Goal: Information Seeking & Learning: Check status

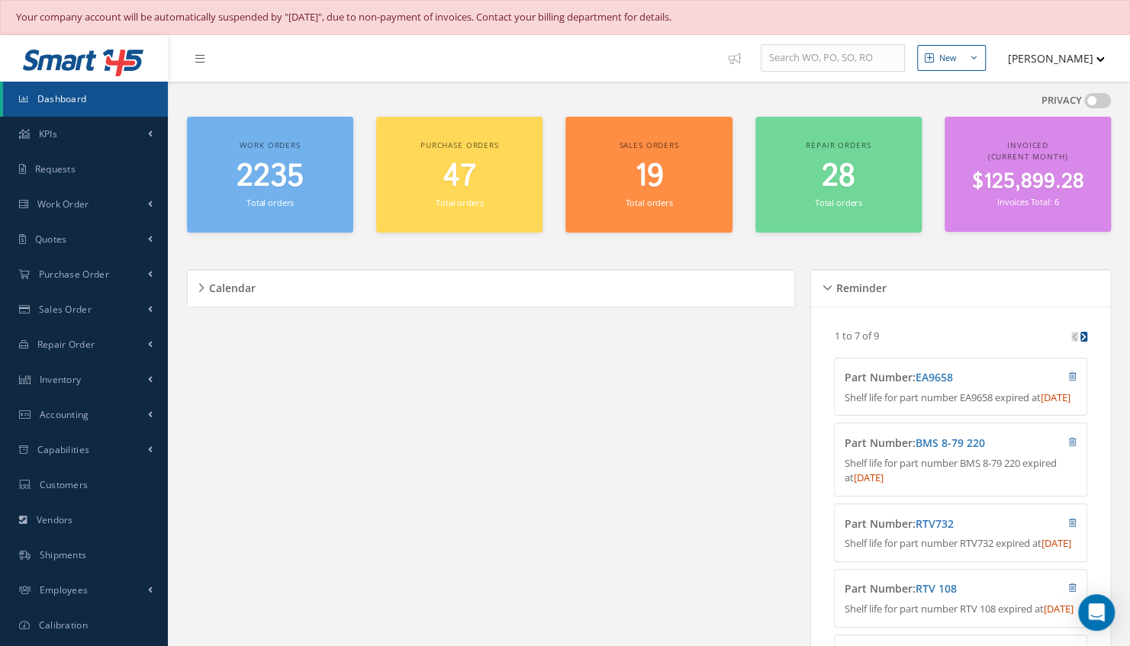
click at [310, 202] on div "2235 Total orders" at bounding box center [270, 185] width 151 height 52
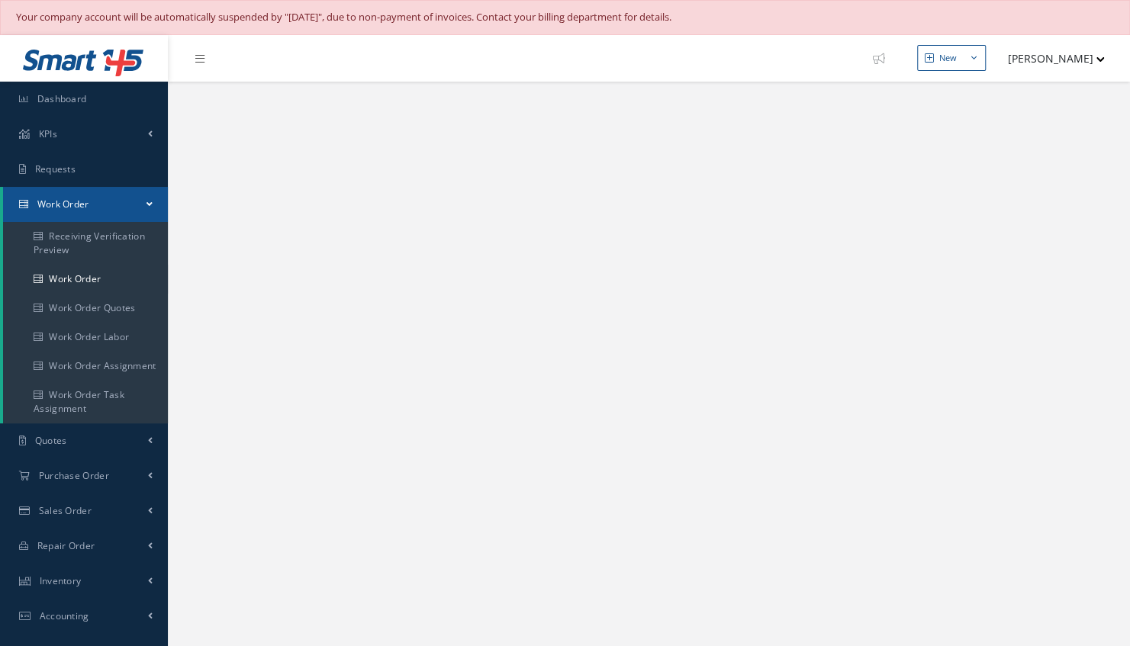
select select "25"
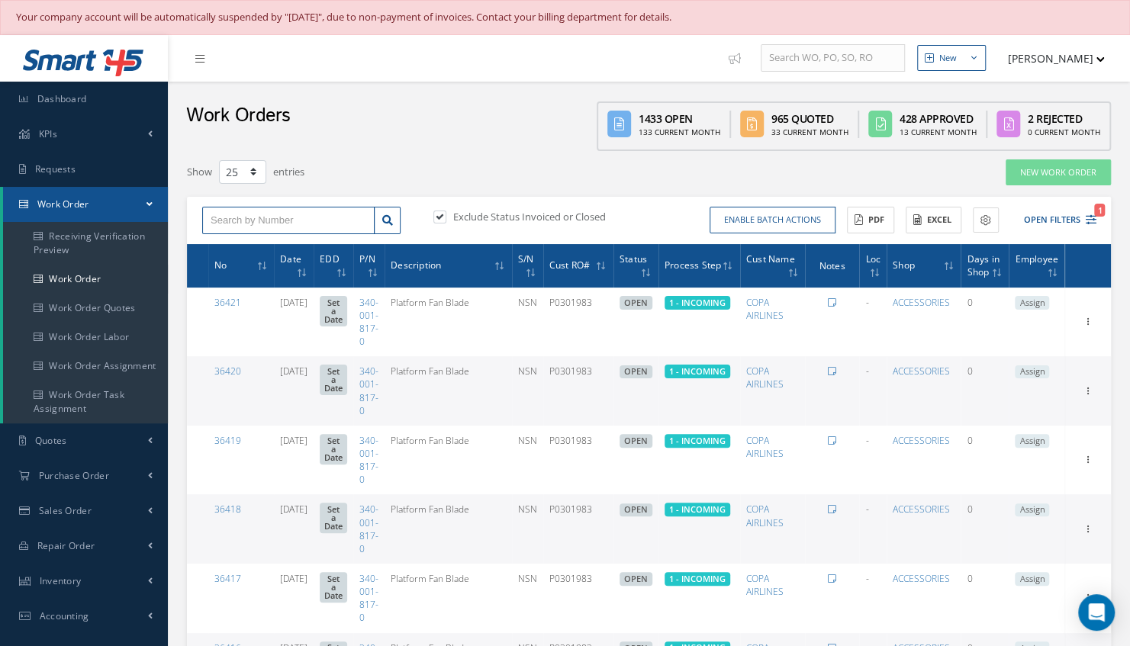
click at [263, 209] on input "text" at bounding box center [288, 220] width 172 height 27
type input "35274"
click at [389, 225] on link at bounding box center [387, 220] width 27 height 27
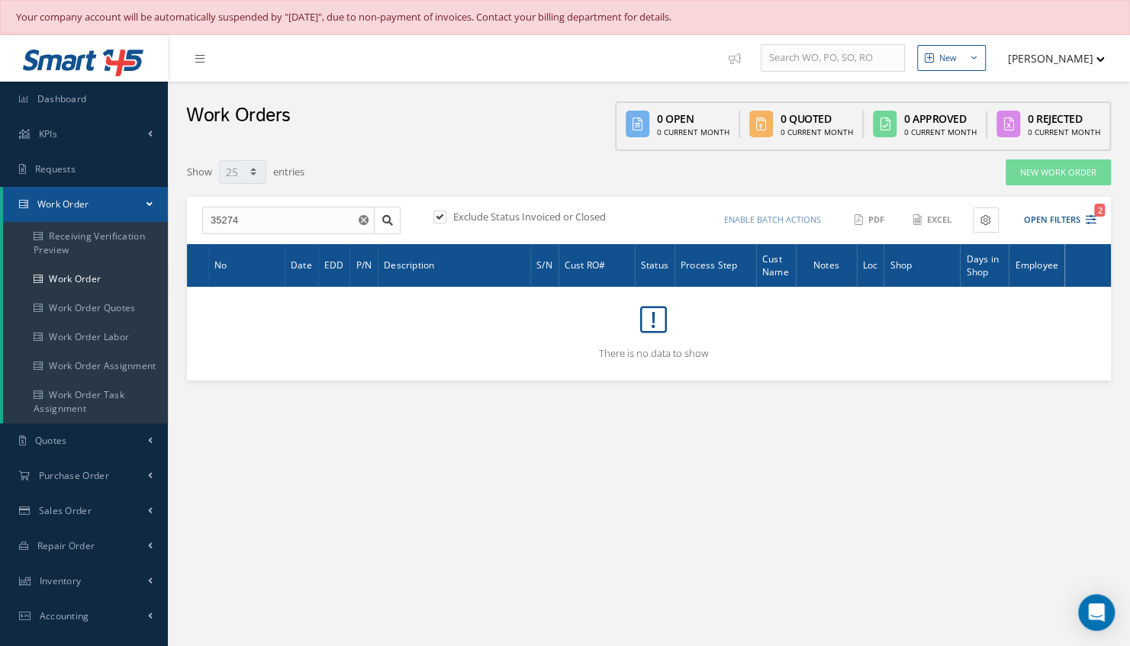
click at [446, 220] on label at bounding box center [448, 217] width 4 height 14
click at [442, 220] on input "checkbox" at bounding box center [438, 219] width 10 height 10
checkbox input "false"
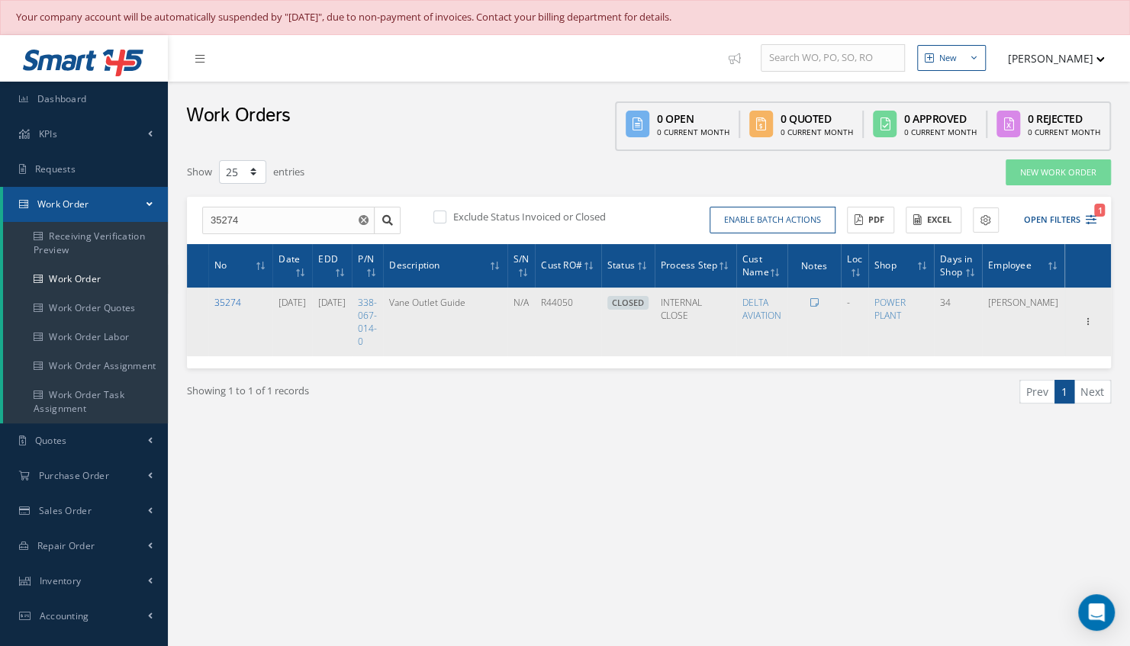
click at [226, 301] on link "35274" at bounding box center [227, 302] width 27 height 13
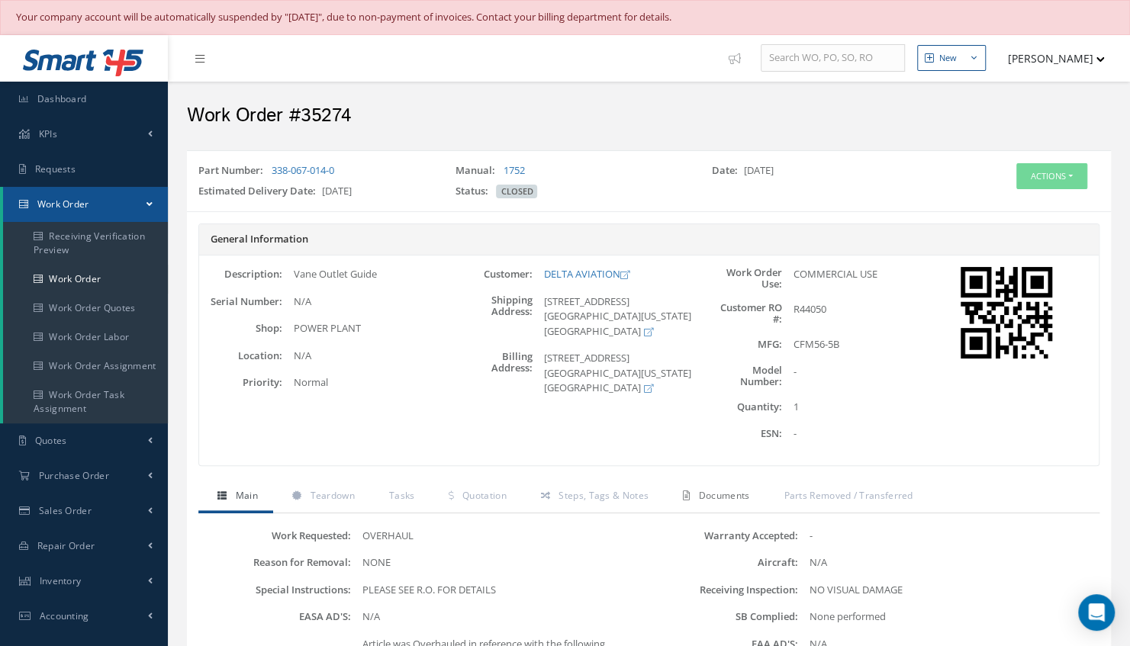
click at [725, 492] on span "Documents" at bounding box center [724, 495] width 51 height 13
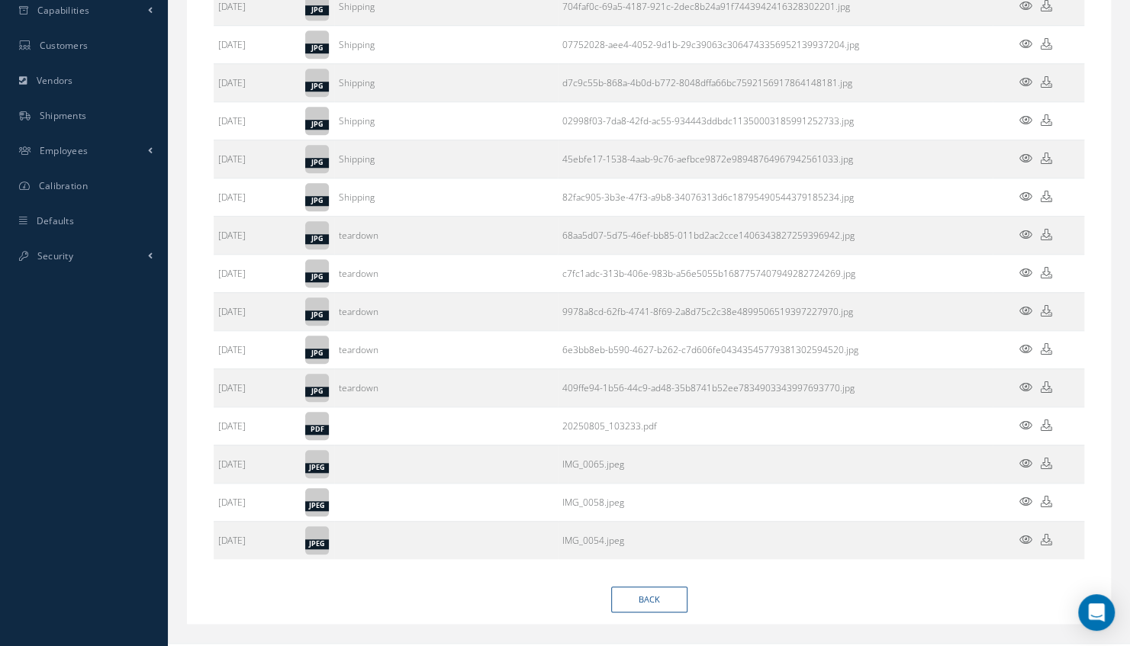
scroll to position [661, 0]
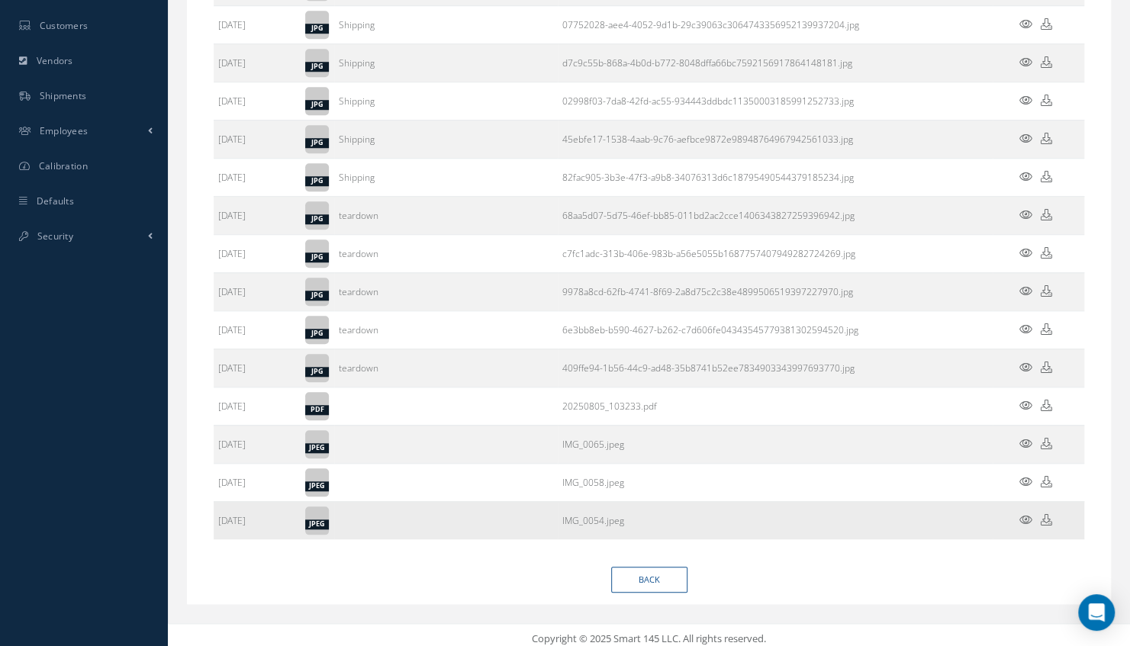
click at [1024, 514] on icon at bounding box center [1025, 519] width 13 height 11
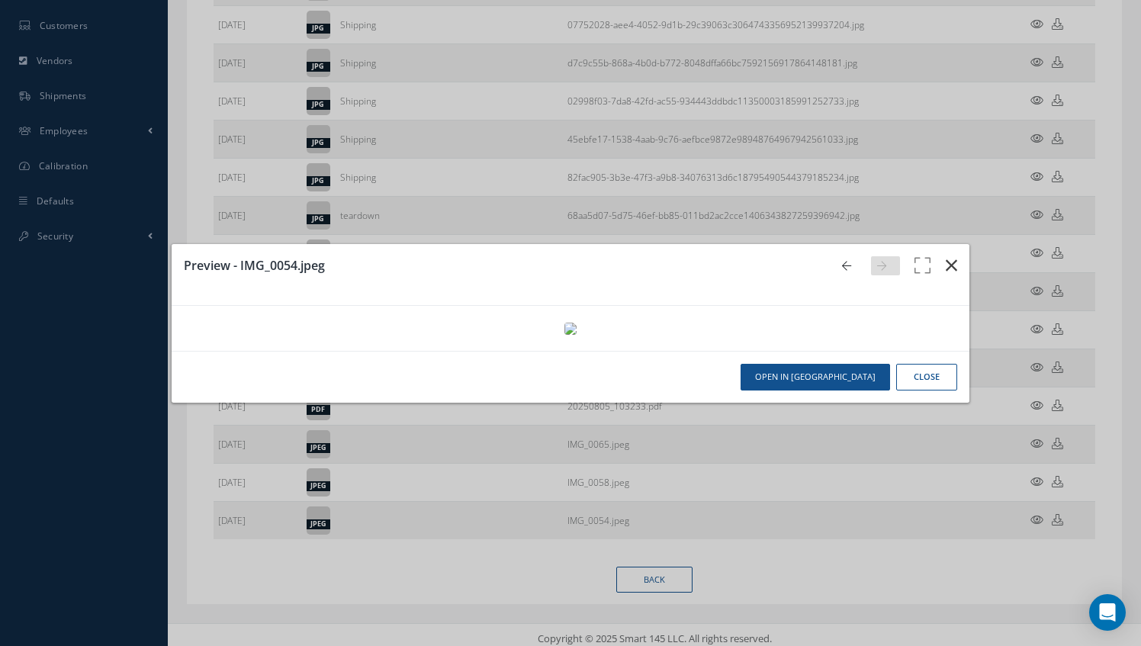
click at [934, 244] on button "button" at bounding box center [952, 265] width 36 height 43
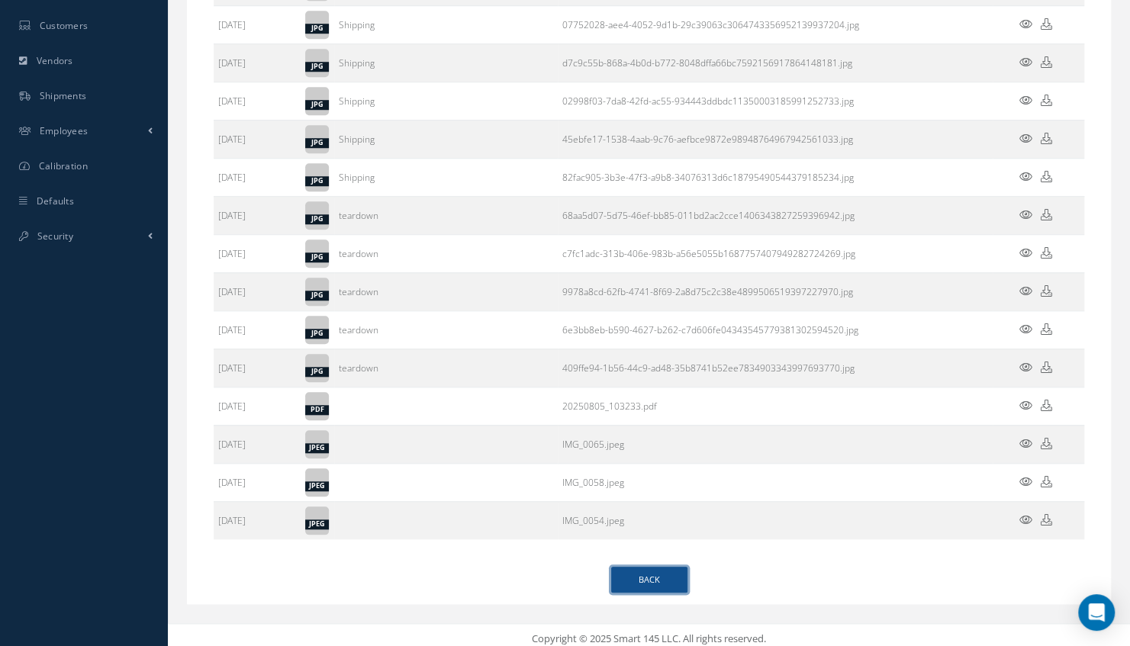
click at [654, 578] on link "Back" at bounding box center [649, 580] width 76 height 27
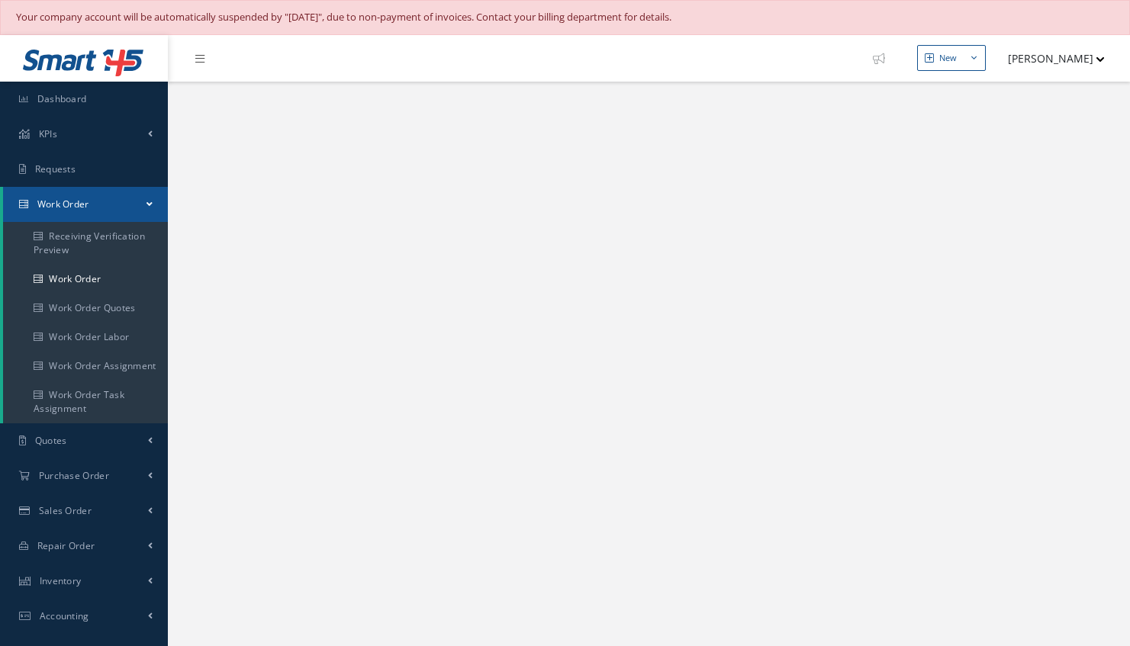
select select "25"
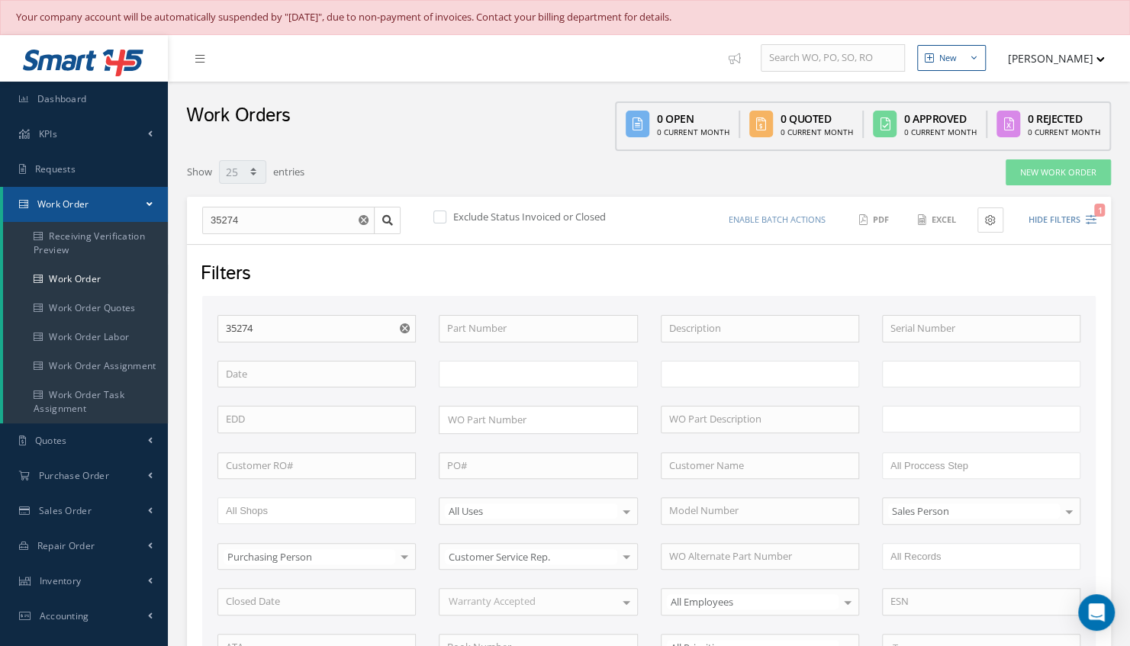
type input "All Work Request"
type input "All Work Performed"
type input "All Status"
type input "WO Part Status"
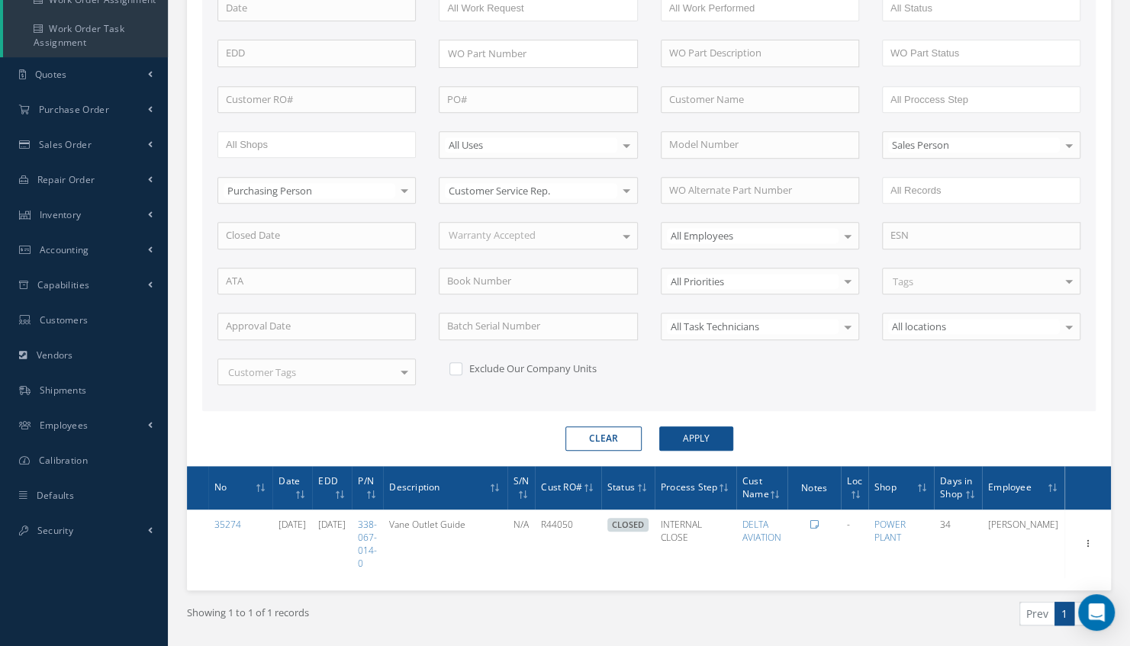
scroll to position [408, 0]
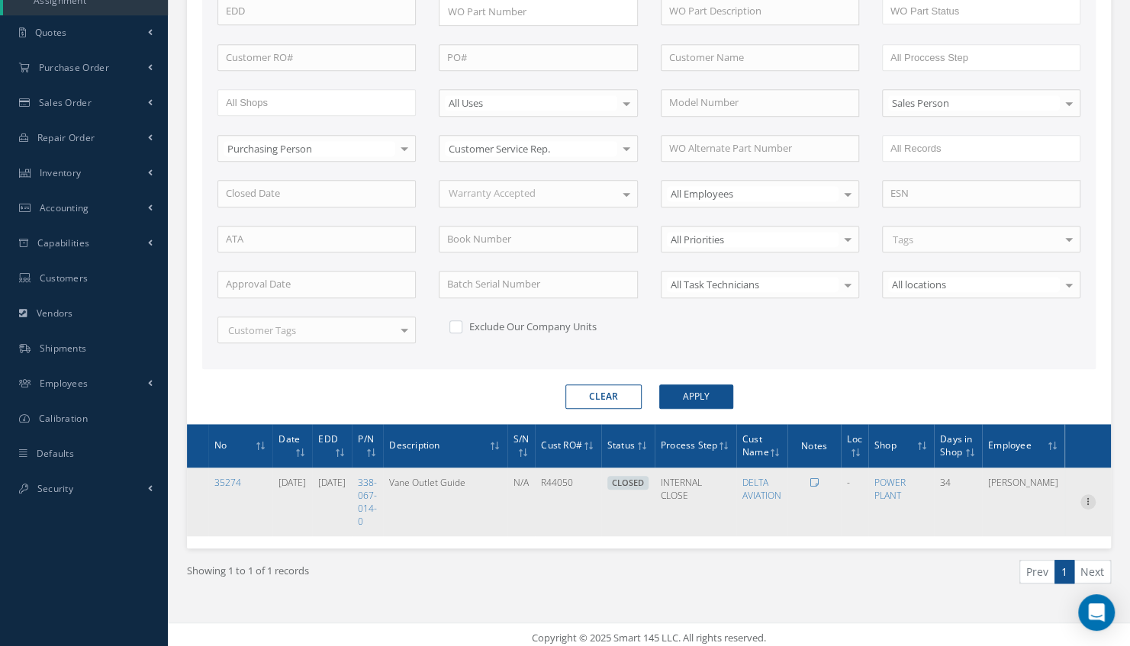
click at [1085, 497] on icon at bounding box center [1087, 500] width 15 height 12
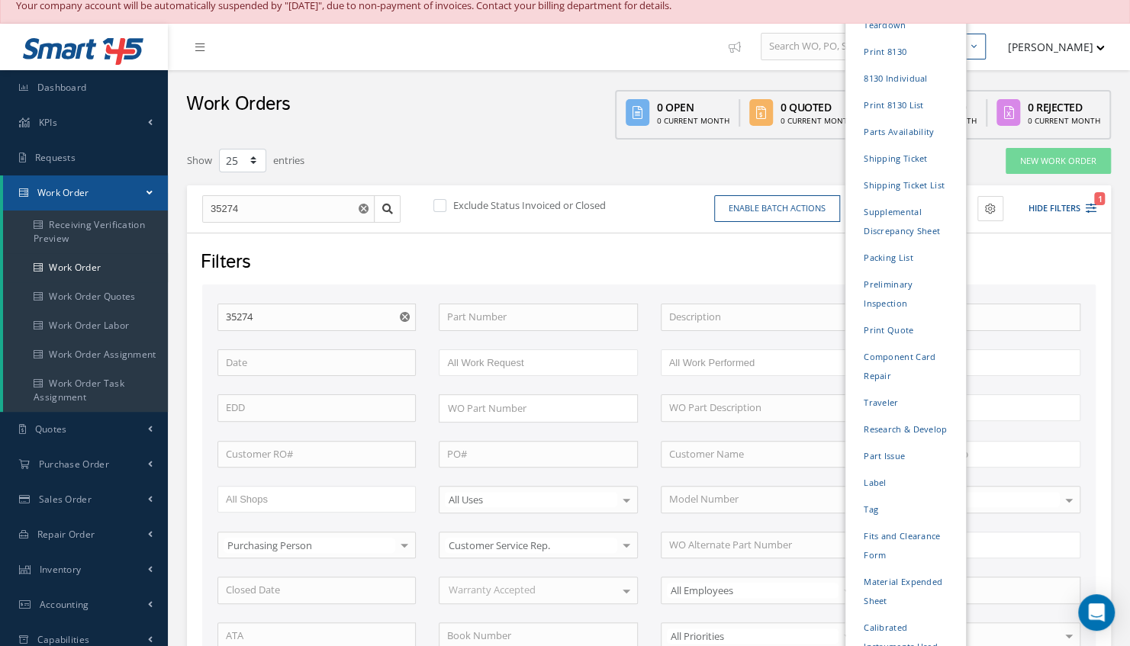
scroll to position [0, 0]
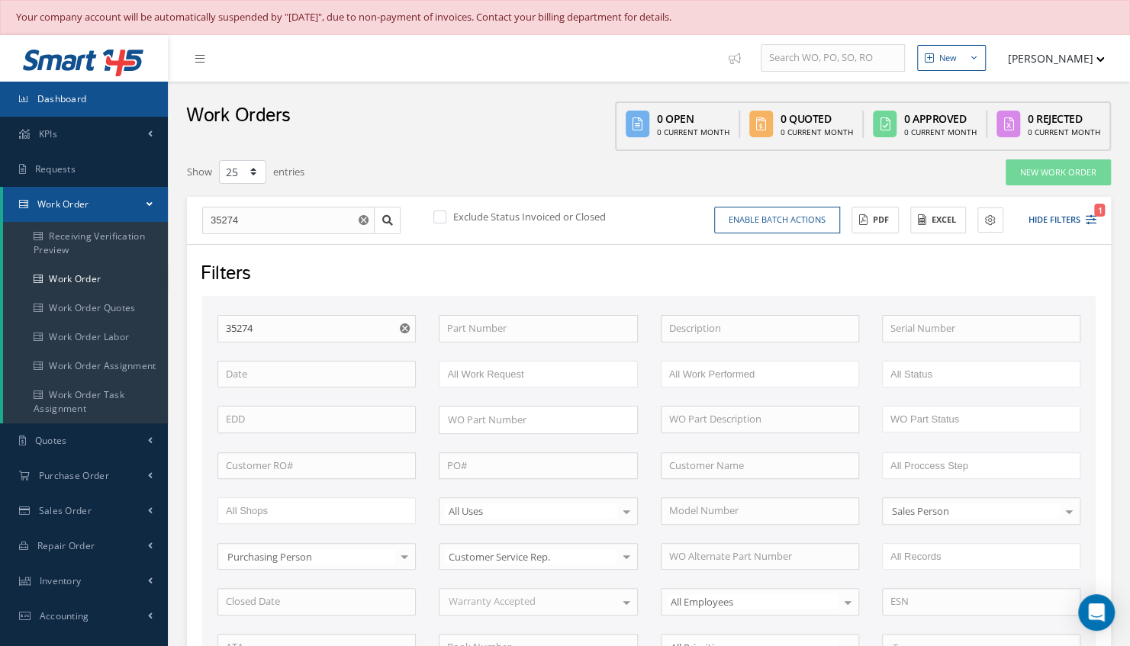
click at [82, 95] on span "Dashboard" at bounding box center [62, 98] width 50 height 13
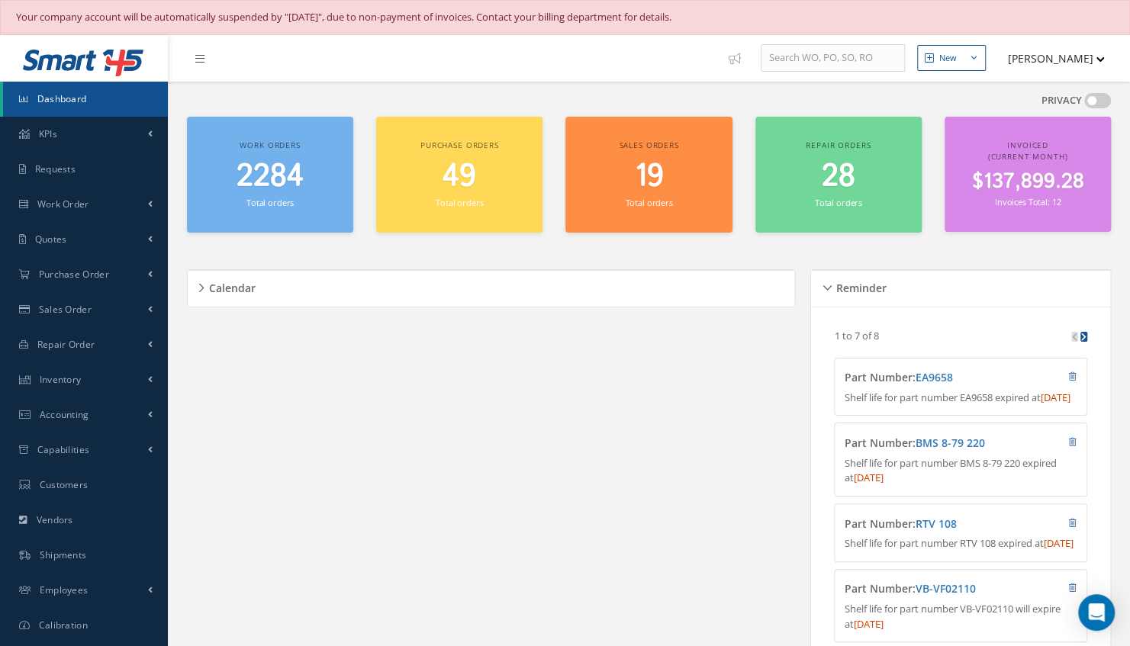
click at [273, 201] on small "Total orders" at bounding box center [269, 202] width 47 height 11
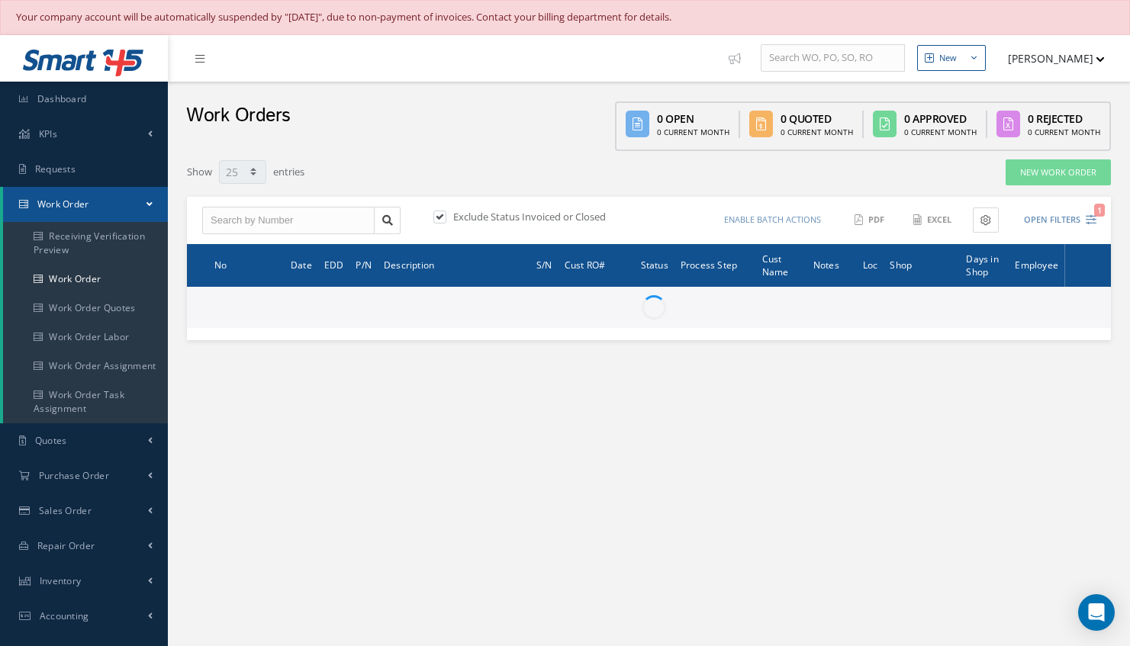
select select "25"
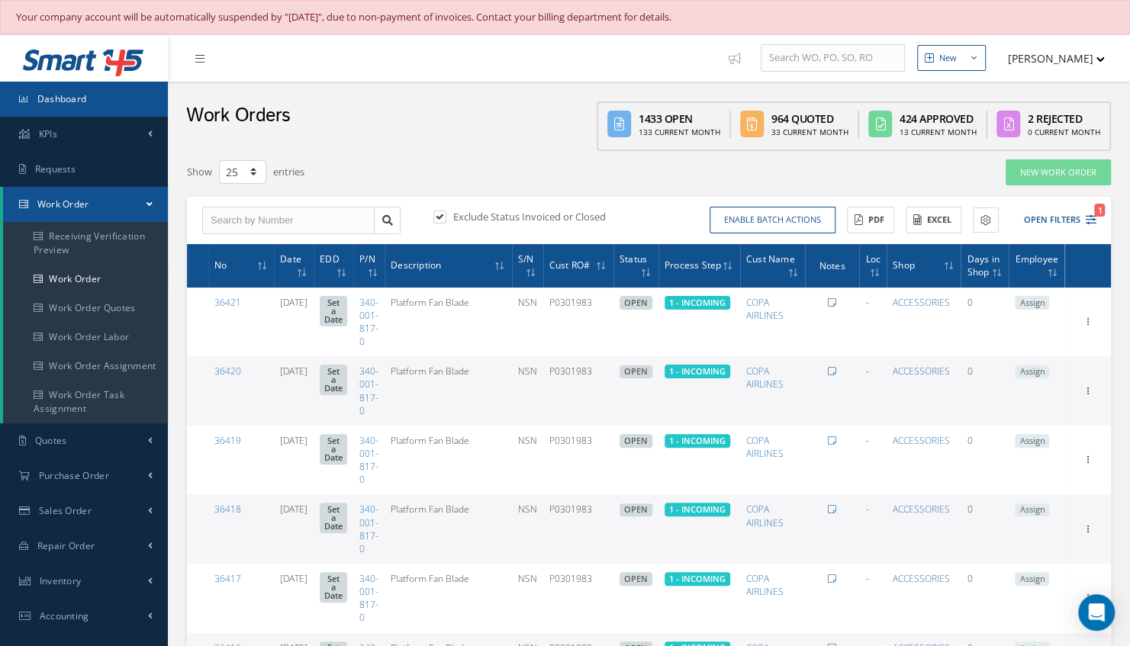
click at [72, 103] on span "Dashboard" at bounding box center [62, 98] width 50 height 13
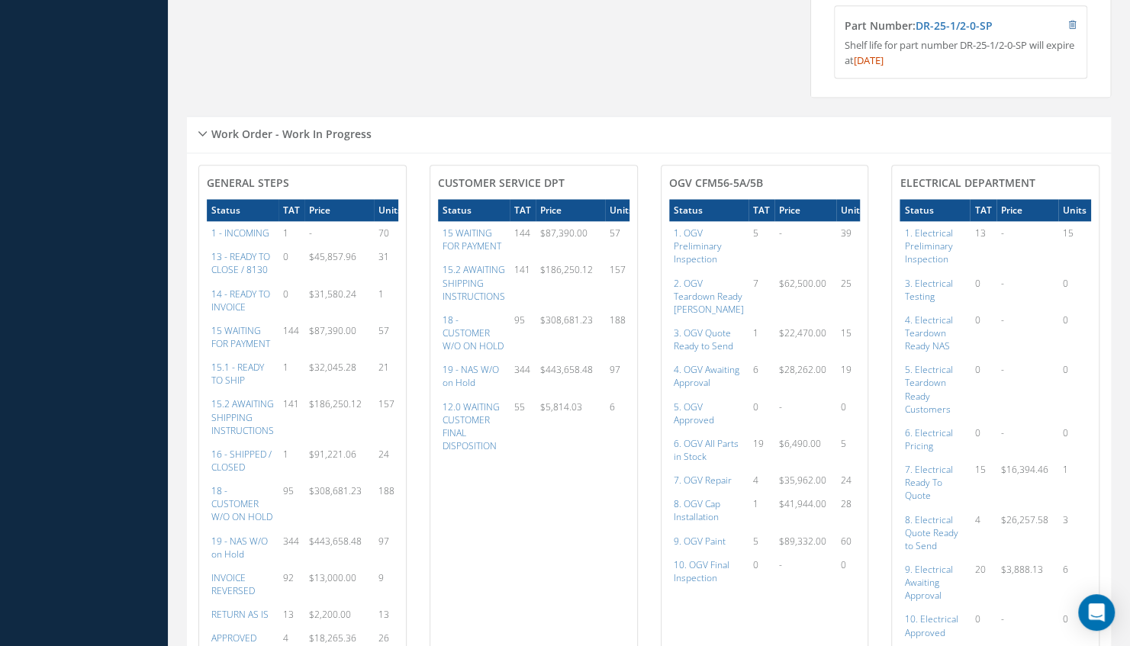
scroll to position [835, 0]
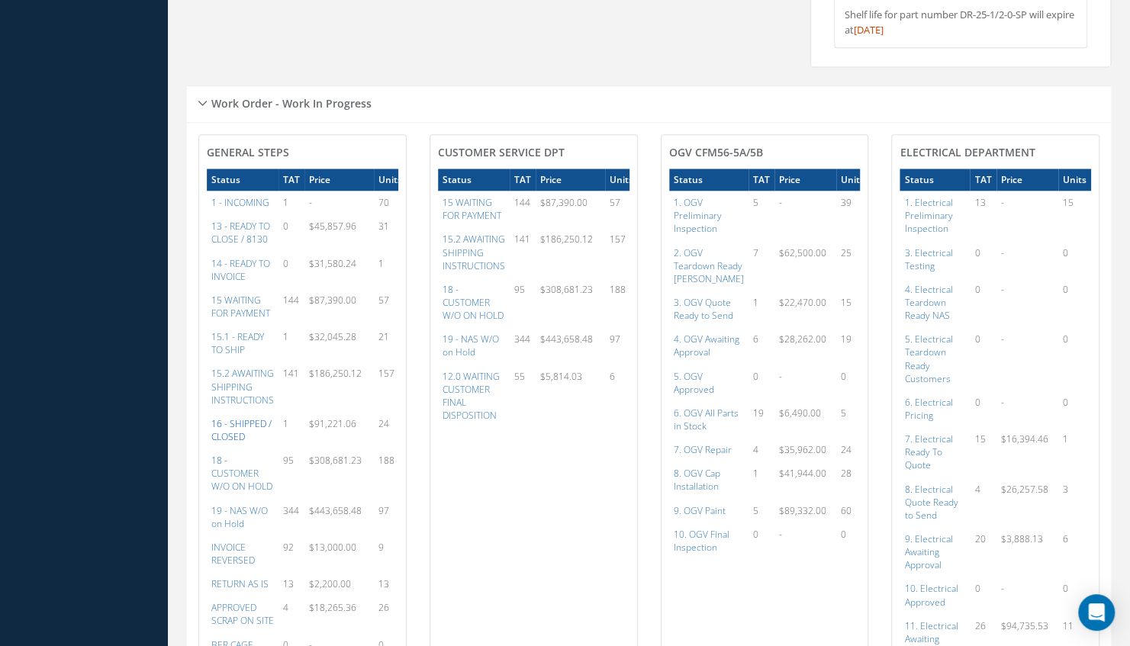
click at [252, 443] on a=22&excludeInternalCustomer=false&excludeInvoicedOrClosed=true&&filtersHidded"] "16 - SHIPPED / CLOSED" at bounding box center [241, 430] width 60 height 26
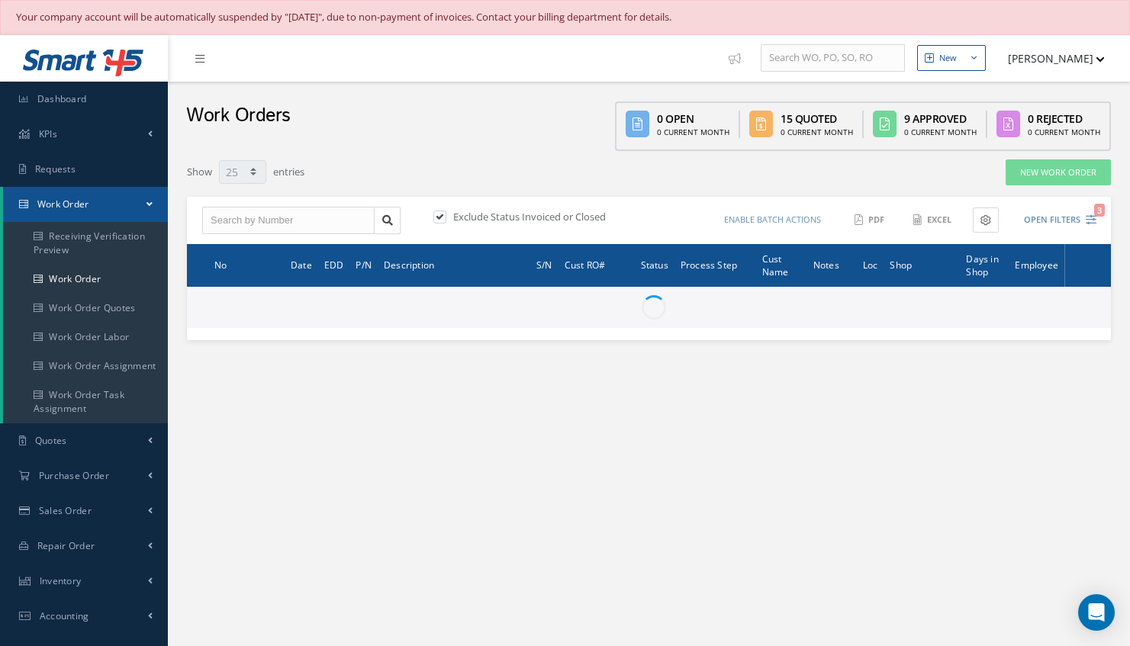
select select "25"
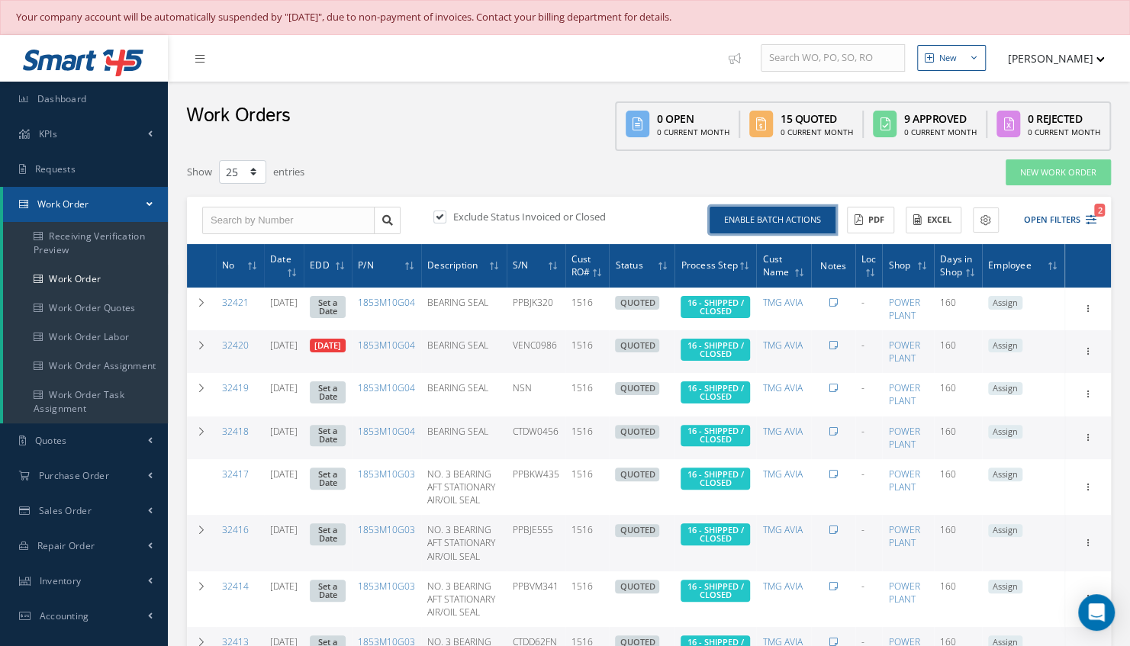
click at [766, 226] on button "Enable batch actions" at bounding box center [772, 220] width 126 height 27
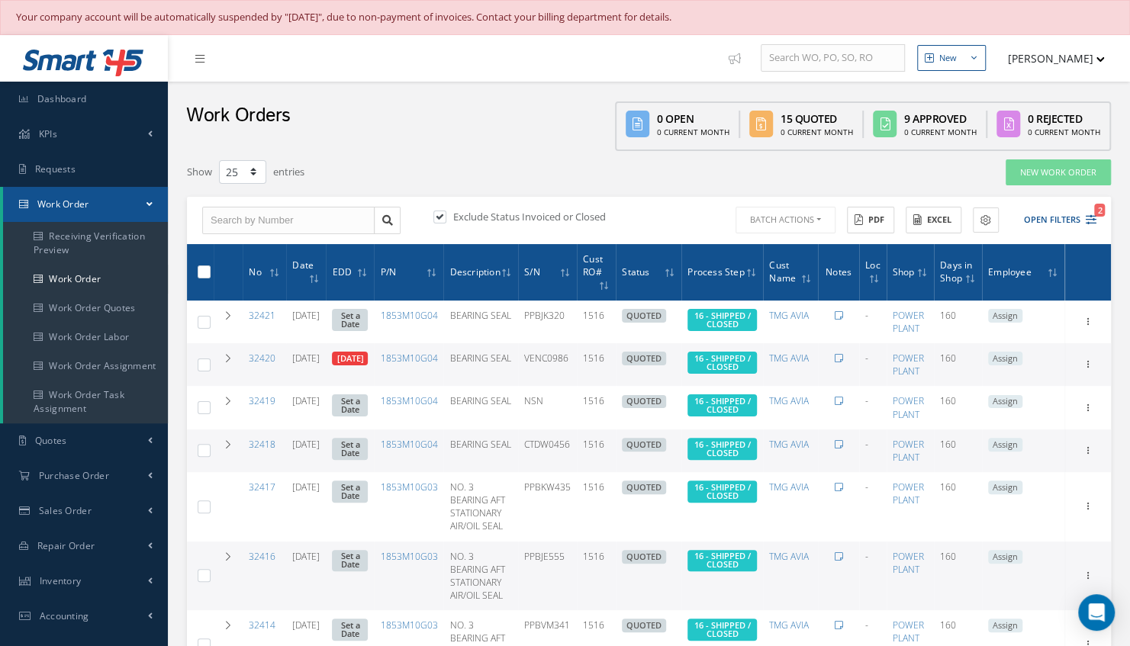
click at [210, 275] on label at bounding box center [210, 271] width 0 height 13
click at [201, 275] on input "checkbox" at bounding box center [205, 274] width 10 height 10
checkbox input "true"
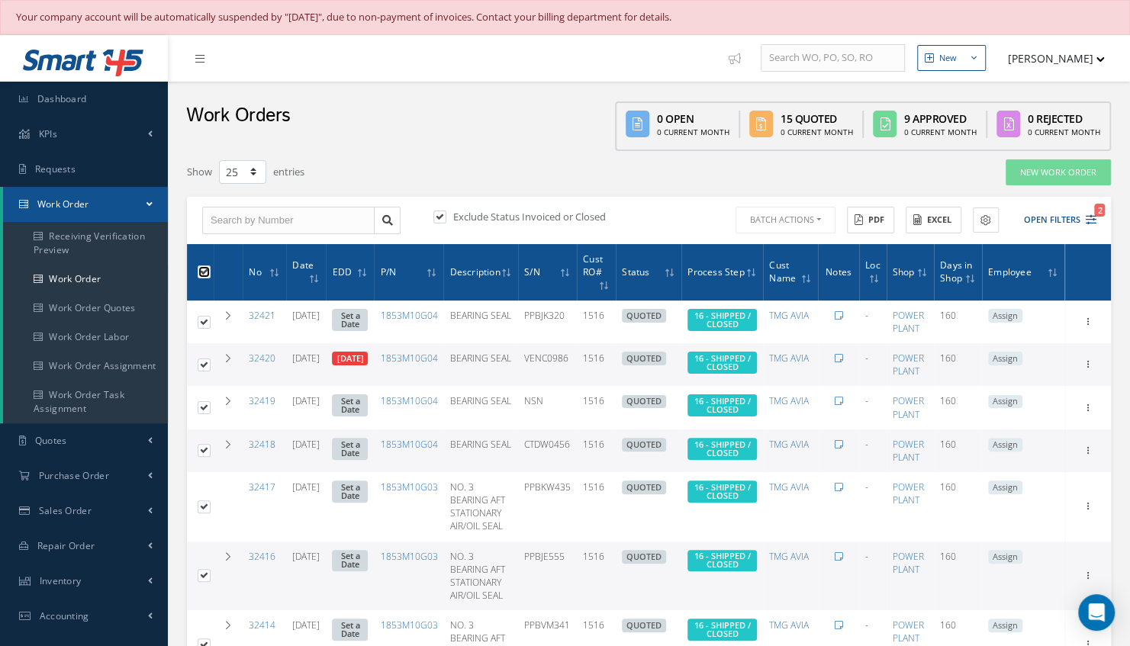
checkbox input "true"
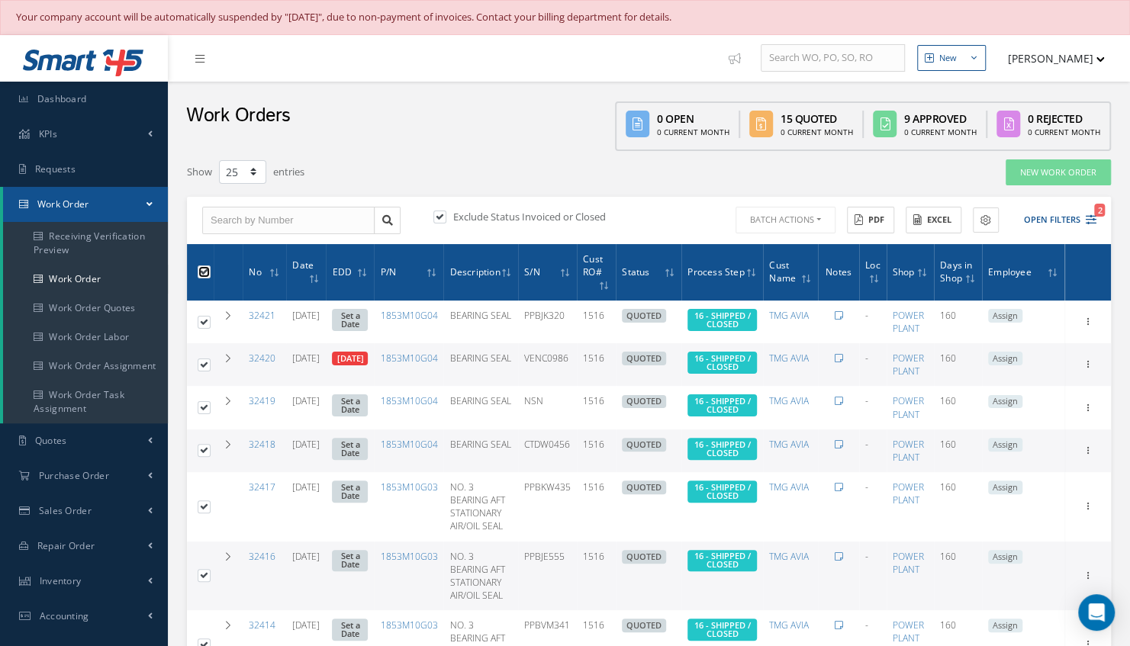
checkbox input "true"
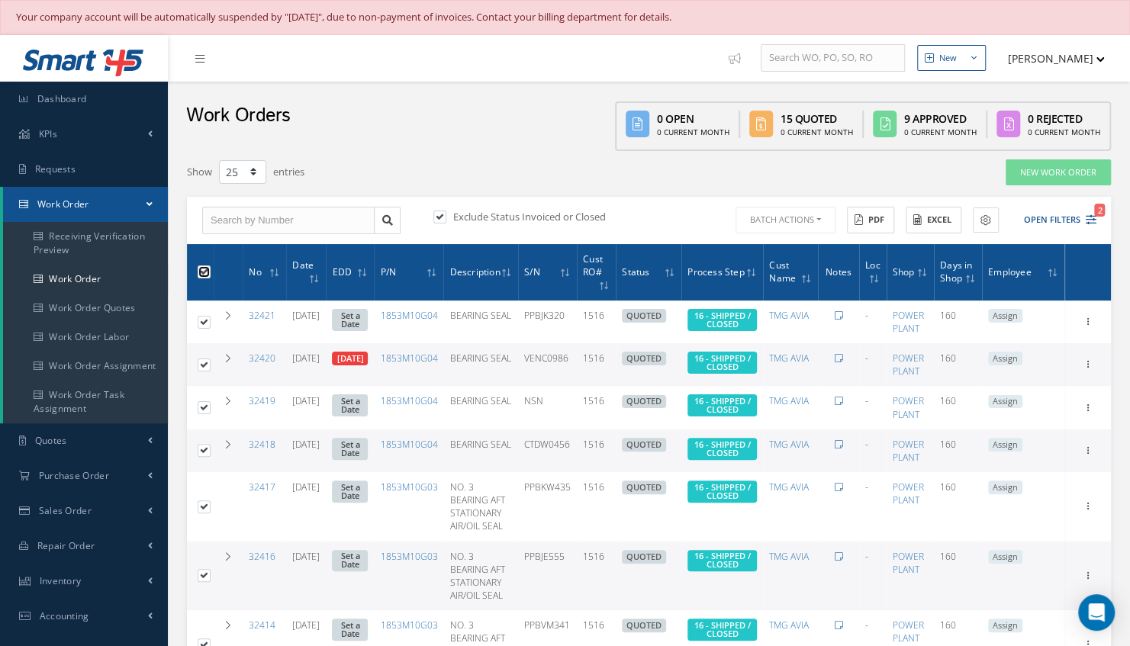
checkbox input "true"
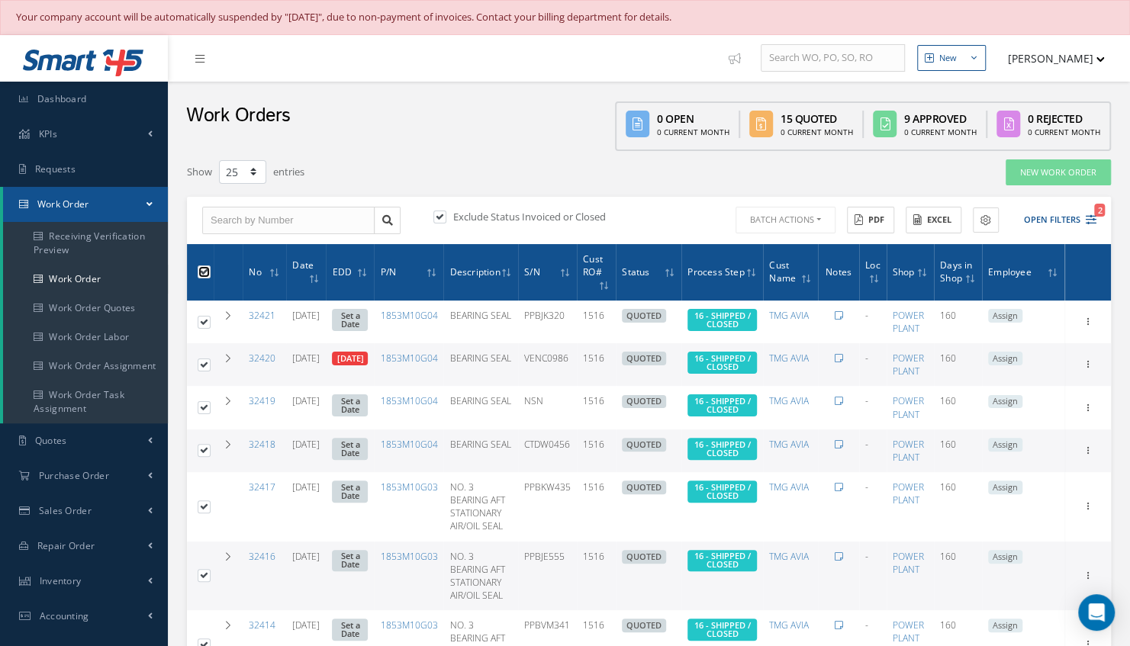
checkbox input "true"
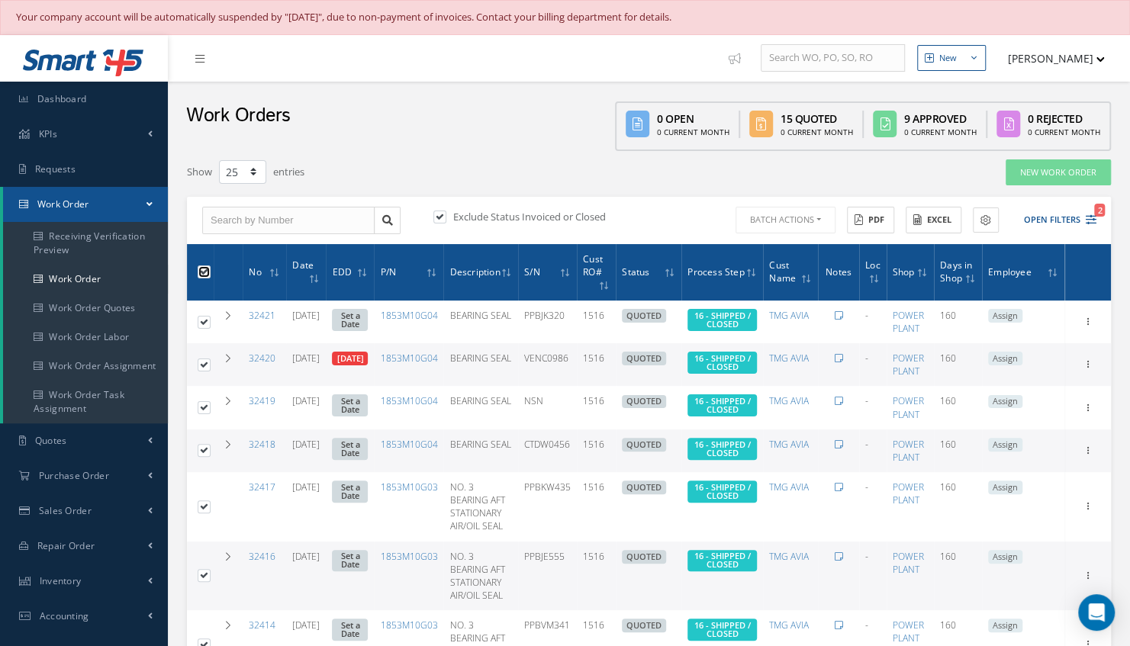
checkbox input "true"
click at [812, 220] on button "Batch Actions" at bounding box center [783, 220] width 103 height 27
click at [787, 266] on link "Close Work Orders" at bounding box center [793, 265] width 122 height 21
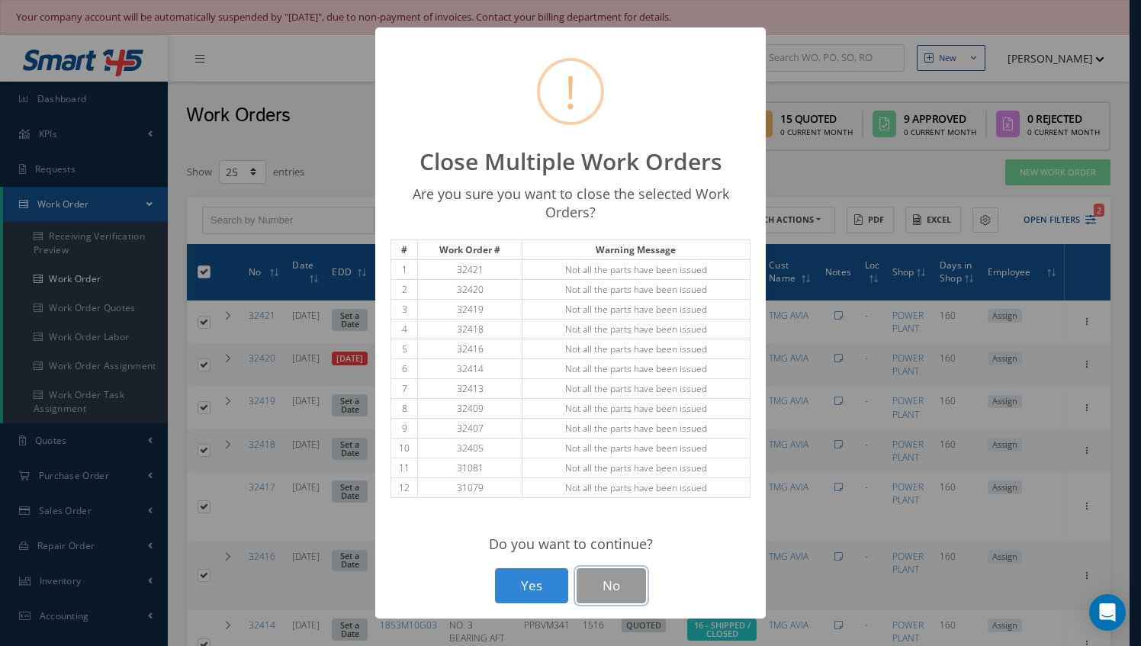
click at [636, 581] on button "No" at bounding box center [611, 586] width 69 height 36
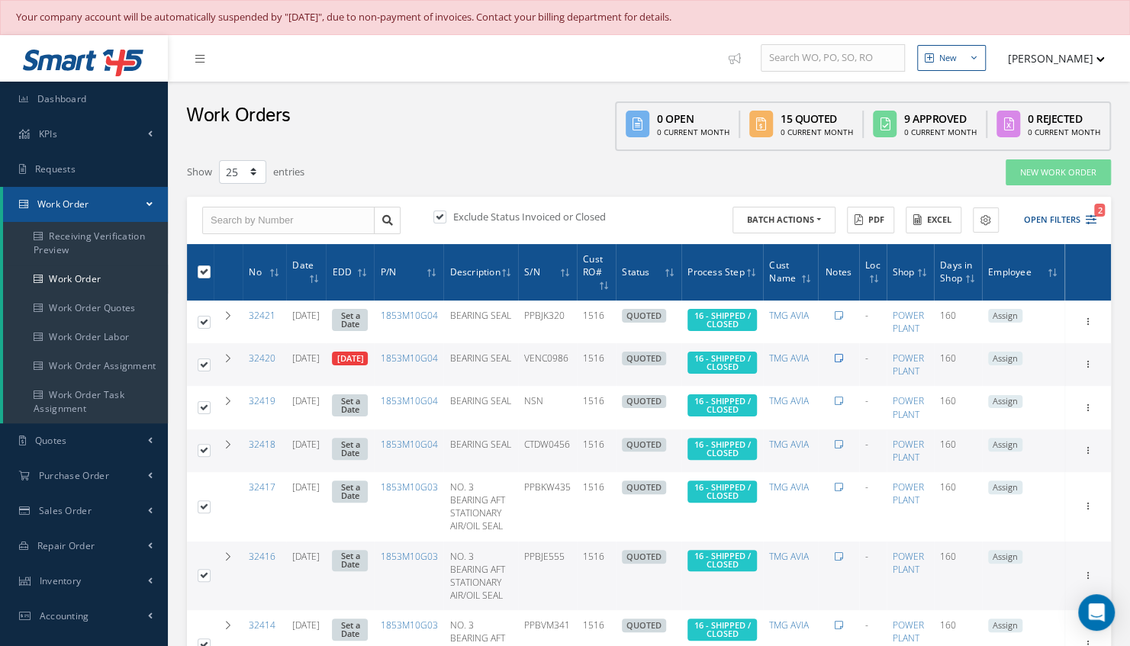
click at [843, 357] on icon at bounding box center [839, 358] width 8 height 9
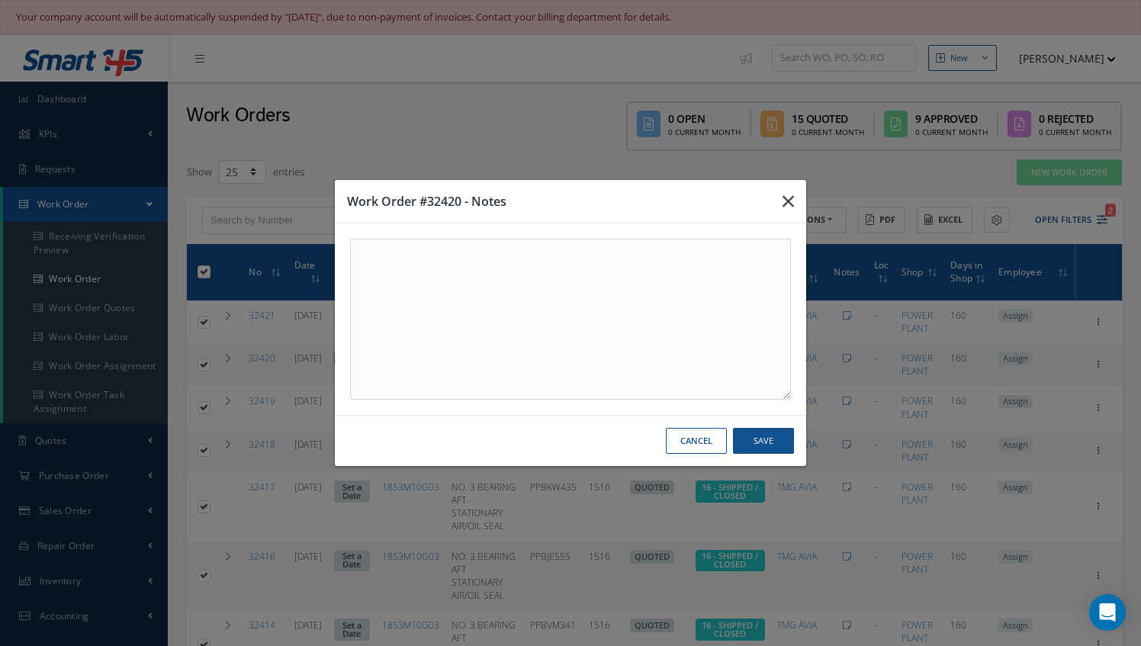
click at [786, 206] on icon "button" at bounding box center [788, 201] width 11 height 18
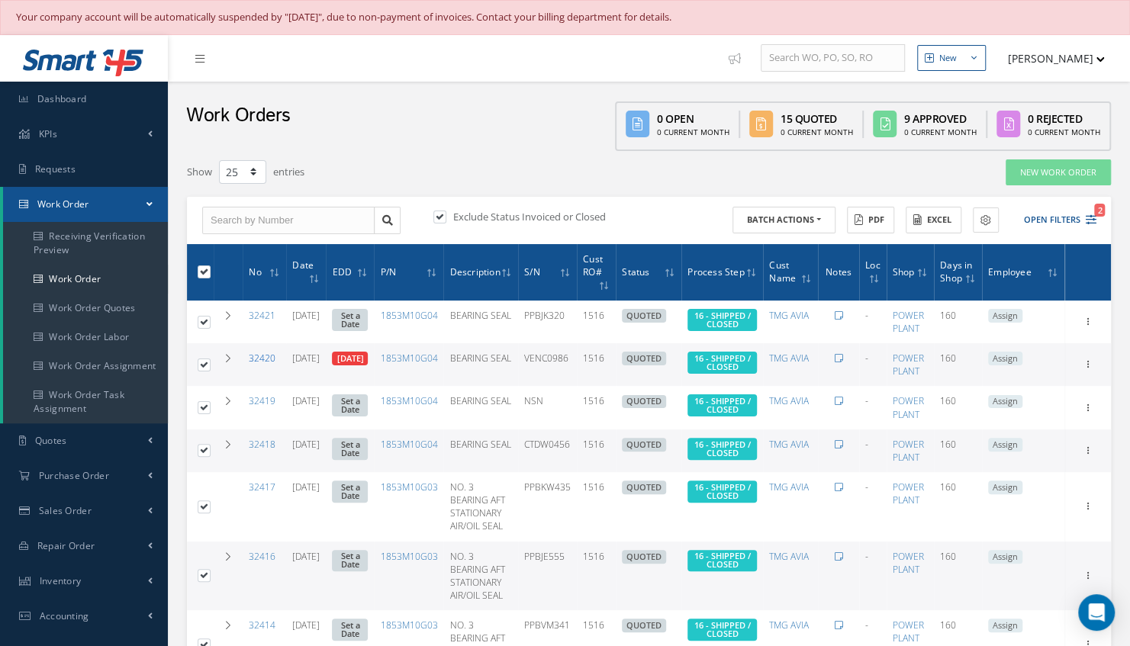
click at [259, 355] on link "32420" at bounding box center [262, 358] width 27 height 13
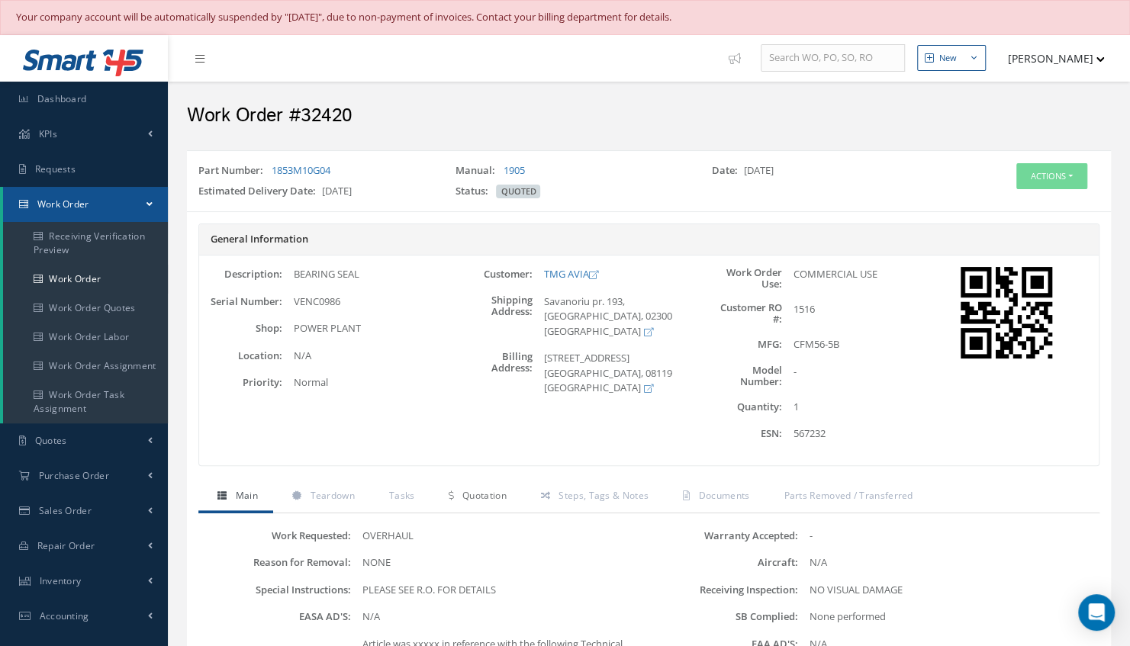
click at [491, 489] on span "Quotation" at bounding box center [484, 495] width 44 height 13
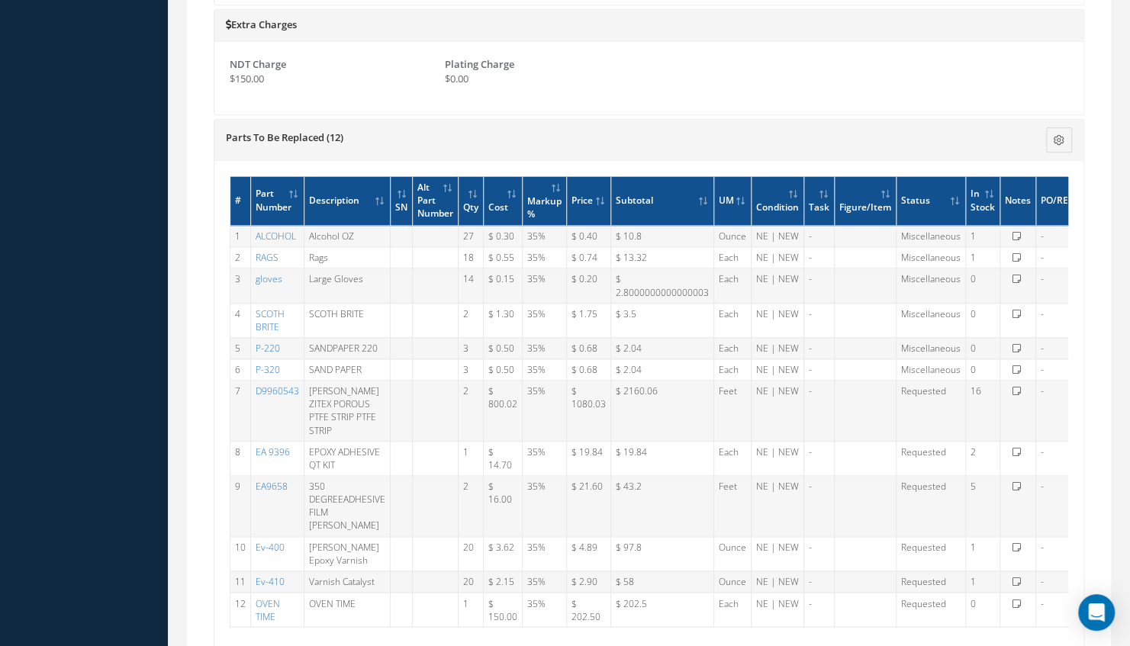
scroll to position [1176, 0]
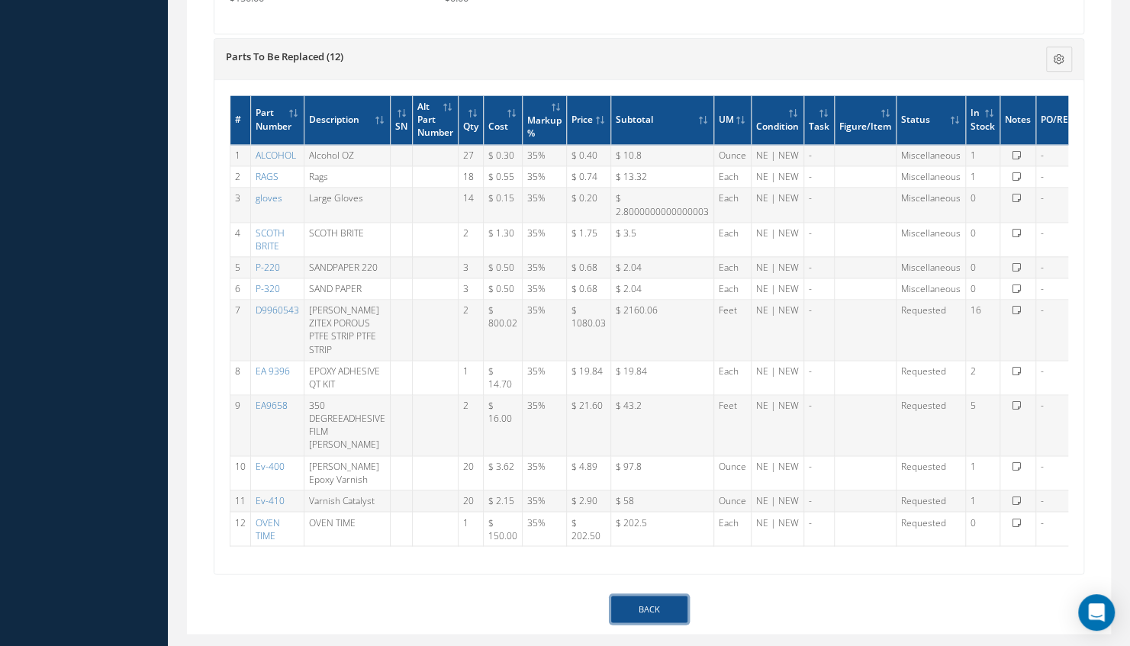
click at [632, 596] on link "Back" at bounding box center [649, 609] width 76 height 27
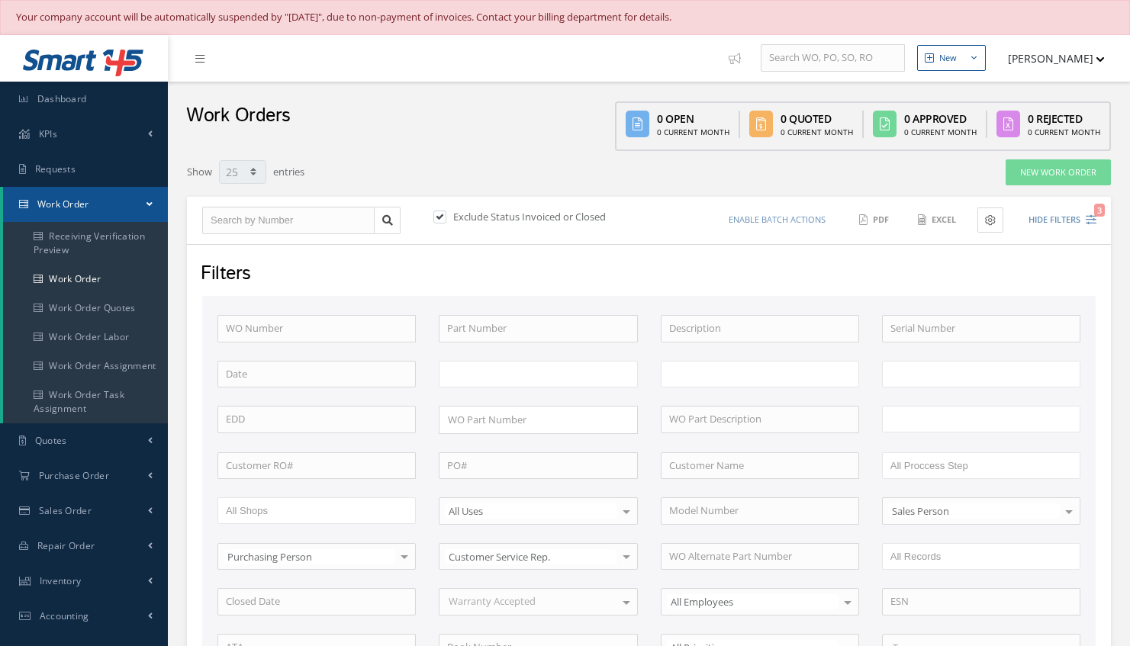
select select "25"
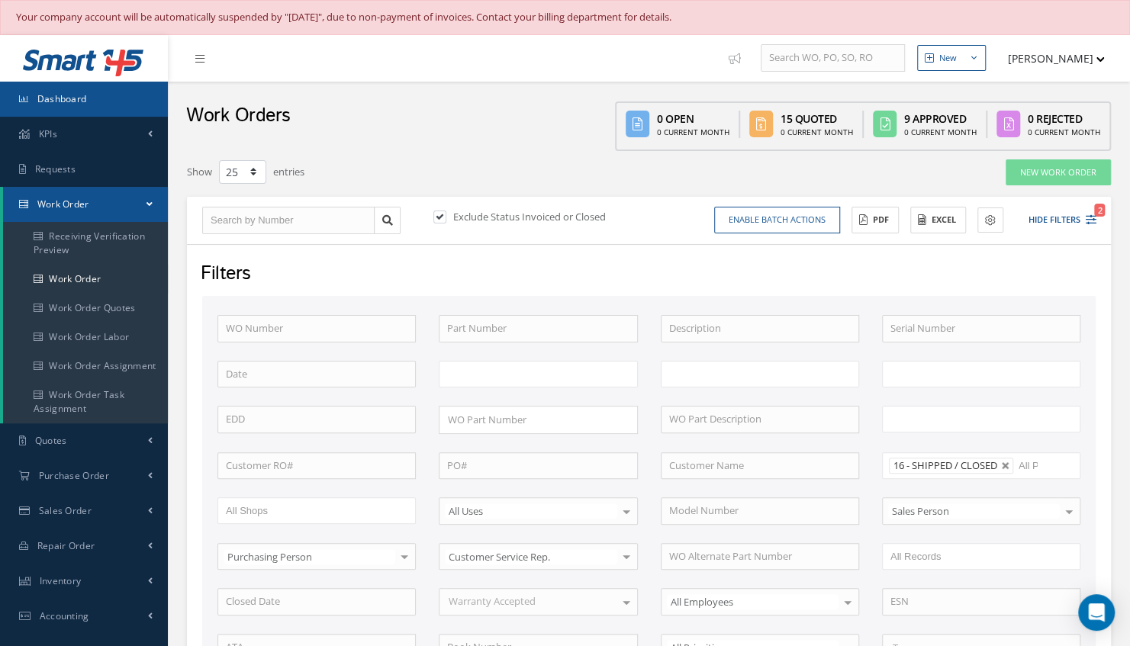
type input "All Work Request"
type input "All Work Performed"
type input "All Status"
type input "WO Part Status"
click at [110, 101] on link "Dashboard" at bounding box center [84, 99] width 168 height 35
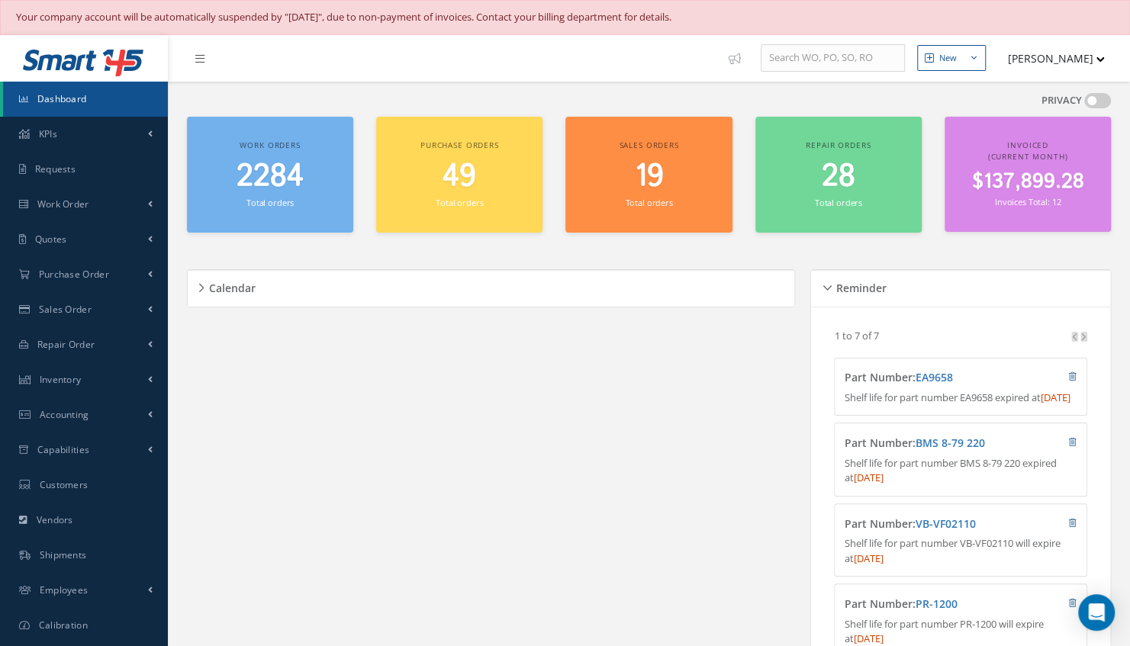
click at [275, 203] on small "Total orders" at bounding box center [269, 202] width 47 height 11
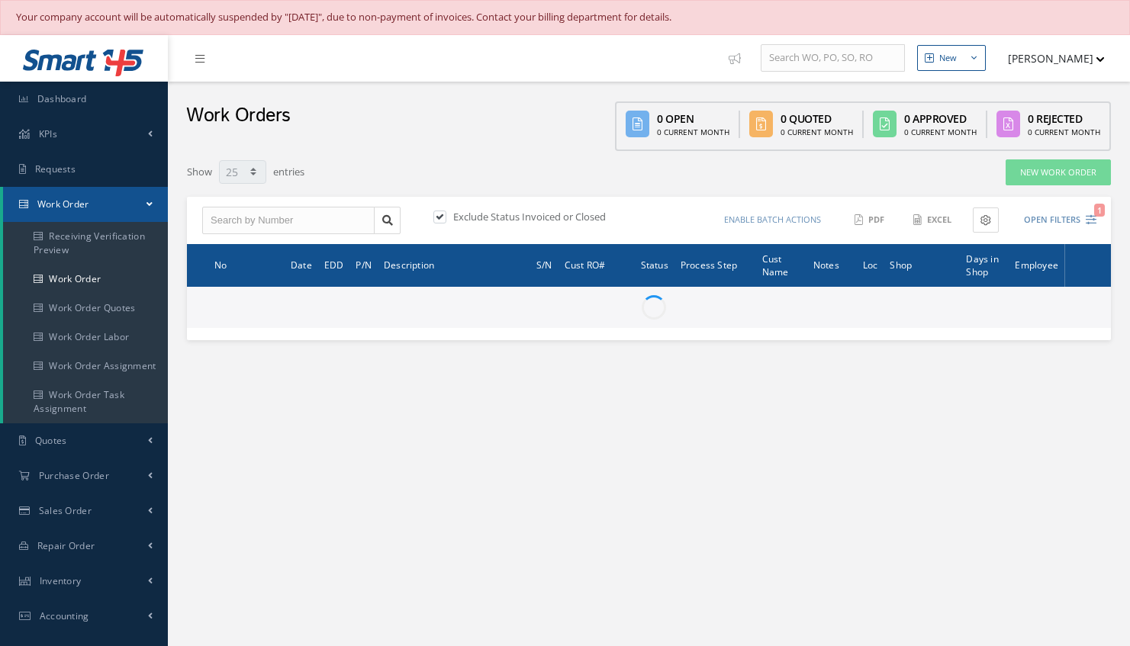
select select "25"
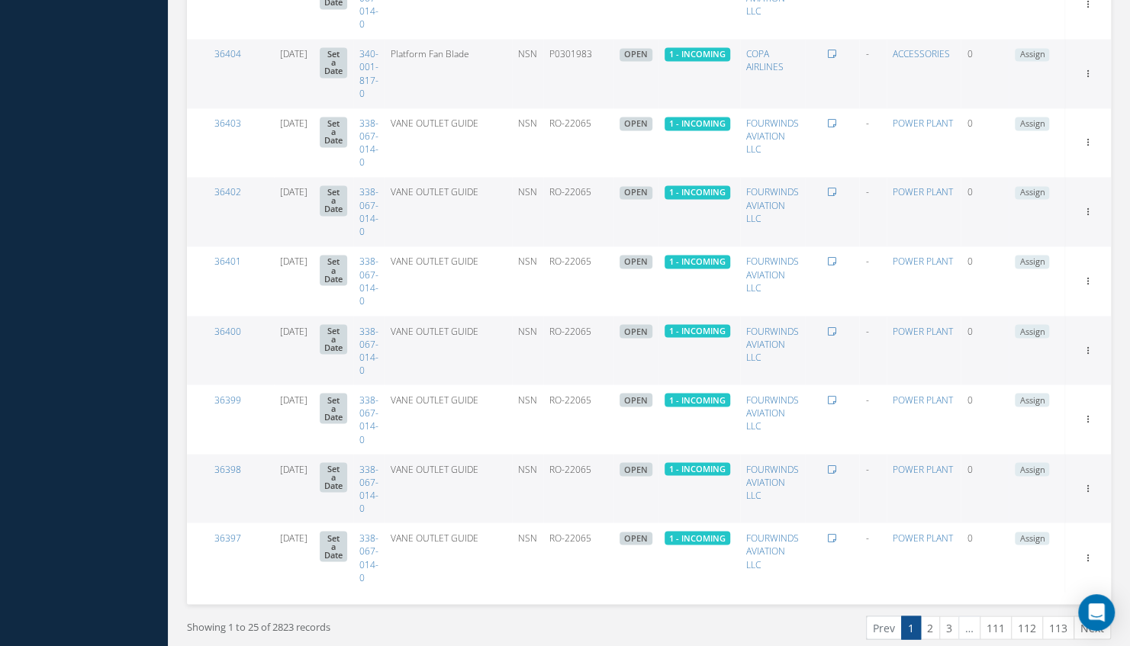
scroll to position [1483, 0]
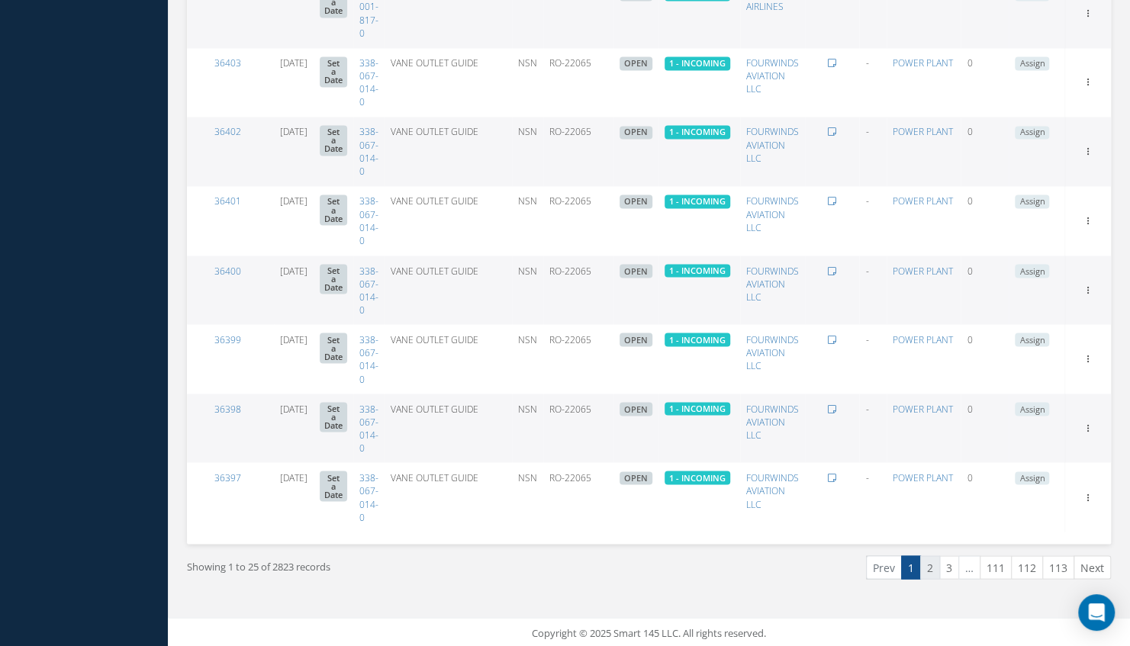
click at [938, 567] on link "2" at bounding box center [930, 567] width 20 height 24
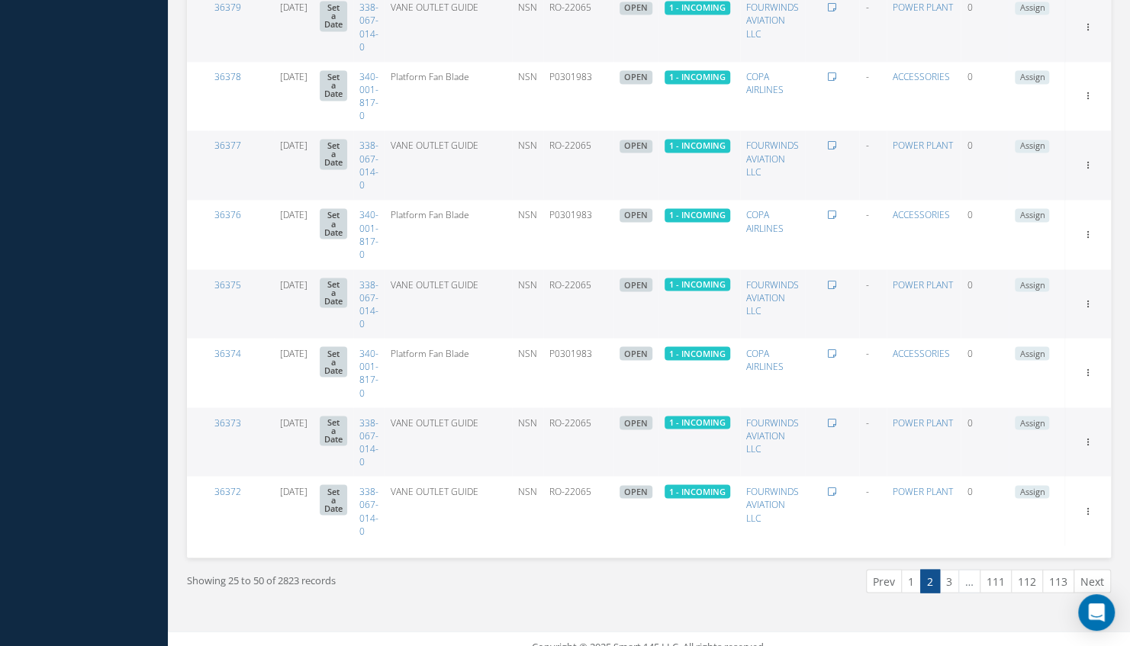
scroll to position [1483, 0]
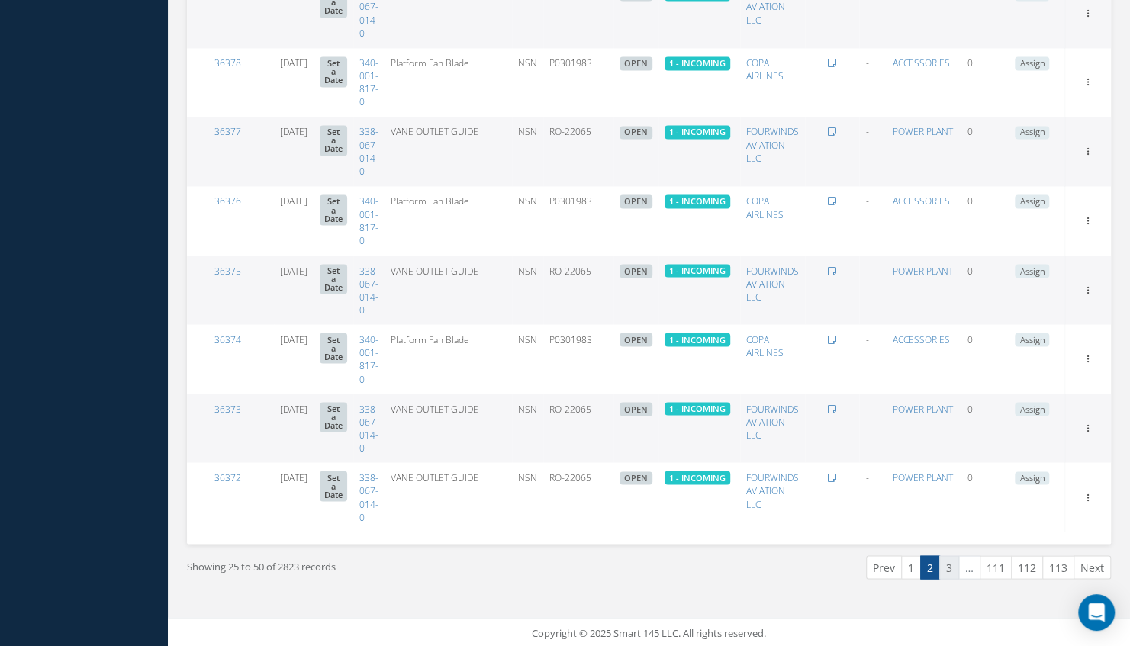
click at [952, 568] on link "3" at bounding box center [949, 567] width 20 height 24
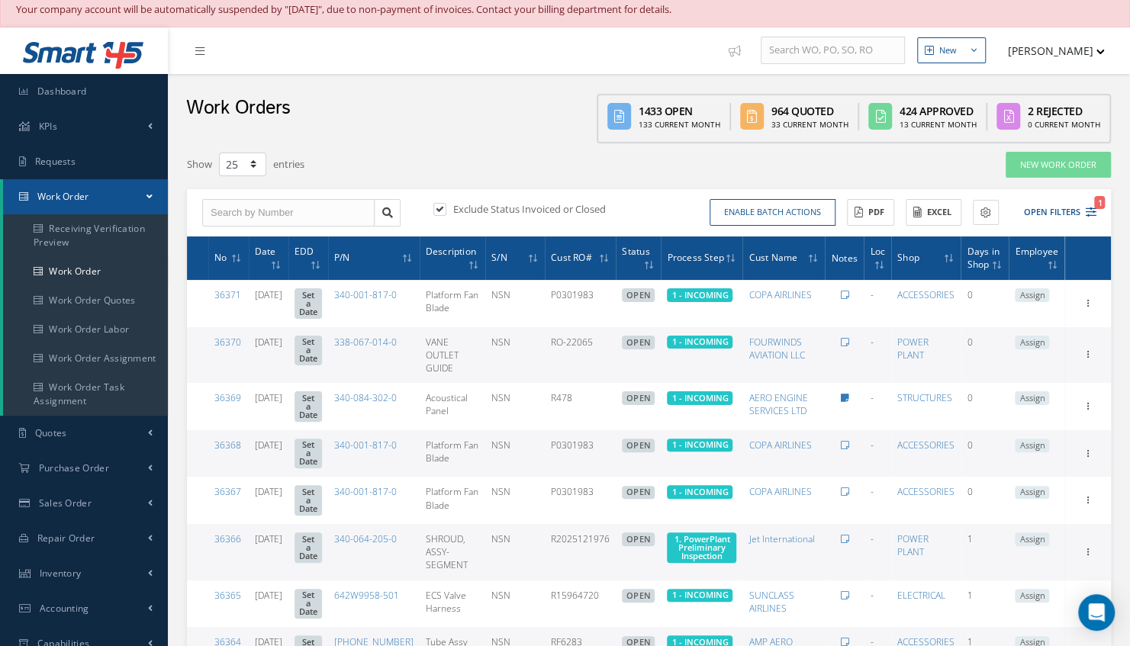
scroll to position [0, 0]
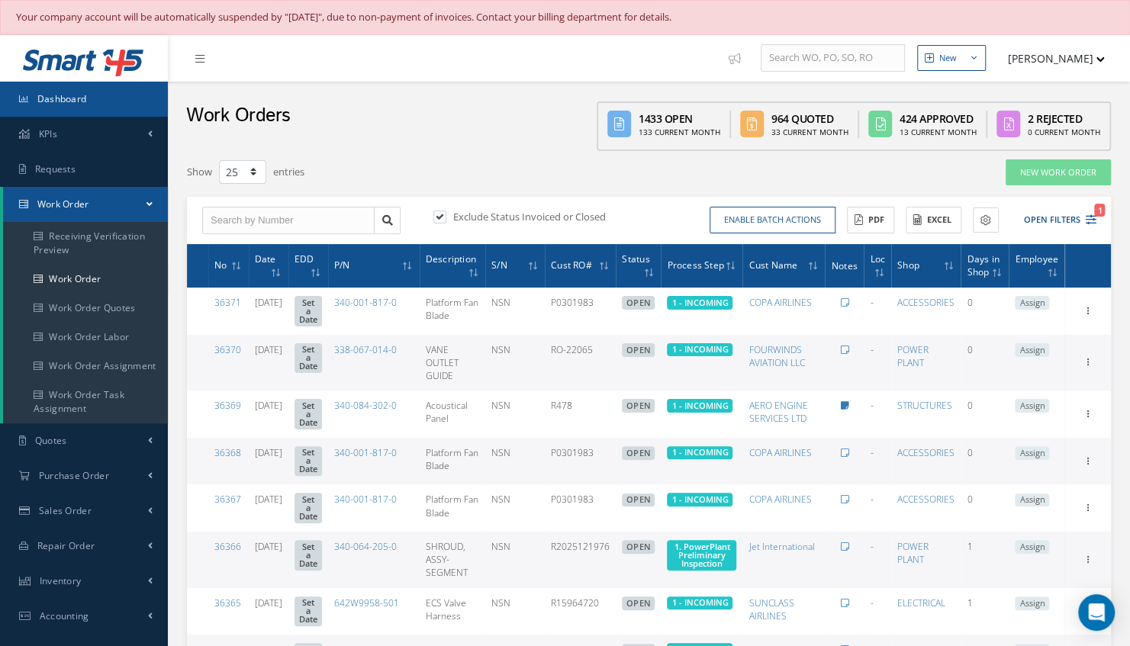
click at [110, 92] on link "Dashboard" at bounding box center [84, 99] width 168 height 35
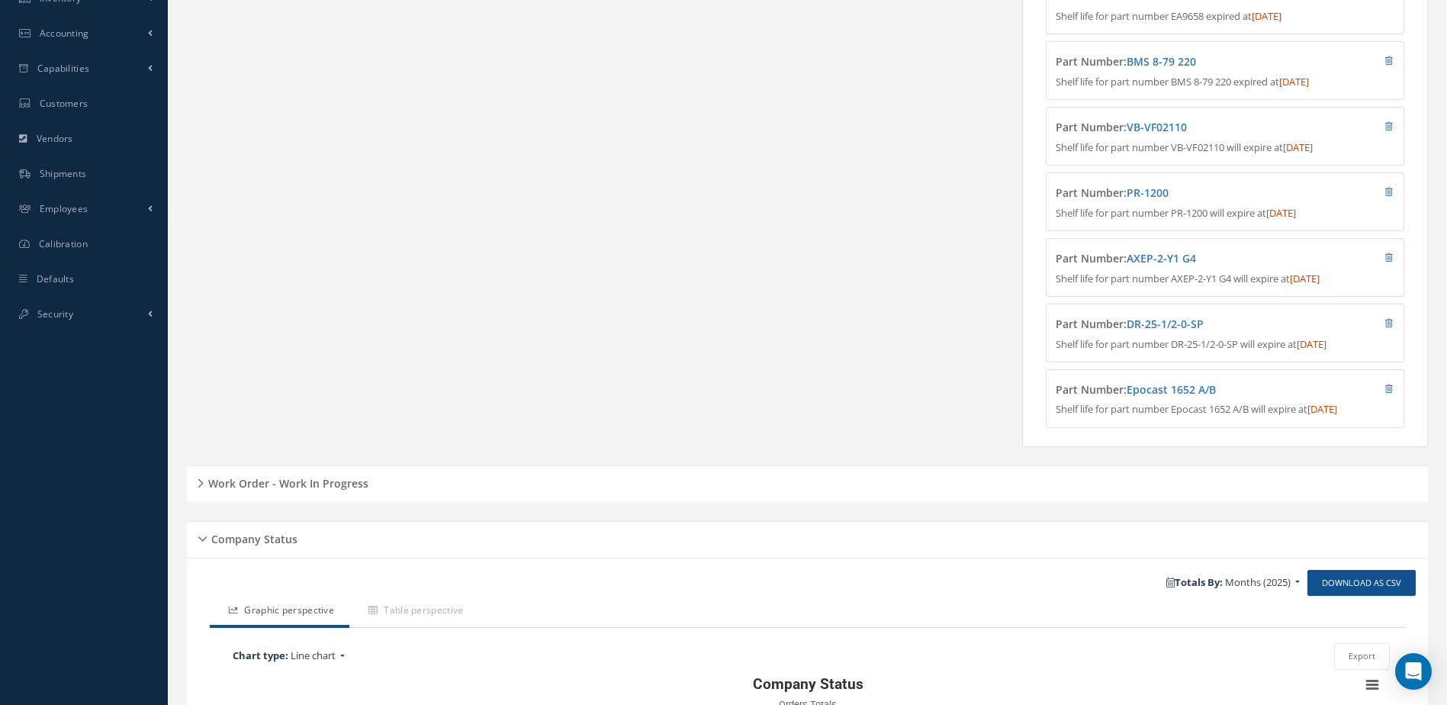
scroll to position [687, 0]
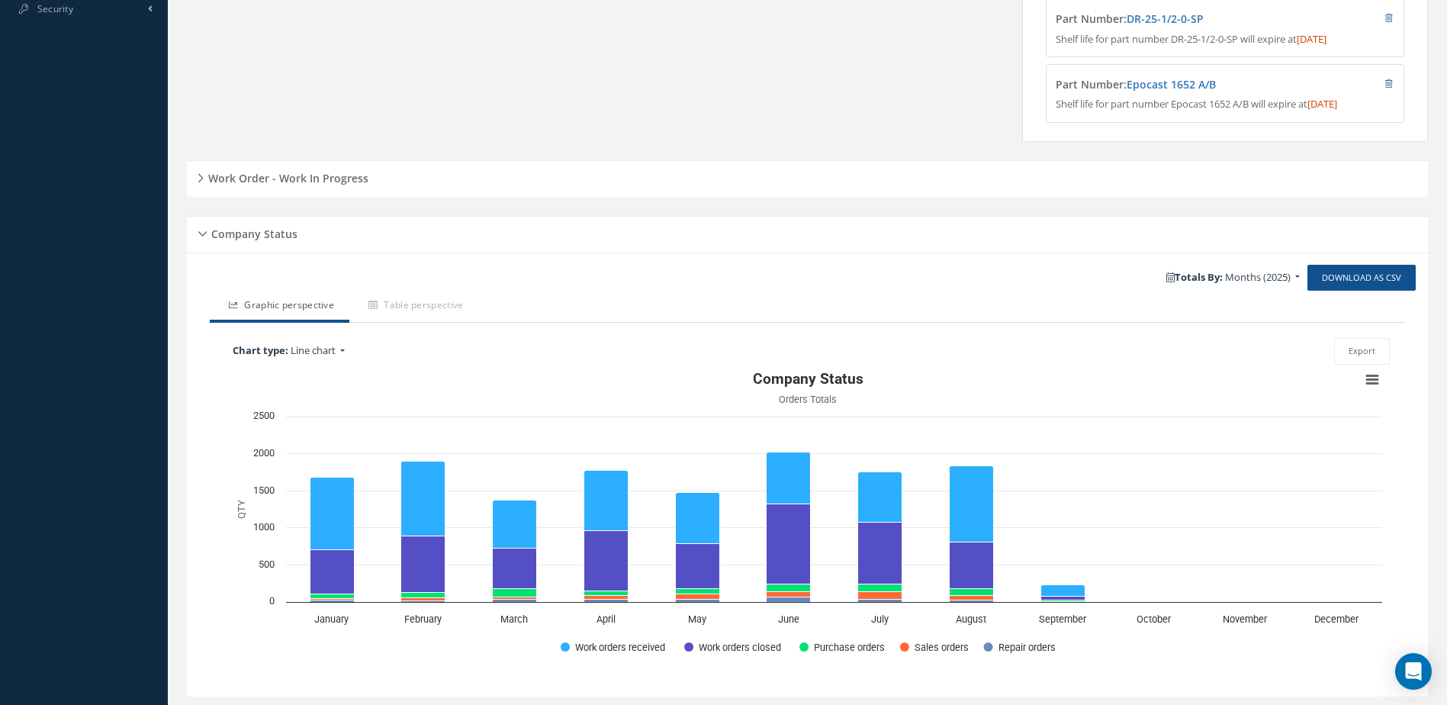
click at [333, 197] on div "Work Order - Work In Progress" at bounding box center [807, 178] width 1241 height 37
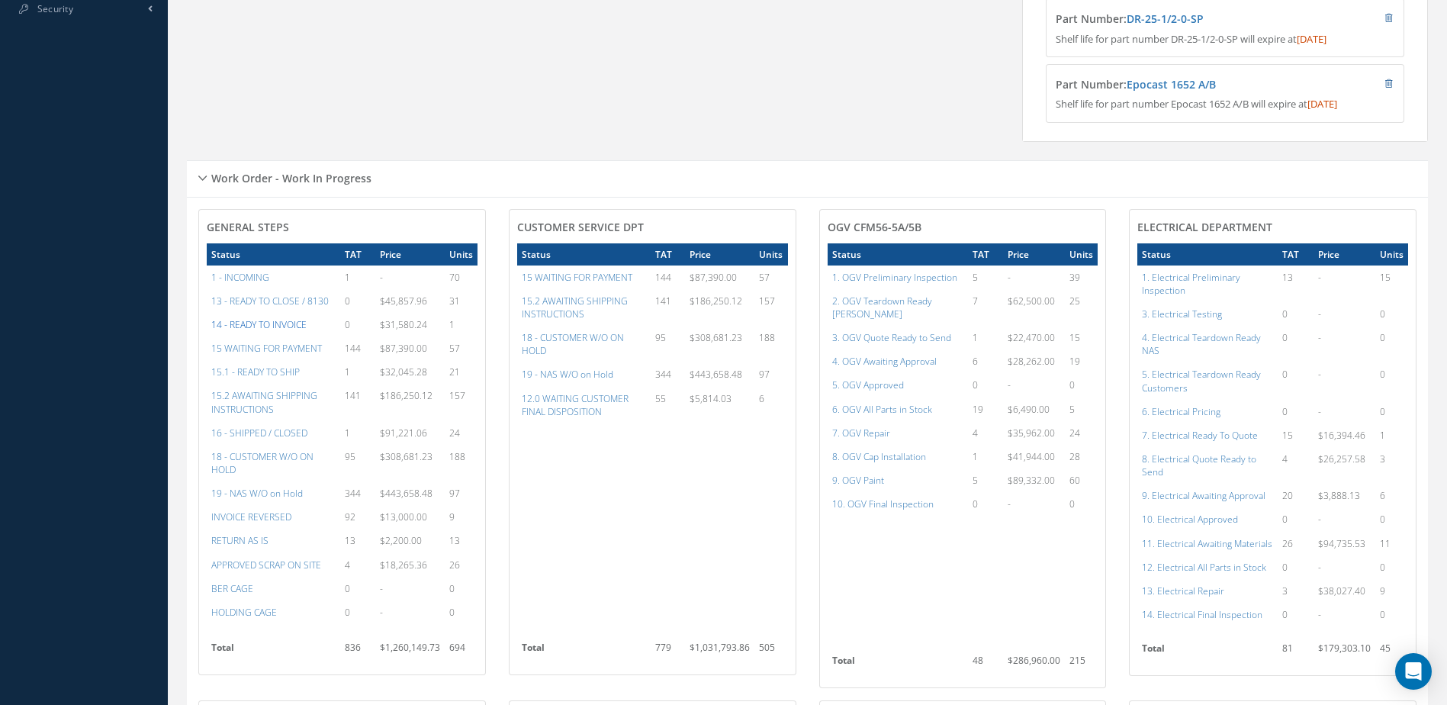
click at [269, 331] on a=21&excludeInternalCustomer=false&excludeInvoicedOrClosed=true&&filtersHidded"] "14 - READY TO INVOICE" at bounding box center [258, 324] width 95 height 13
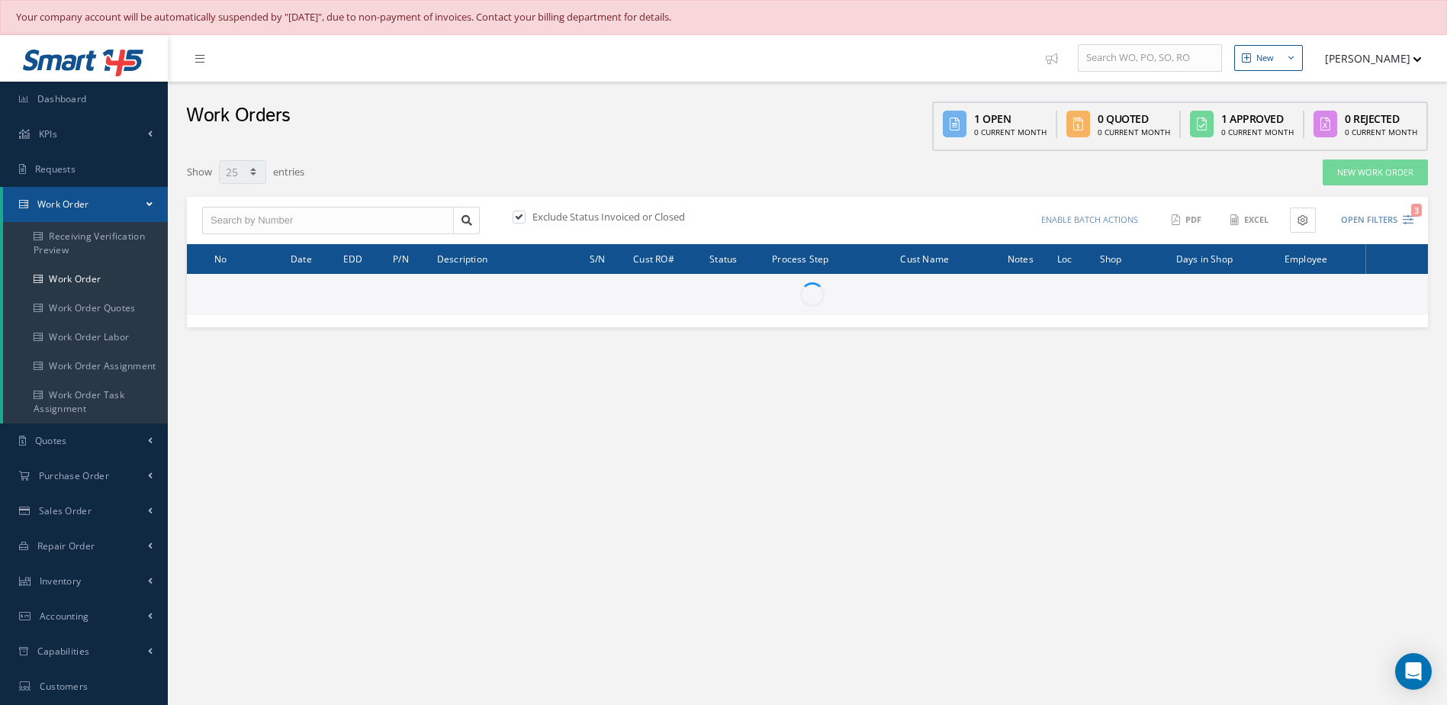
select select "25"
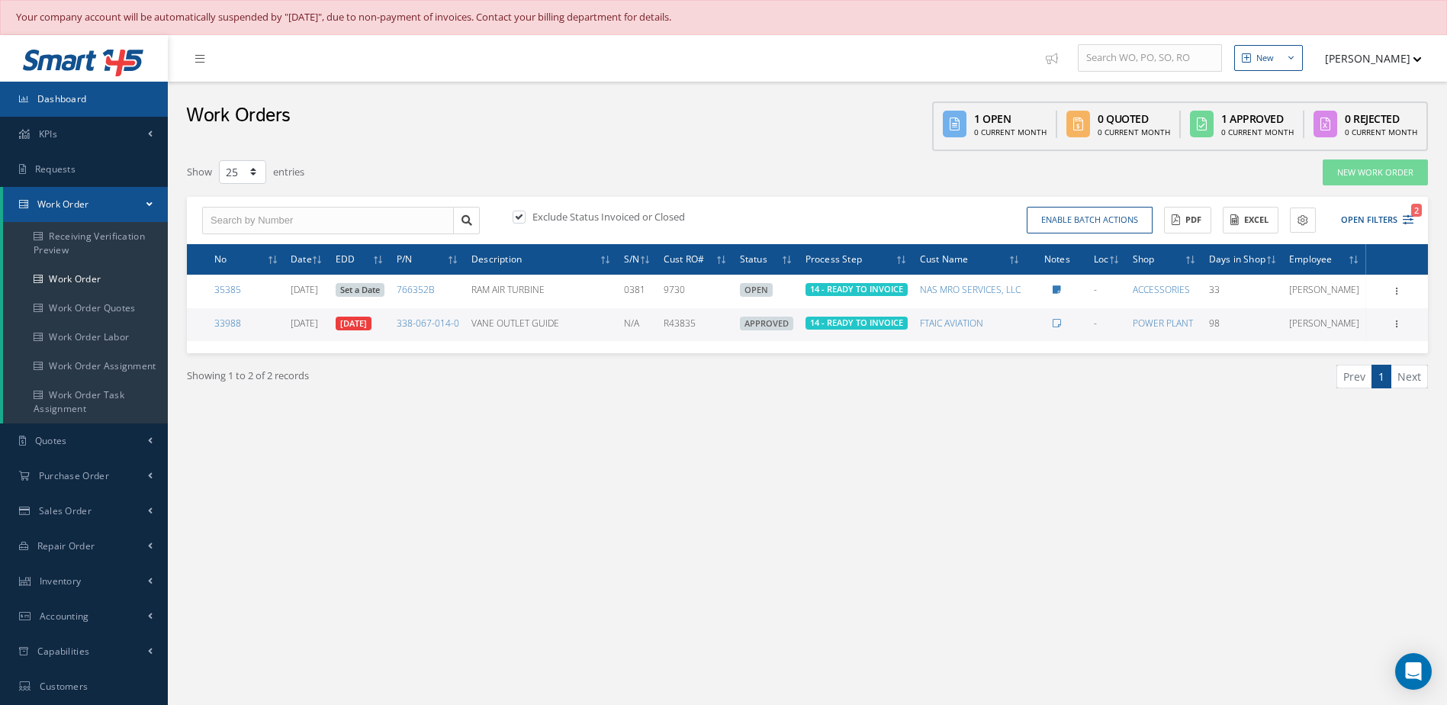
click at [103, 90] on link "Dashboard" at bounding box center [84, 99] width 168 height 35
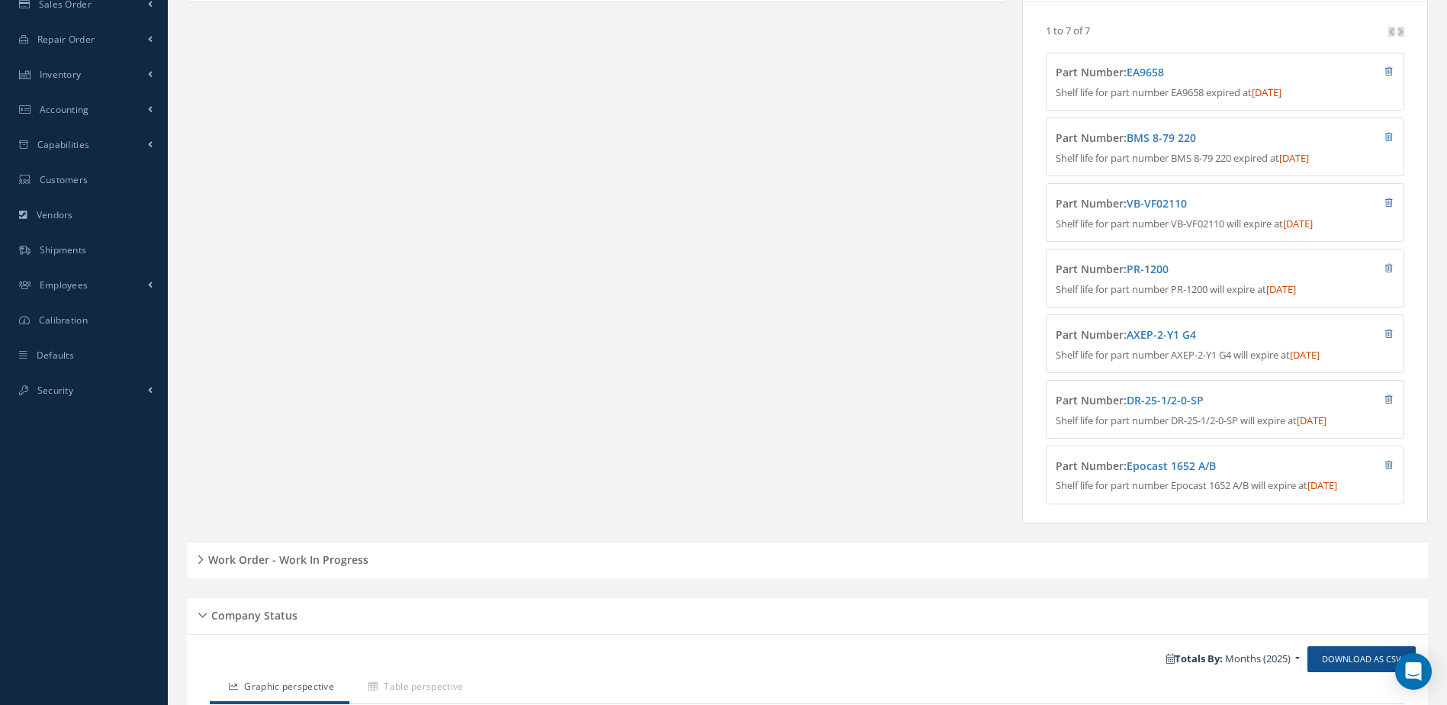
scroll to position [534, 0]
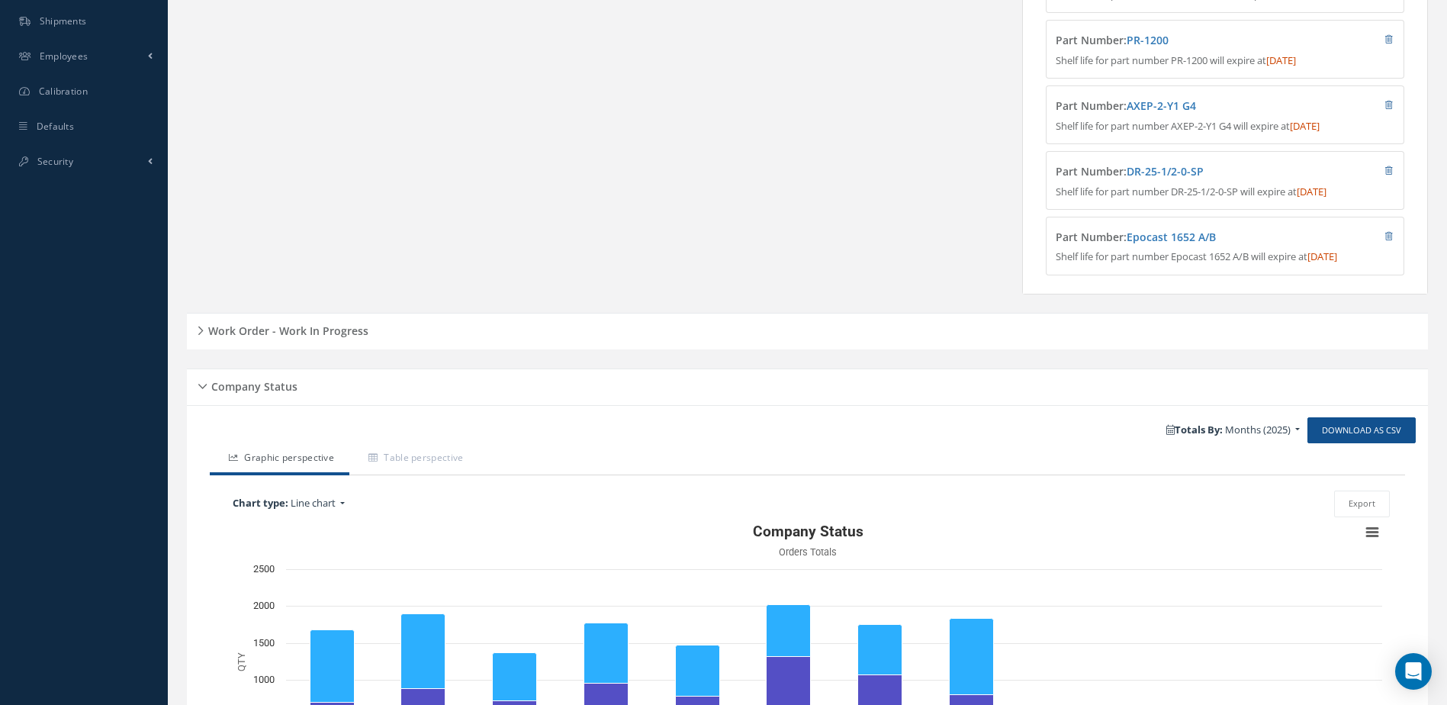
click at [324, 338] on h5 "Work Order - Work In Progress" at bounding box center [286, 329] width 165 height 18
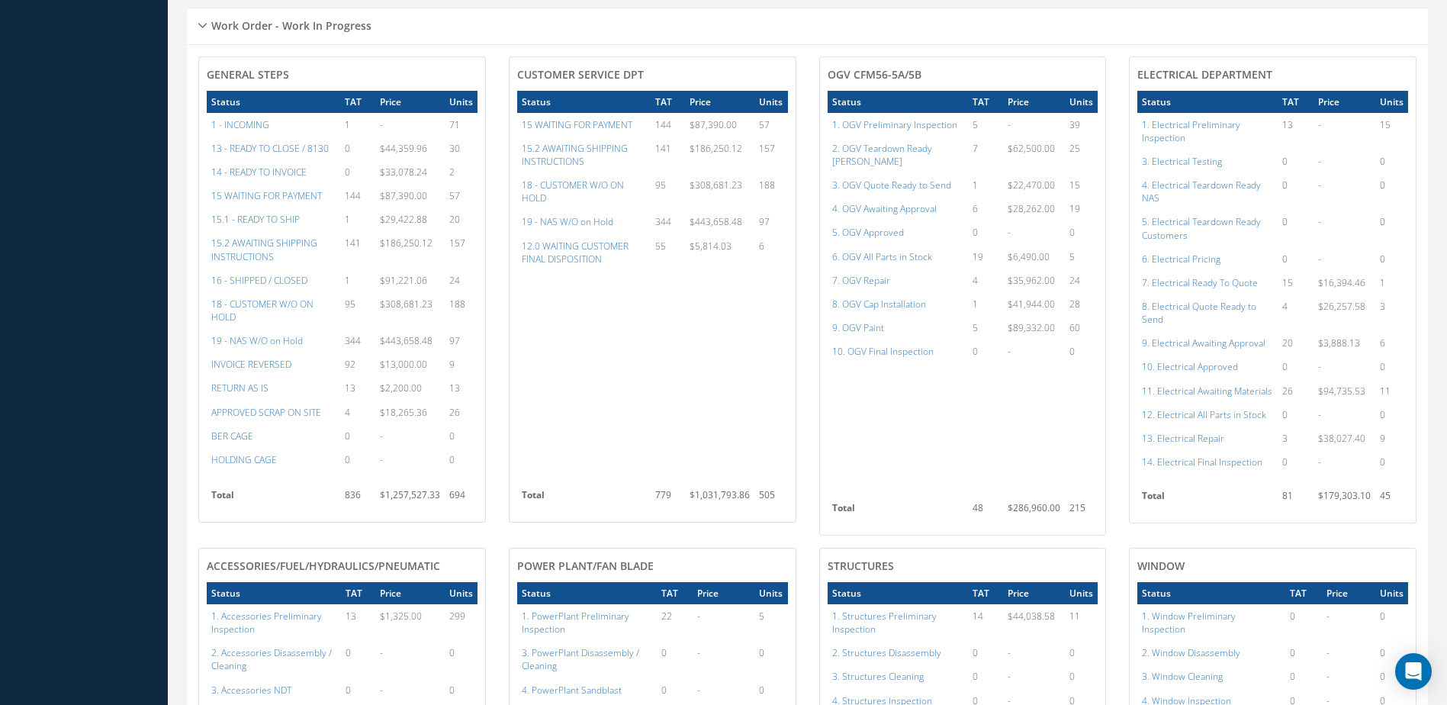
scroll to position [915, 0]
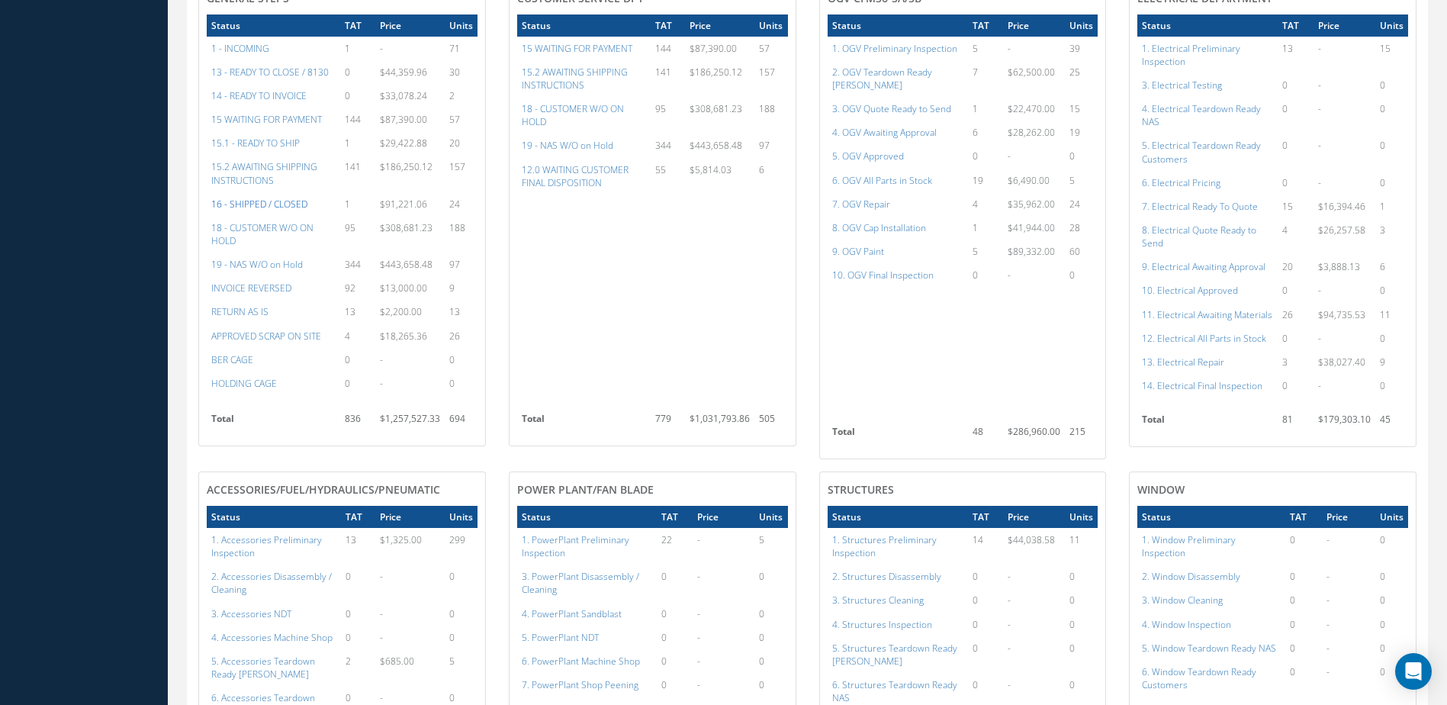
click at [259, 211] on a=22&excludeInternalCustomer=false&excludeInvoicedOrClosed=true&&filtersHidded"] "16 - SHIPPED / CLOSED" at bounding box center [259, 204] width 96 height 13
click at [280, 150] on a=12&excludeInternalCustomer=false&excludeInvoicedOrClosed=false&&filtersHidded"] "15.1 - READY TO SHIP" at bounding box center [255, 143] width 88 height 13
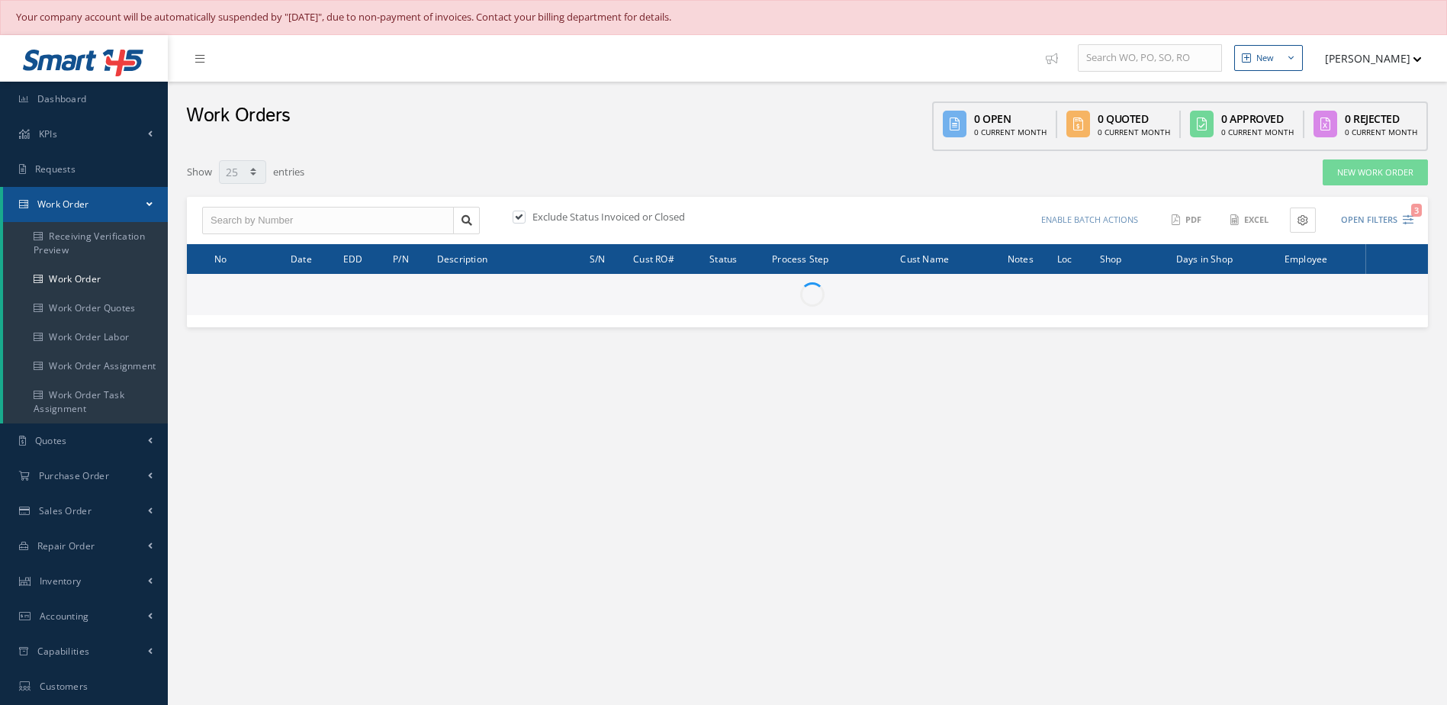
select select "25"
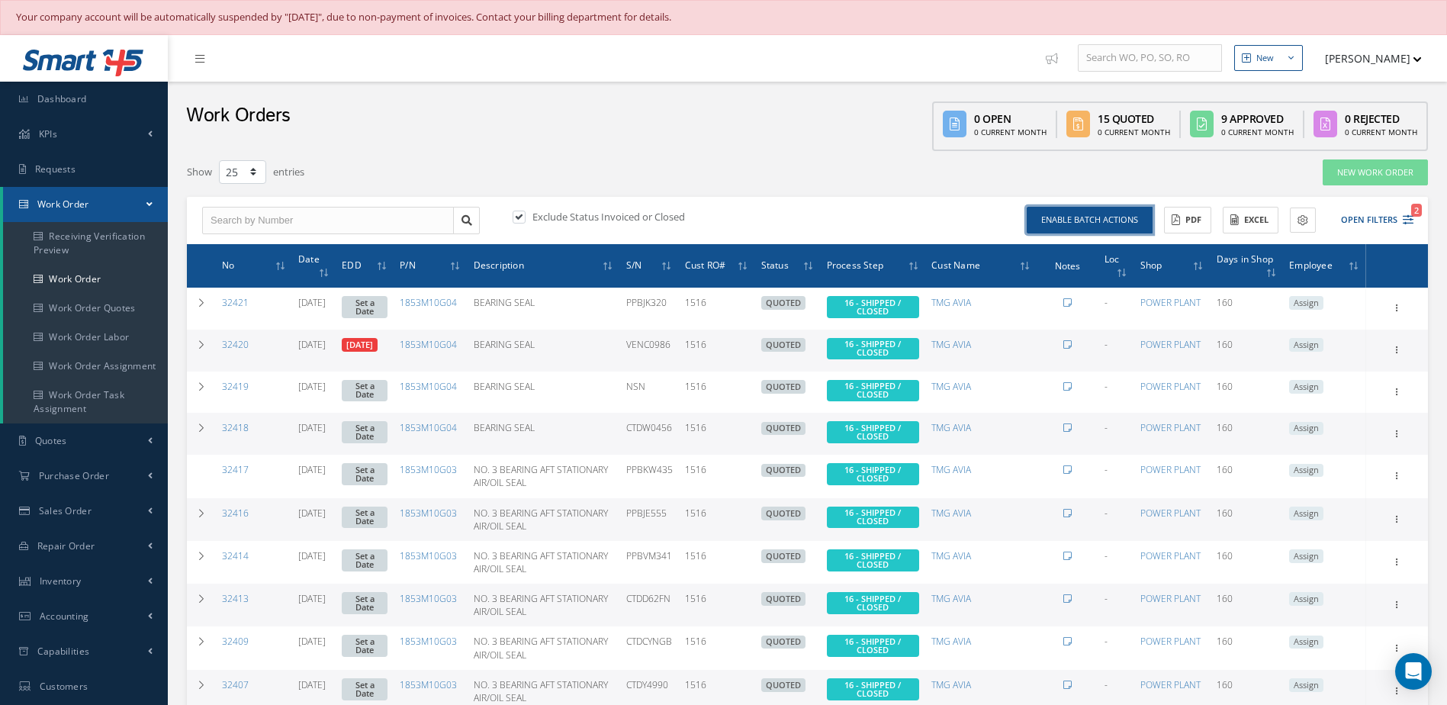
click at [1098, 217] on button "Enable batch actions" at bounding box center [1090, 220] width 126 height 27
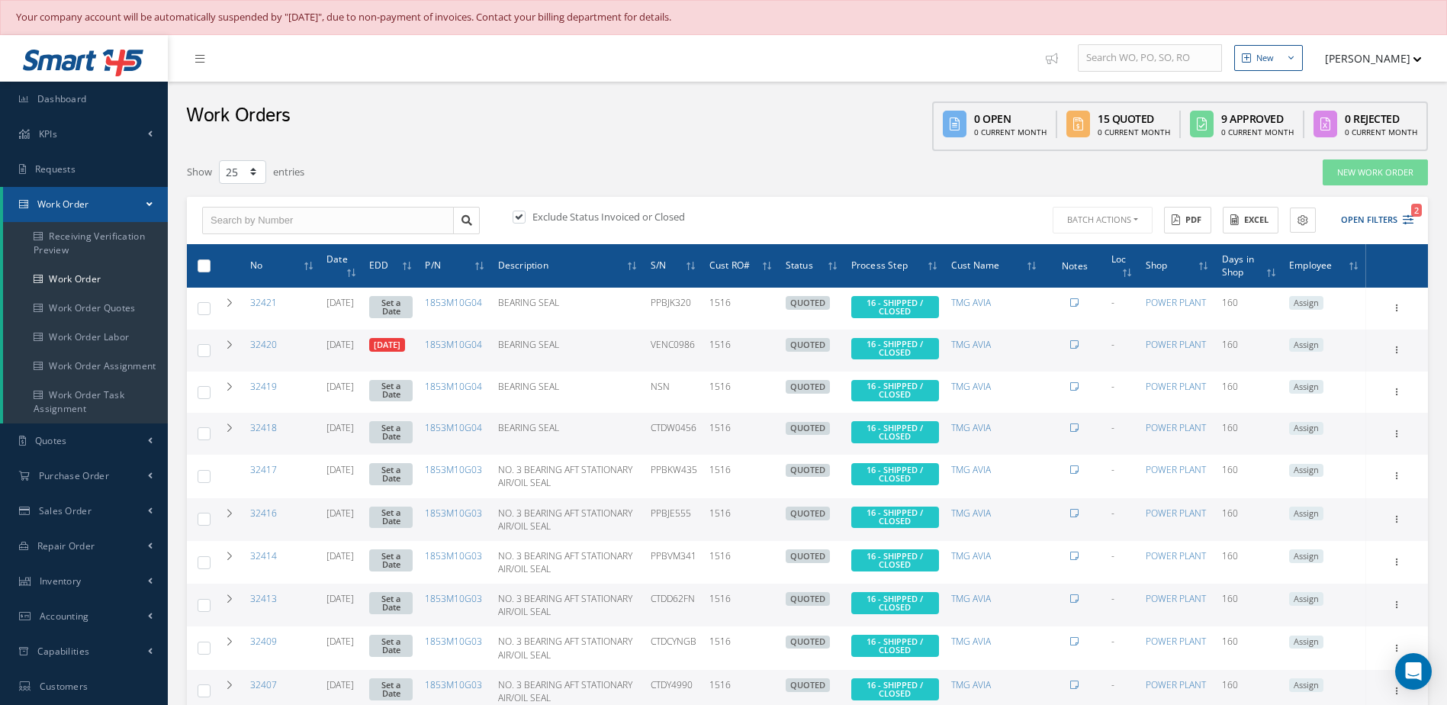
click at [213, 269] on th at bounding box center [201, 265] width 28 height 43
click at [210, 265] on label at bounding box center [210, 265] width 0 height 13
click at [203, 265] on input "checkbox" at bounding box center [205, 267] width 10 height 10
checkbox input "true"
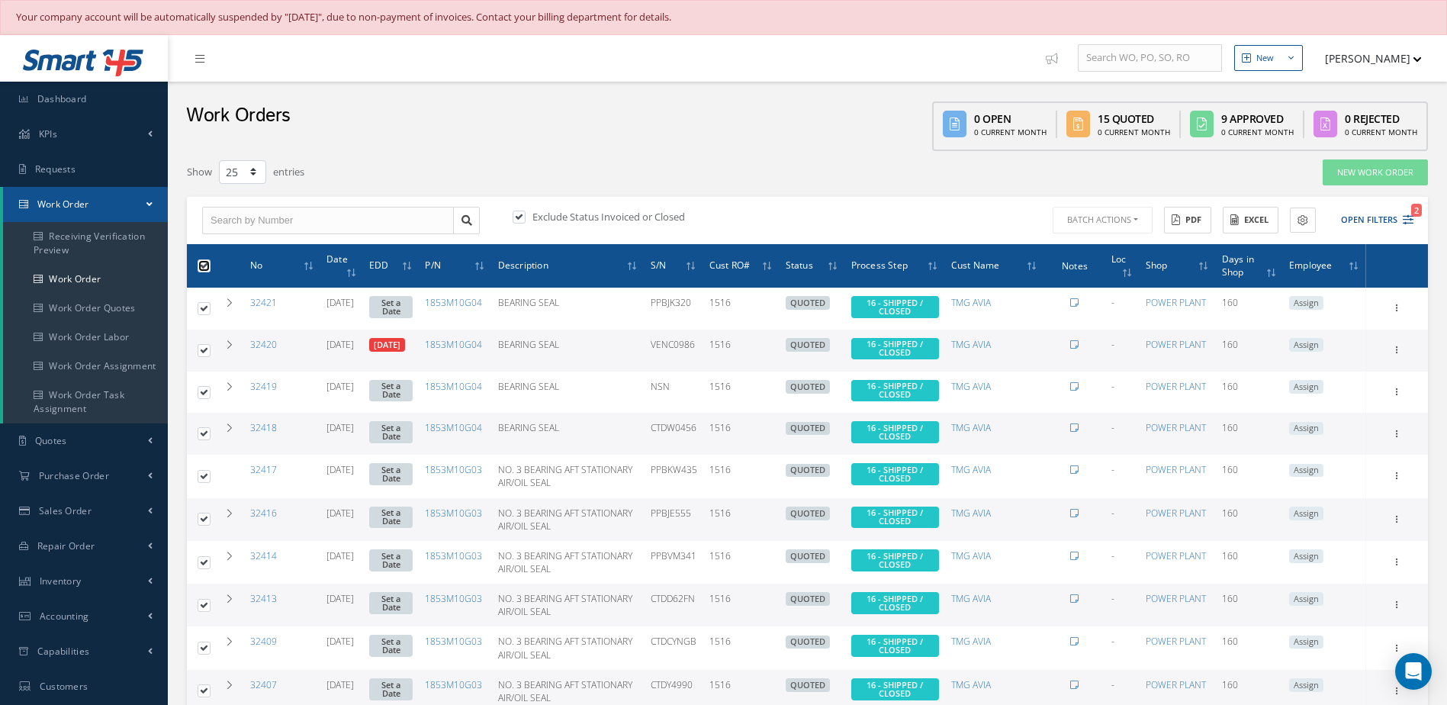
checkbox input "true"
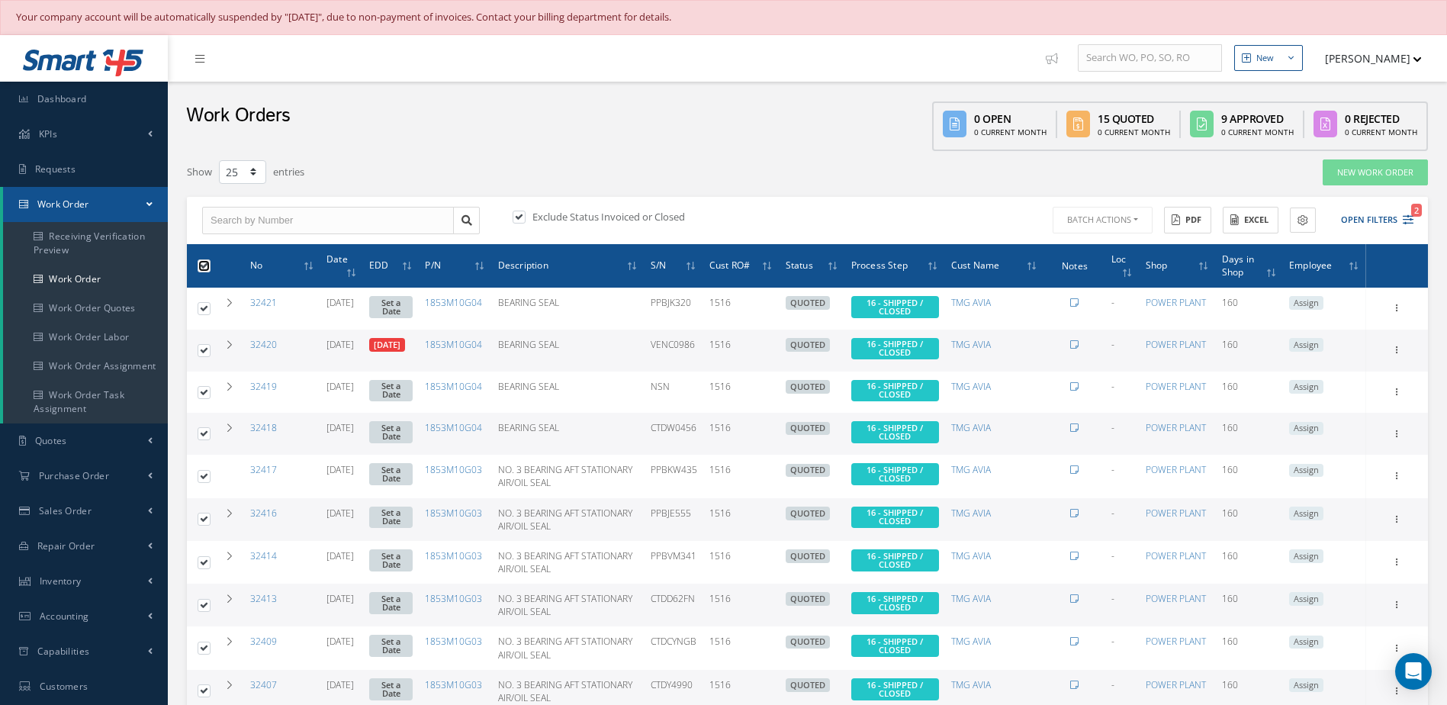
checkbox input "true"
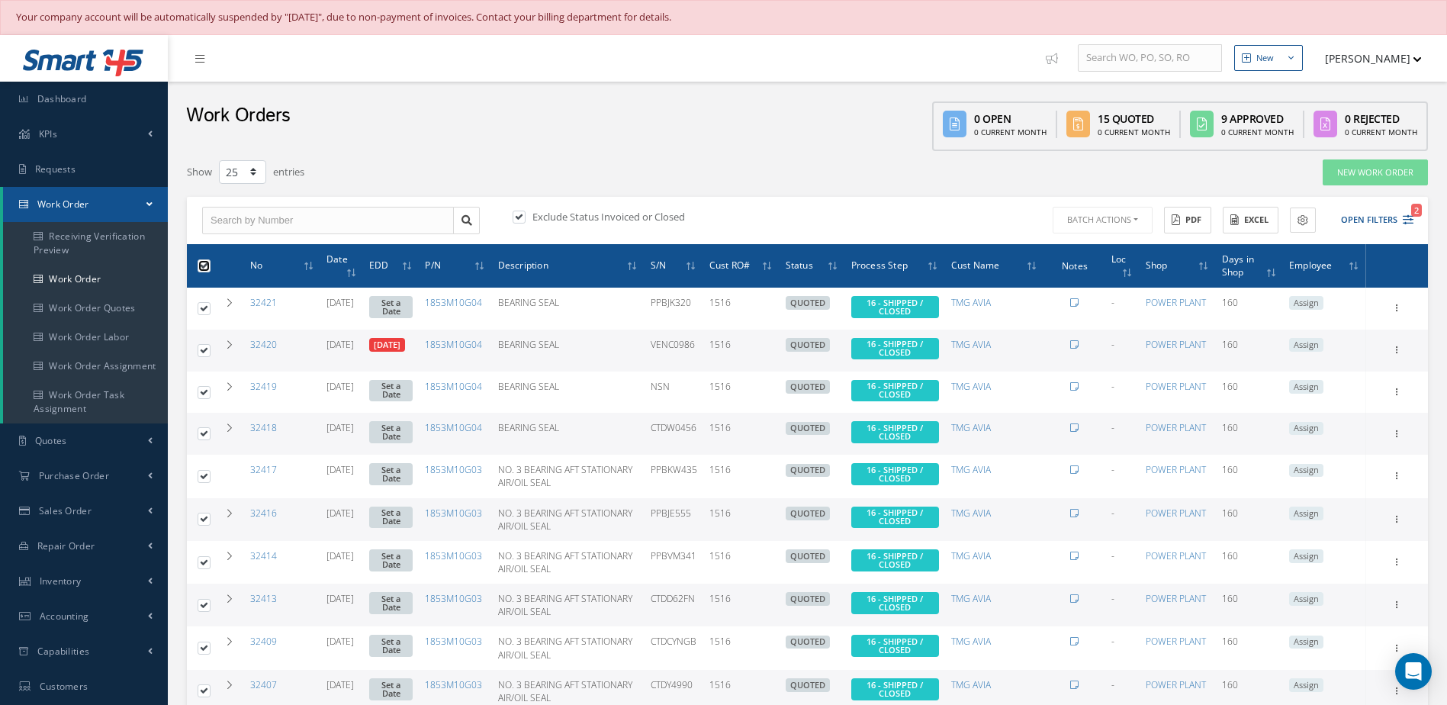
checkbox input "true"
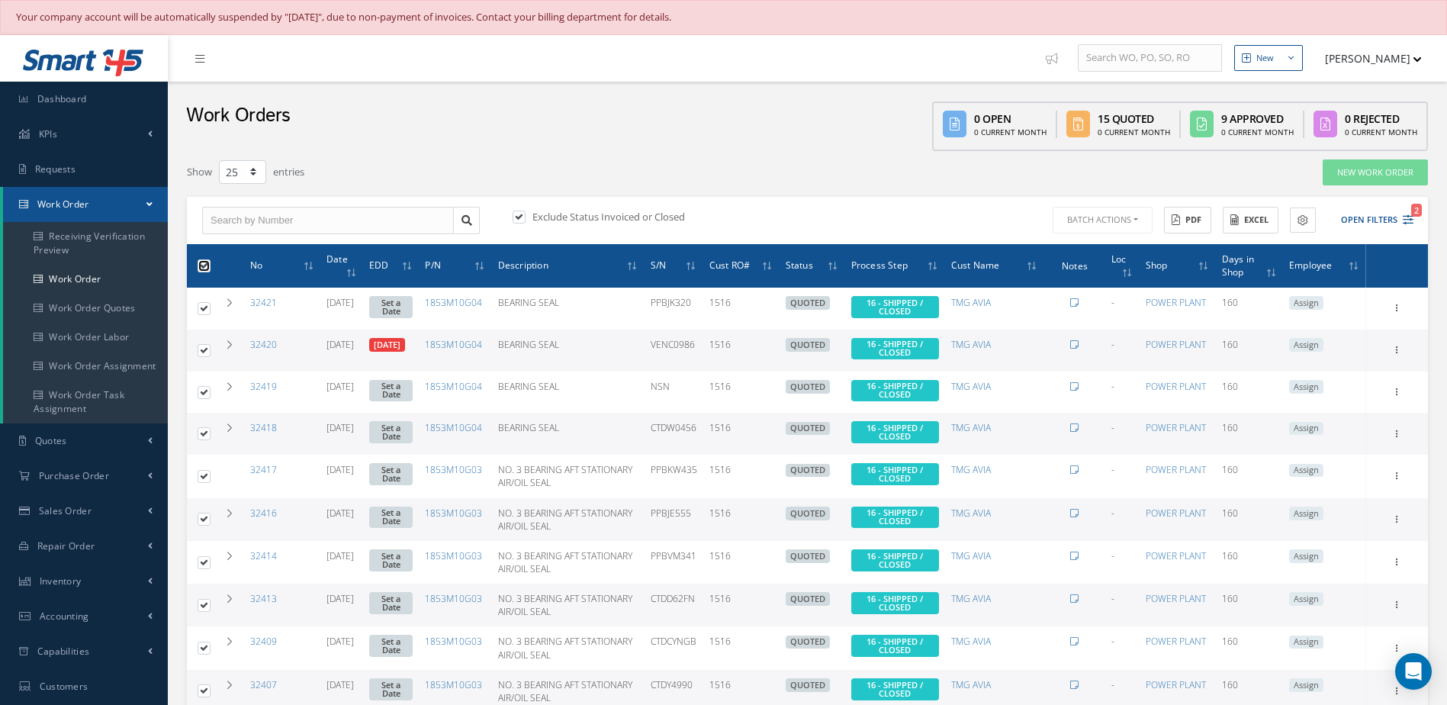
checkbox input "true"
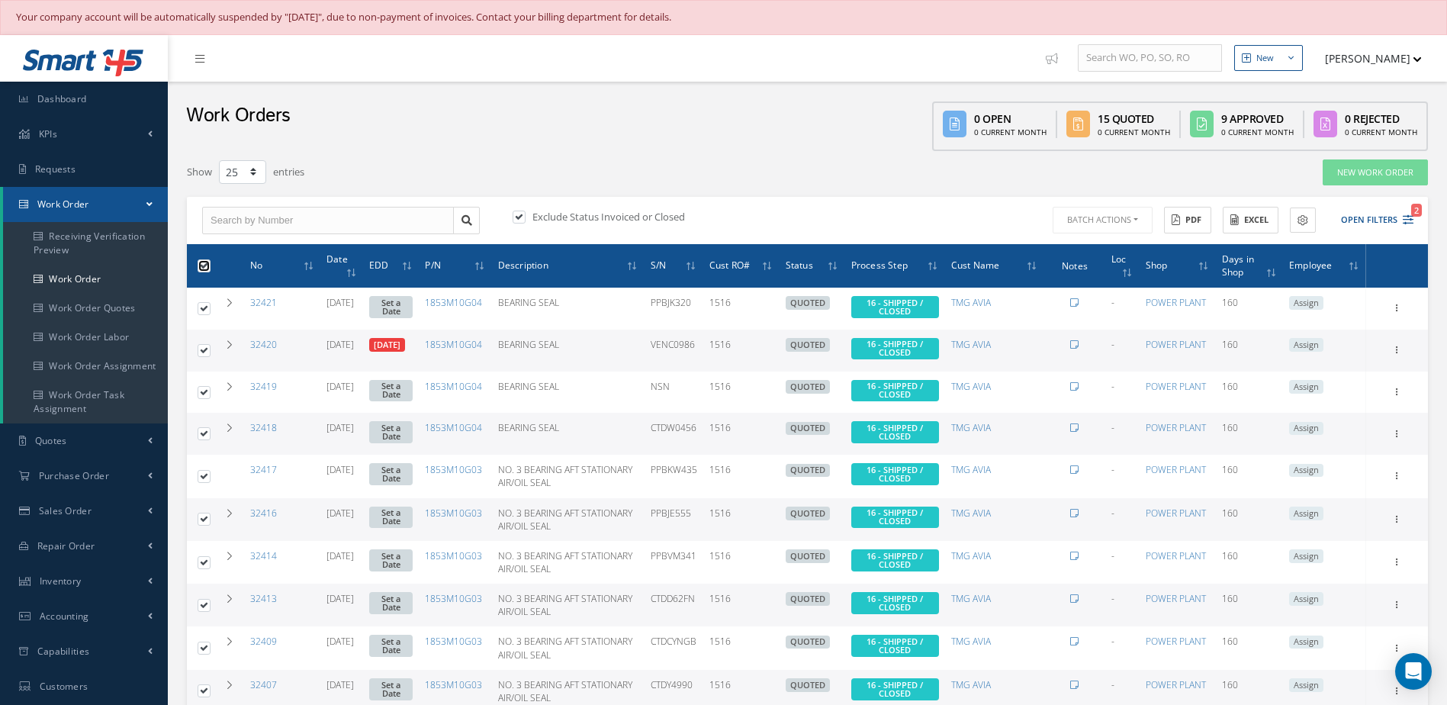
checkbox input "true"
click at [210, 349] on label at bounding box center [210, 349] width 0 height 13
click at [200, 349] on input "checkbox" at bounding box center [205, 351] width 10 height 10
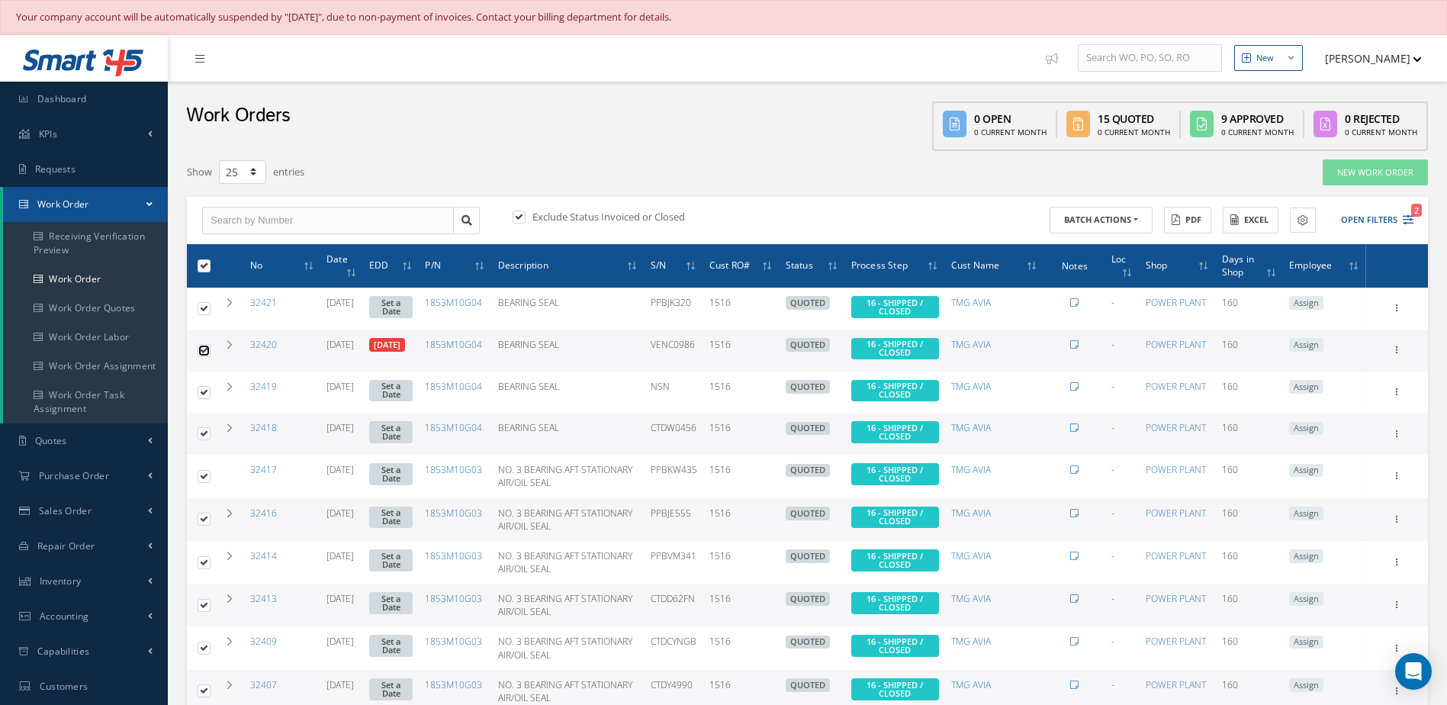
checkbox input "false"
click at [1106, 224] on button "Batch Actions" at bounding box center [1101, 220] width 103 height 27
click at [1088, 269] on link "Close Work Orders" at bounding box center [1111, 266] width 122 height 21
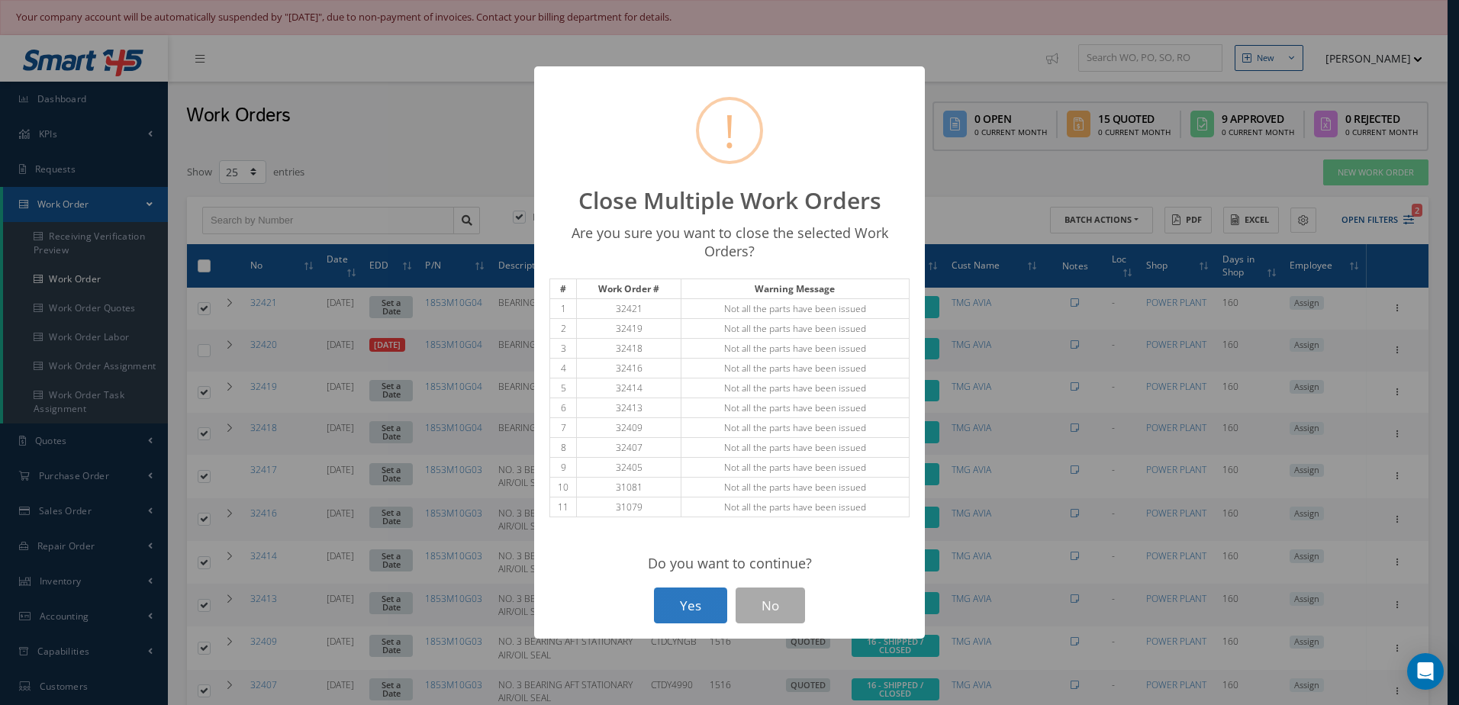
click at [701, 599] on button "Yes" at bounding box center [690, 605] width 73 height 36
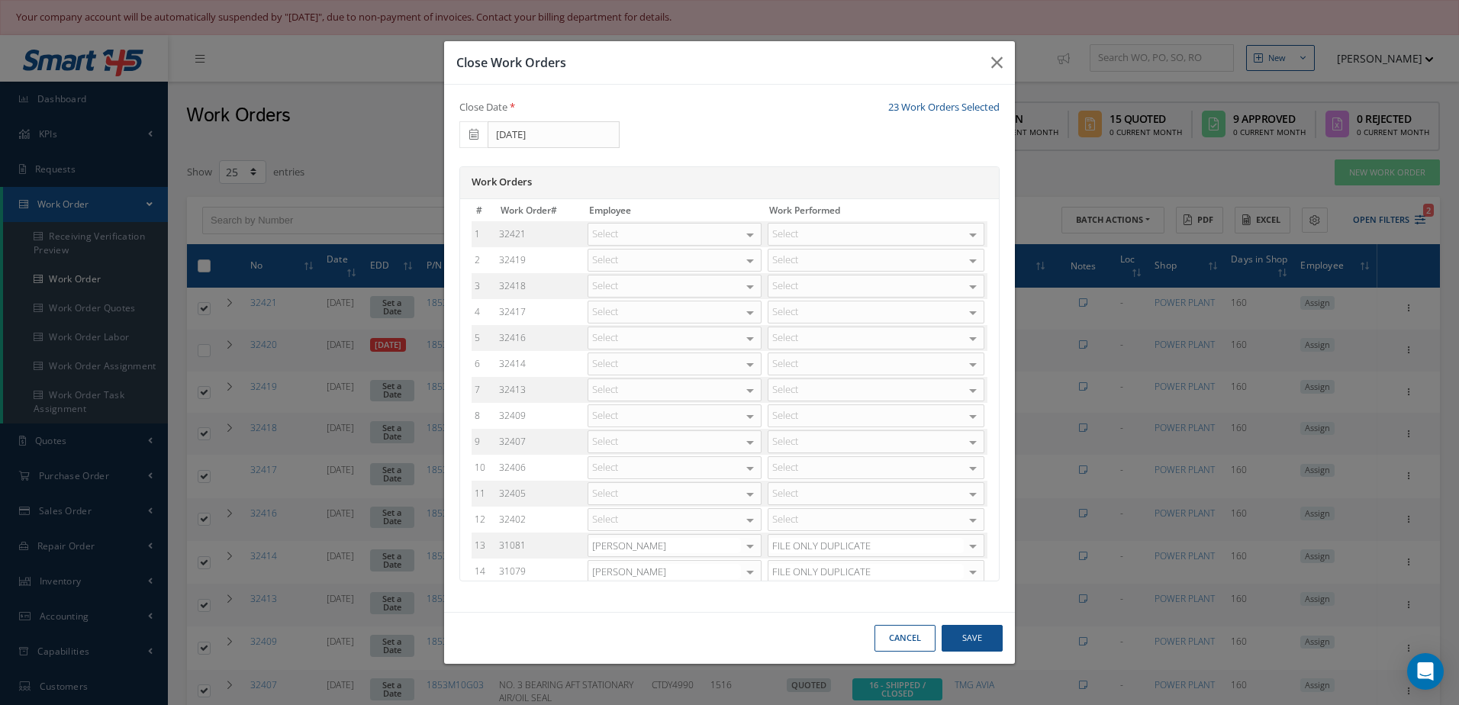
click at [739, 236] on div at bounding box center [749, 235] width 21 height 22
click at [673, 281] on span "[PERSON_NAME]" at bounding box center [674, 285] width 172 height 26
click at [739, 265] on div at bounding box center [749, 260] width 21 height 22
click at [671, 304] on span "[PERSON_NAME]" at bounding box center [674, 311] width 172 height 26
click at [744, 289] on div at bounding box center [749, 286] width 21 height 22
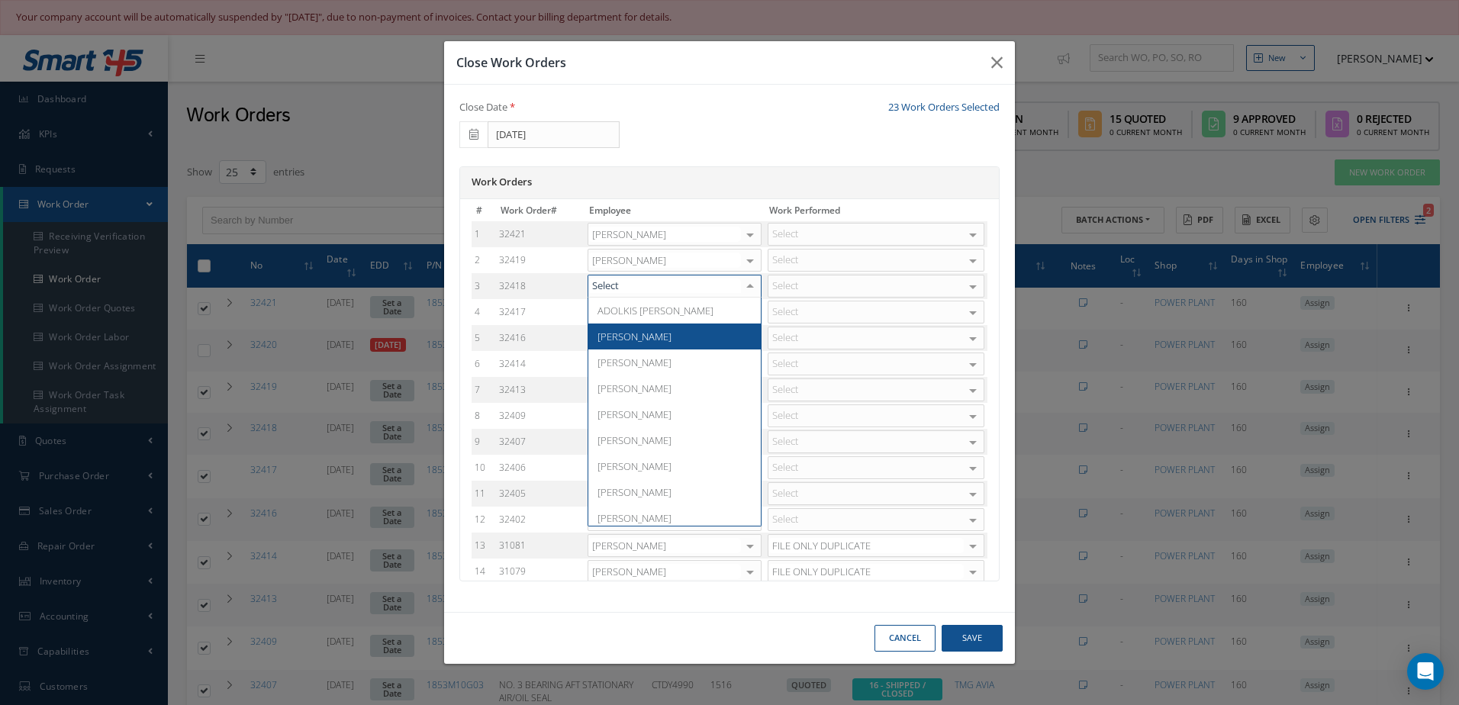
click at [691, 338] on span "[PERSON_NAME]" at bounding box center [674, 336] width 172 height 26
click at [739, 317] on div at bounding box center [749, 312] width 21 height 22
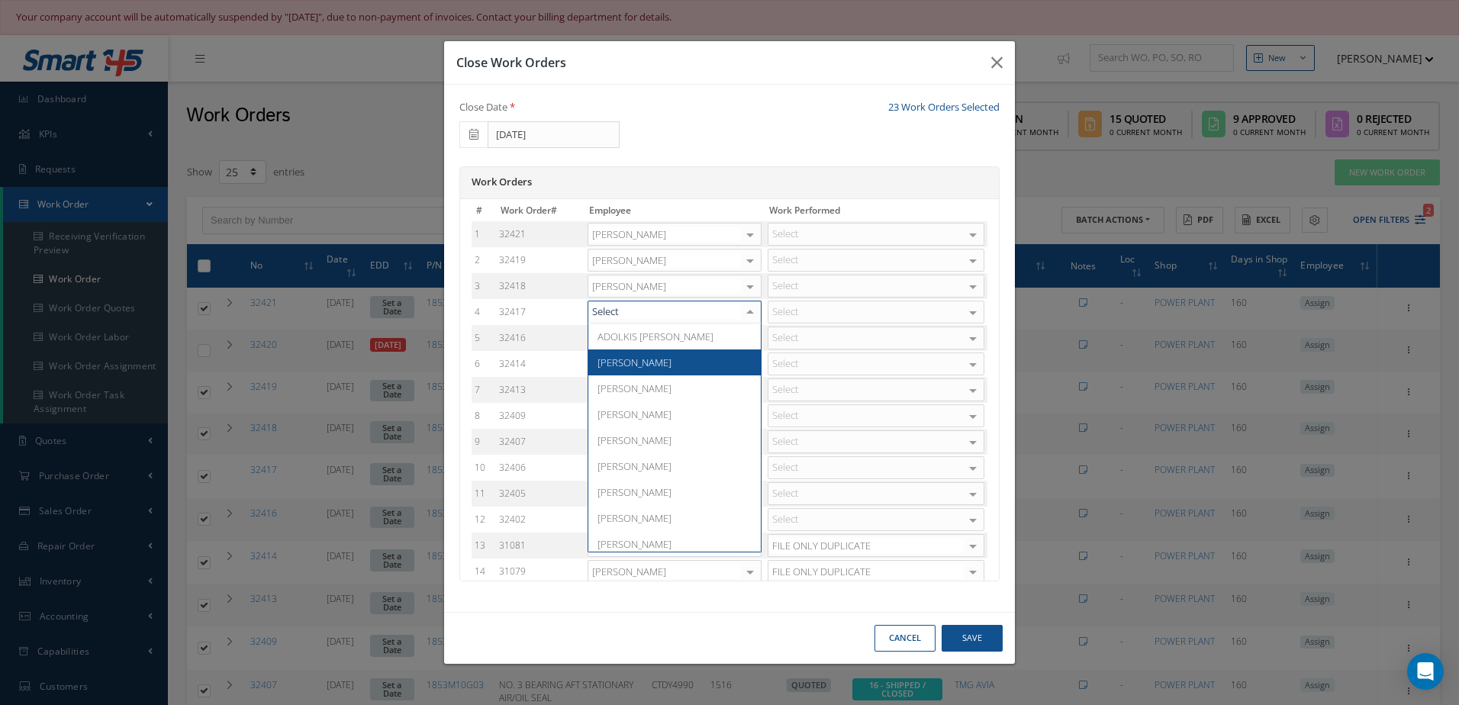
click at [646, 368] on span "[PERSON_NAME]" at bounding box center [634, 362] width 74 height 14
click at [739, 336] on div at bounding box center [749, 338] width 21 height 22
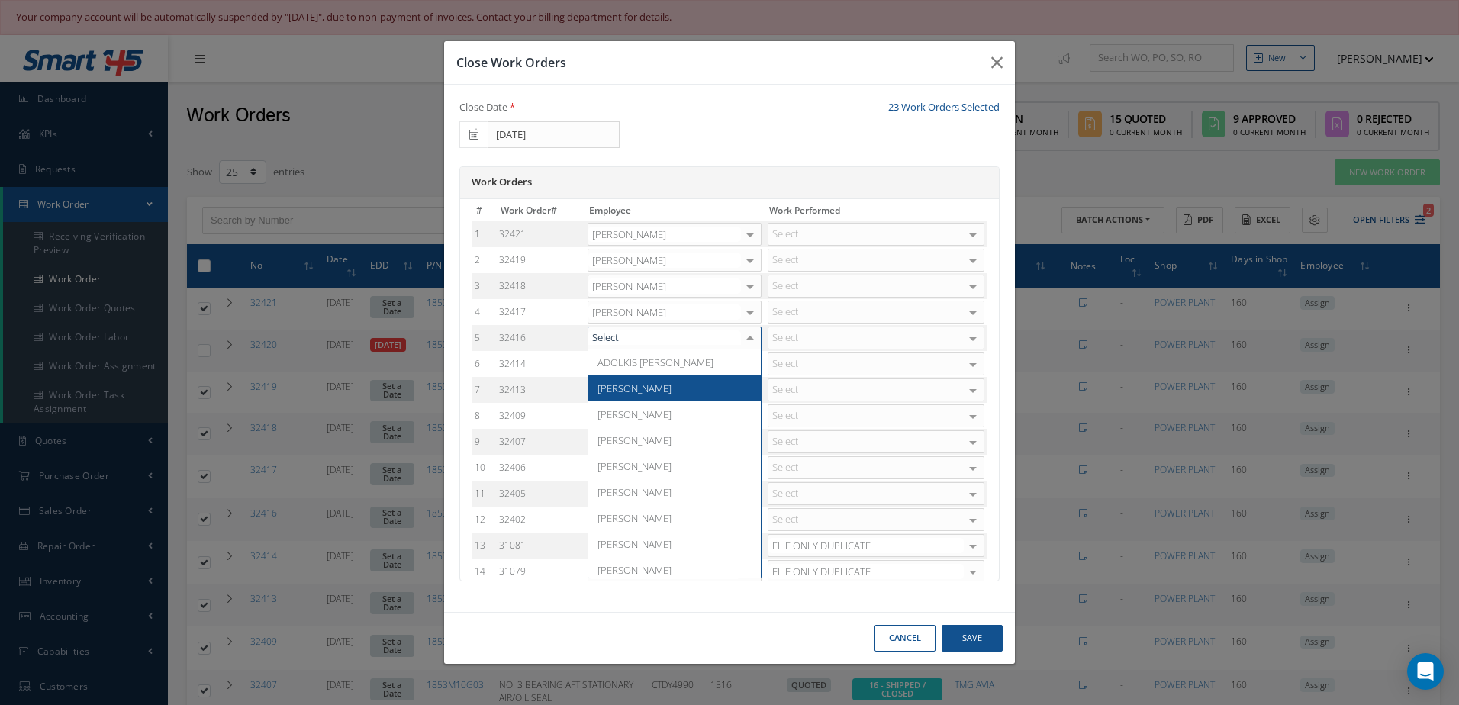
click at [619, 382] on span "[PERSON_NAME]" at bounding box center [634, 388] width 74 height 14
click at [739, 365] on div at bounding box center [749, 364] width 21 height 22
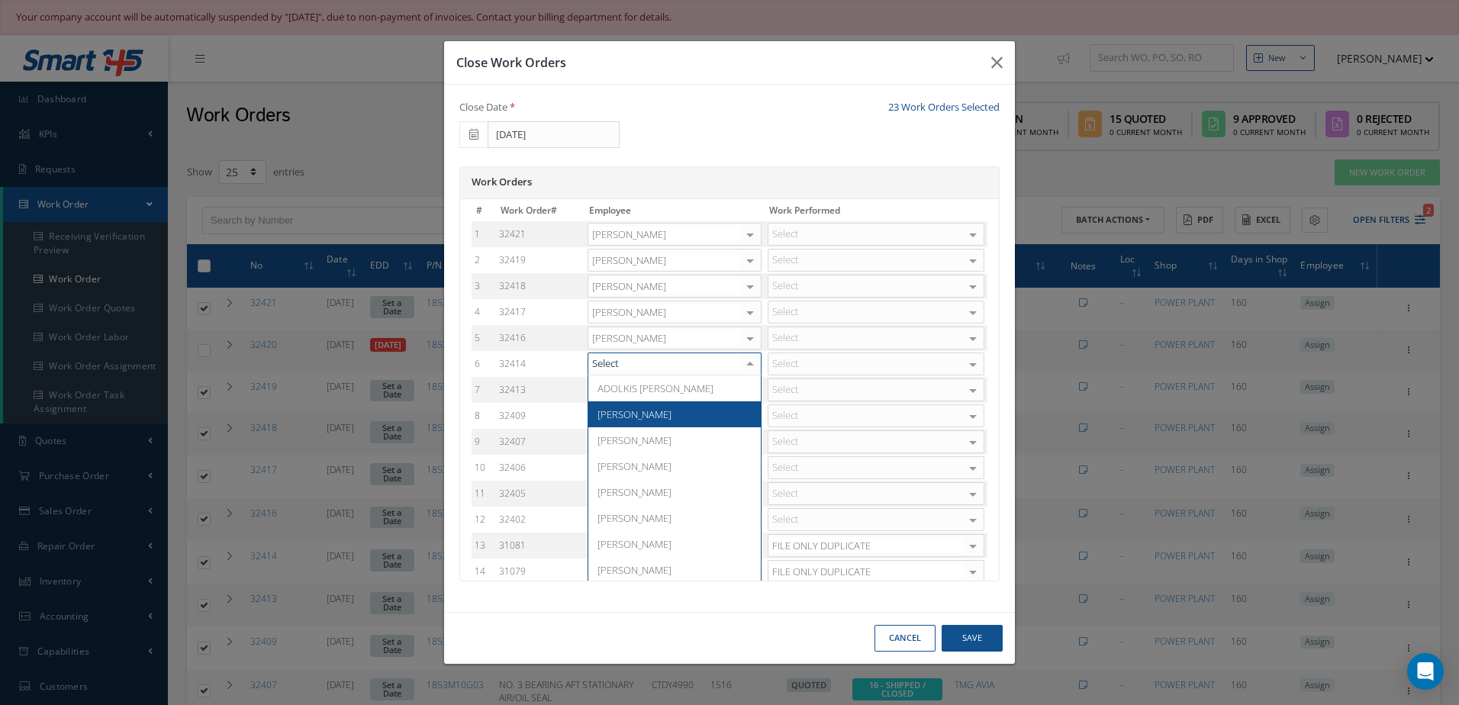
click at [642, 415] on span "[PERSON_NAME]" at bounding box center [634, 414] width 74 height 14
click at [743, 391] on div at bounding box center [749, 390] width 21 height 22
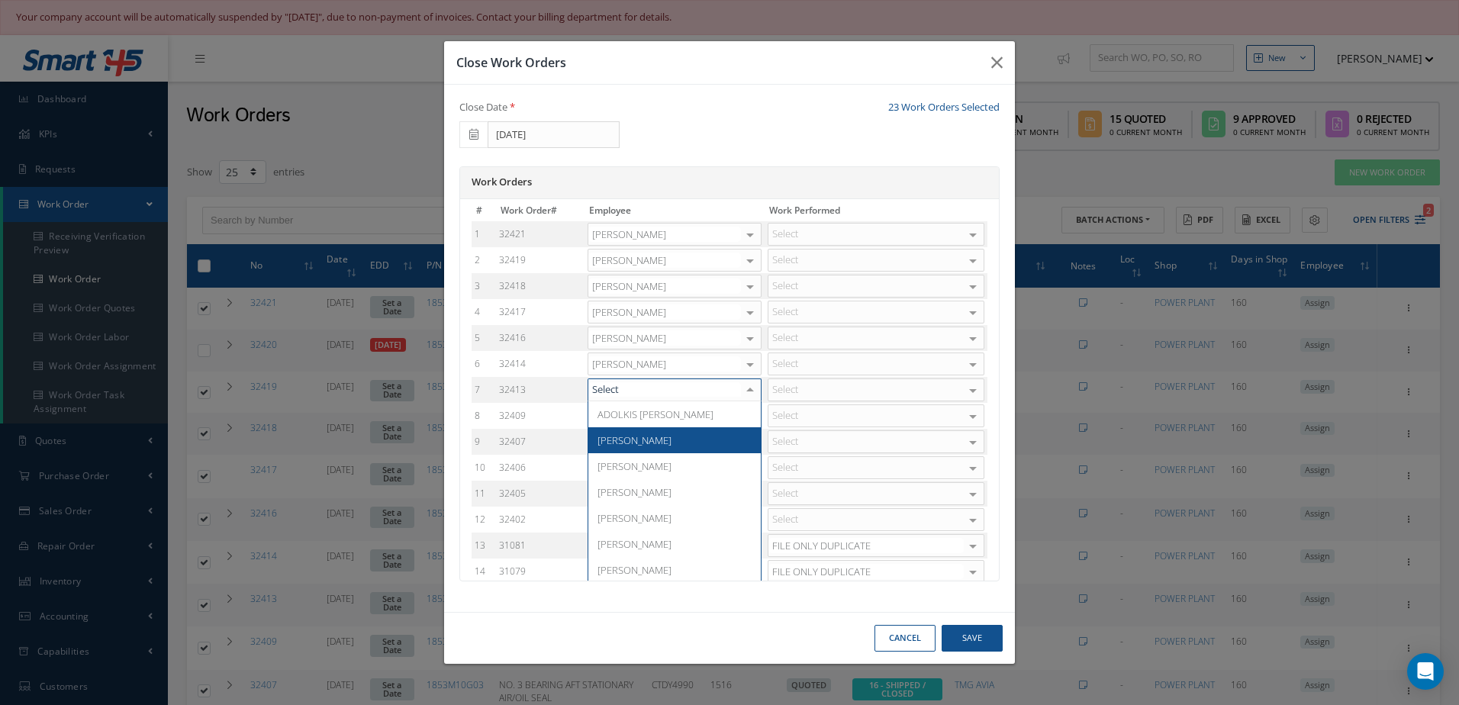
click at [660, 433] on span "[PERSON_NAME]" at bounding box center [674, 440] width 172 height 26
click at [740, 419] on div at bounding box center [749, 416] width 21 height 22
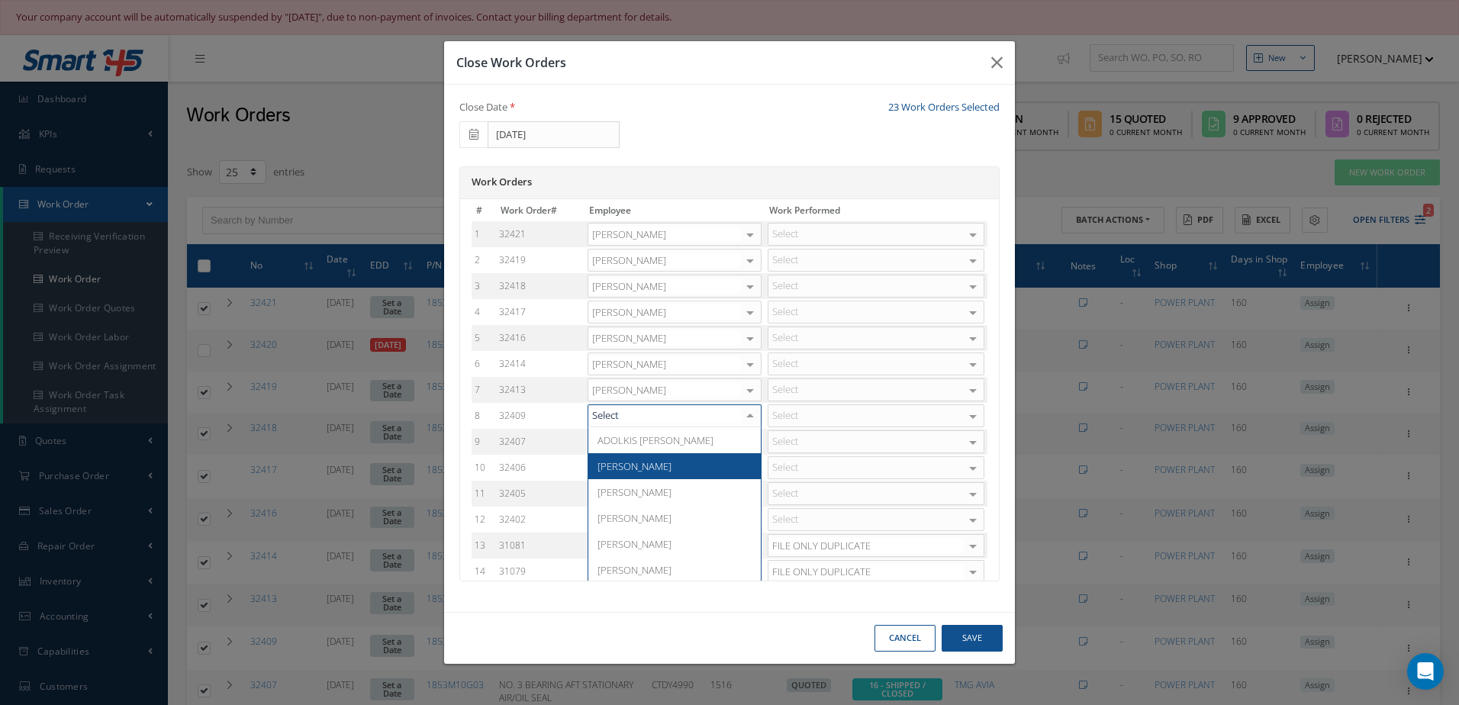
click at [644, 458] on span "[PERSON_NAME]" at bounding box center [674, 466] width 172 height 26
click at [731, 438] on div "Select ADOLKIS LOPEZ Adoni Felipe Adrian Herrera Alexis Garcia Antonio Lezama A…" at bounding box center [674, 441] width 174 height 23
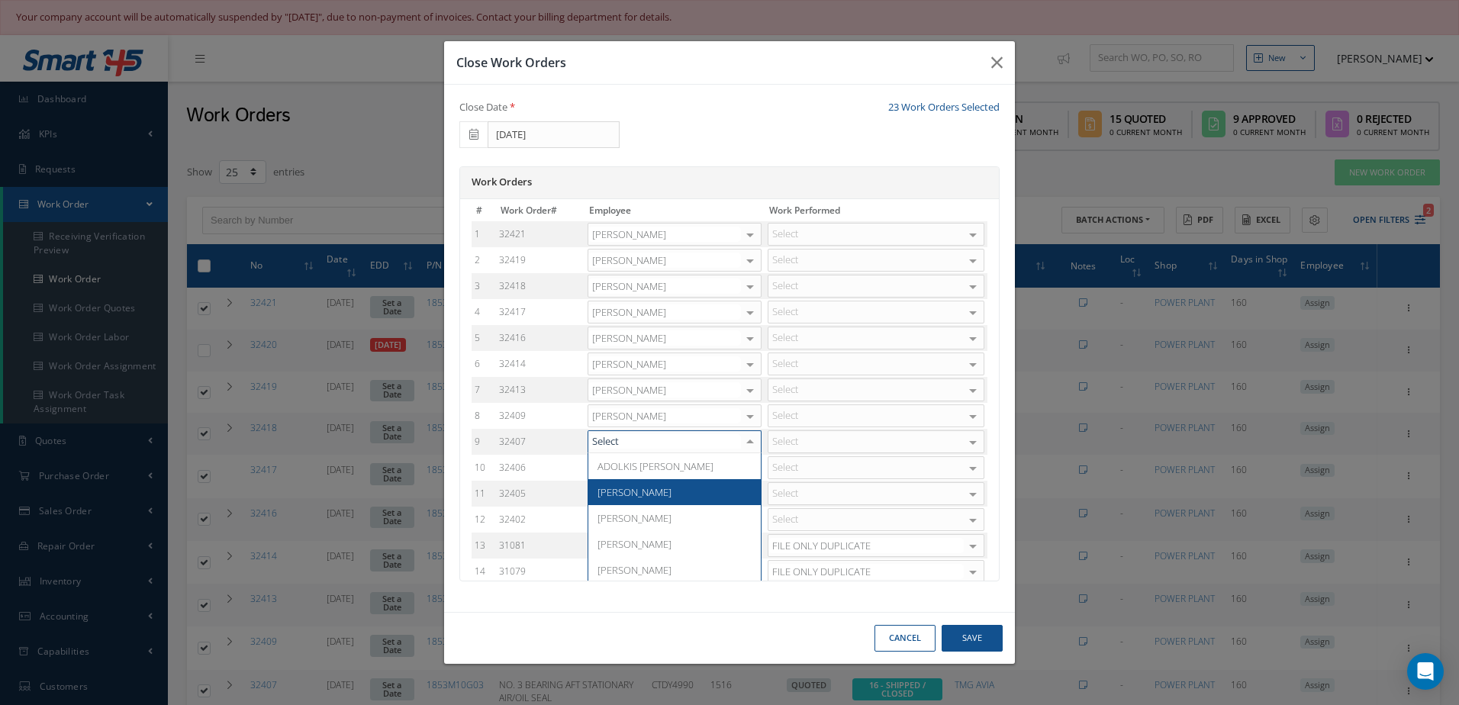
click at [661, 491] on span "[PERSON_NAME]" at bounding box center [674, 492] width 172 height 26
click at [746, 471] on div at bounding box center [749, 468] width 21 height 22
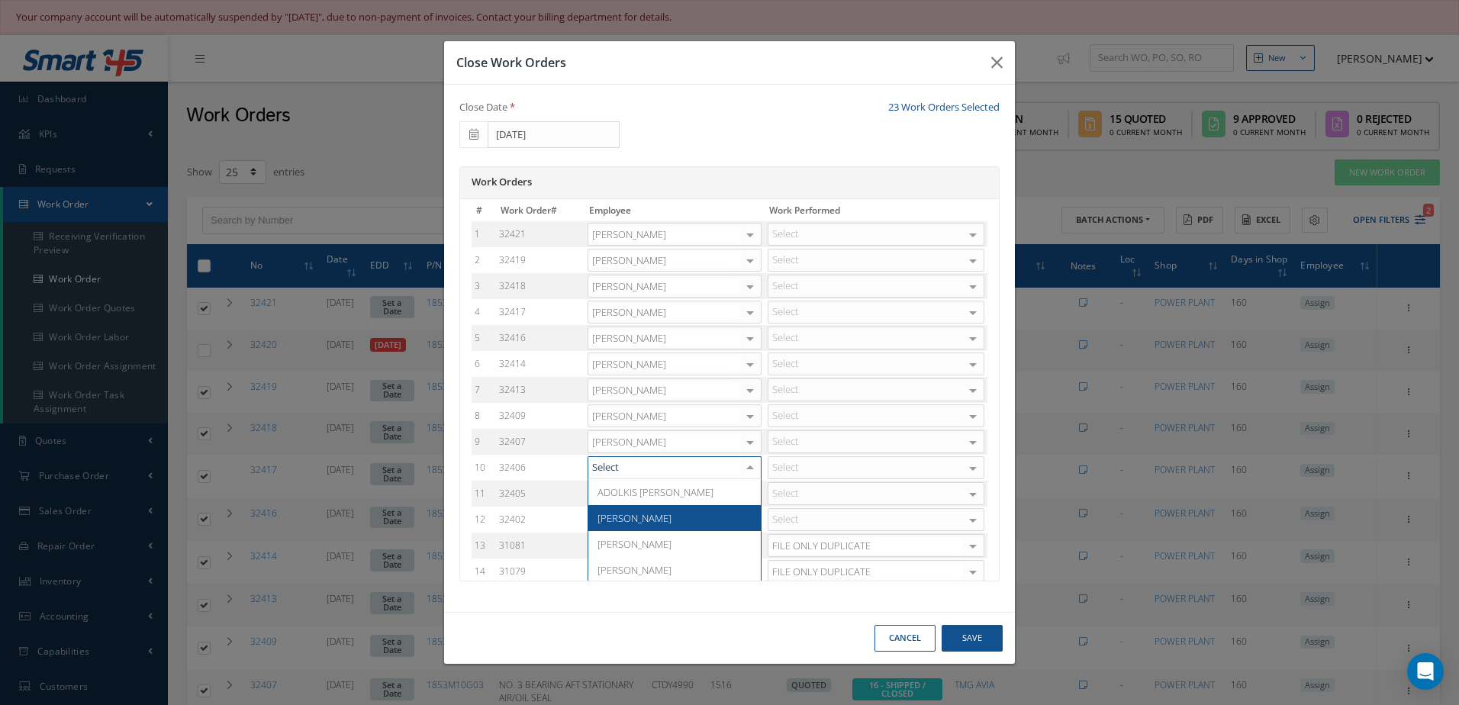
click at [648, 515] on span "[PERSON_NAME]" at bounding box center [634, 518] width 74 height 14
click at [739, 497] on div at bounding box center [749, 494] width 21 height 22
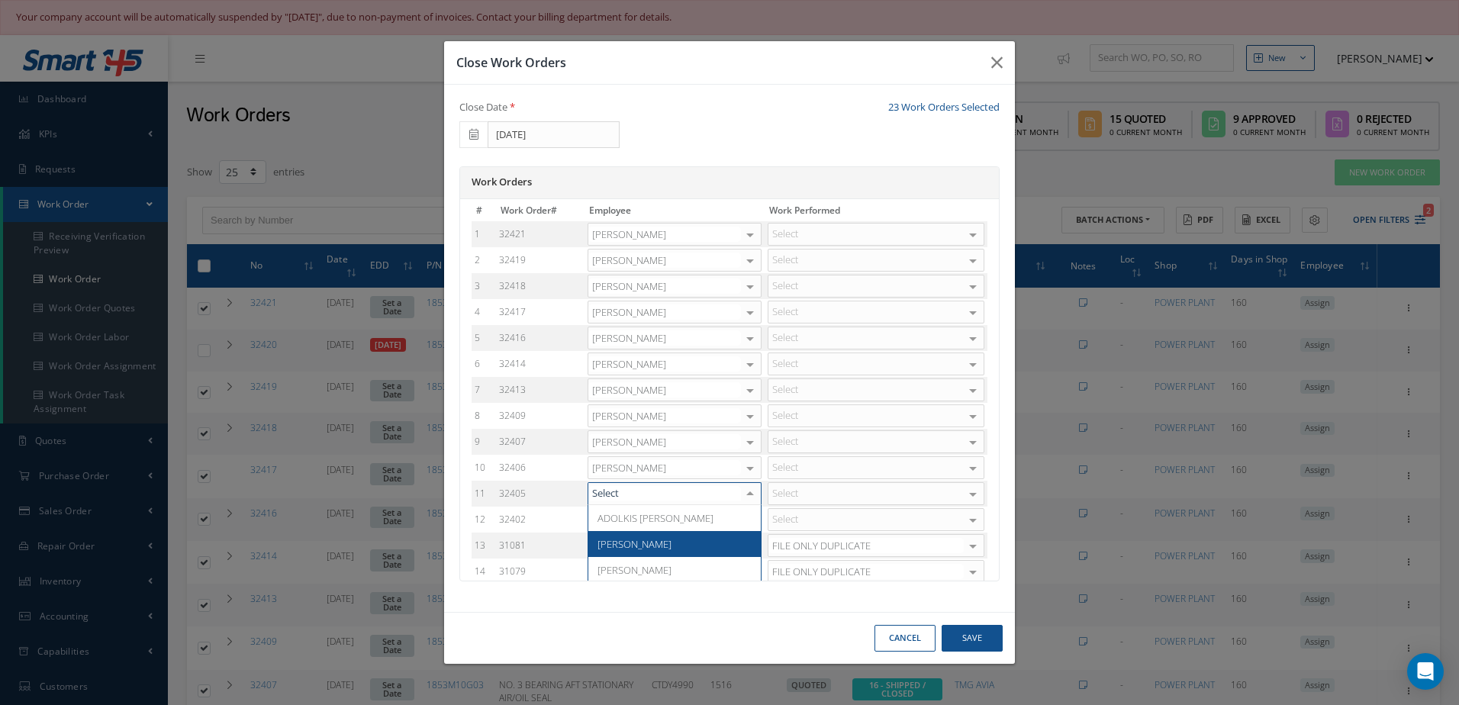
click at [679, 545] on span "[PERSON_NAME]" at bounding box center [674, 544] width 172 height 26
click at [741, 519] on div at bounding box center [749, 520] width 21 height 22
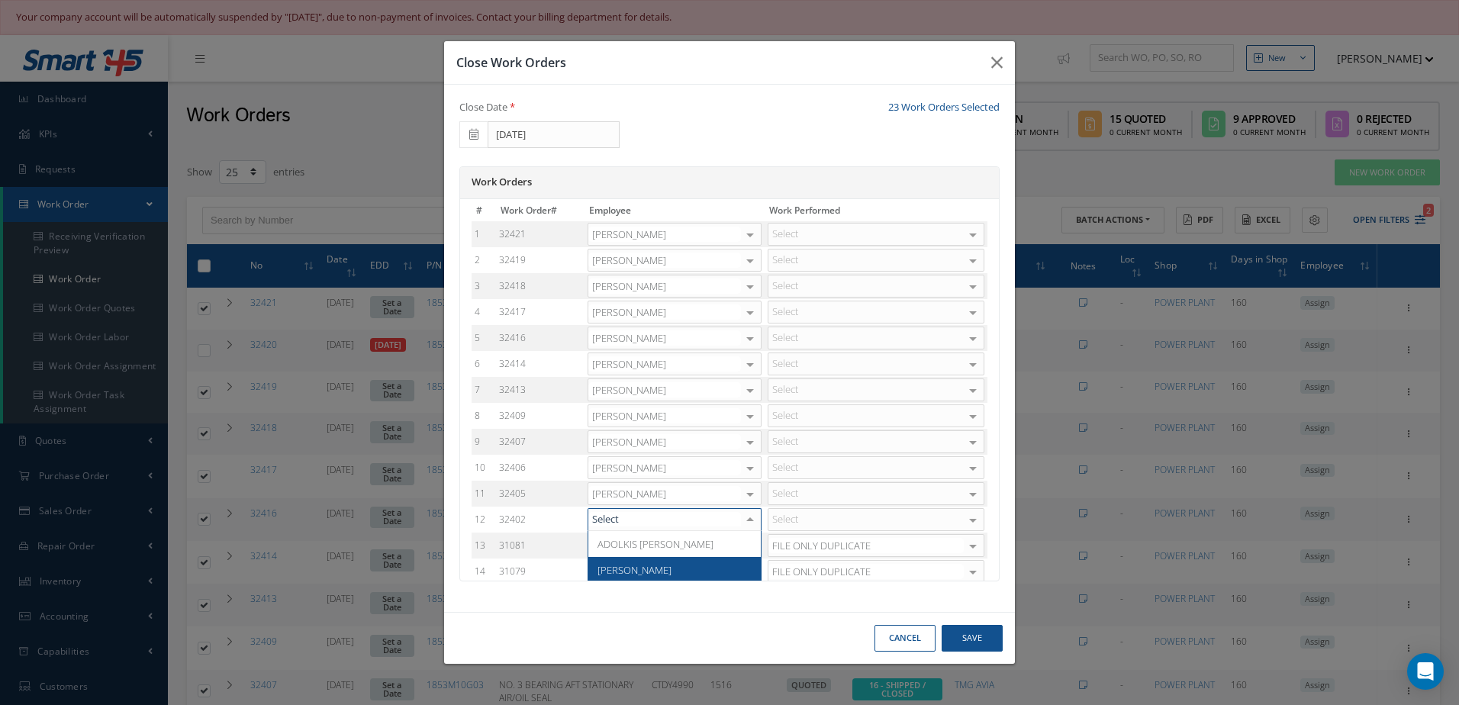
click at [661, 565] on span "[PERSON_NAME]" at bounding box center [674, 570] width 172 height 26
click at [854, 231] on div "Select" at bounding box center [875, 234] width 217 height 23
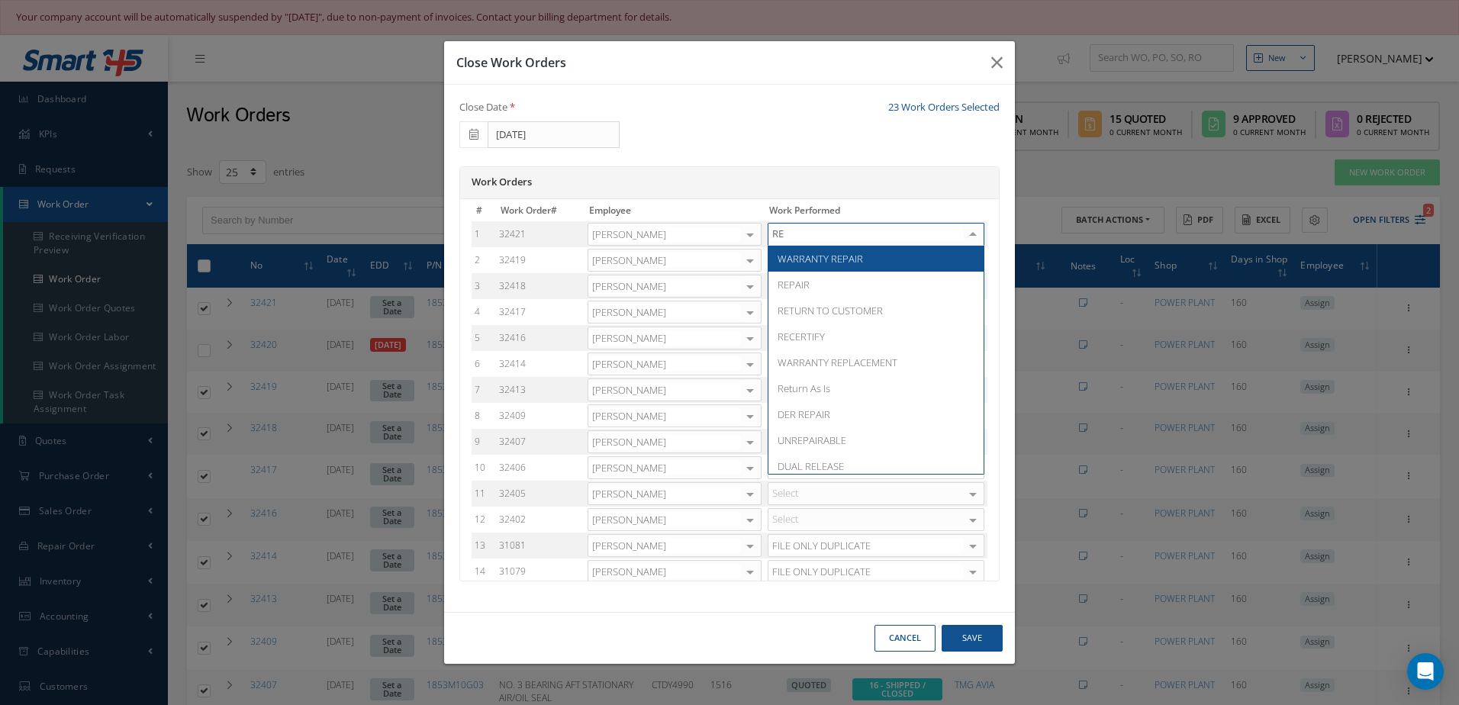
type input "RET"
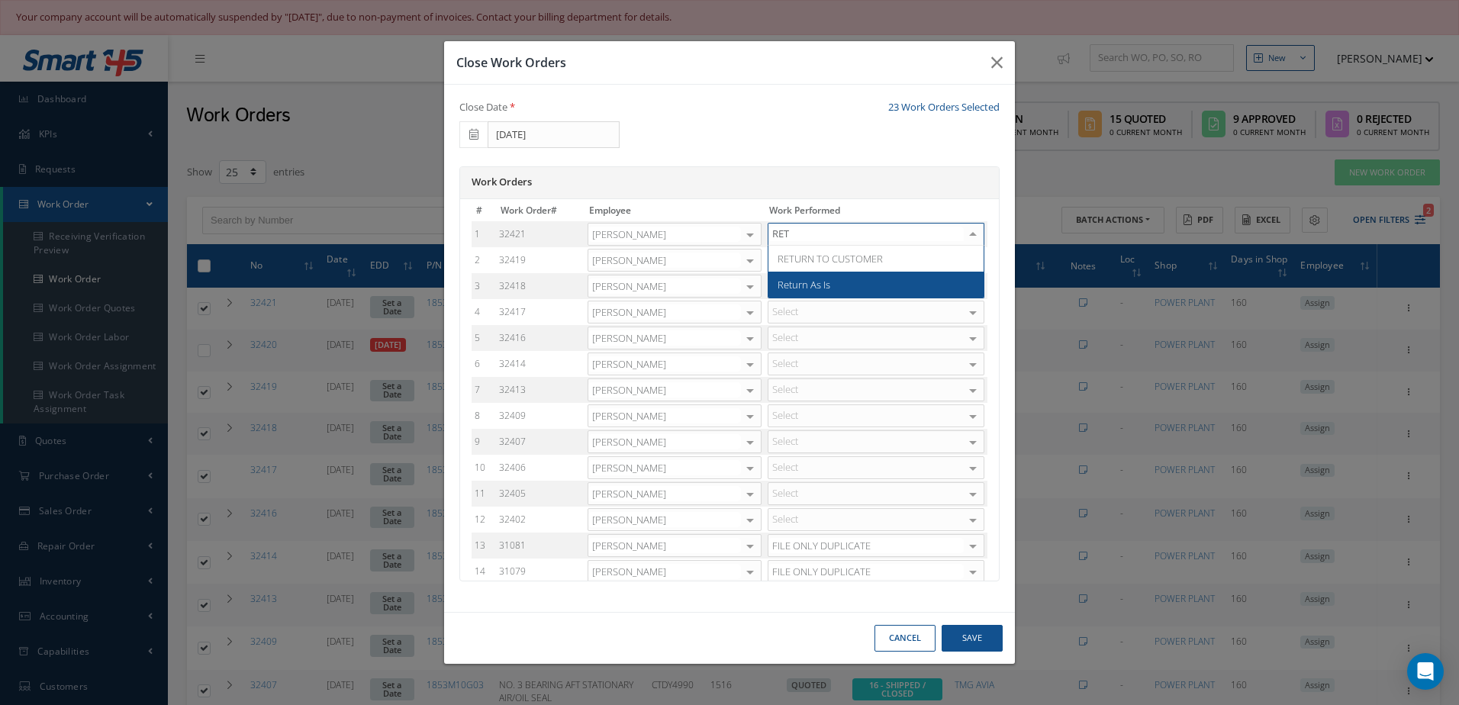
click at [814, 280] on span "Return As Is" at bounding box center [803, 285] width 53 height 14
click at [824, 250] on div "Select" at bounding box center [875, 260] width 217 height 23
type input "RET"
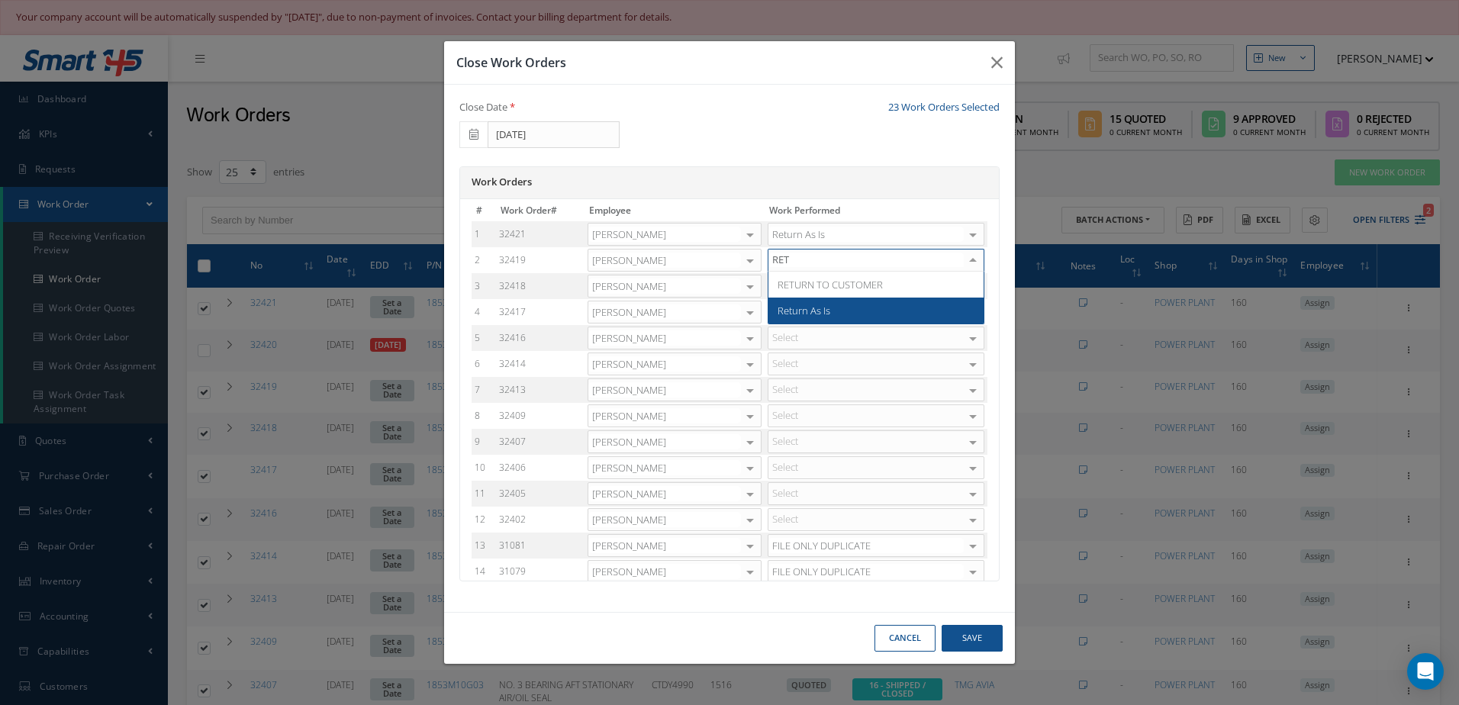
click at [790, 318] on span "Return As Is" at bounding box center [875, 311] width 215 height 26
click at [804, 291] on div "Select" at bounding box center [875, 286] width 217 height 23
type input "RET"
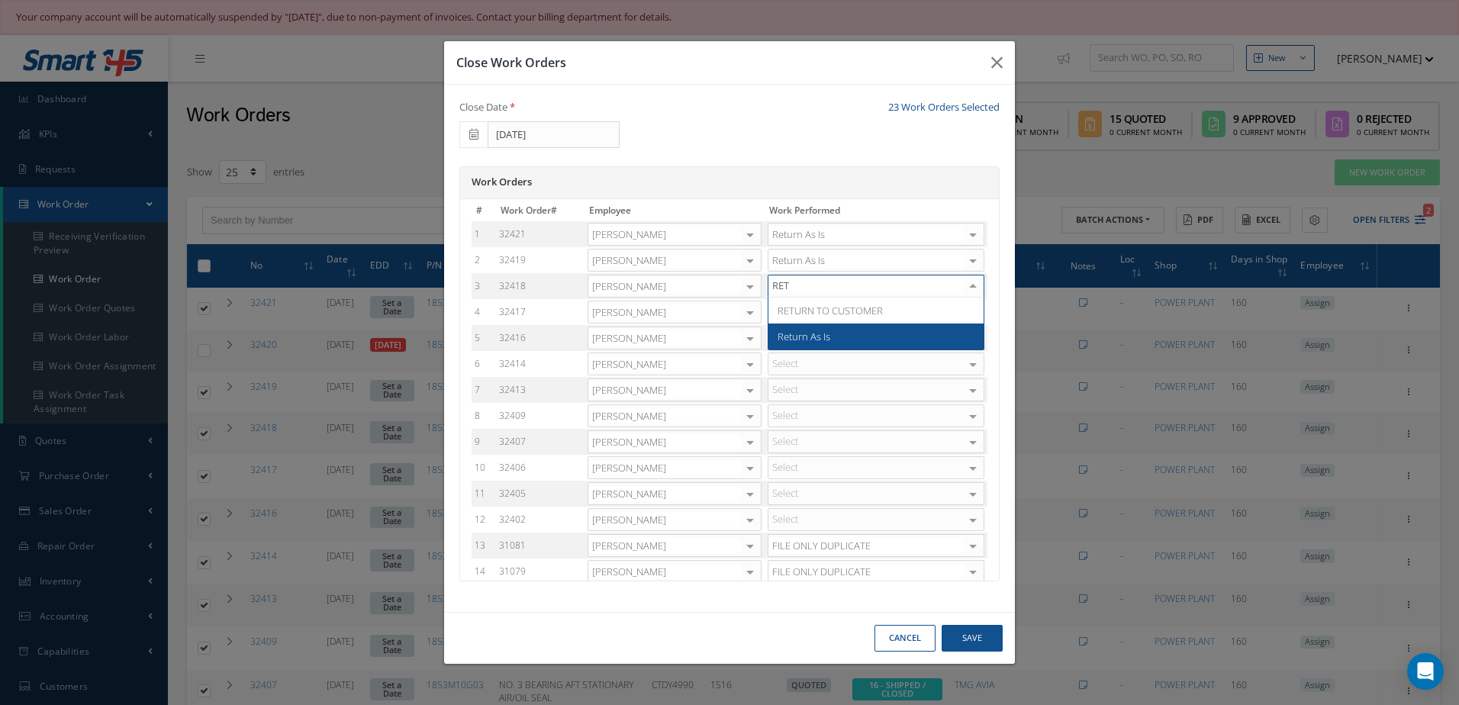
click at [783, 329] on span "Return As Is" at bounding box center [875, 336] width 215 height 26
click at [794, 310] on div at bounding box center [875, 312] width 217 height 23
type input "RET"
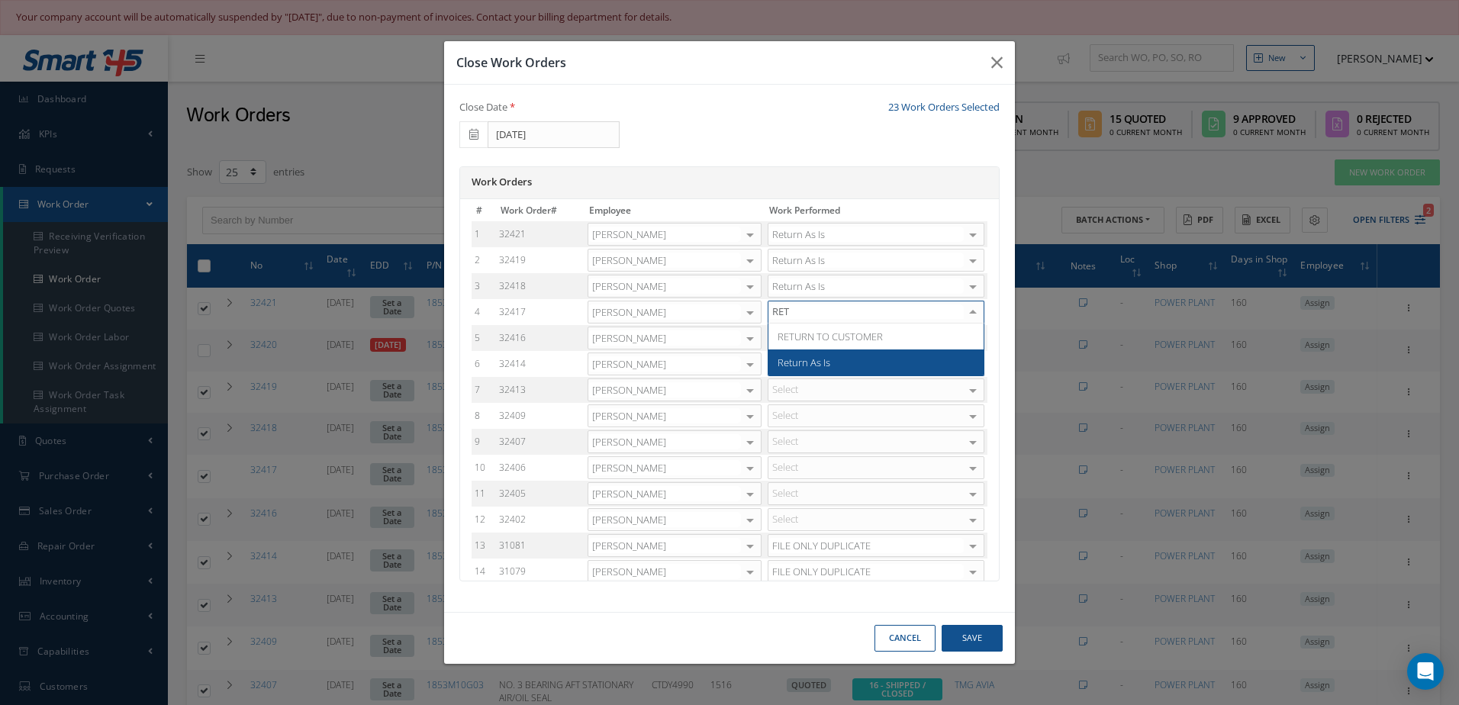
click at [780, 368] on span "Return As Is" at bounding box center [803, 362] width 53 height 14
click at [799, 343] on div at bounding box center [875, 337] width 217 height 23
type input "RET"
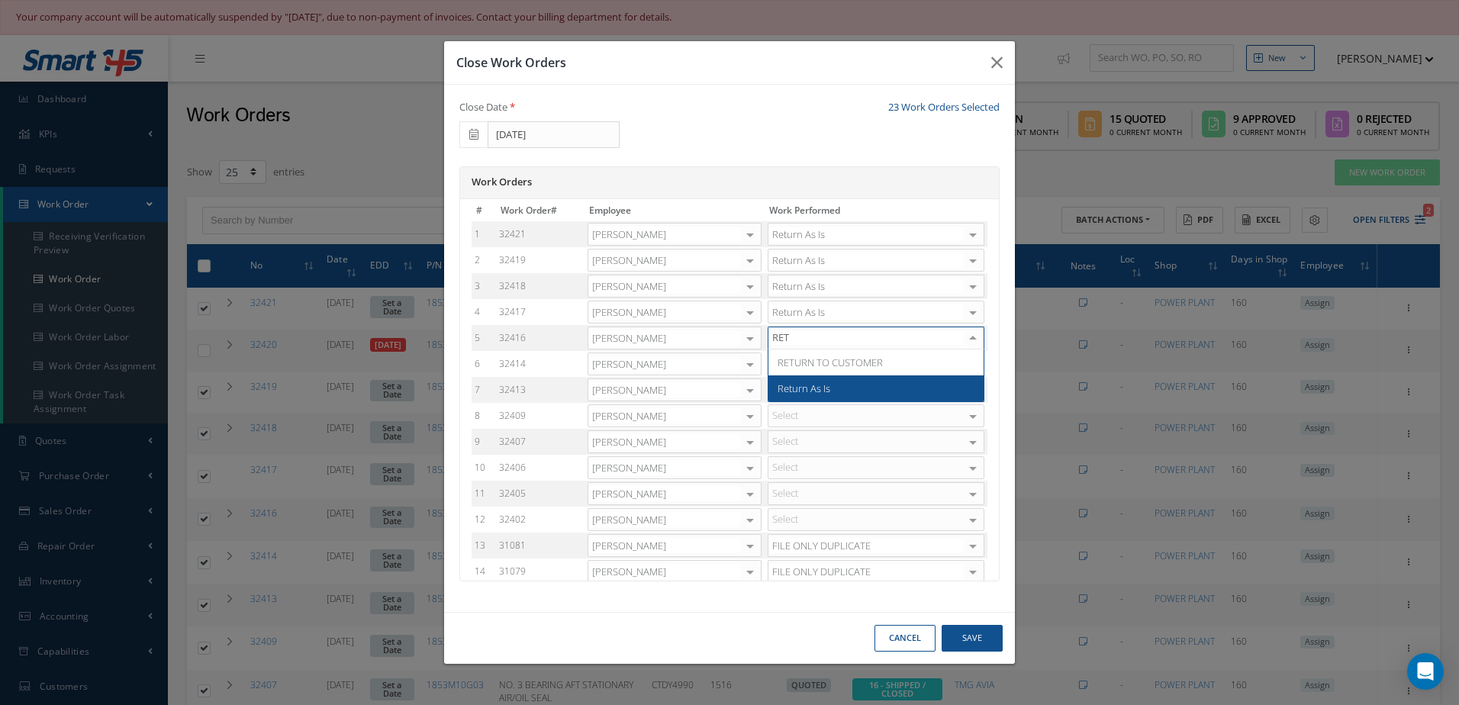
click at [795, 392] on span "Return As Is" at bounding box center [803, 388] width 53 height 14
click at [808, 365] on div at bounding box center [875, 363] width 217 height 23
type input "RET"
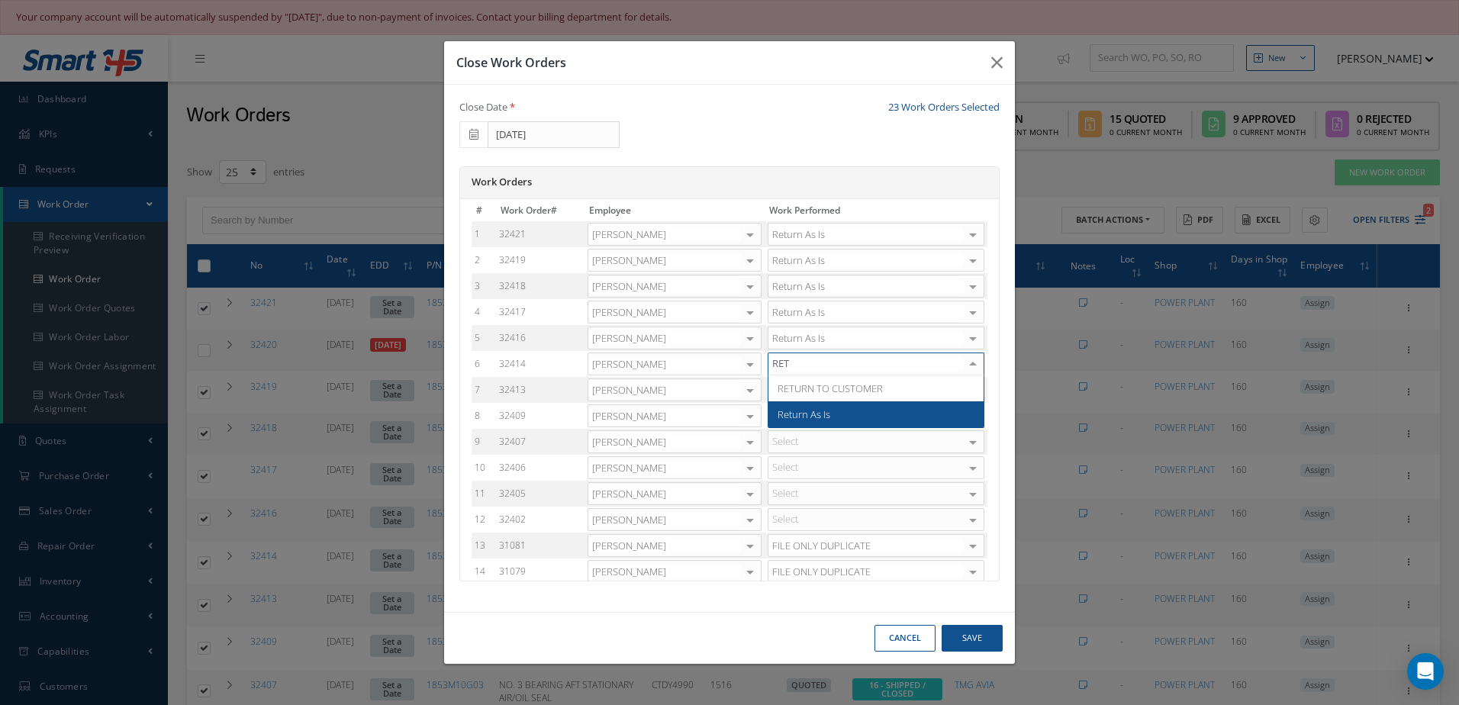
click at [812, 420] on span "Return As Is" at bounding box center [803, 414] width 53 height 14
click at [812, 396] on div "Select" at bounding box center [875, 389] width 217 height 23
type input "RET"
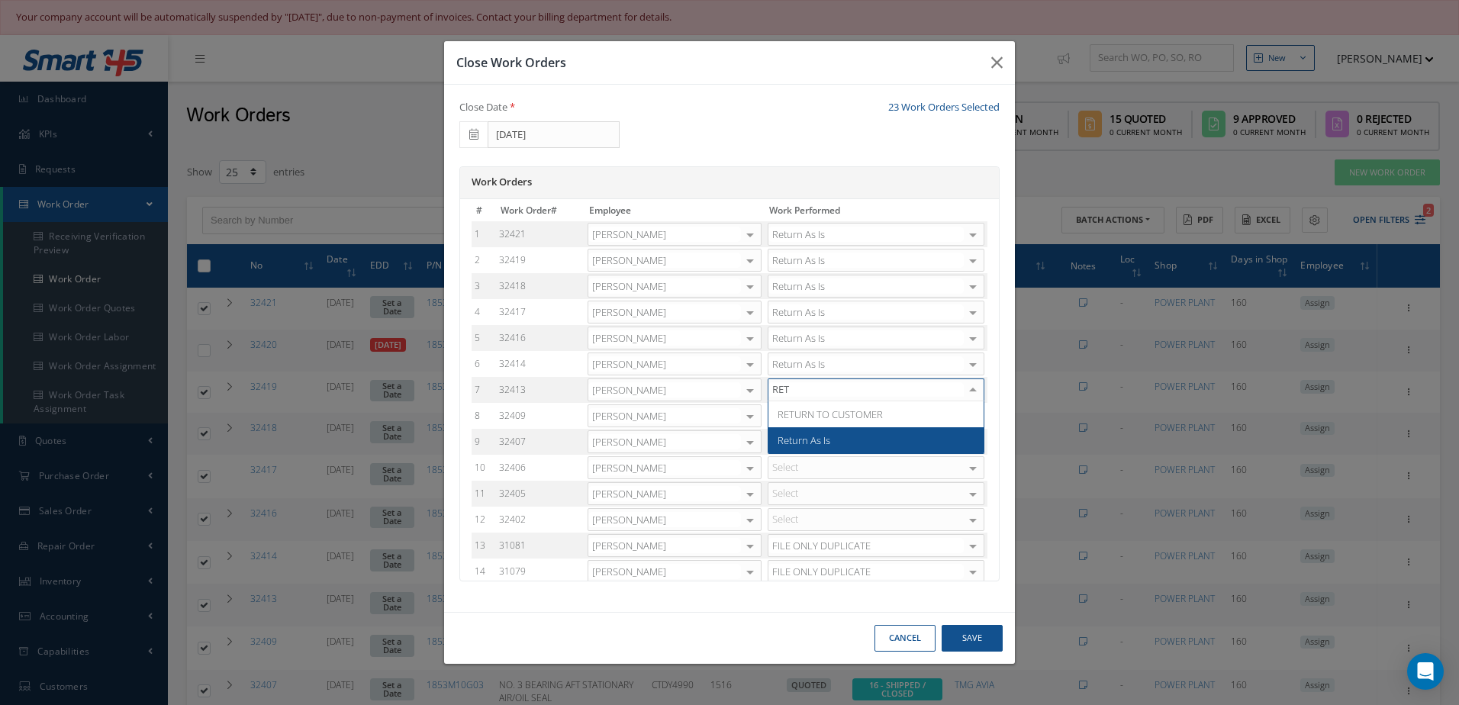
click at [806, 439] on span "Return As Is" at bounding box center [803, 440] width 53 height 14
click at [809, 426] on div at bounding box center [875, 415] width 217 height 23
type input "RET"
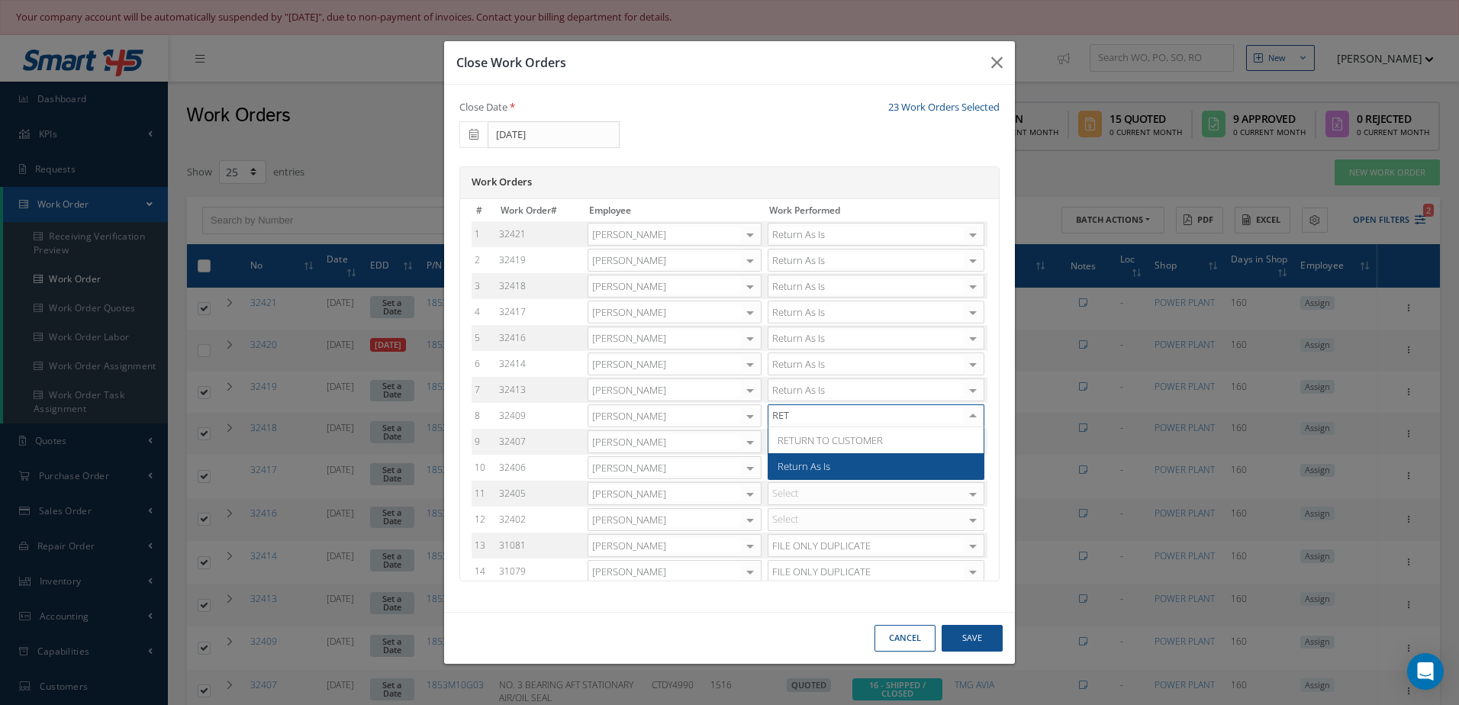
click at [795, 461] on span "Return As Is" at bounding box center [803, 466] width 53 height 14
click at [809, 439] on div at bounding box center [875, 441] width 217 height 23
type input "RET"
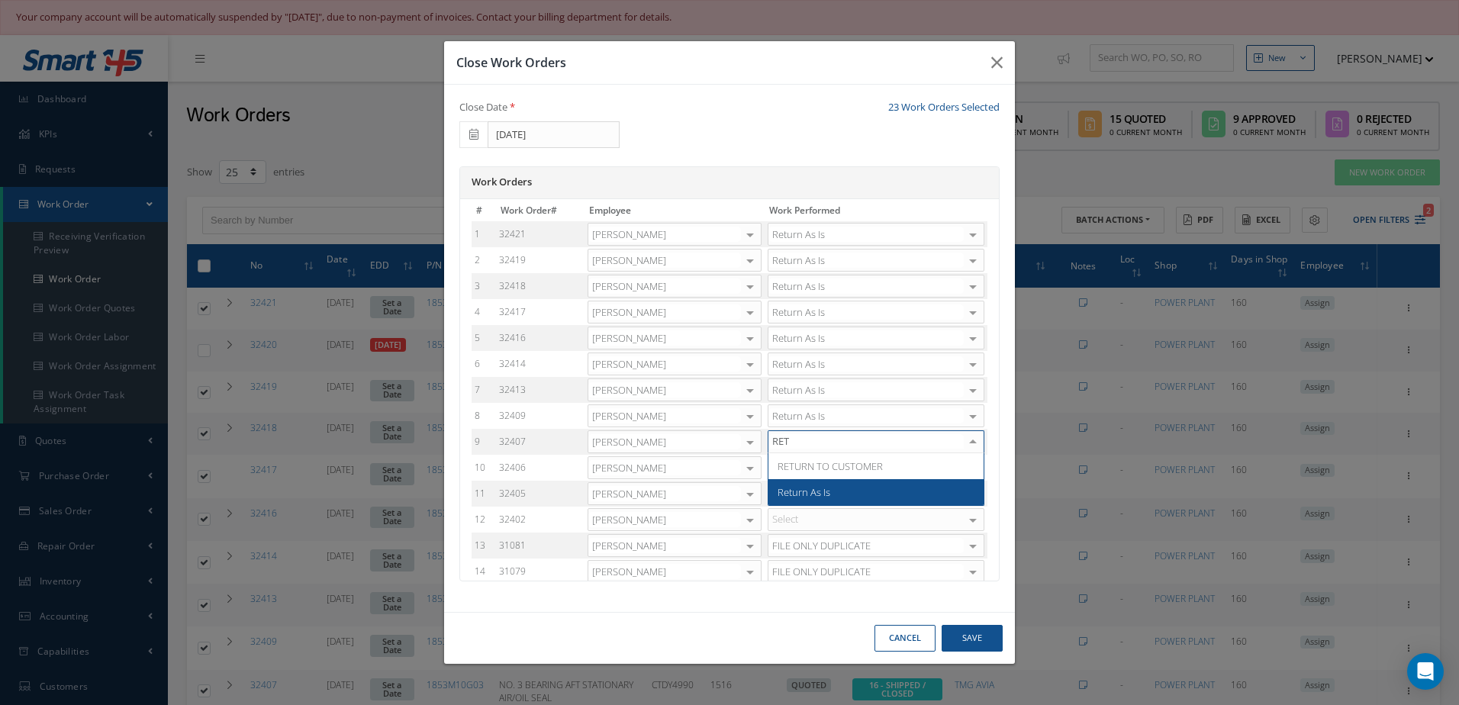
click at [800, 487] on span "Return As Is" at bounding box center [803, 492] width 53 height 14
click at [829, 468] on div "Select" at bounding box center [875, 467] width 217 height 23
type input "RET"
click at [809, 507] on span "Return As Is" at bounding box center [875, 518] width 215 height 26
click at [825, 483] on div "Select" at bounding box center [875, 493] width 217 height 23
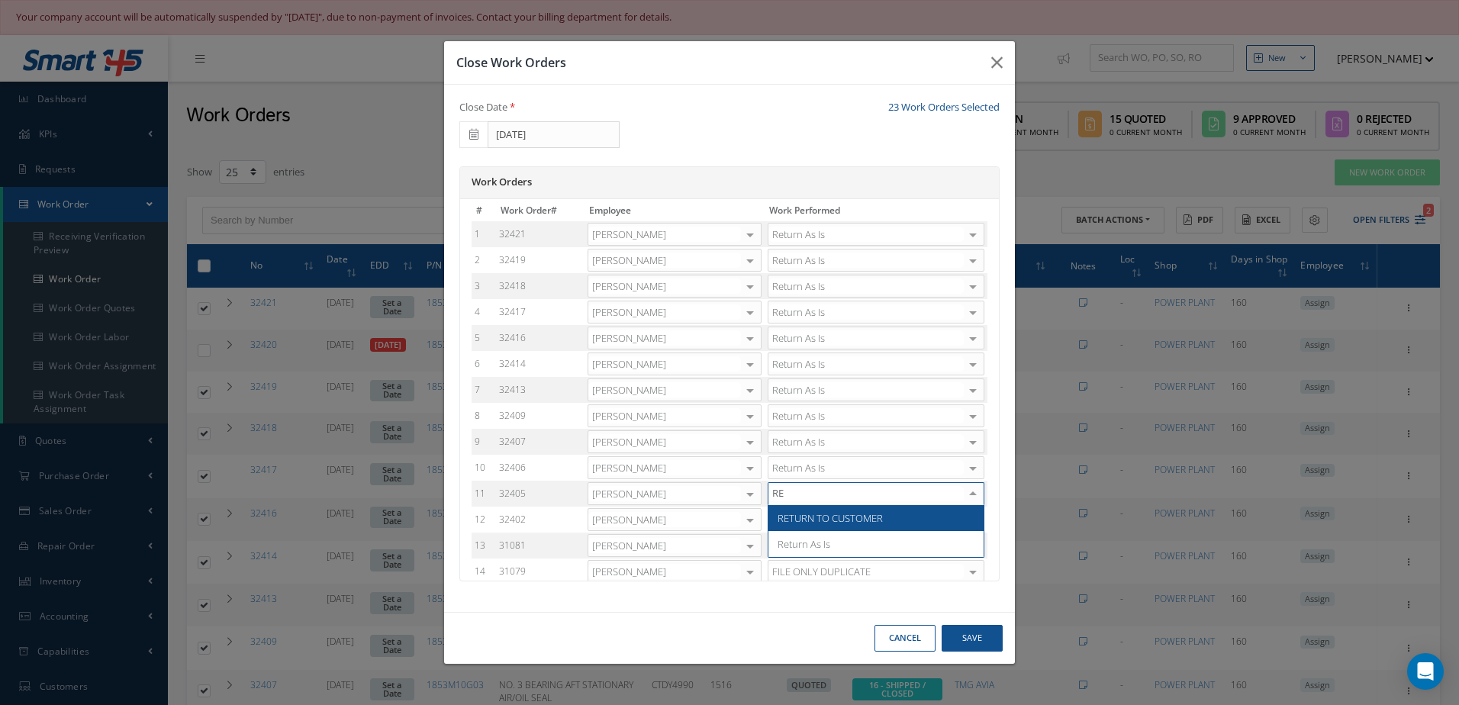
type input "RET"
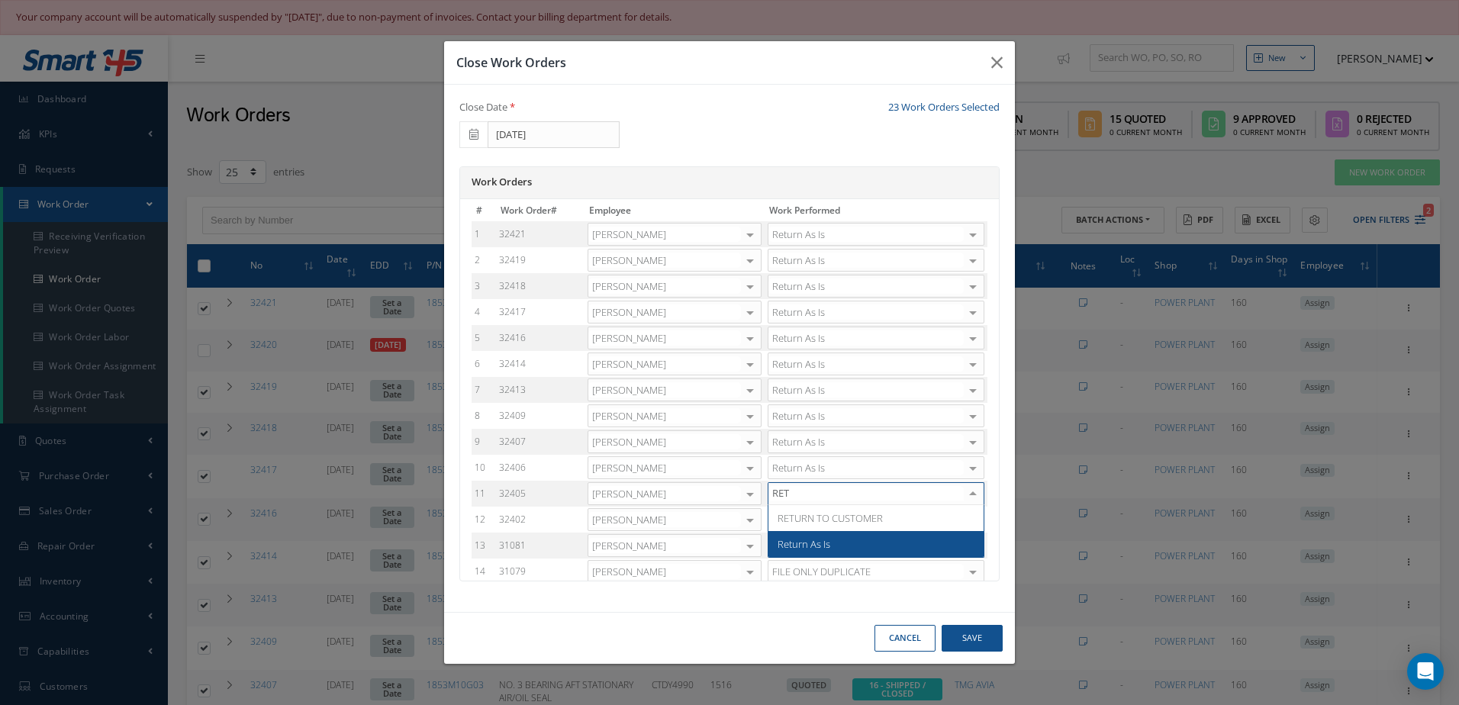
click at [825, 536] on span "Return As Is" at bounding box center [875, 544] width 215 height 26
click at [825, 517] on div "Select" at bounding box center [875, 519] width 217 height 23
type input "RET"
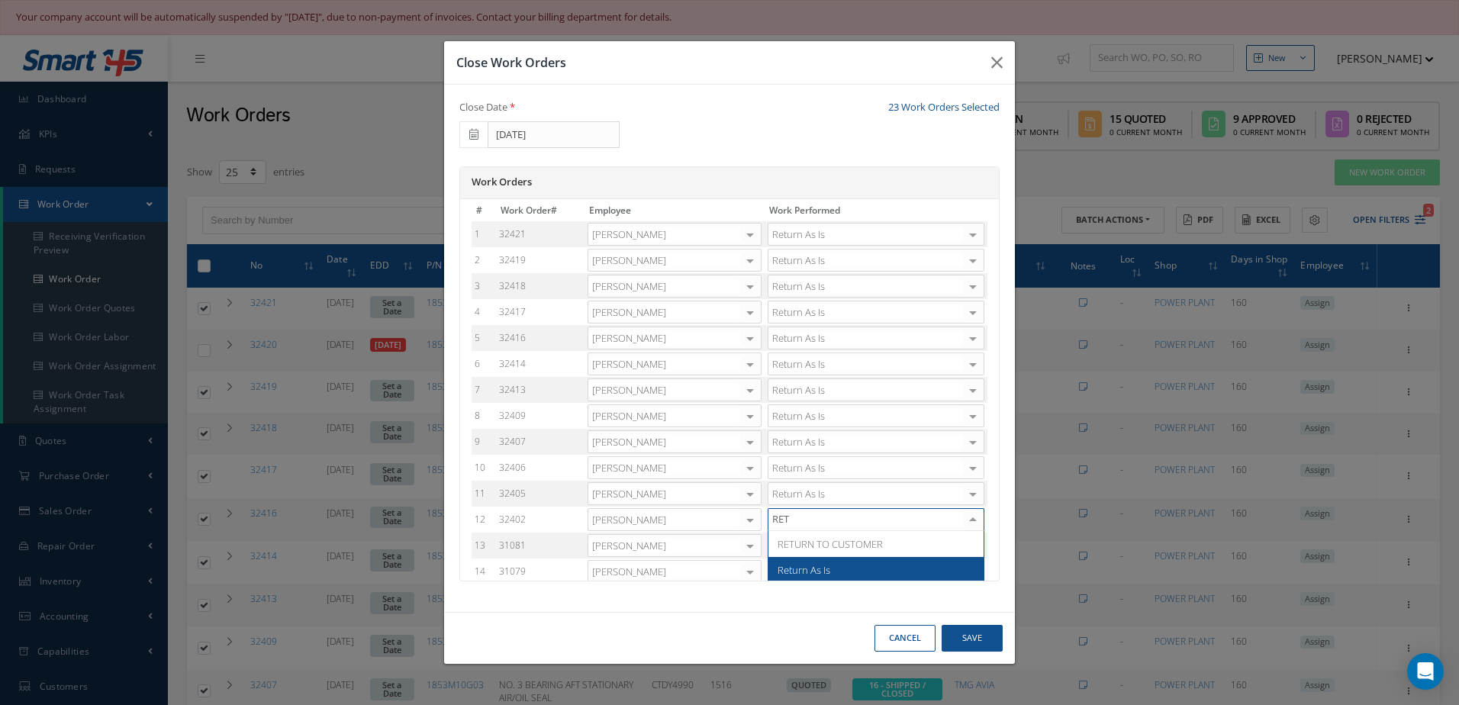
click at [817, 564] on span "Return As Is" at bounding box center [803, 570] width 53 height 14
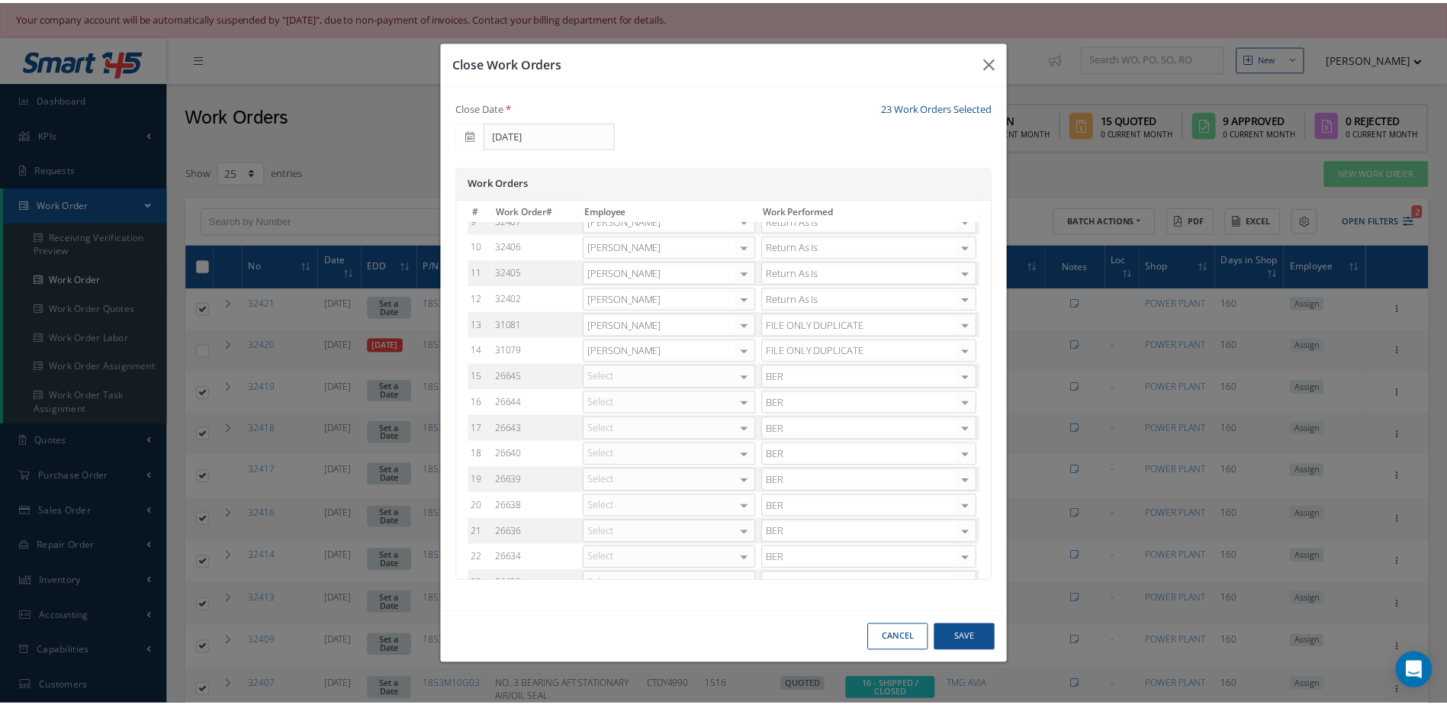
scroll to position [249, 0]
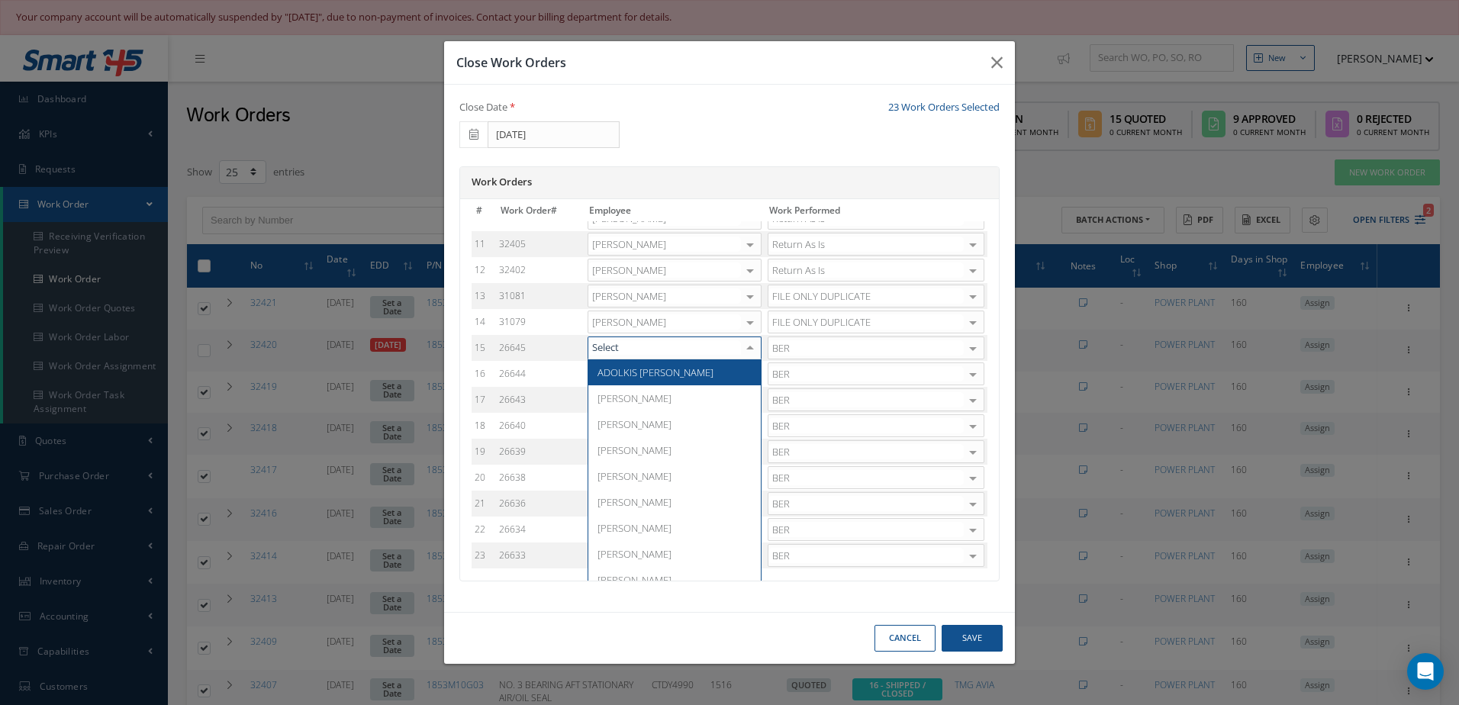
click at [697, 349] on div at bounding box center [674, 347] width 174 height 23
click at [666, 410] on span "[PERSON_NAME]" at bounding box center [674, 398] width 172 height 26
click at [687, 377] on div "Select" at bounding box center [674, 373] width 174 height 23
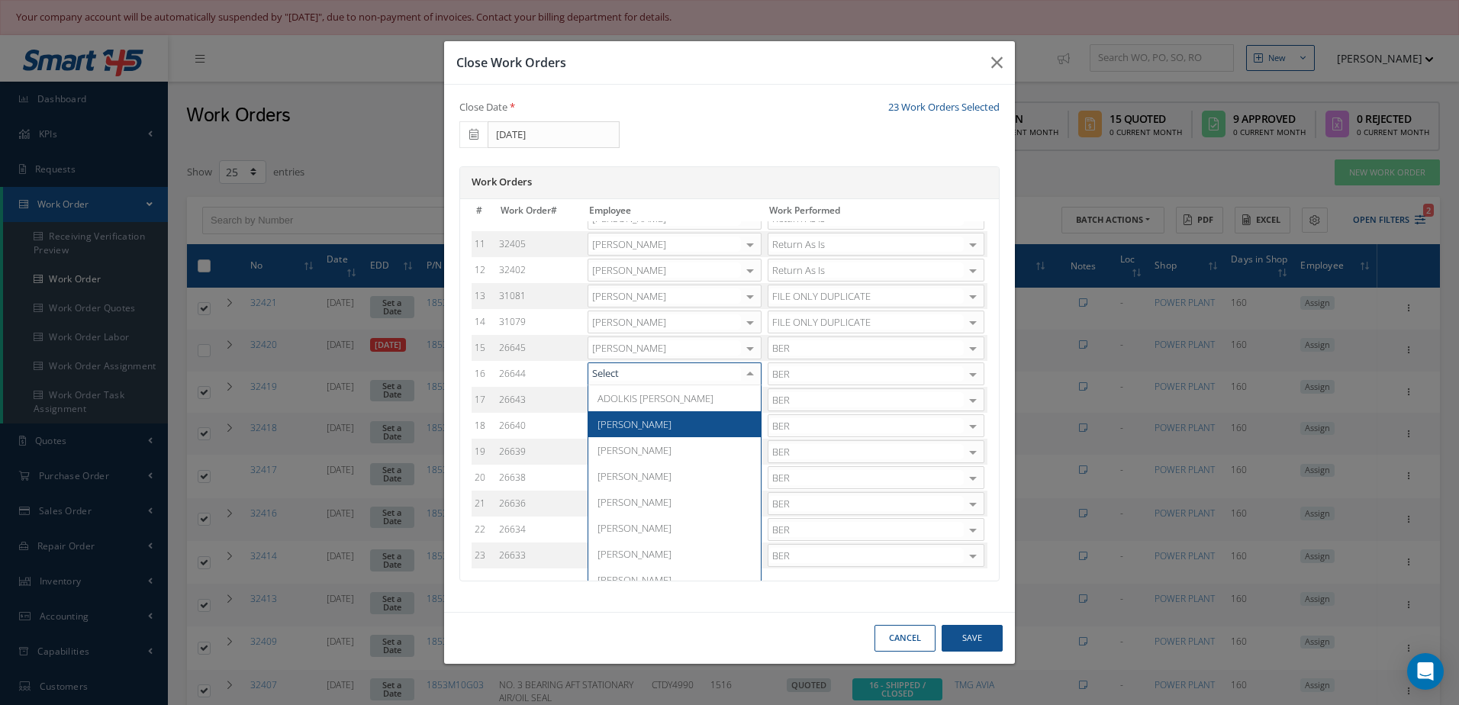
click at [653, 425] on span "[PERSON_NAME]" at bounding box center [674, 424] width 172 height 26
click at [686, 423] on div at bounding box center [674, 425] width 174 height 23
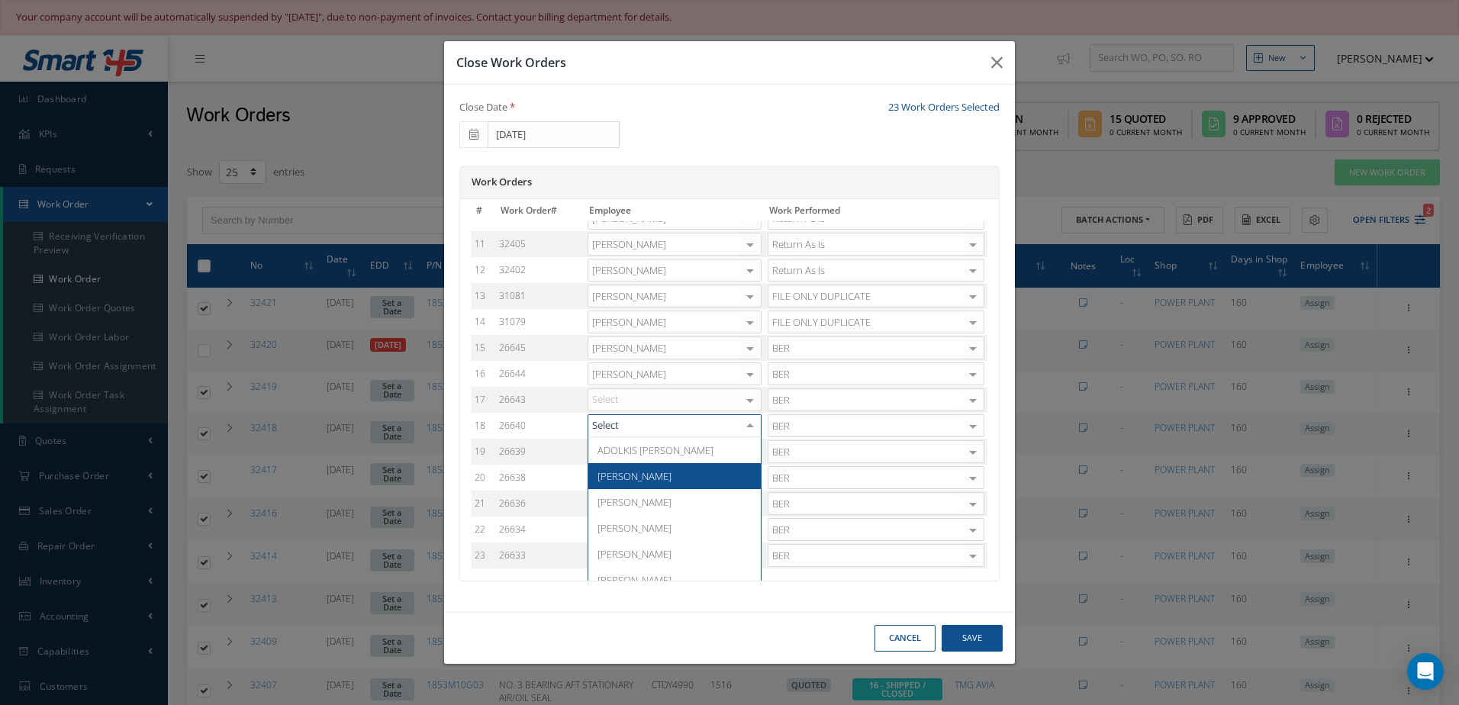
click at [656, 466] on span "[PERSON_NAME]" at bounding box center [674, 476] width 172 height 26
click at [680, 408] on div "Select" at bounding box center [674, 399] width 174 height 23
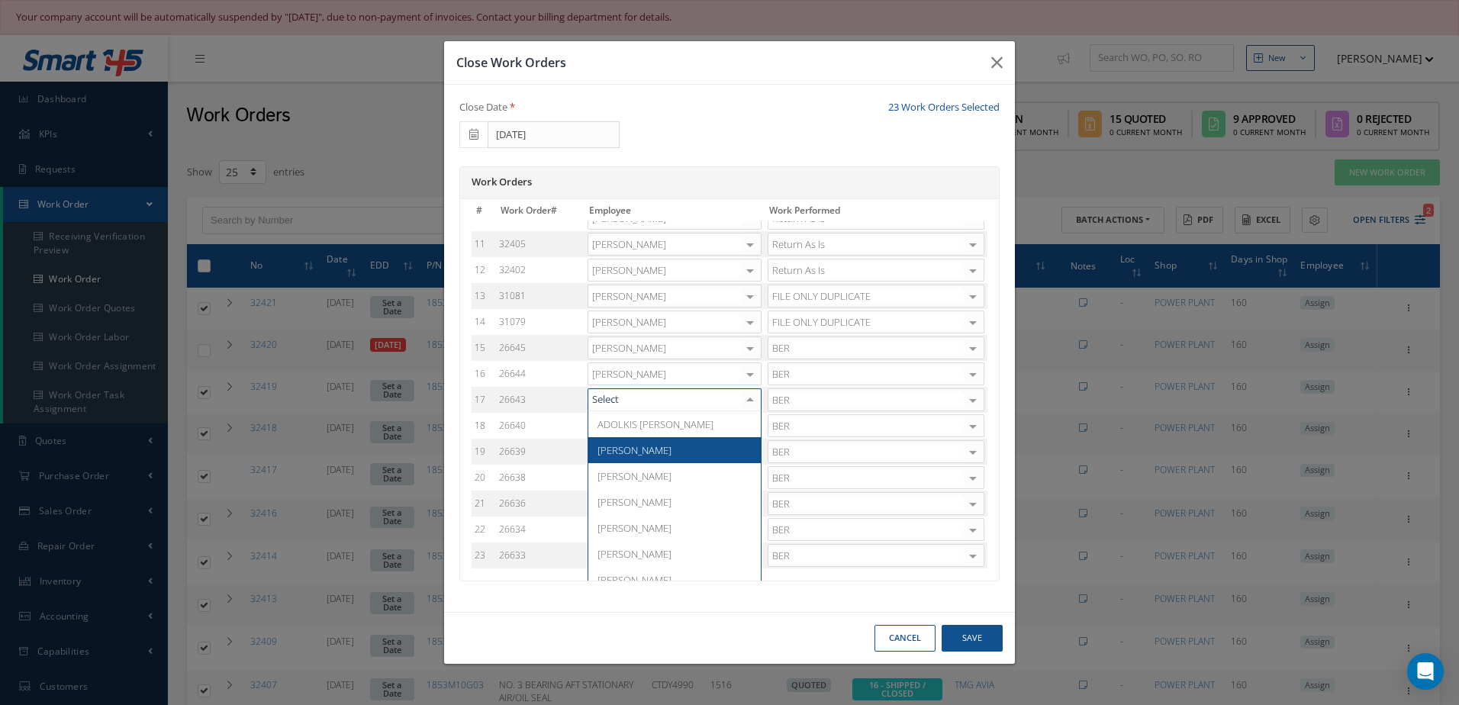
click at [651, 456] on span "[PERSON_NAME]" at bounding box center [674, 450] width 172 height 26
click at [683, 449] on div "Select" at bounding box center [674, 451] width 174 height 23
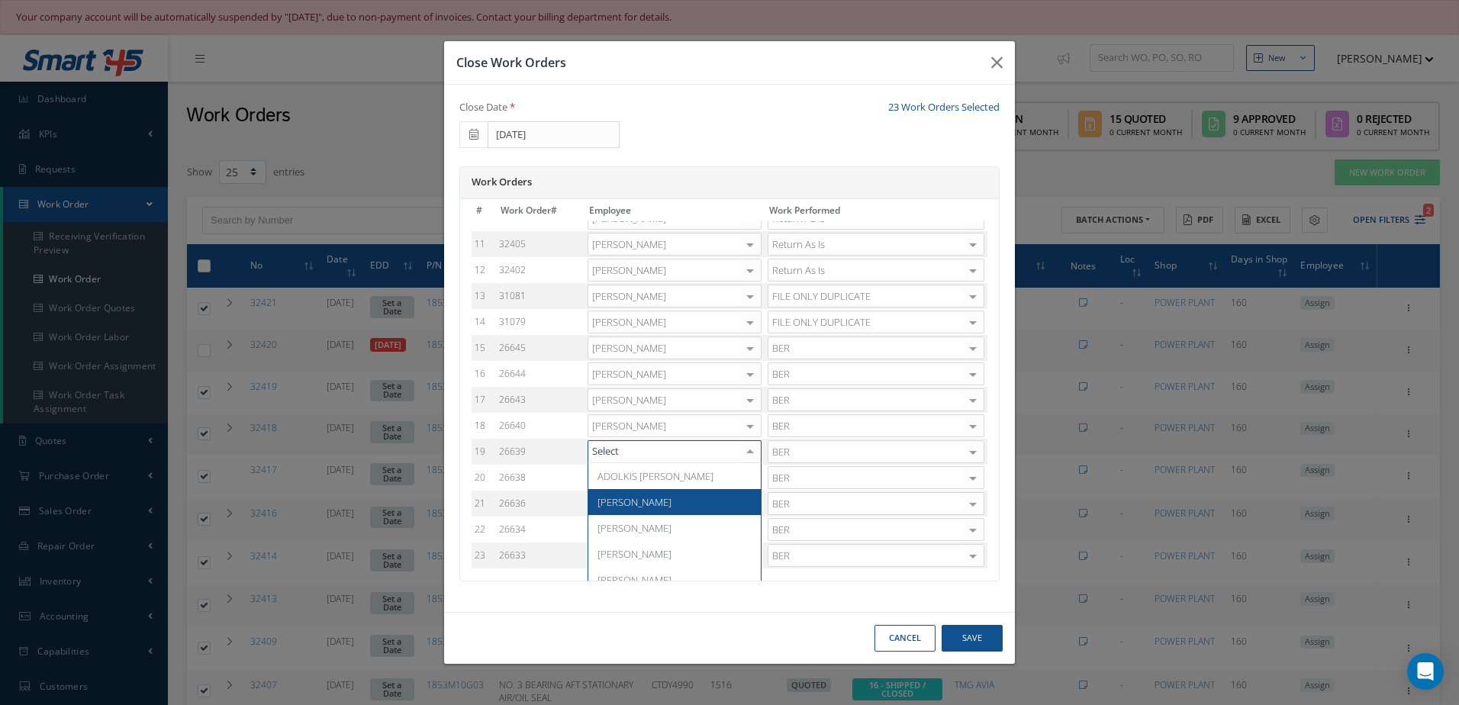
click at [610, 499] on span "[PERSON_NAME]" at bounding box center [634, 502] width 74 height 14
click at [641, 483] on div "Select" at bounding box center [674, 477] width 174 height 23
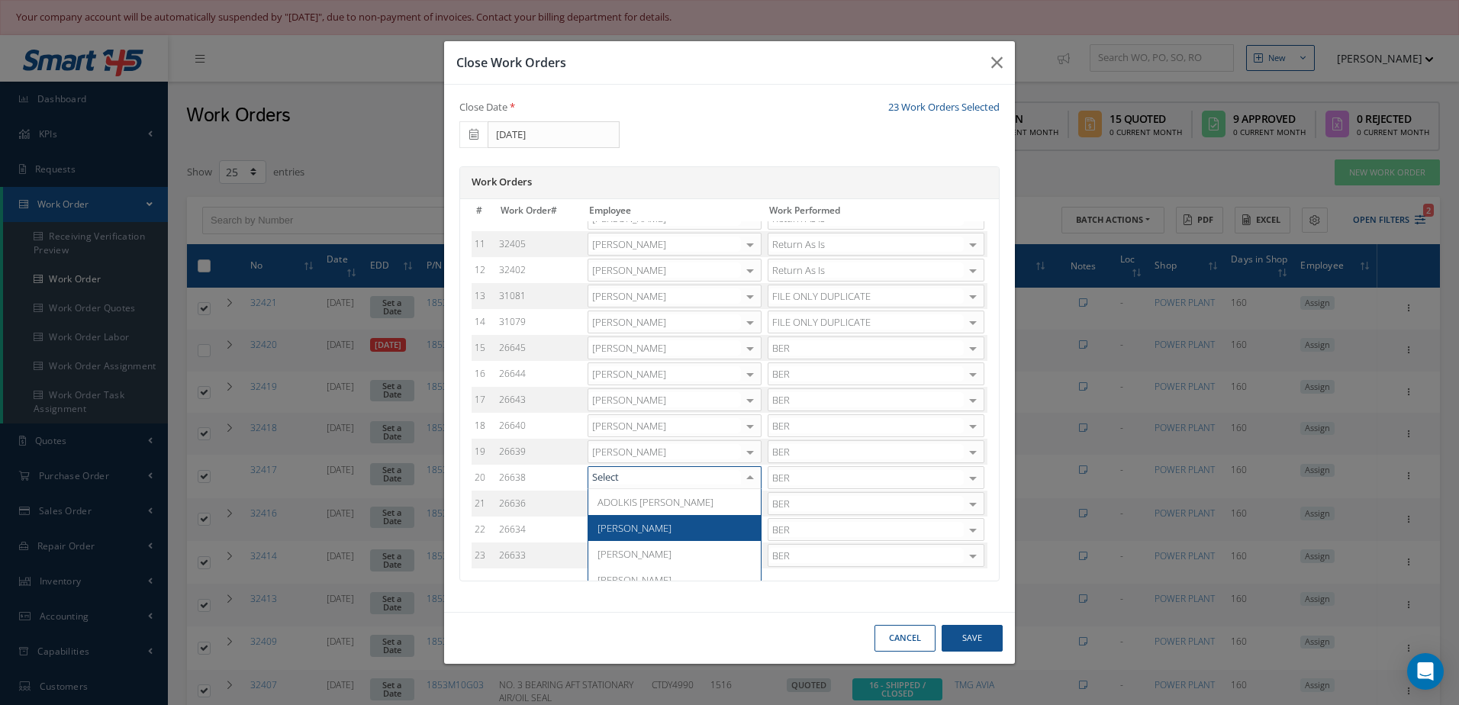
click at [631, 535] on span "[PERSON_NAME]" at bounding box center [634, 528] width 74 height 14
click at [669, 503] on div "Select" at bounding box center [674, 503] width 174 height 23
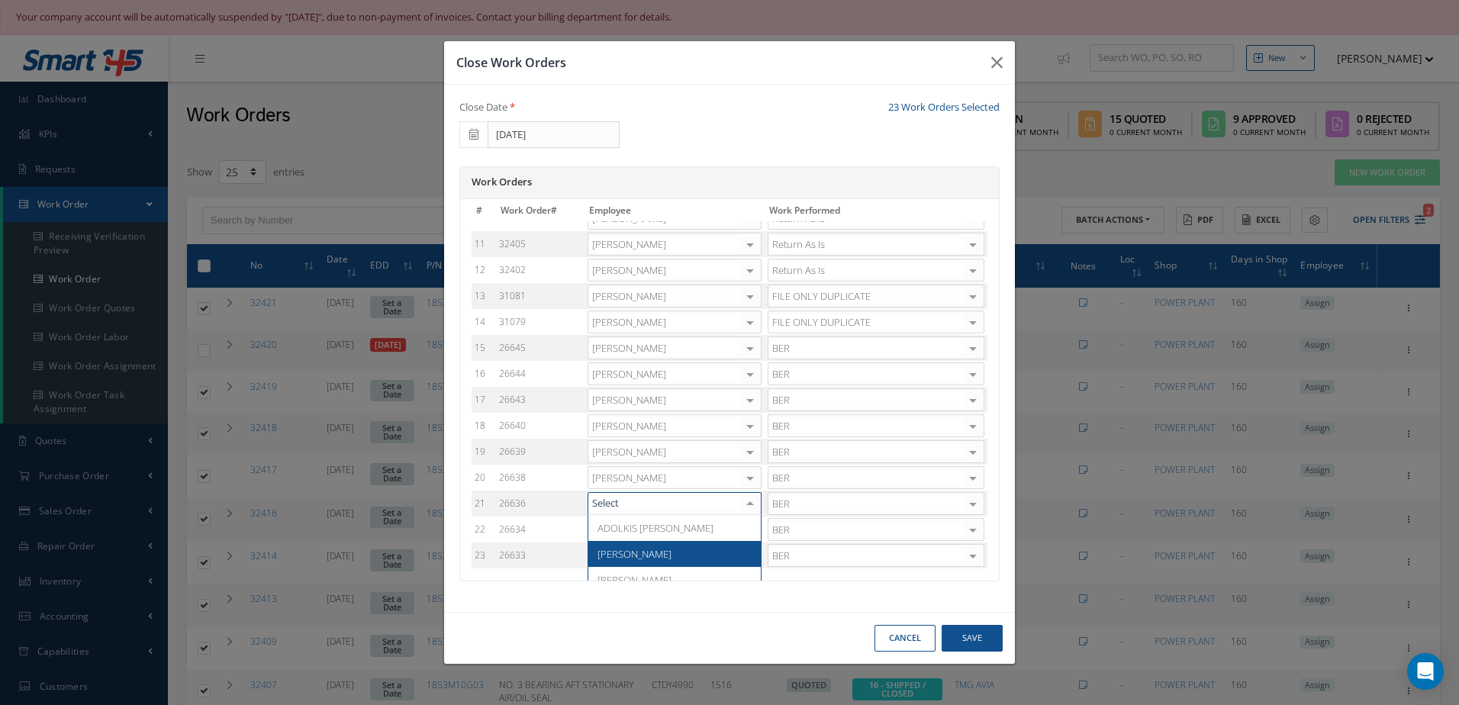
click at [613, 552] on span "[PERSON_NAME]" at bounding box center [634, 554] width 74 height 14
click at [739, 528] on div at bounding box center [749, 530] width 21 height 22
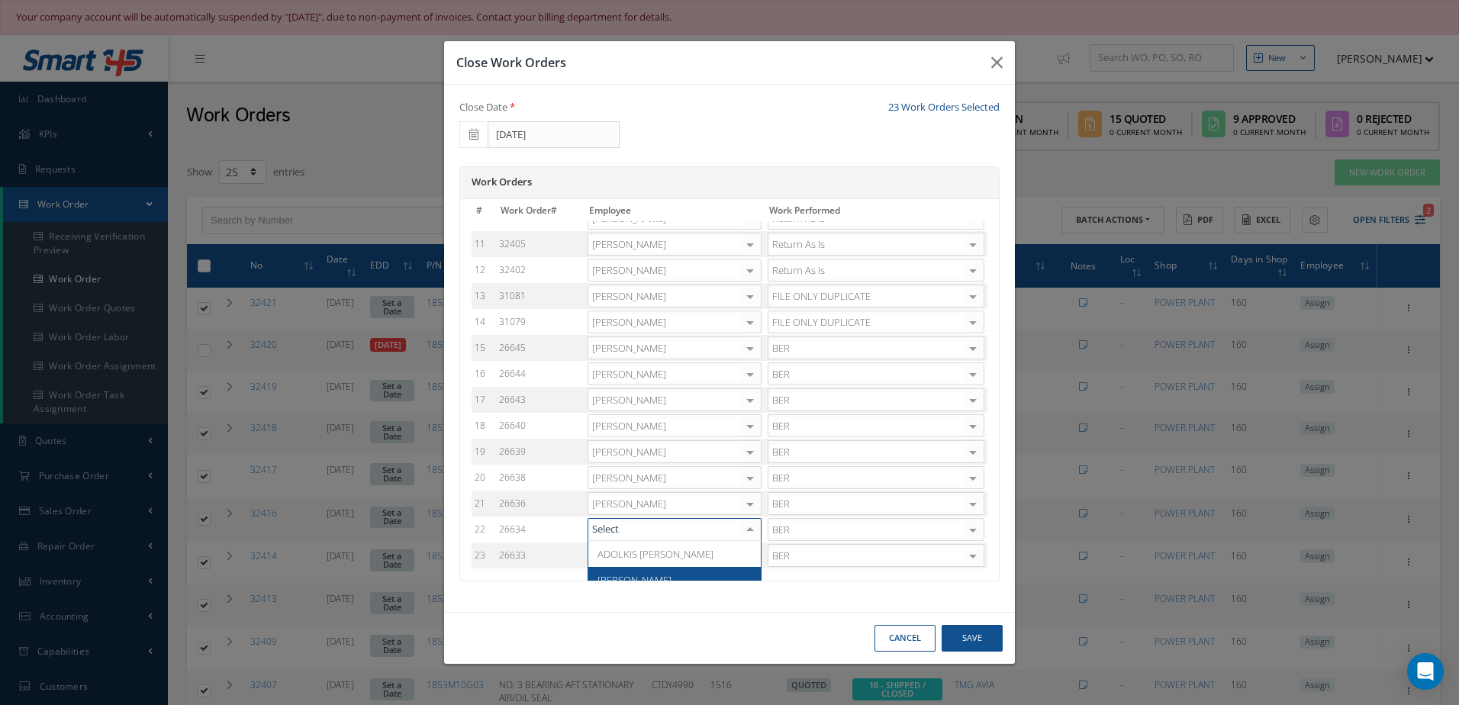
click at [634, 574] on span "[PERSON_NAME]" at bounding box center [634, 580] width 74 height 14
click at [739, 554] on div at bounding box center [749, 556] width 21 height 22
type input "ADONI"
click at [674, 576] on span "[PERSON_NAME]" at bounding box center [674, 580] width 172 height 26
click at [960, 647] on button "Save" at bounding box center [971, 638] width 61 height 27
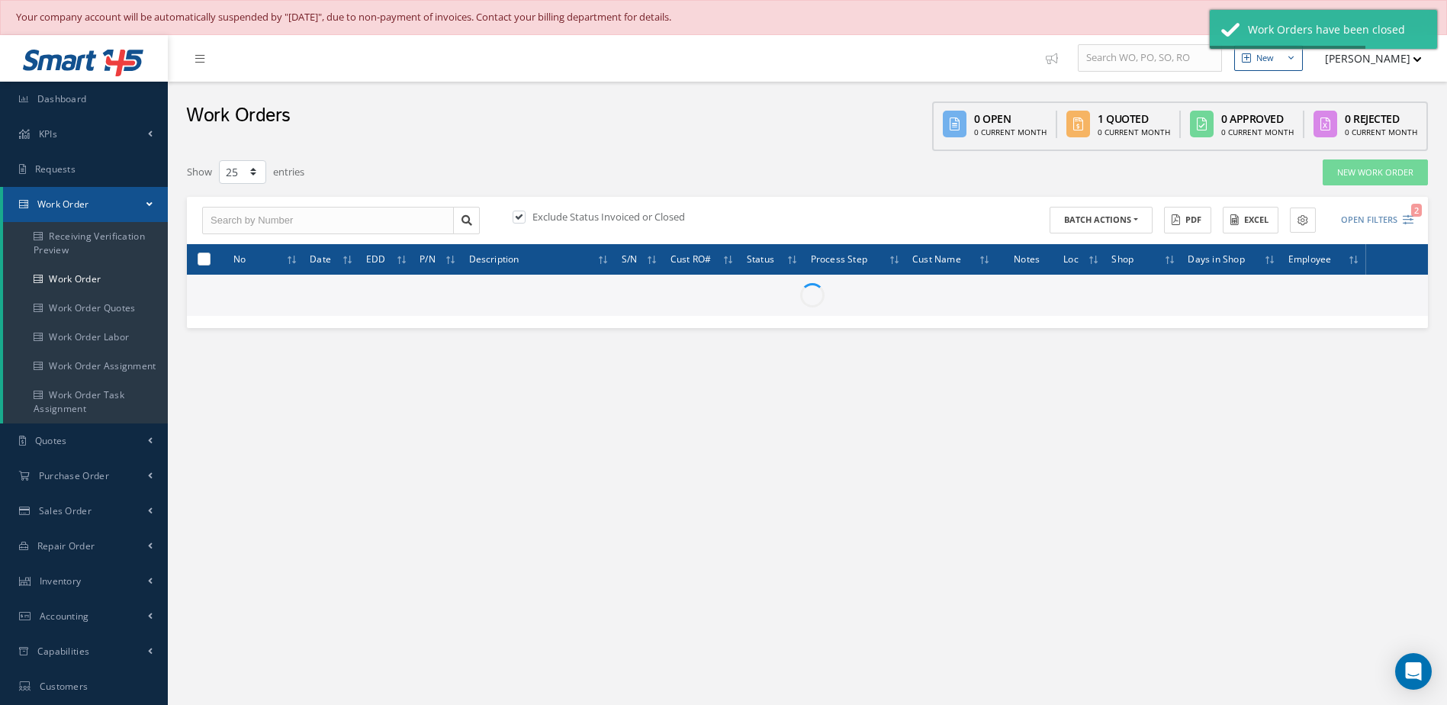
checkbox input "false"
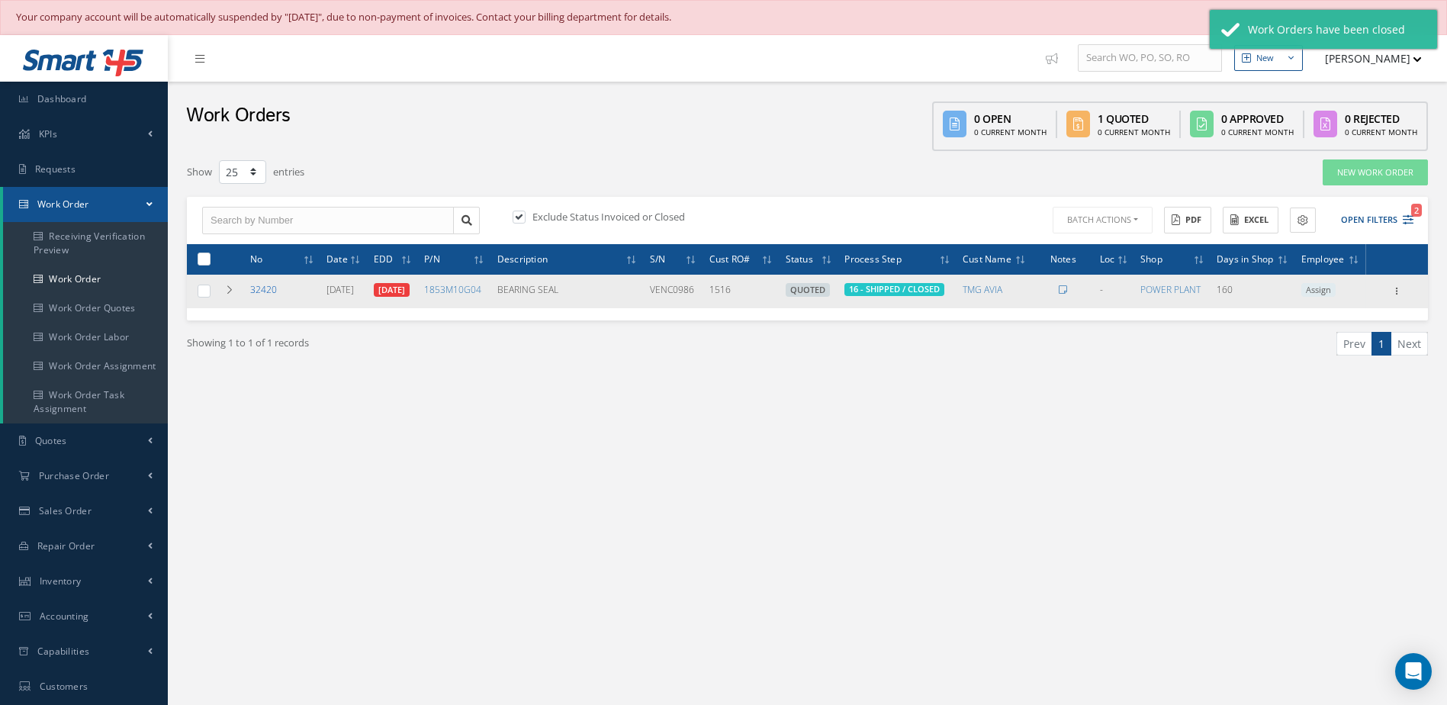
click at [268, 285] on link "32420" at bounding box center [263, 289] width 27 height 13
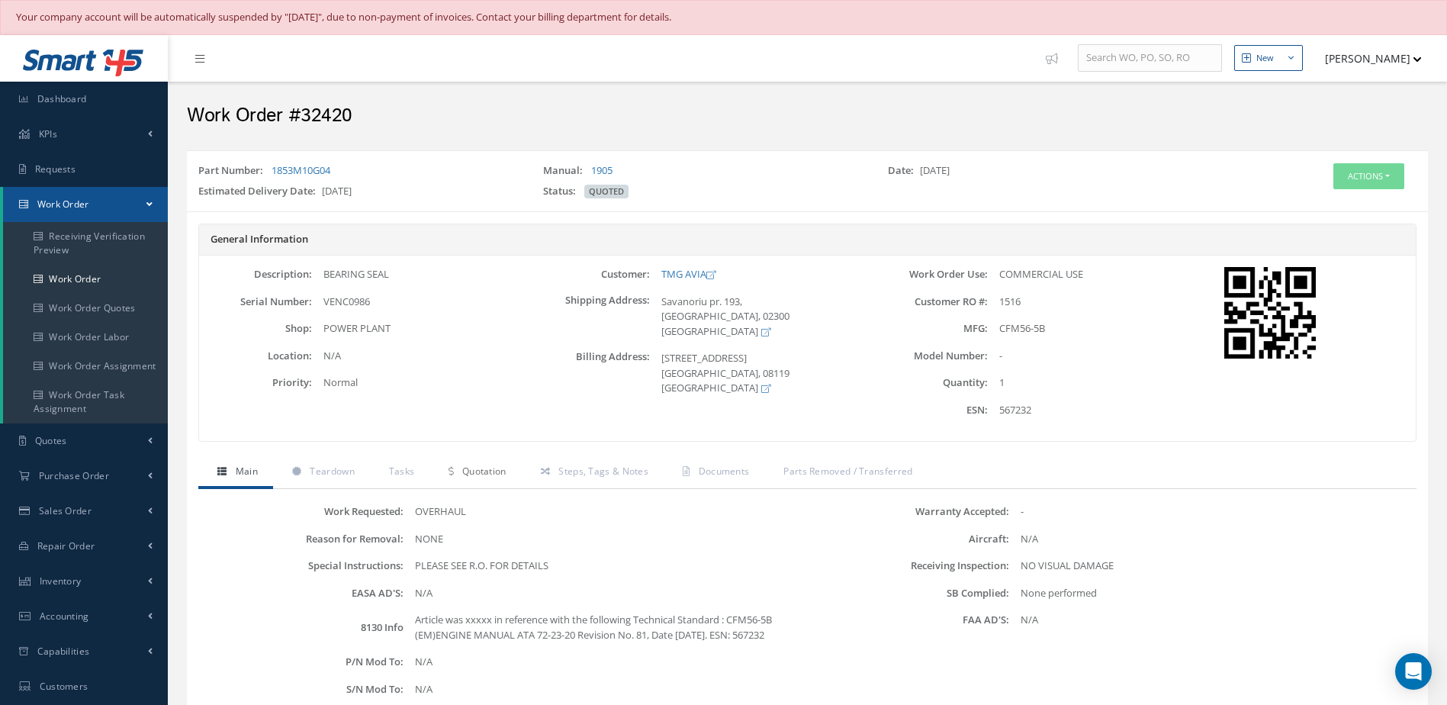
click at [473, 465] on span "Quotation" at bounding box center [484, 471] width 44 height 13
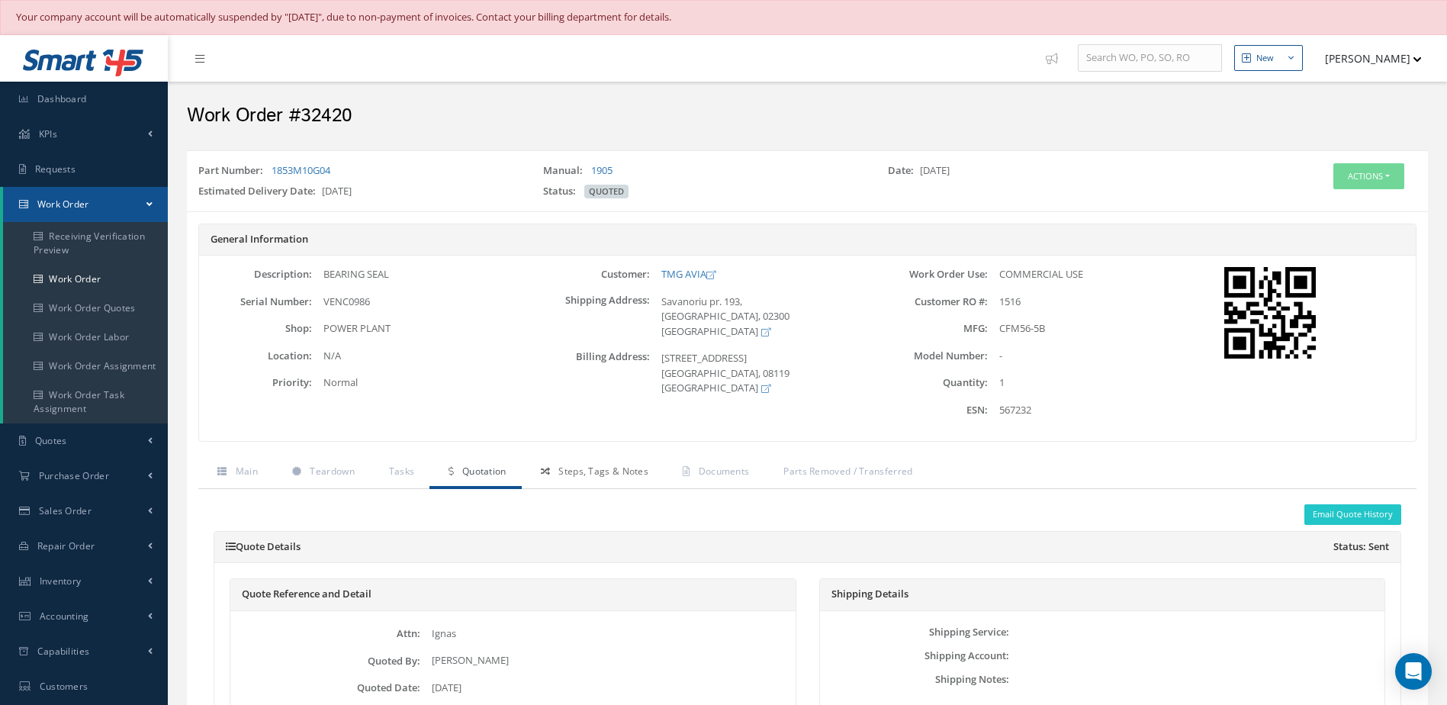
click at [622, 474] on span "Steps, Tags & Notes" at bounding box center [603, 471] width 90 height 13
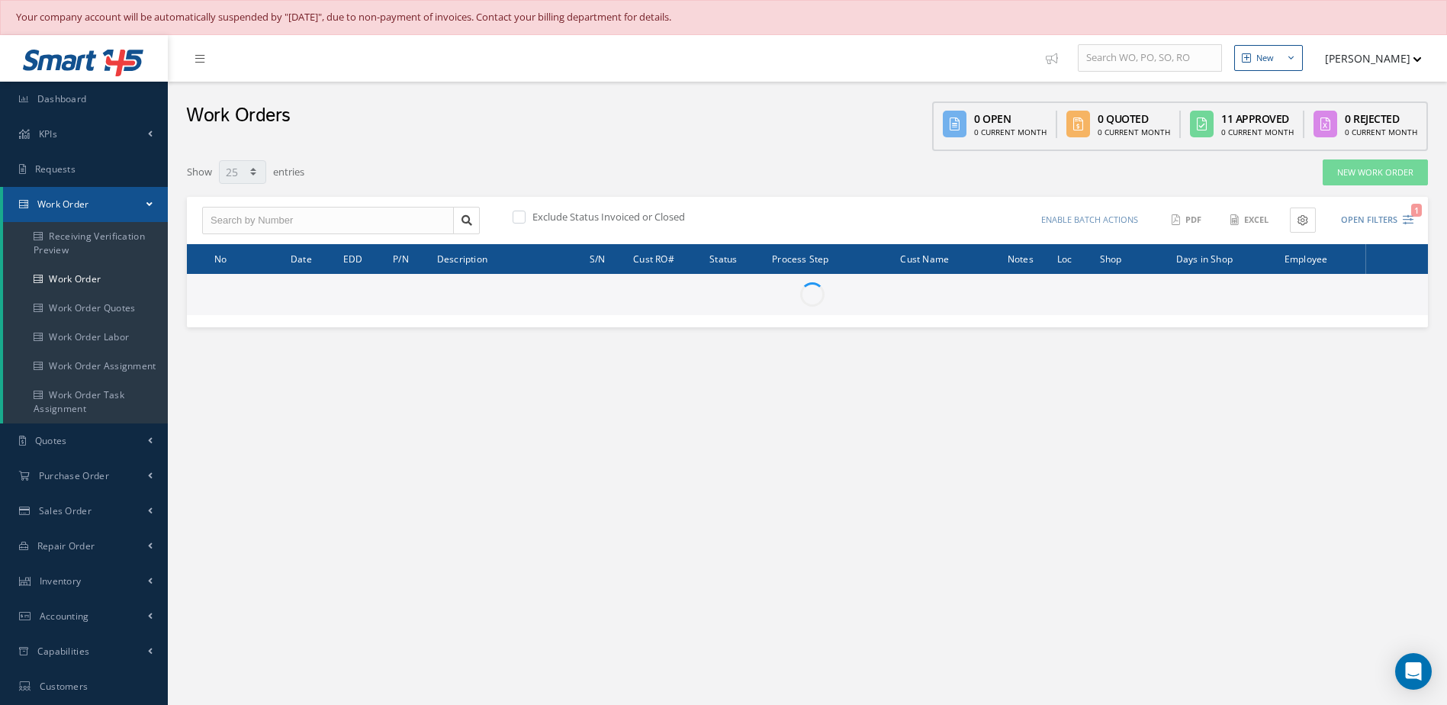
select select "25"
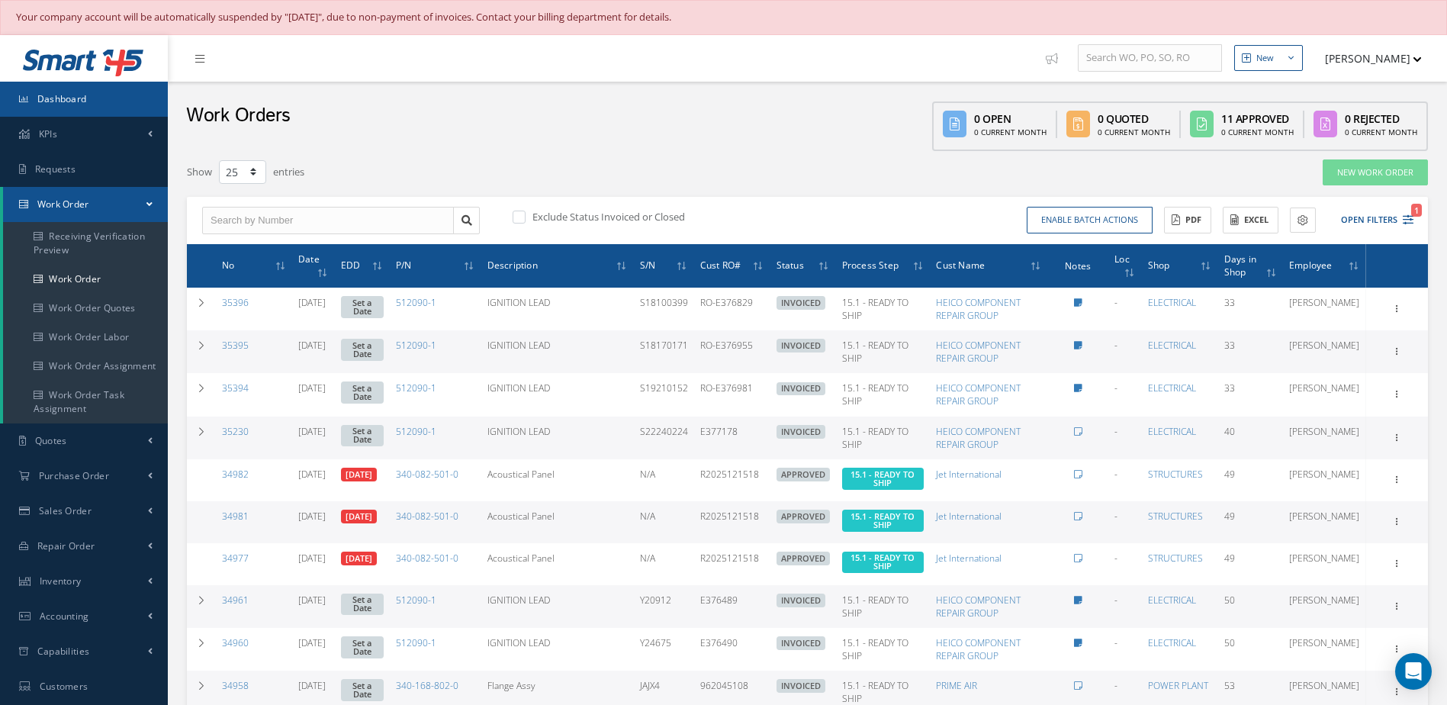
click at [118, 98] on link "Dashboard" at bounding box center [84, 99] width 168 height 35
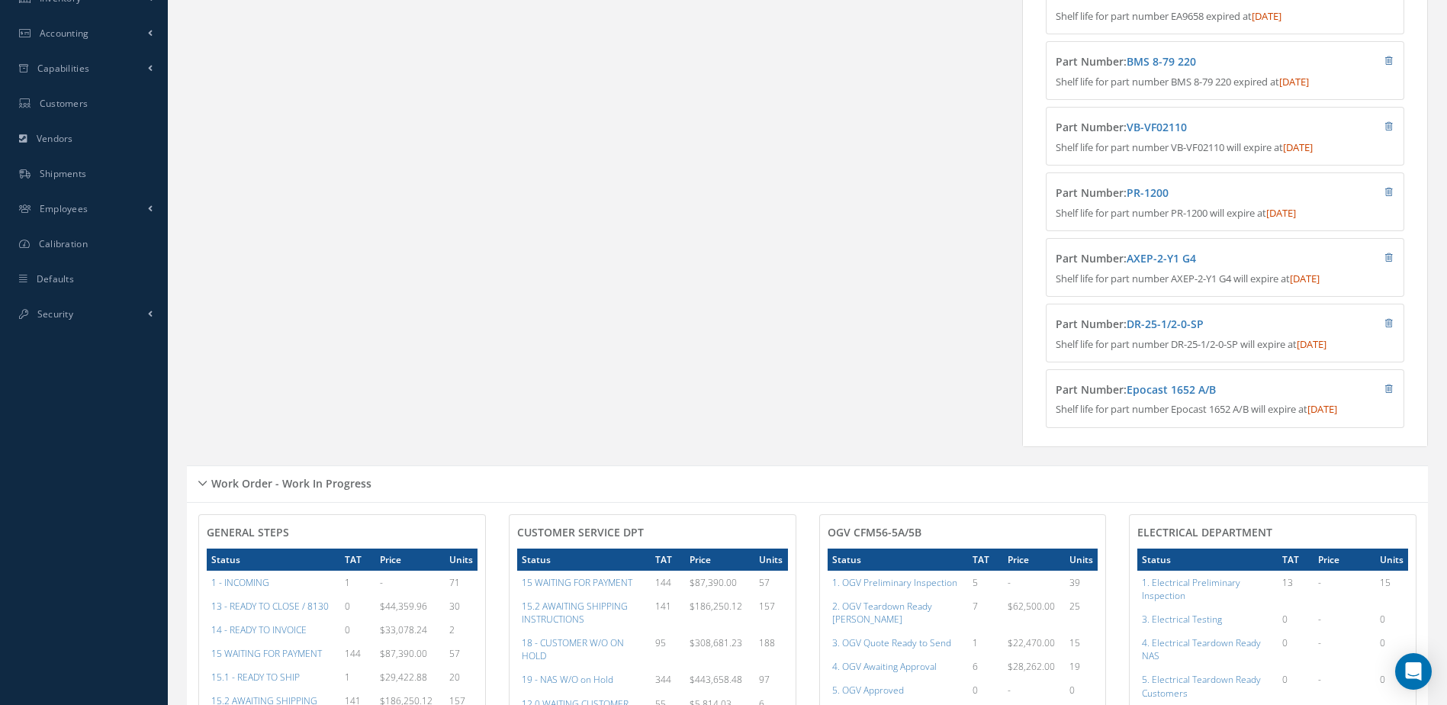
scroll to position [763, 0]
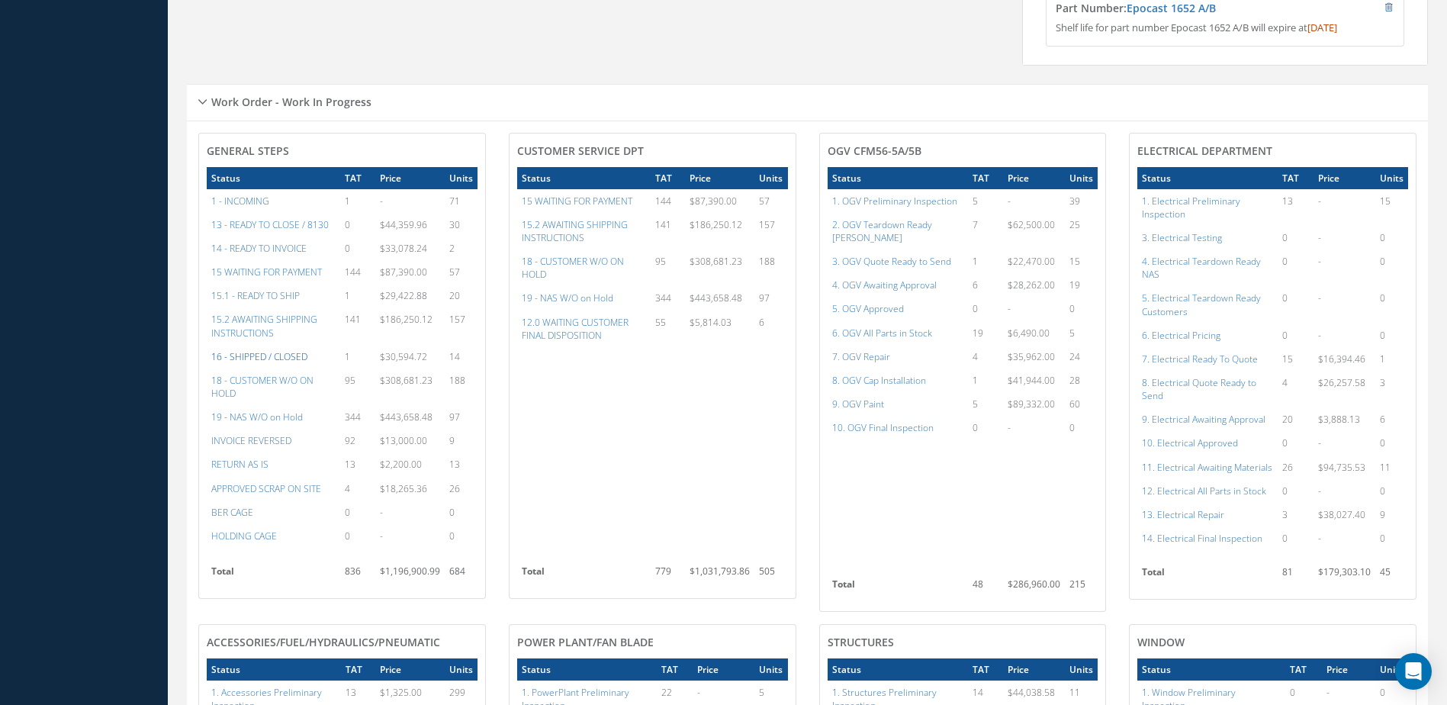
click at [276, 363] on a=22&excludeInternalCustomer=false&excludeInvoicedOrClosed=true&&filtersHidded"] "16 - SHIPPED / CLOSED" at bounding box center [259, 356] width 96 height 13
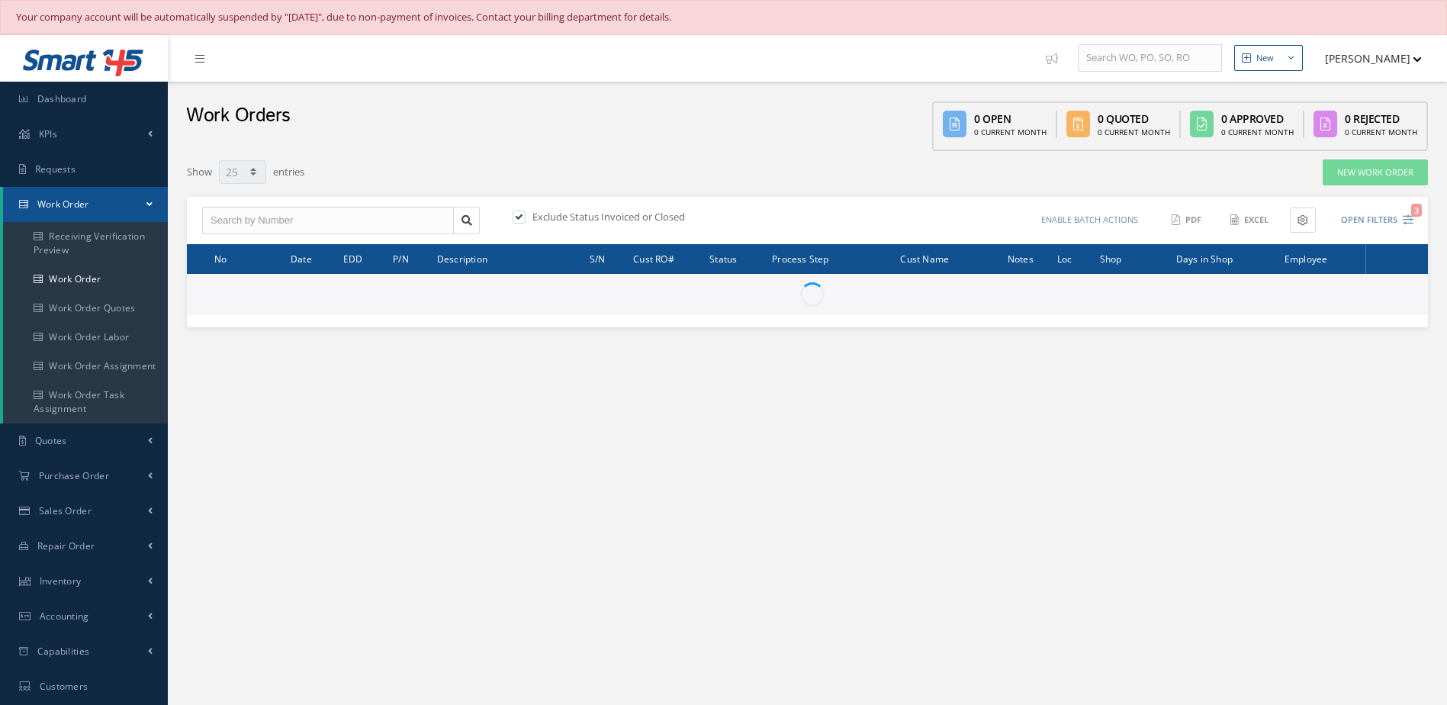
select select "25"
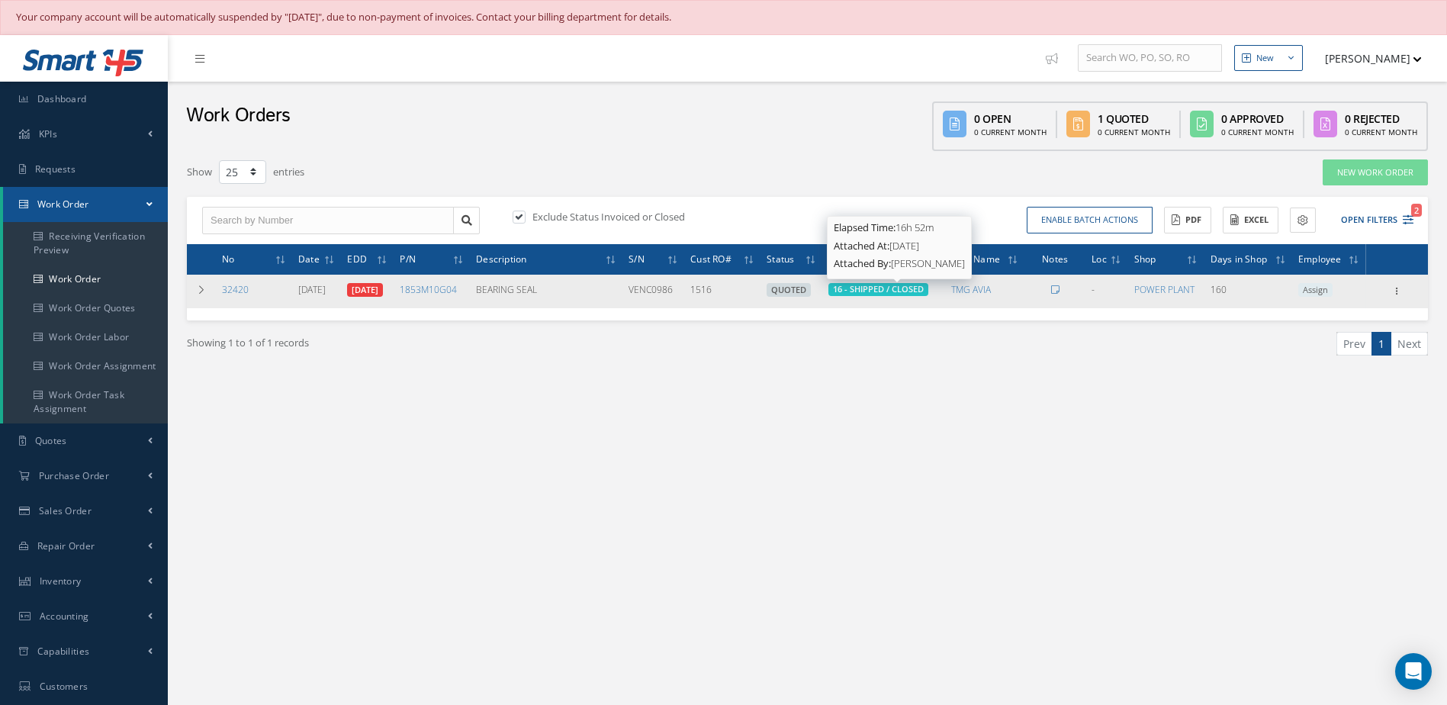
click at [919, 285] on span "16 - SHIPPED / CLOSED" at bounding box center [878, 288] width 91 height 11
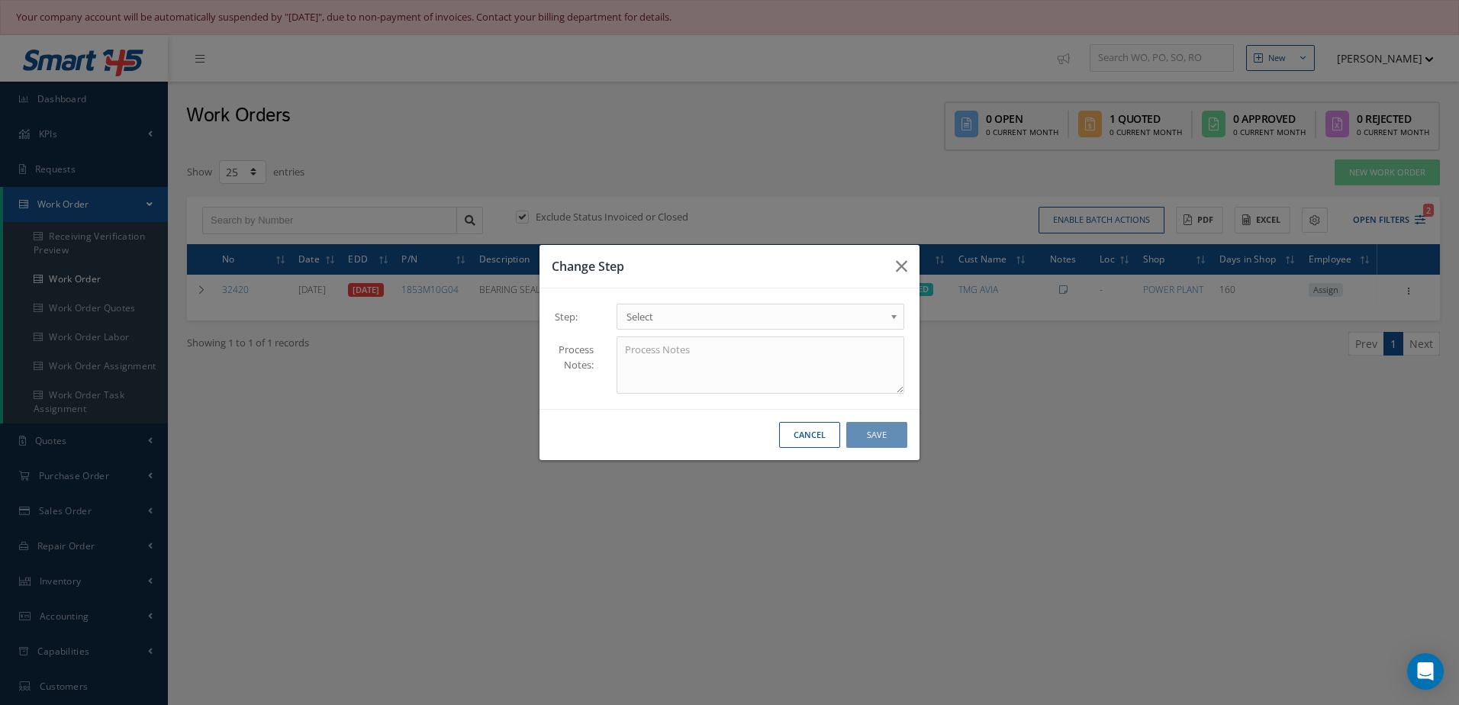
click at [712, 311] on span "Select" at bounding box center [755, 316] width 258 height 18
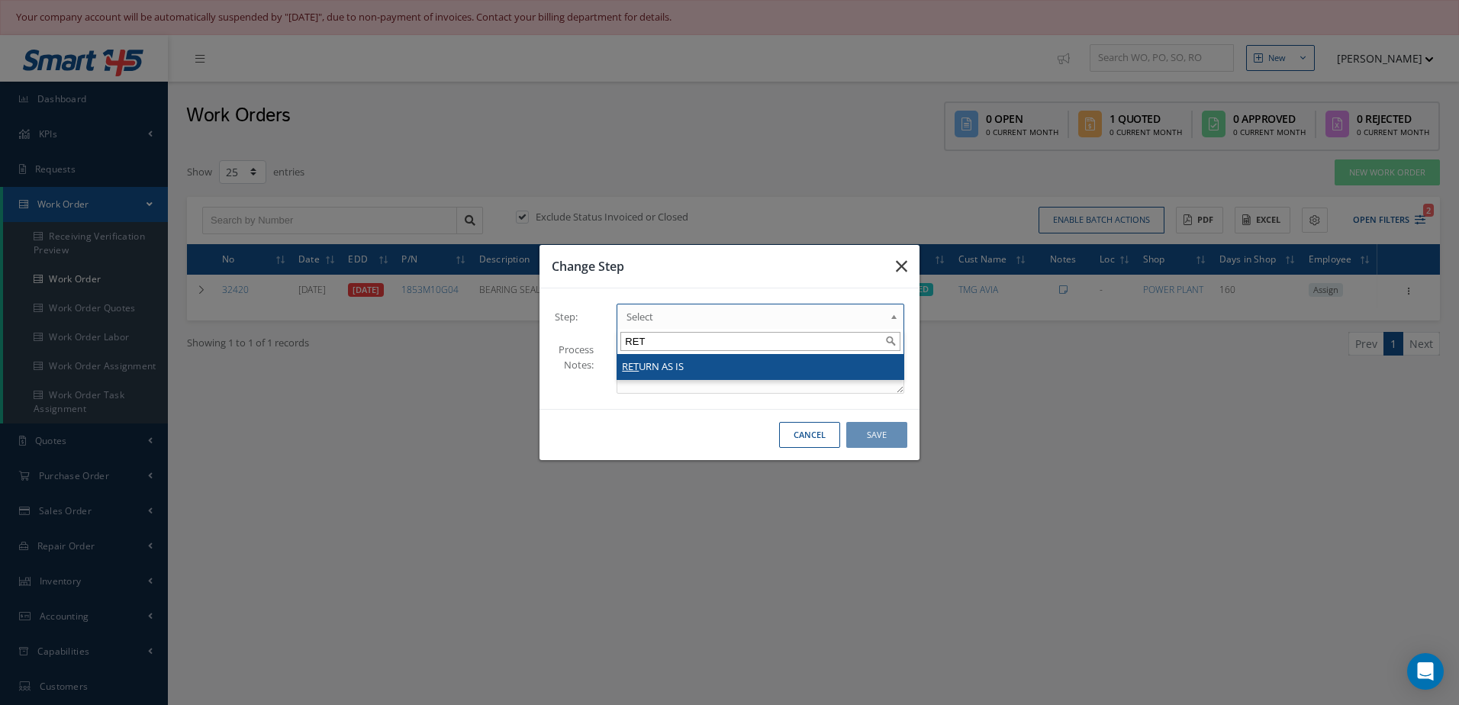
type input "RET"
click at [906, 269] on icon "button" at bounding box center [901, 266] width 11 height 18
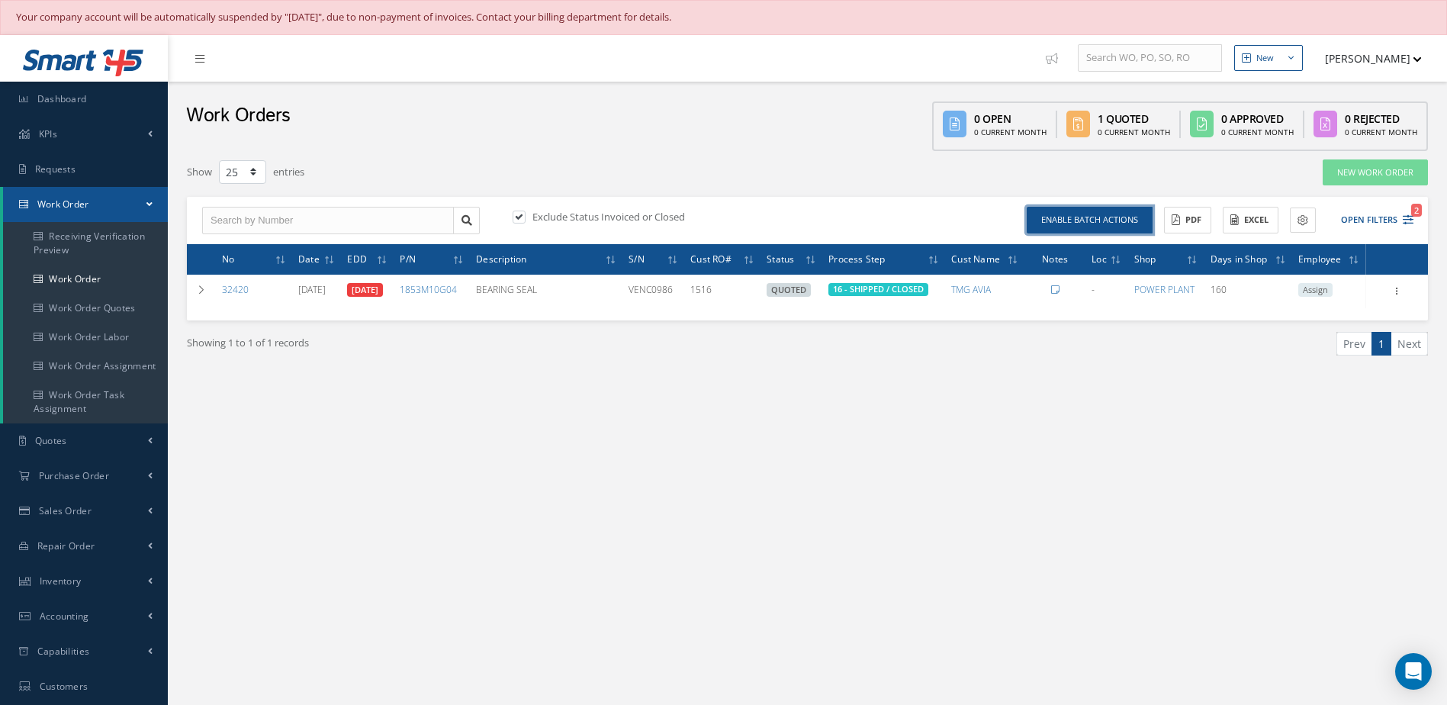
click at [1124, 224] on button "Enable batch actions" at bounding box center [1090, 220] width 126 height 27
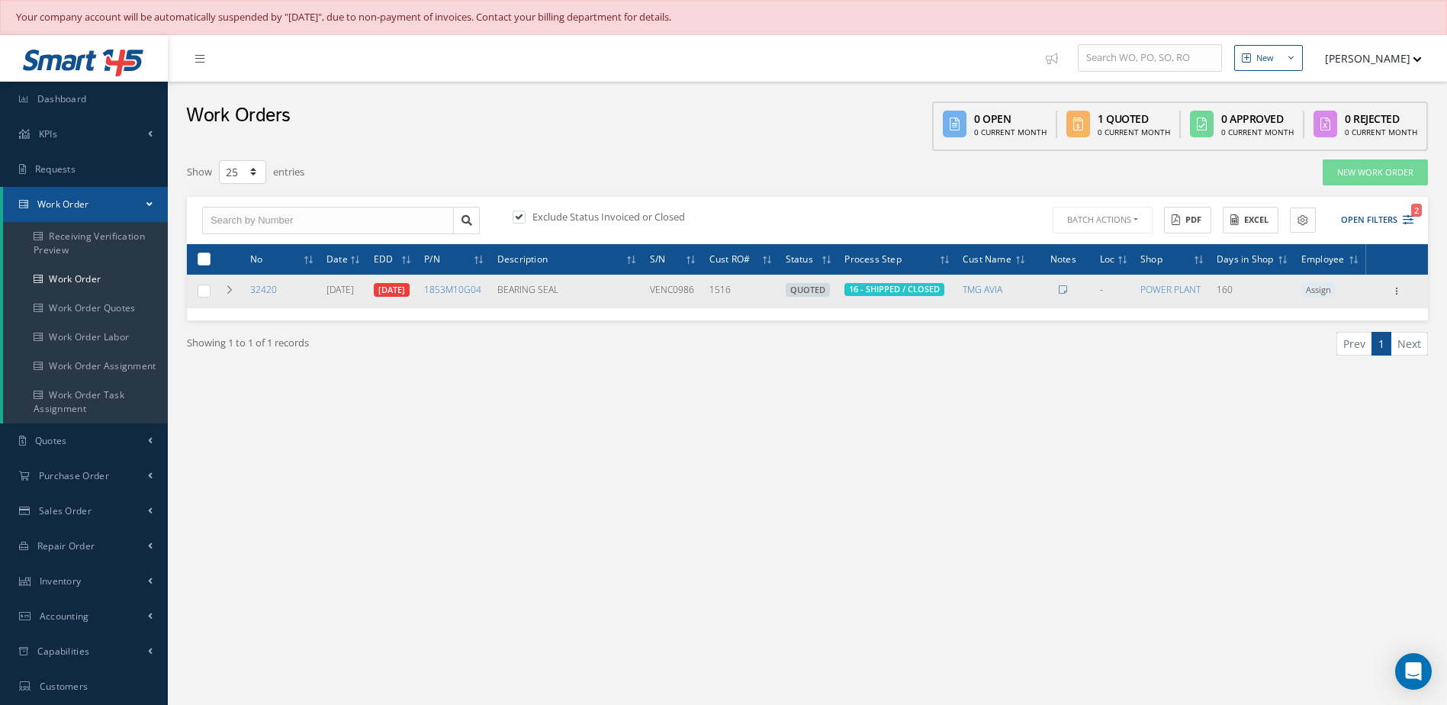
click at [210, 288] on label at bounding box center [210, 290] width 0 height 13
click at [204, 288] on input "checkbox" at bounding box center [205, 293] width 10 height 10
checkbox input "true"
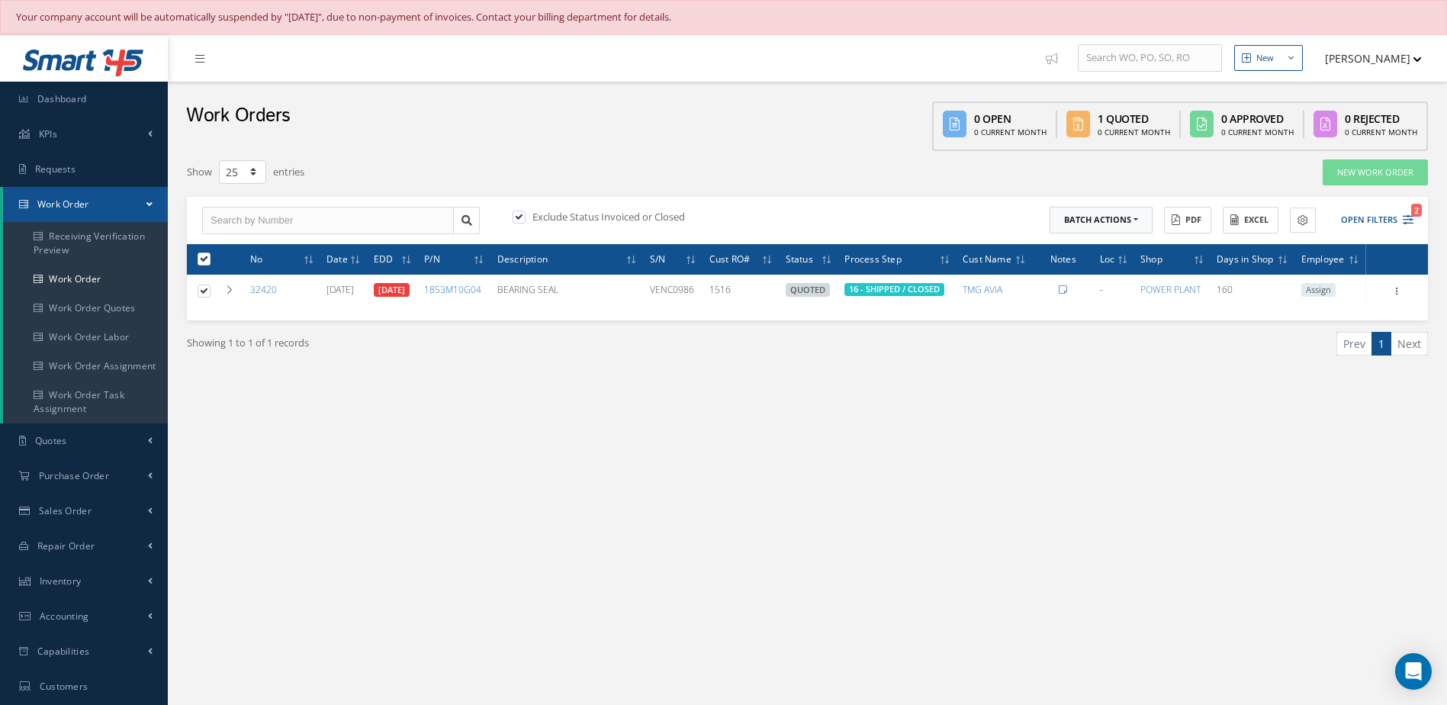
click at [1075, 219] on button "Batch Actions" at bounding box center [1101, 220] width 103 height 27
click at [1075, 262] on link "Close Work Orders" at bounding box center [1111, 266] width 122 height 21
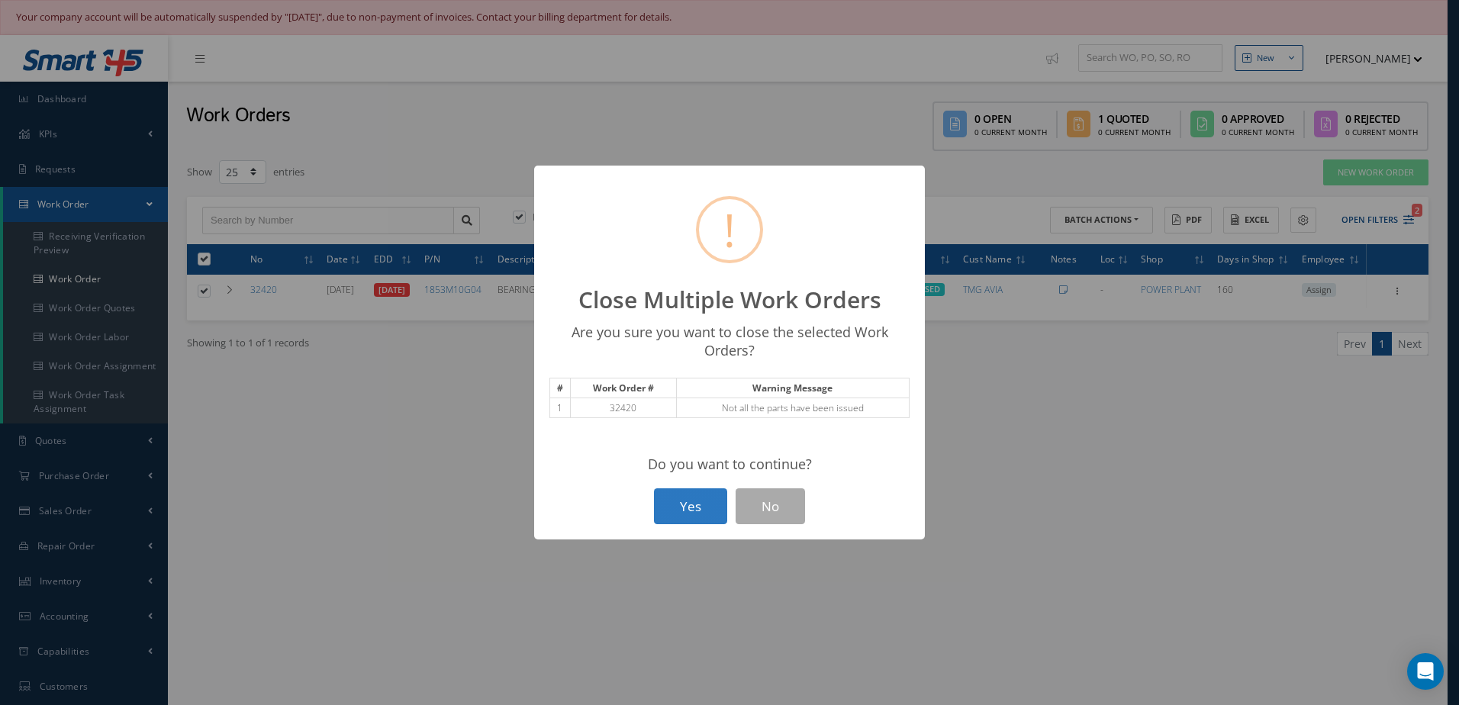
click at [671, 501] on button "Yes" at bounding box center [690, 506] width 73 height 36
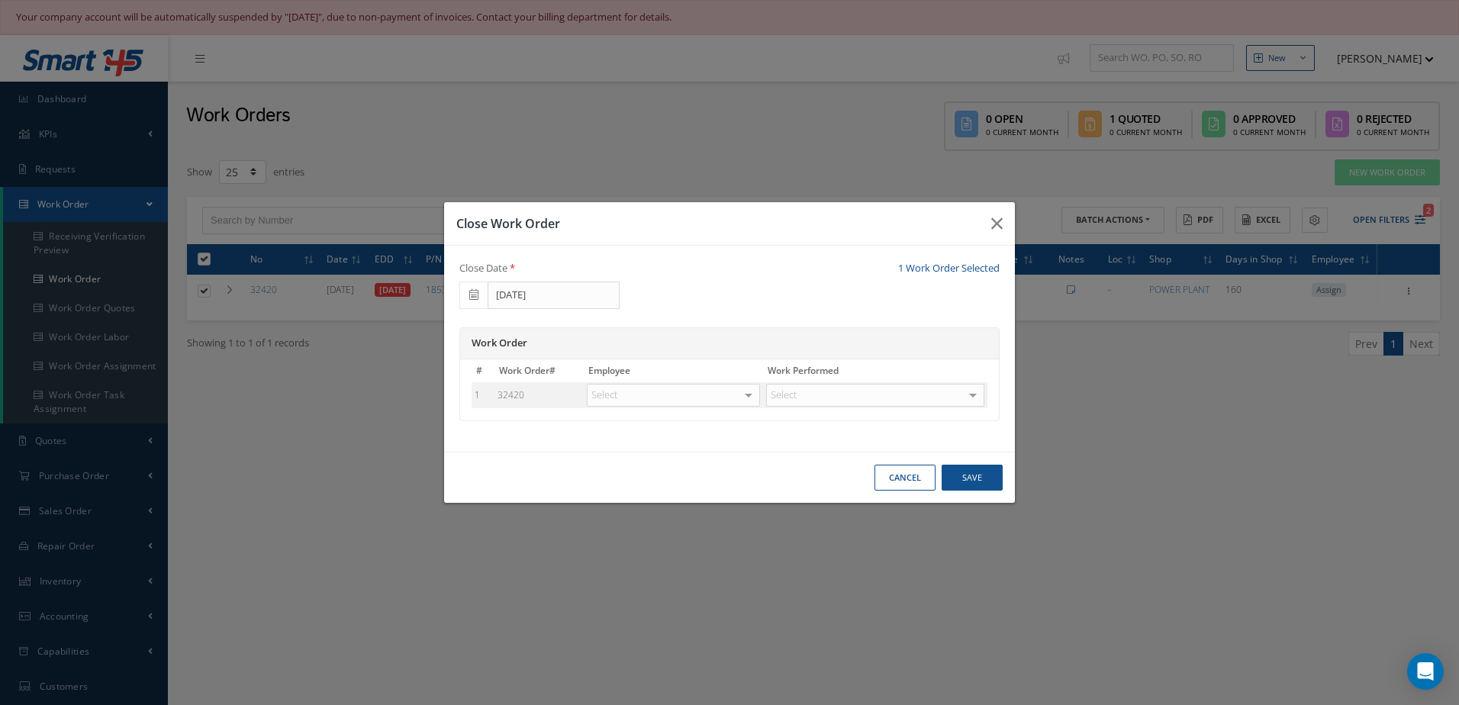
click at [748, 399] on div at bounding box center [748, 395] width 21 height 22
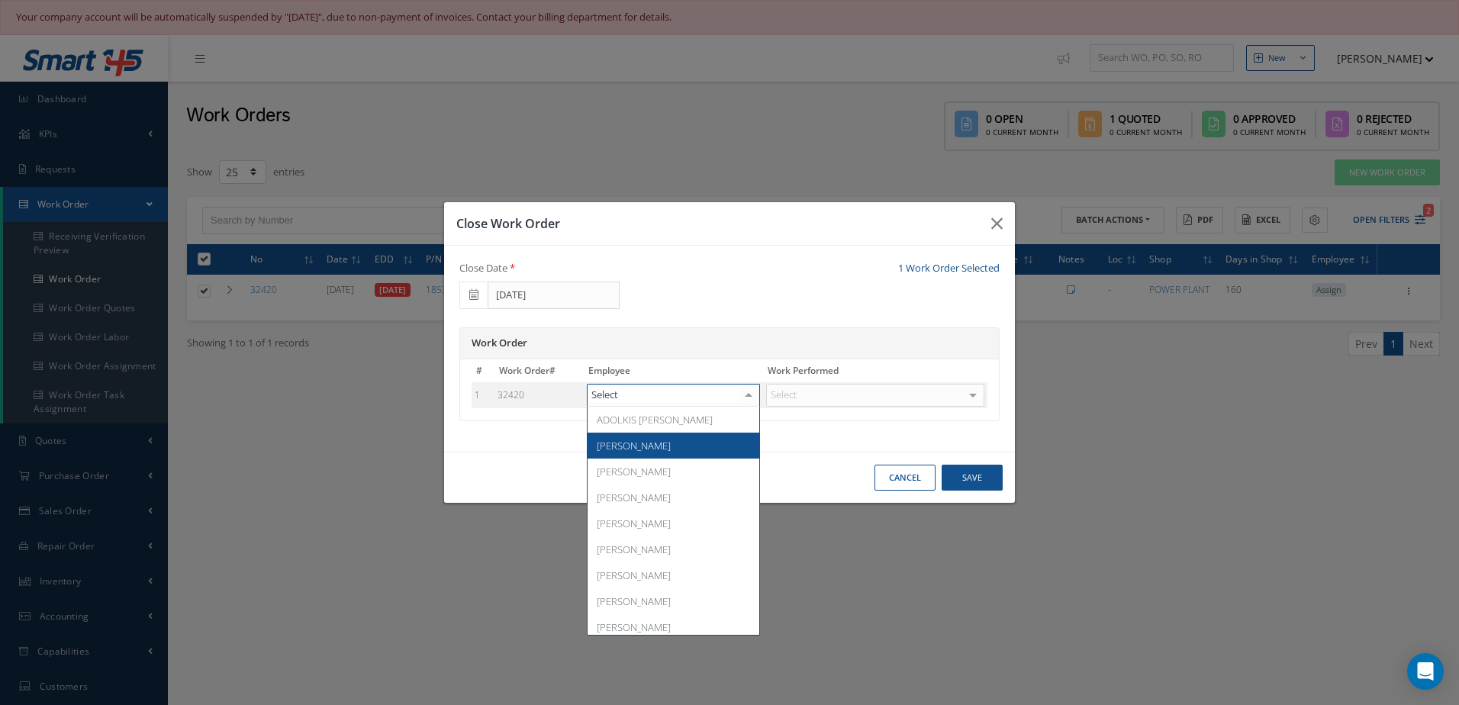
click at [659, 449] on span "Adoni Felipe" at bounding box center [673, 446] width 172 height 26
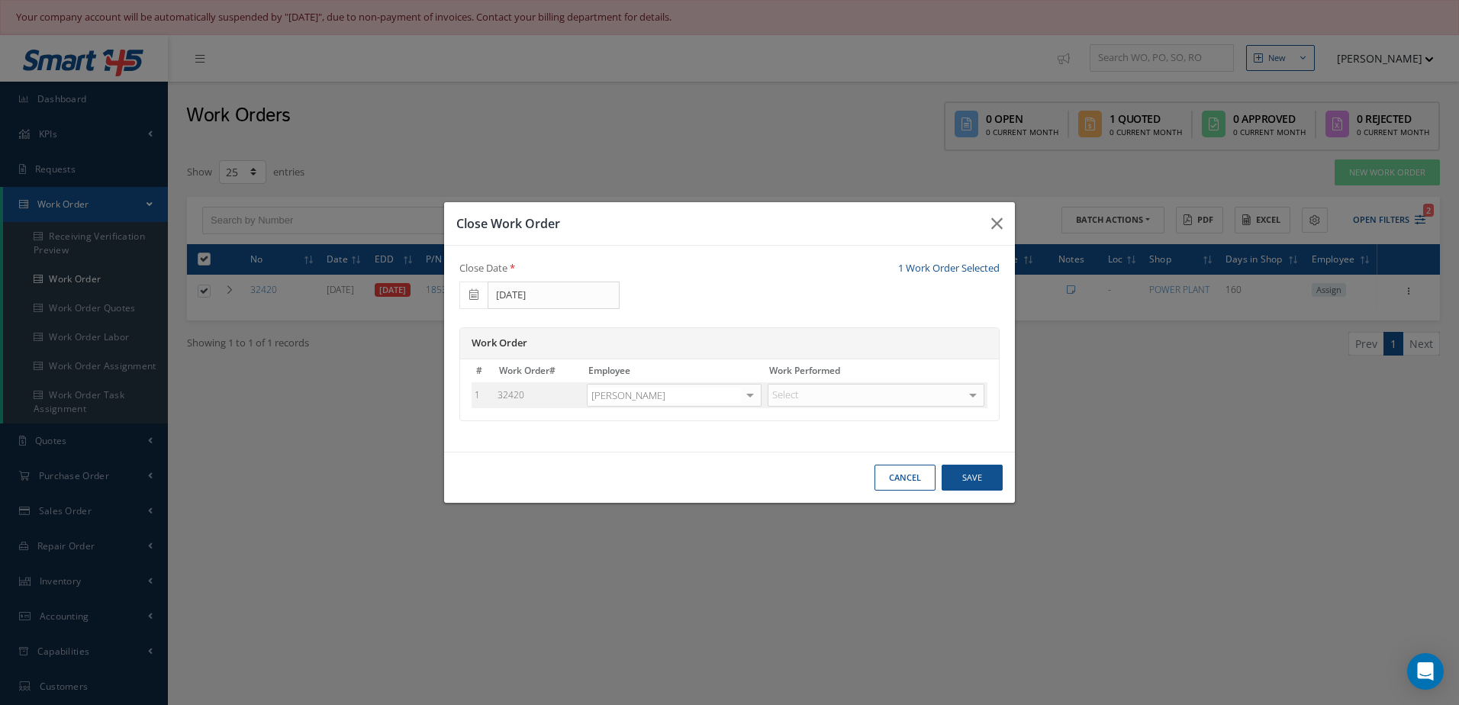
click at [804, 392] on div "Select" at bounding box center [875, 395] width 217 height 23
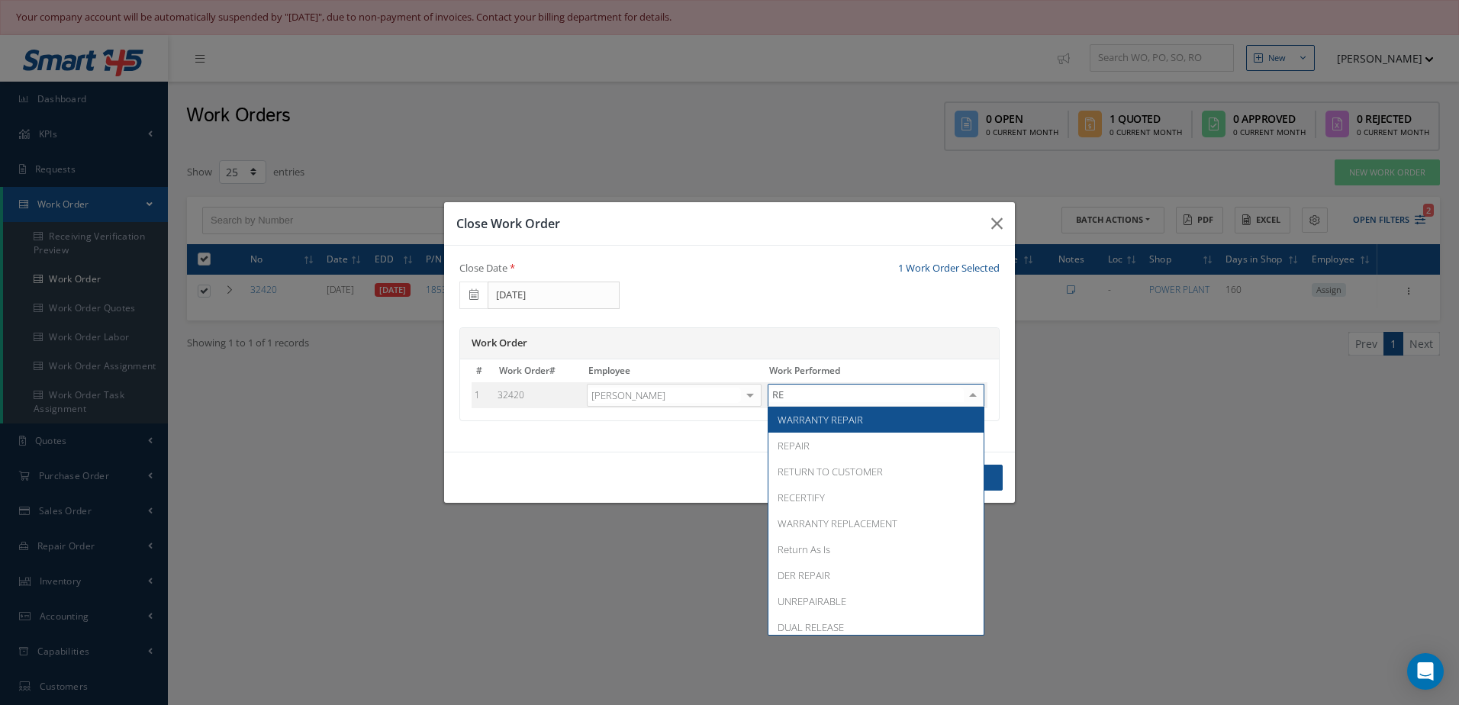
type input "RET"
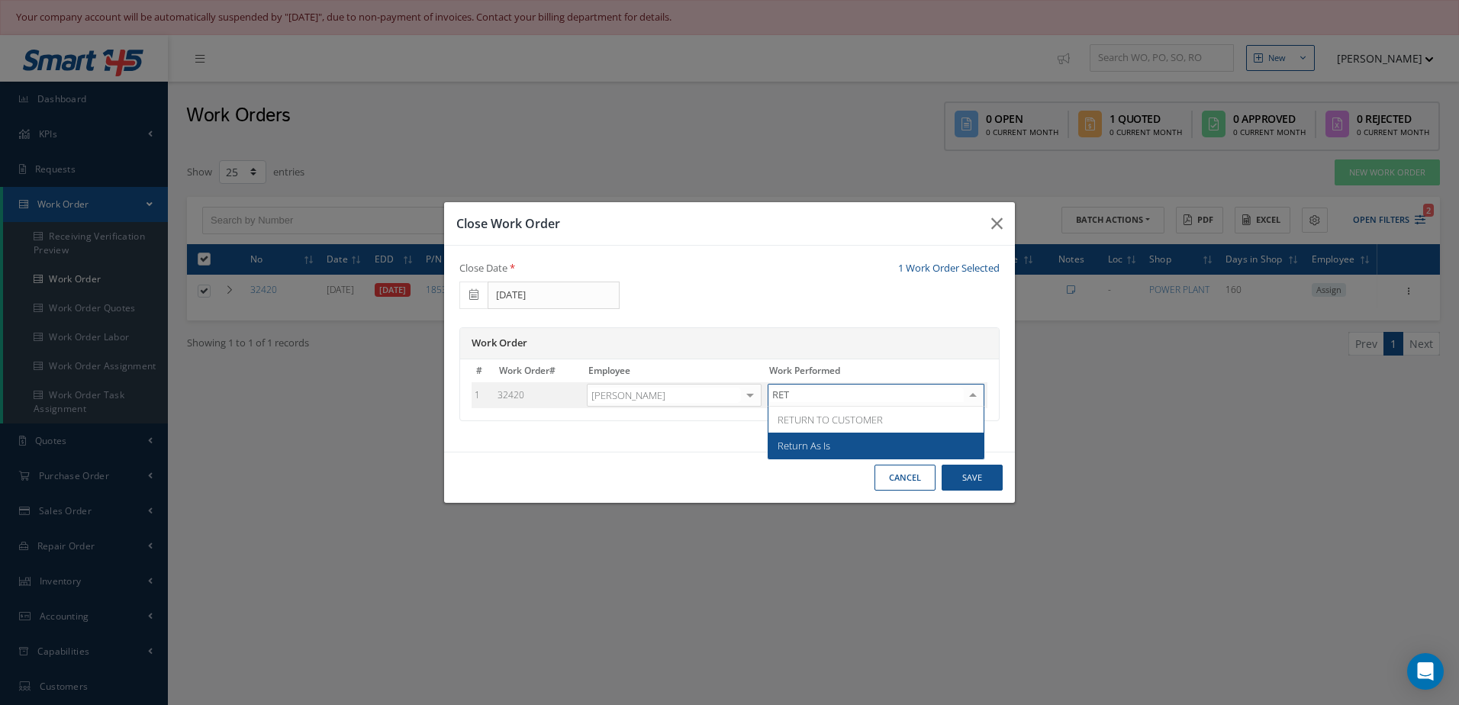
click at [807, 444] on span "Return As Is" at bounding box center [803, 446] width 53 height 14
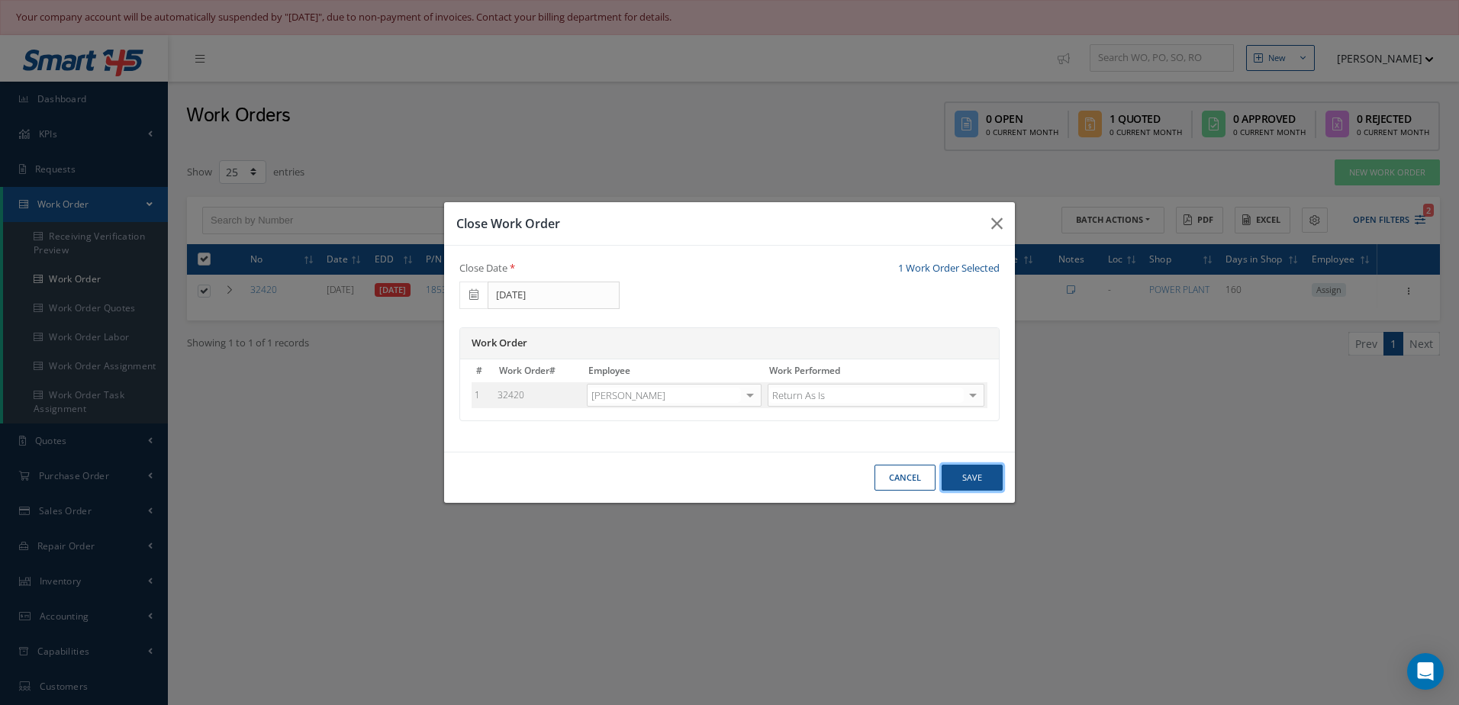
click at [989, 467] on button "Save" at bounding box center [971, 478] width 61 height 27
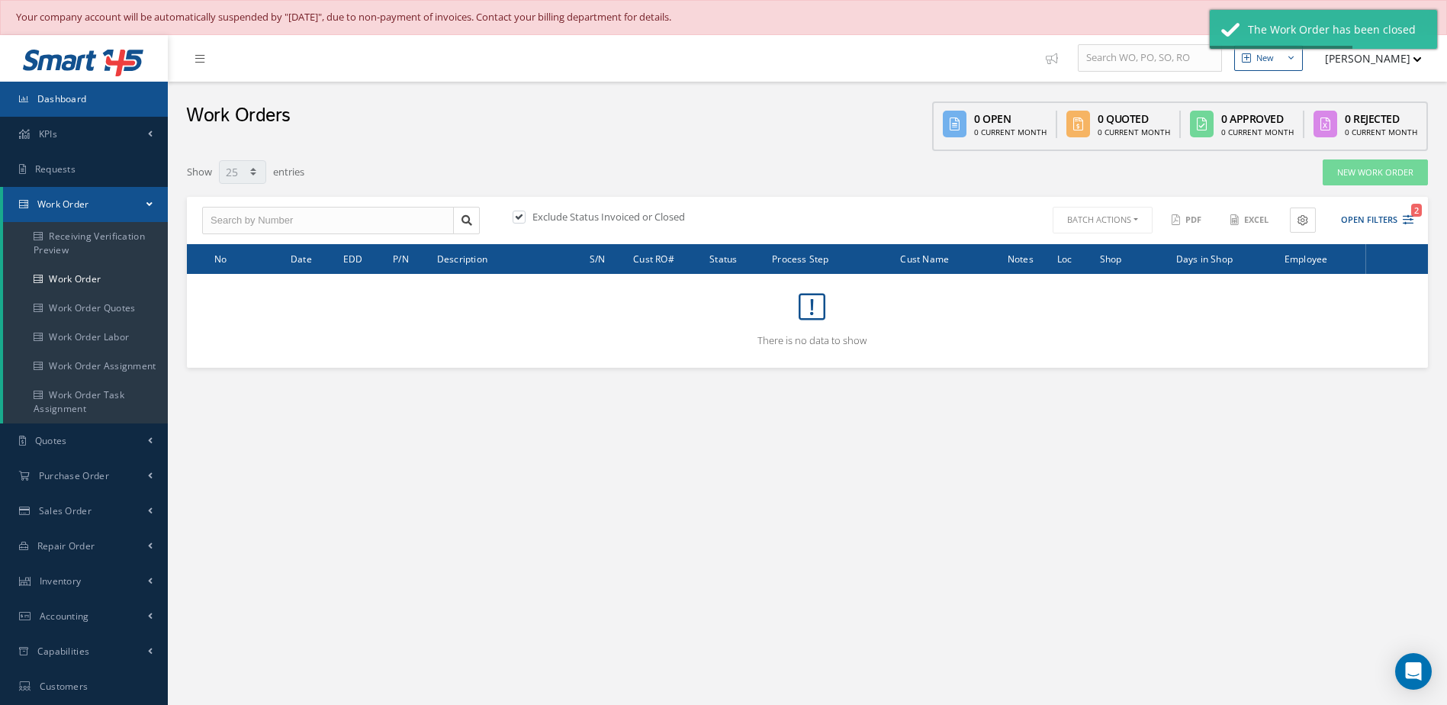
click at [78, 95] on span "Dashboard" at bounding box center [62, 98] width 50 height 13
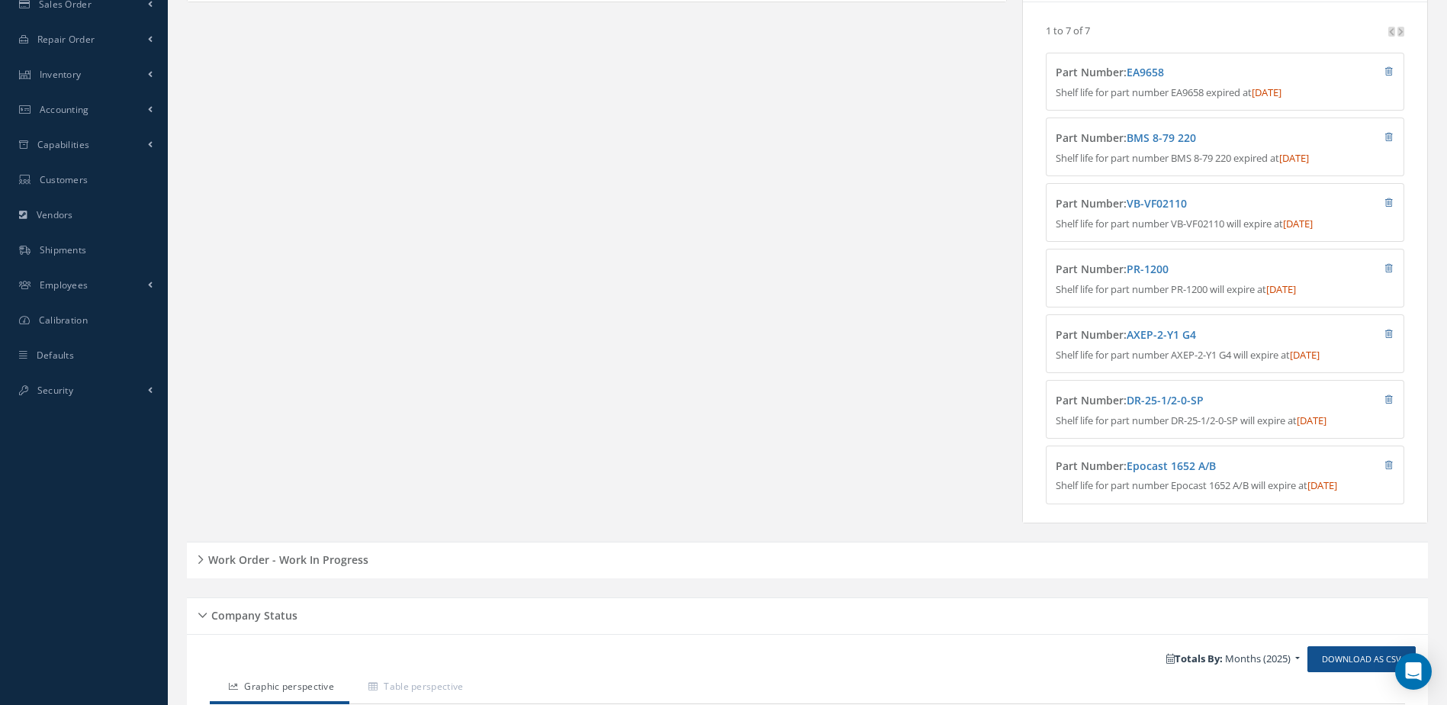
scroll to position [687, 0]
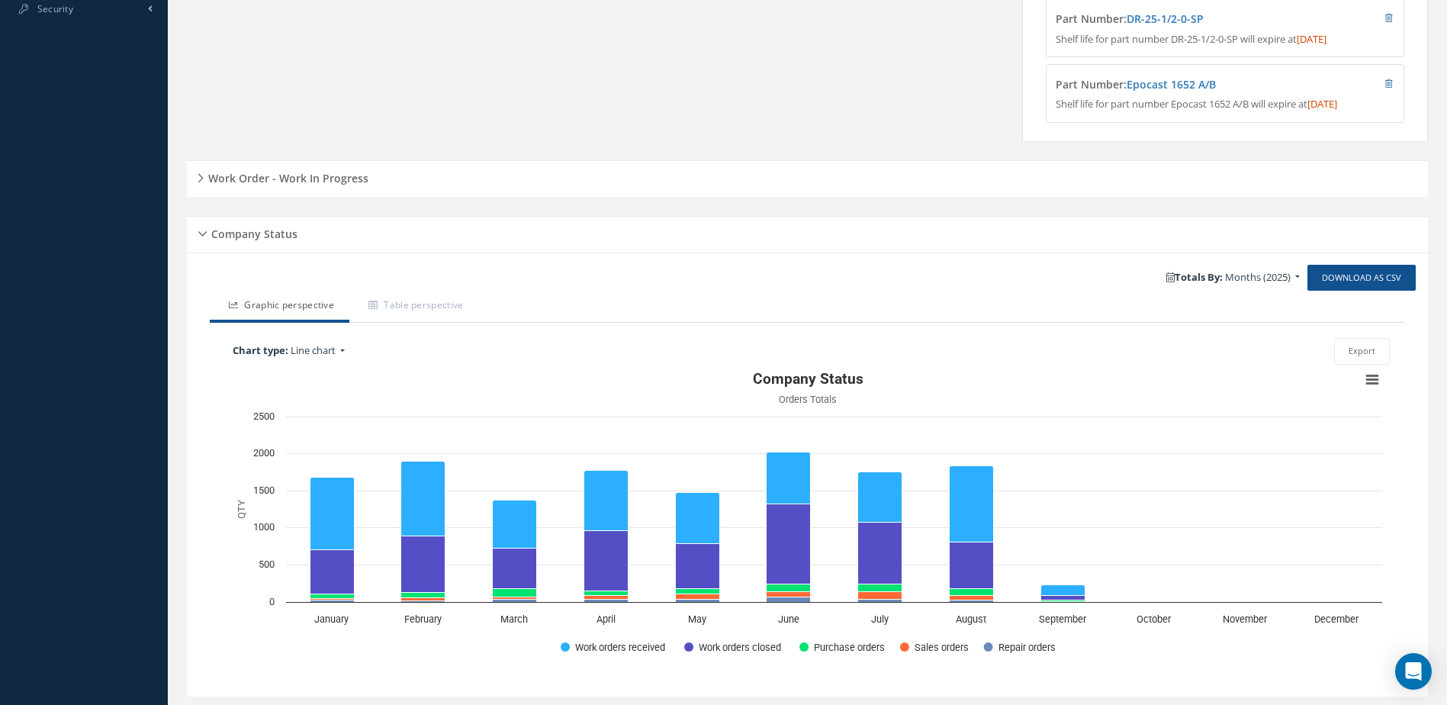
click at [342, 182] on h5 "Work Order - Work In Progress" at bounding box center [286, 176] width 165 height 18
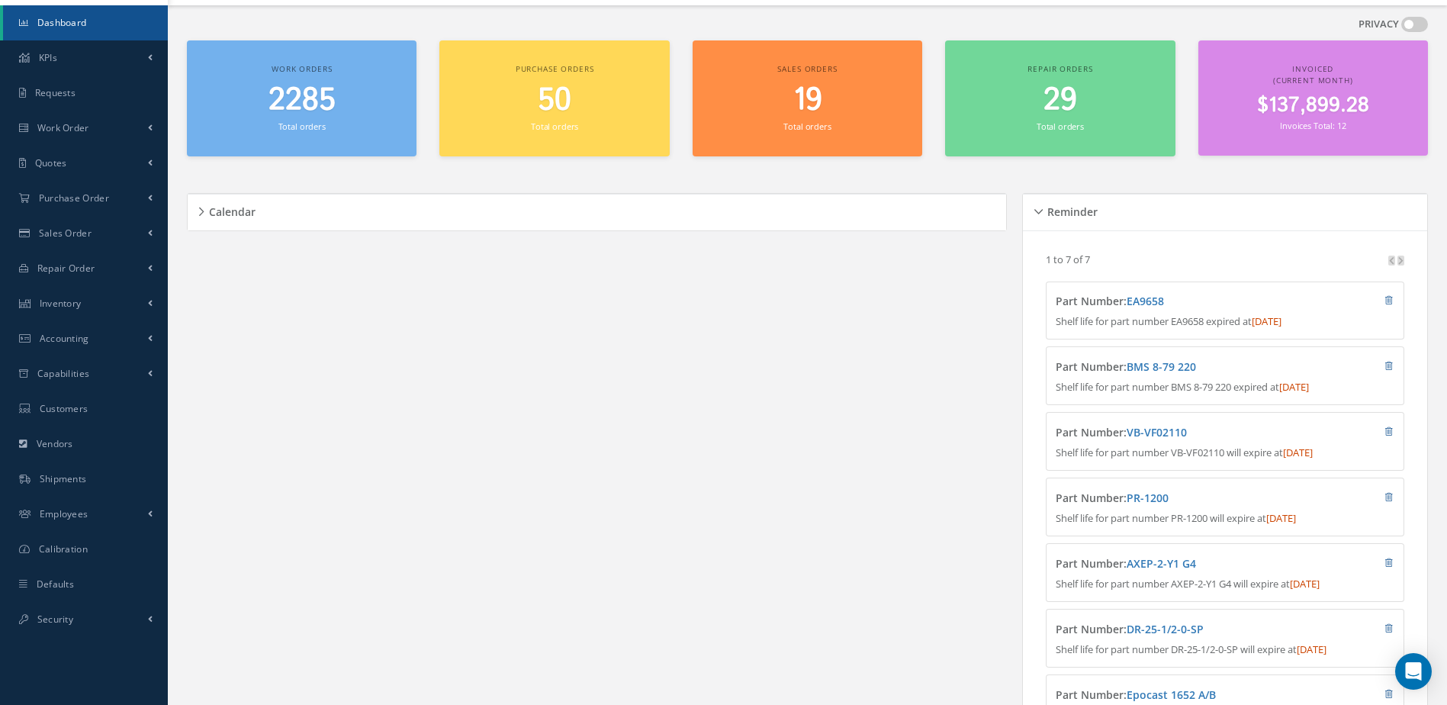
scroll to position [0, 0]
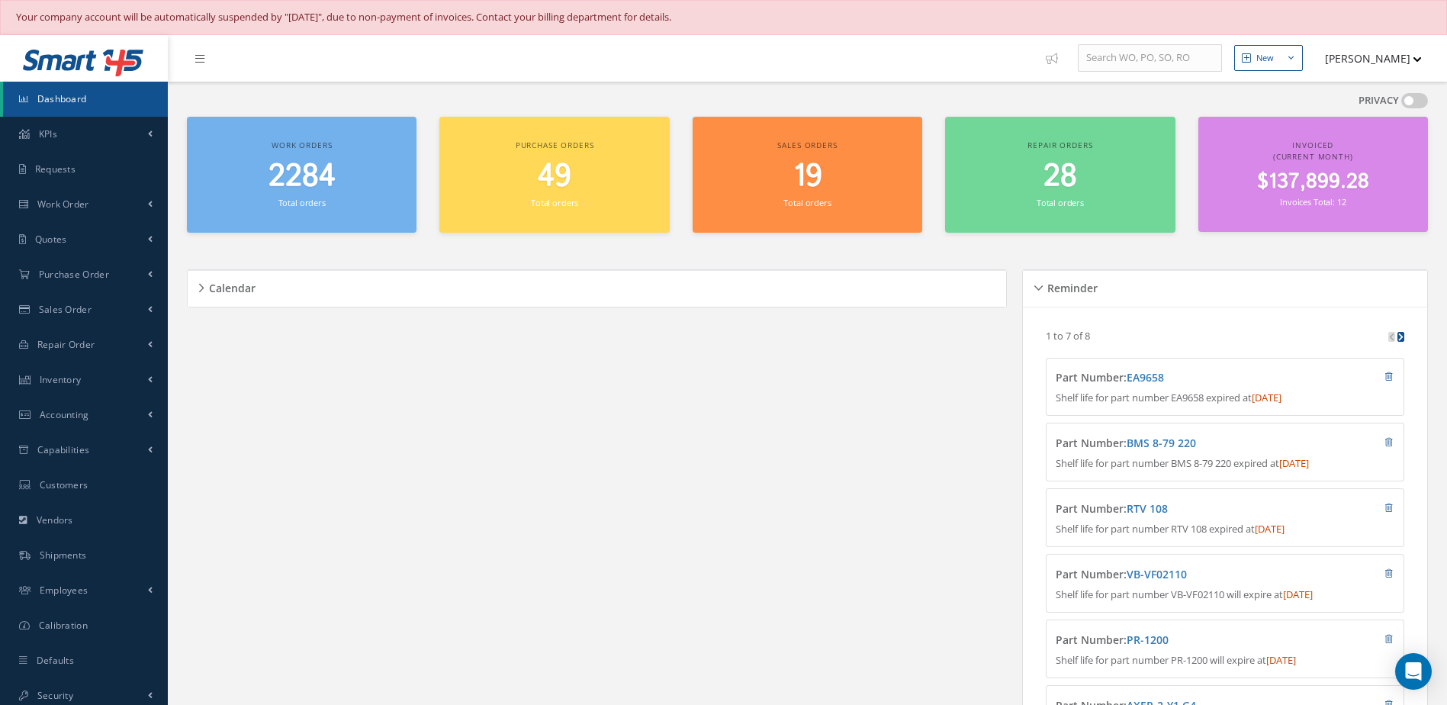
click at [83, 97] on span "Dashboard" at bounding box center [62, 98] width 50 height 13
click at [295, 195] on div "2285 Total orders" at bounding box center [302, 185] width 214 height 52
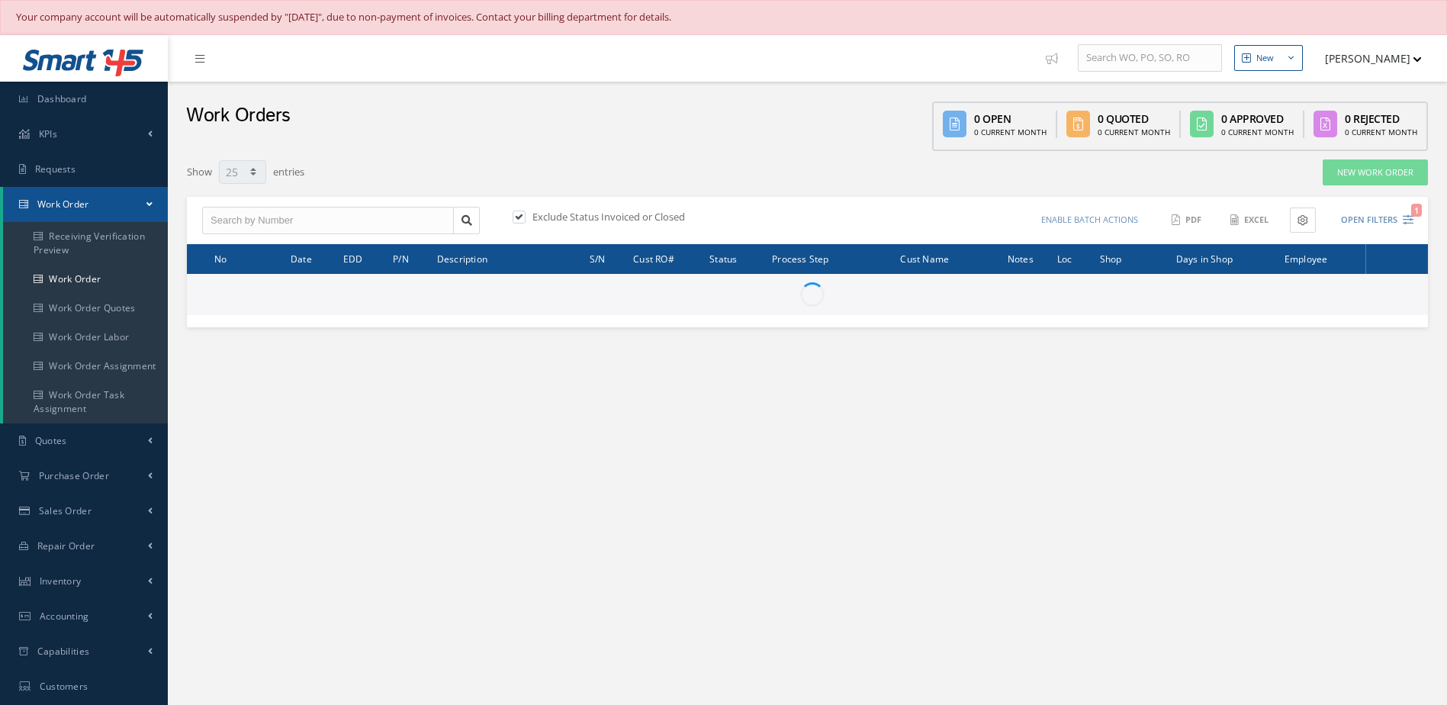
select select "25"
click at [375, 230] on input "text" at bounding box center [328, 220] width 252 height 27
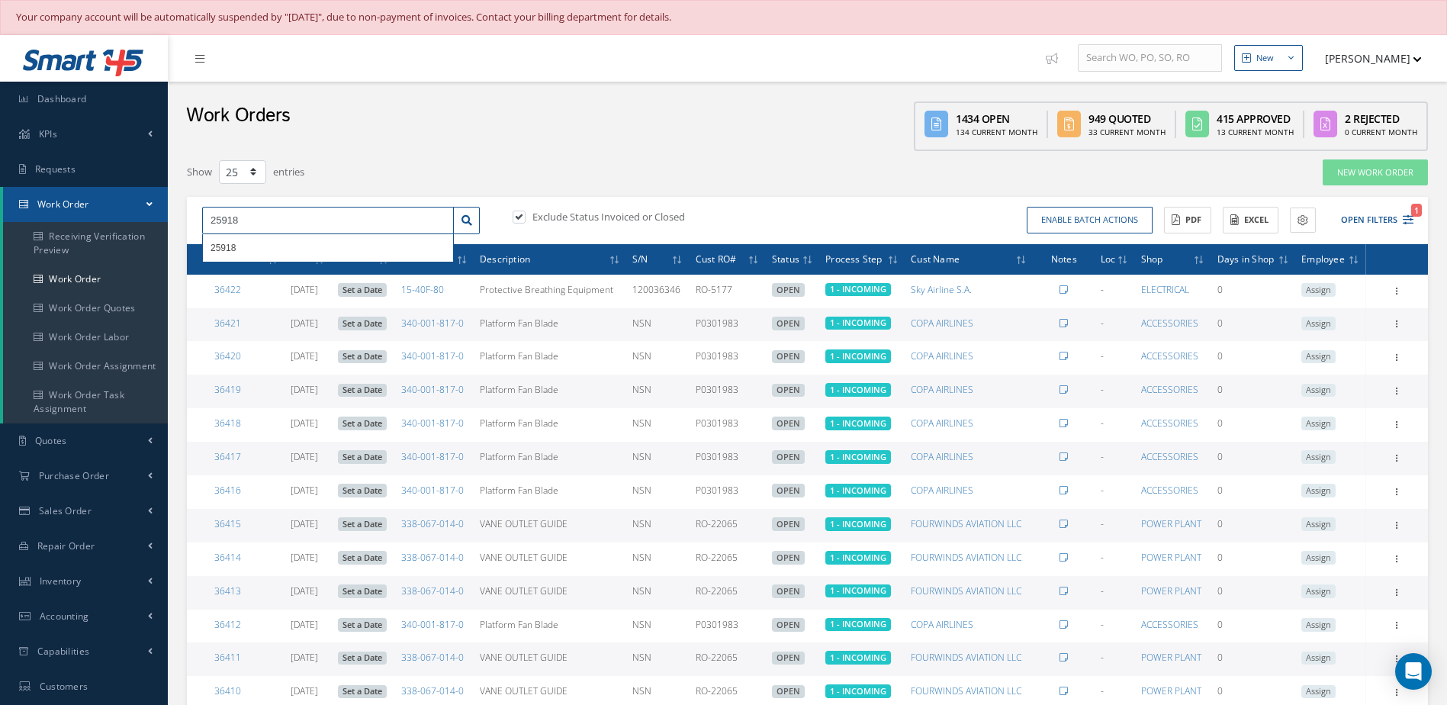
type input "25918"
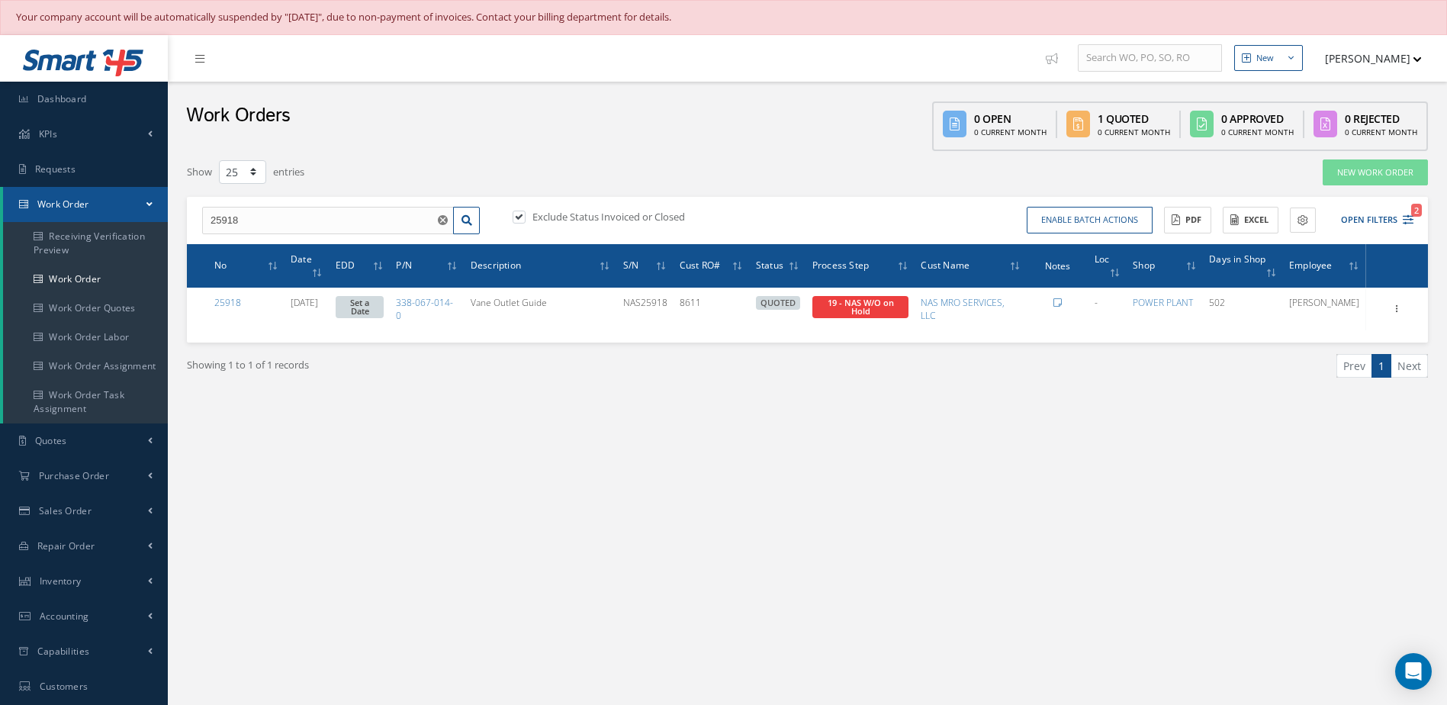
click at [525, 217] on label at bounding box center [527, 217] width 4 height 14
click at [523, 217] on input "checkbox" at bounding box center [518, 219] width 10 height 10
checkbox input "false"
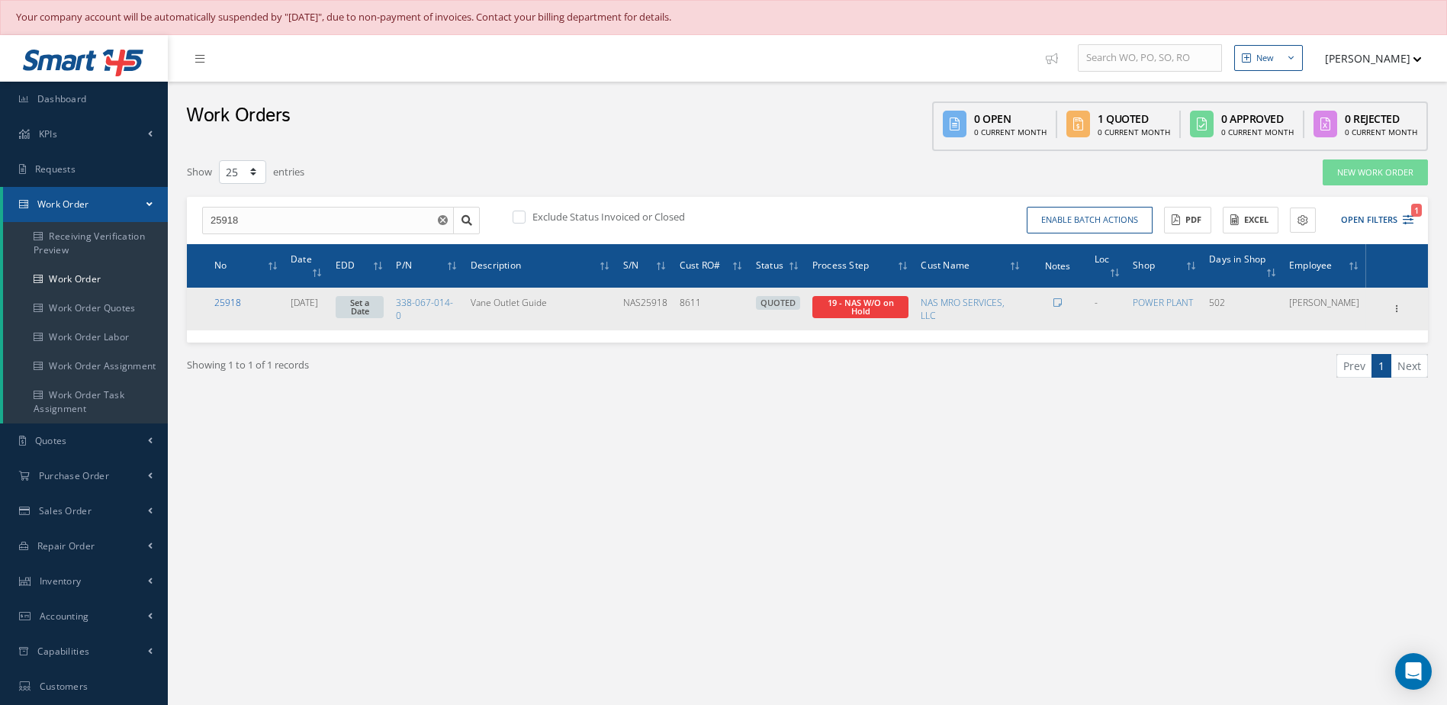
click at [227, 303] on link "25918" at bounding box center [227, 302] width 27 height 13
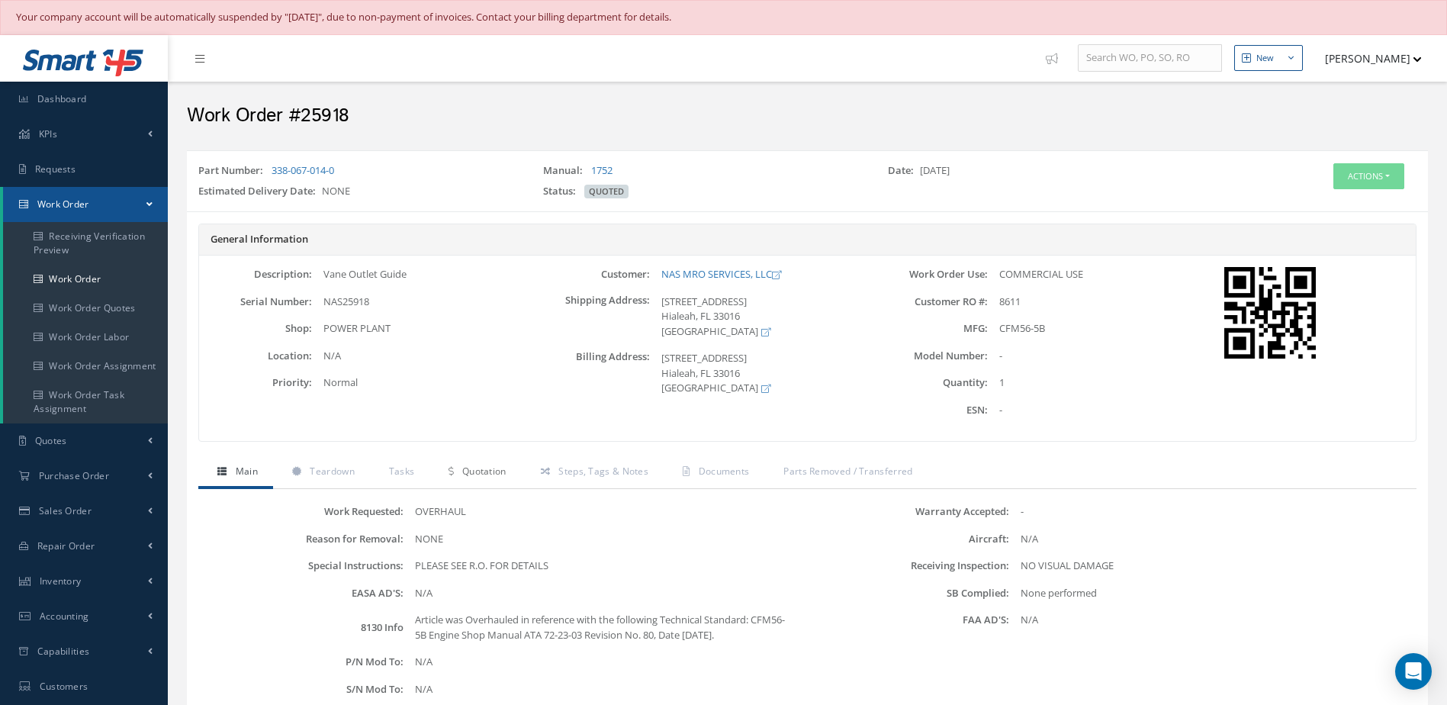
click at [494, 471] on span "Quotation" at bounding box center [484, 471] width 44 height 13
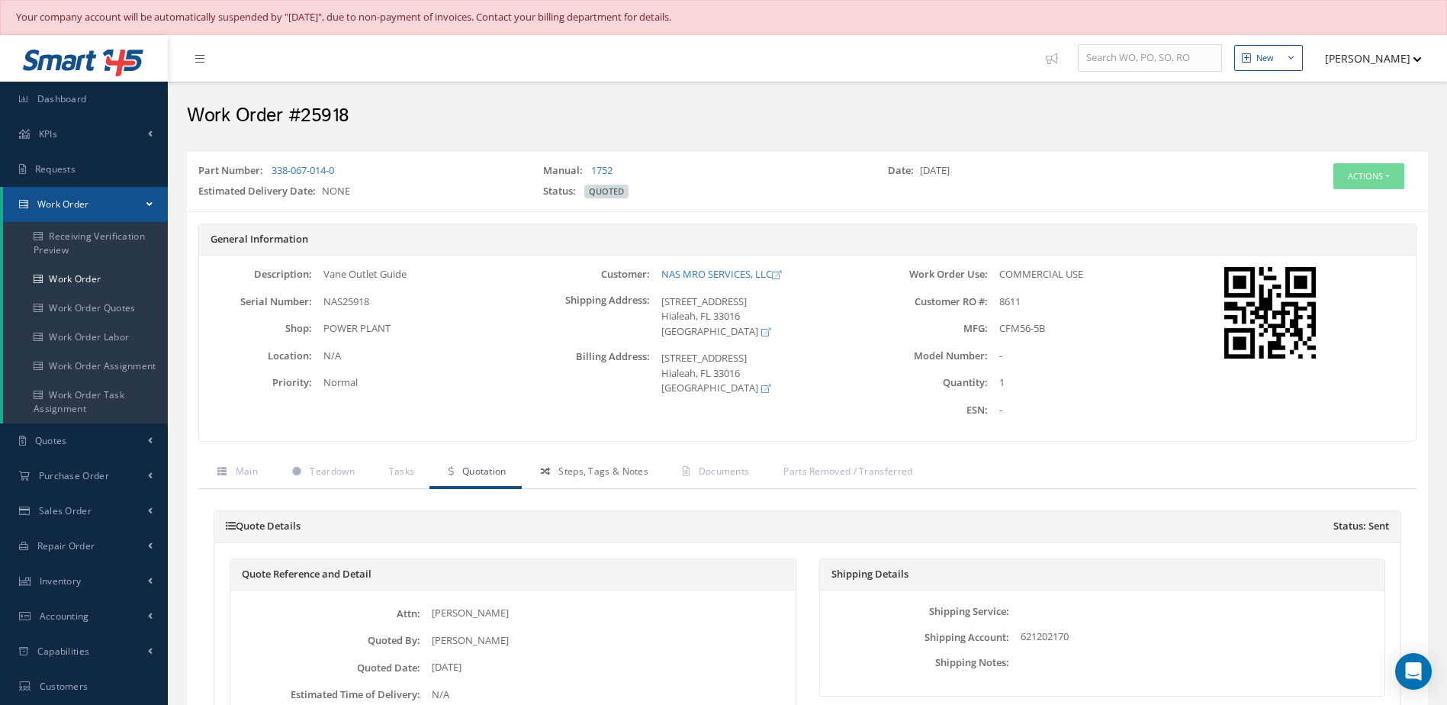
click at [581, 473] on span "Steps, Tags & Notes" at bounding box center [603, 471] width 90 height 13
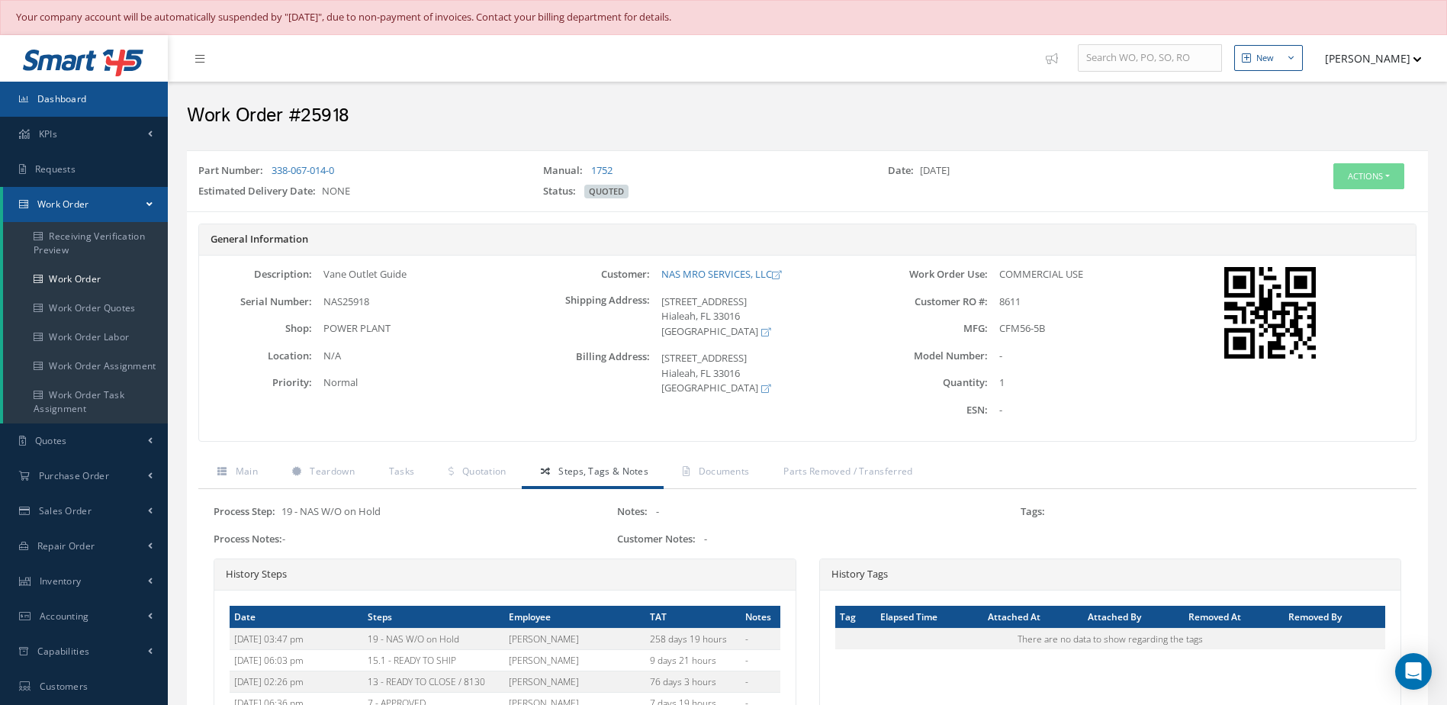
click at [91, 100] on link "Dashboard" at bounding box center [84, 99] width 168 height 35
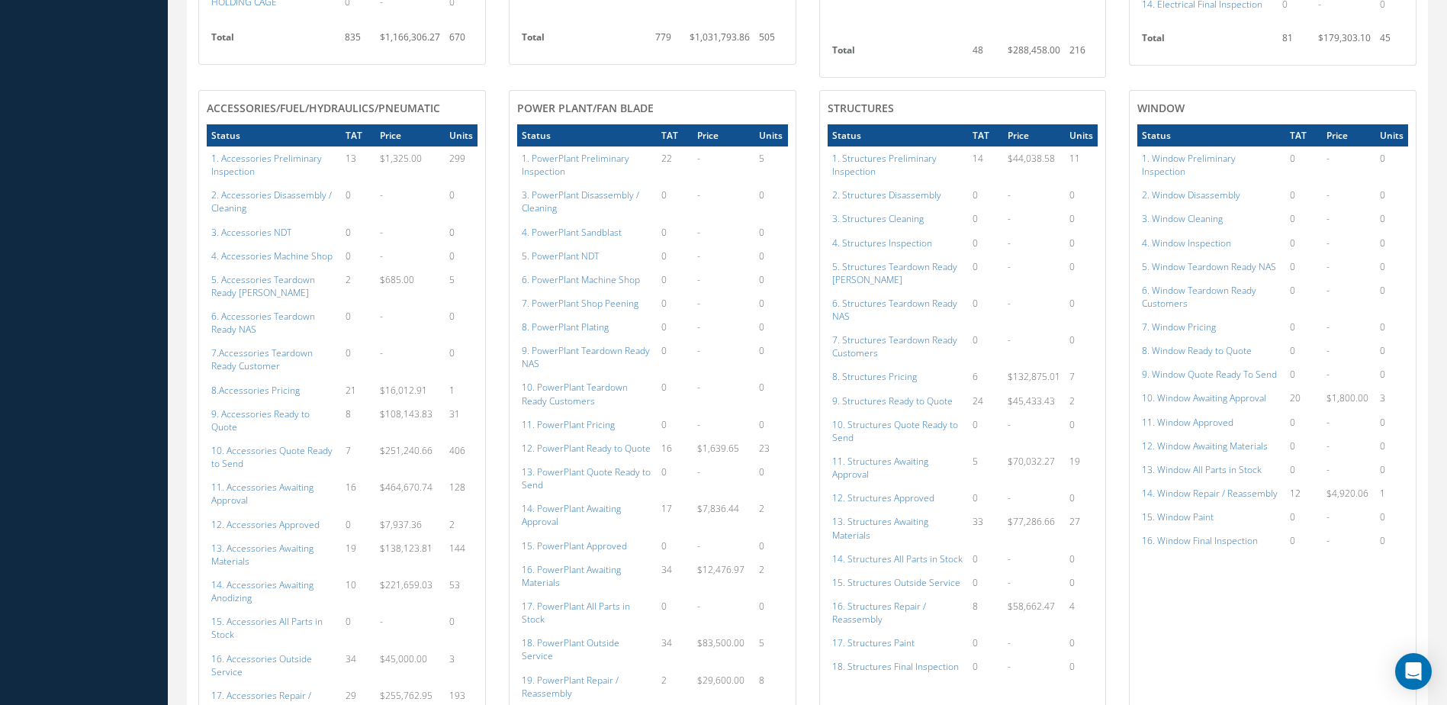
scroll to position [1602, 0]
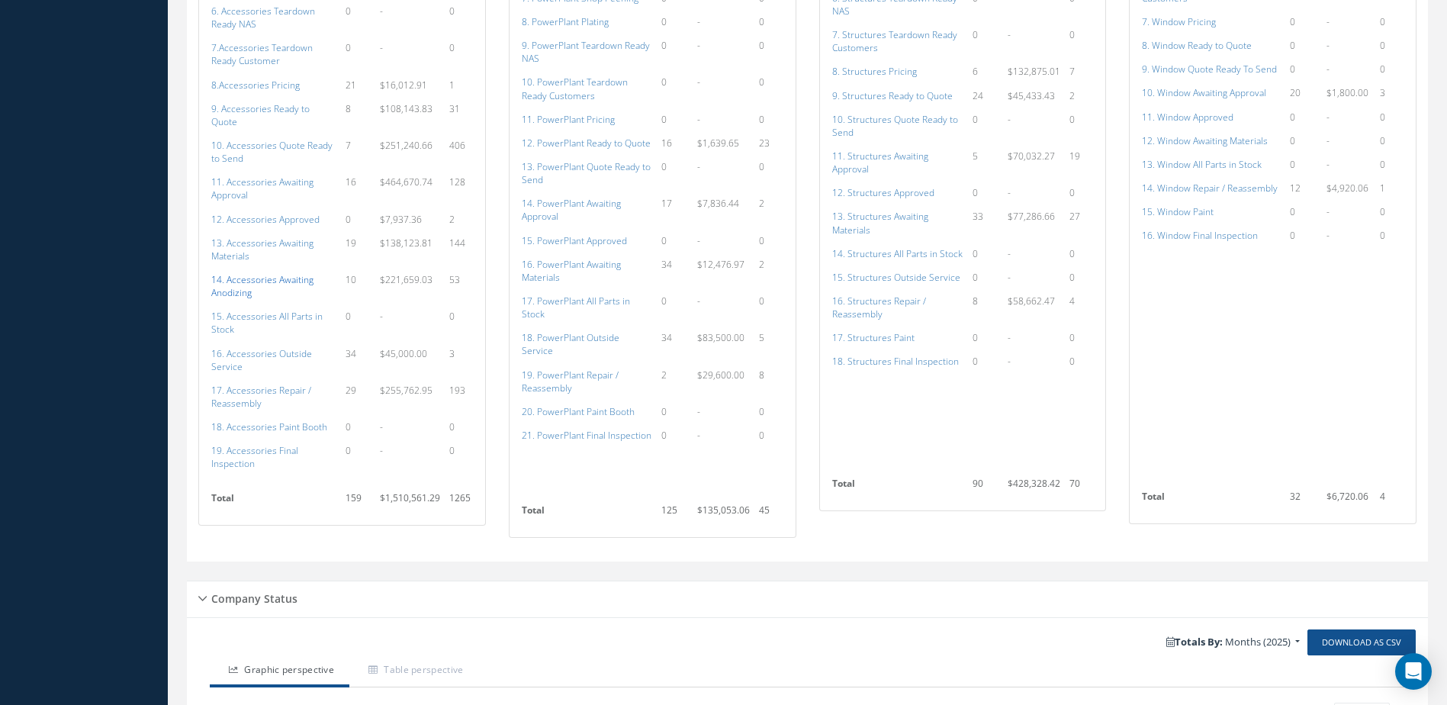
click at [261, 273] on a=114&excludeInternalCustomer=false&excludeInvoicedOrClosed=true&shop_id=14&filtersHidded"] "14. Accessories Awaiting Anodizing" at bounding box center [262, 286] width 102 height 26
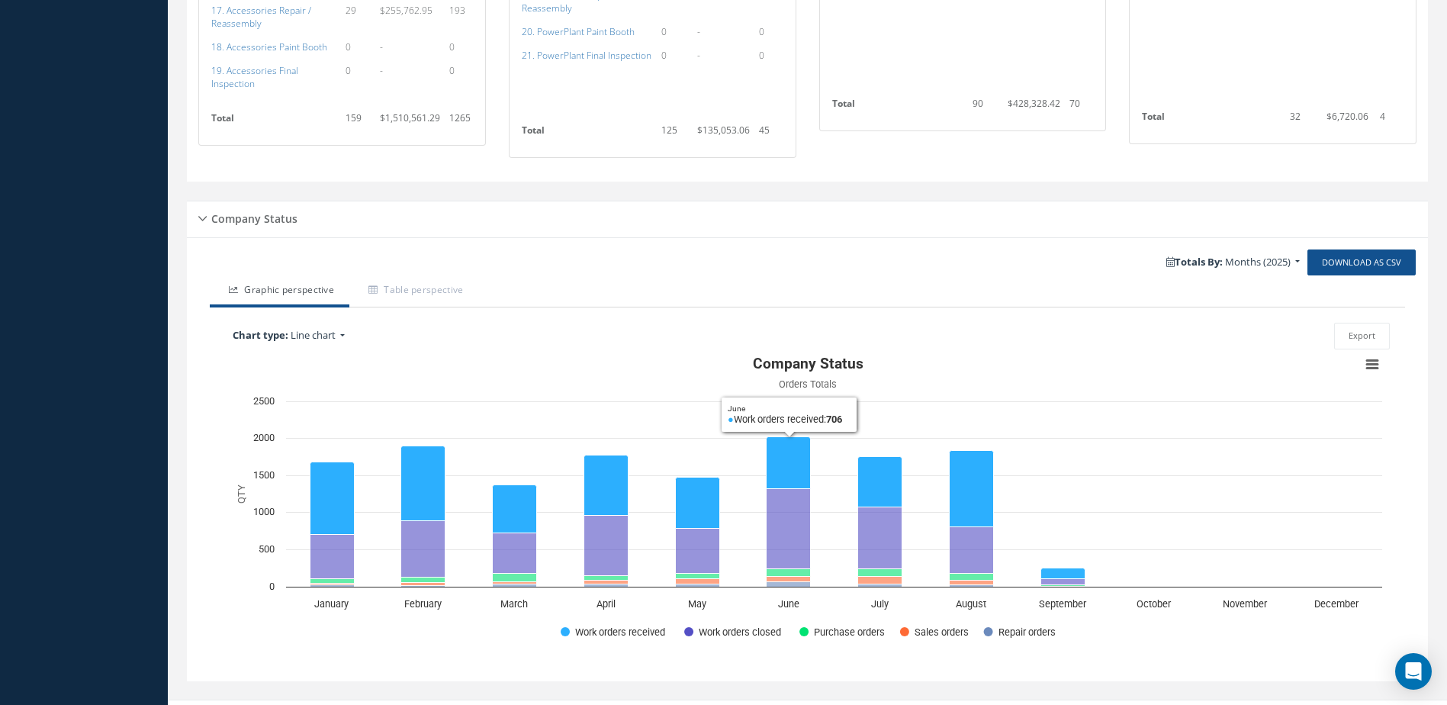
scroll to position [1524, 0]
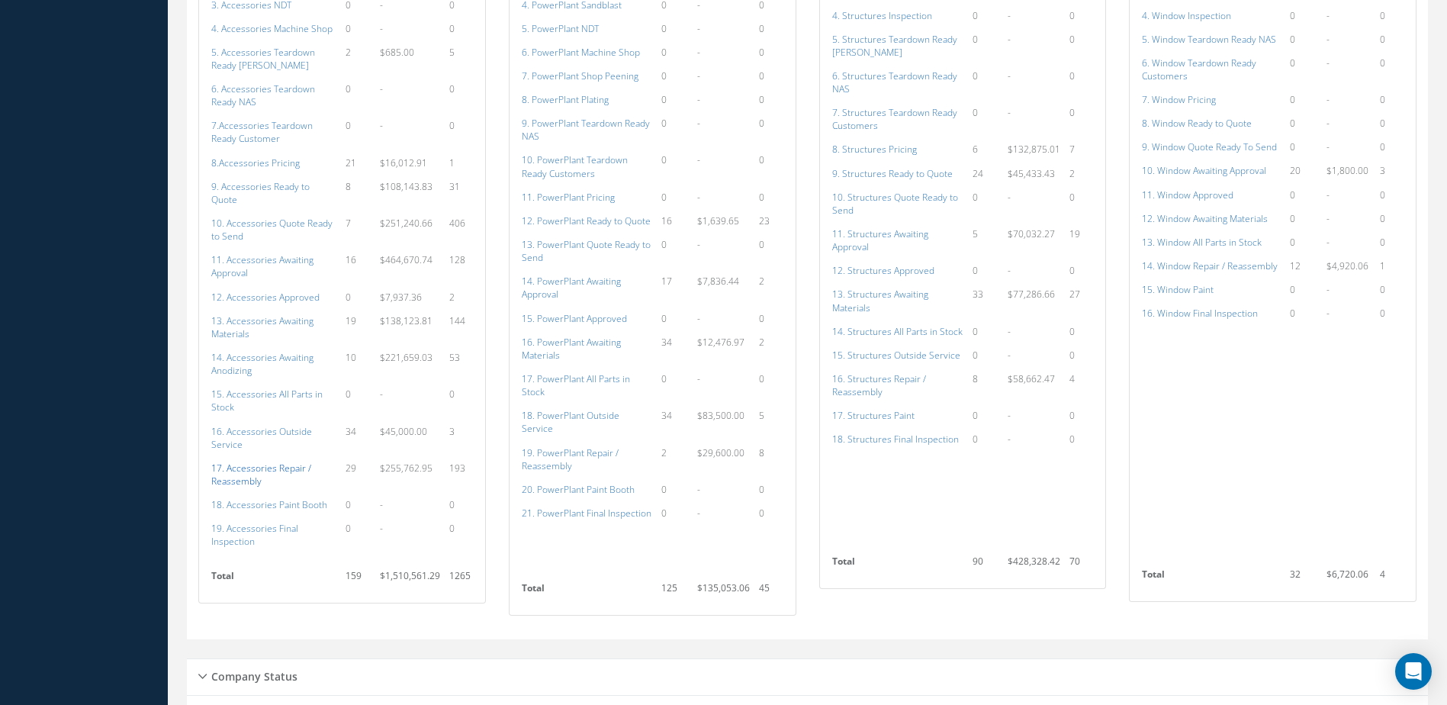
click at [268, 462] on a=117&excludeInternalCustomer=false&excludeInvoicedOrClosed=true&shop_id=14&filtersHidded"] "17. Accessories Repair / Reassembly" at bounding box center [261, 475] width 100 height 26
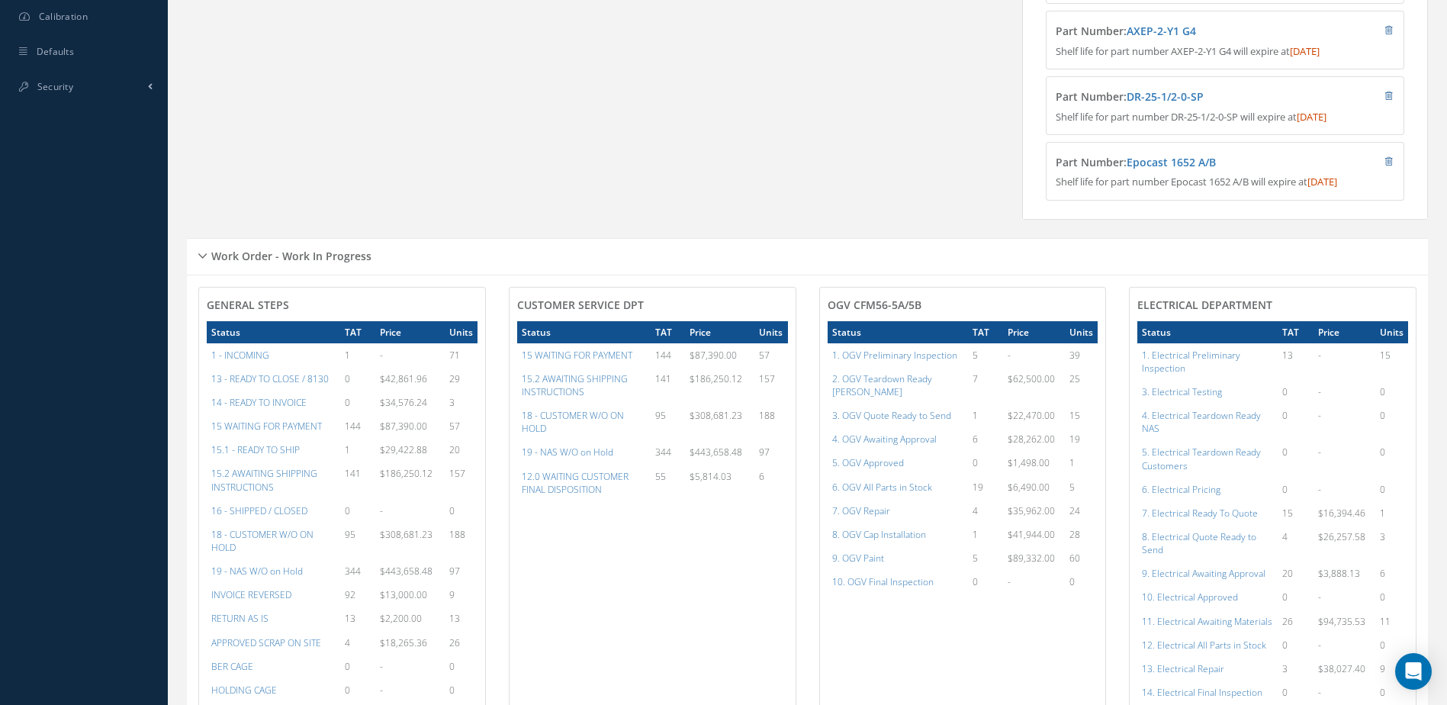
scroll to position [75, 0]
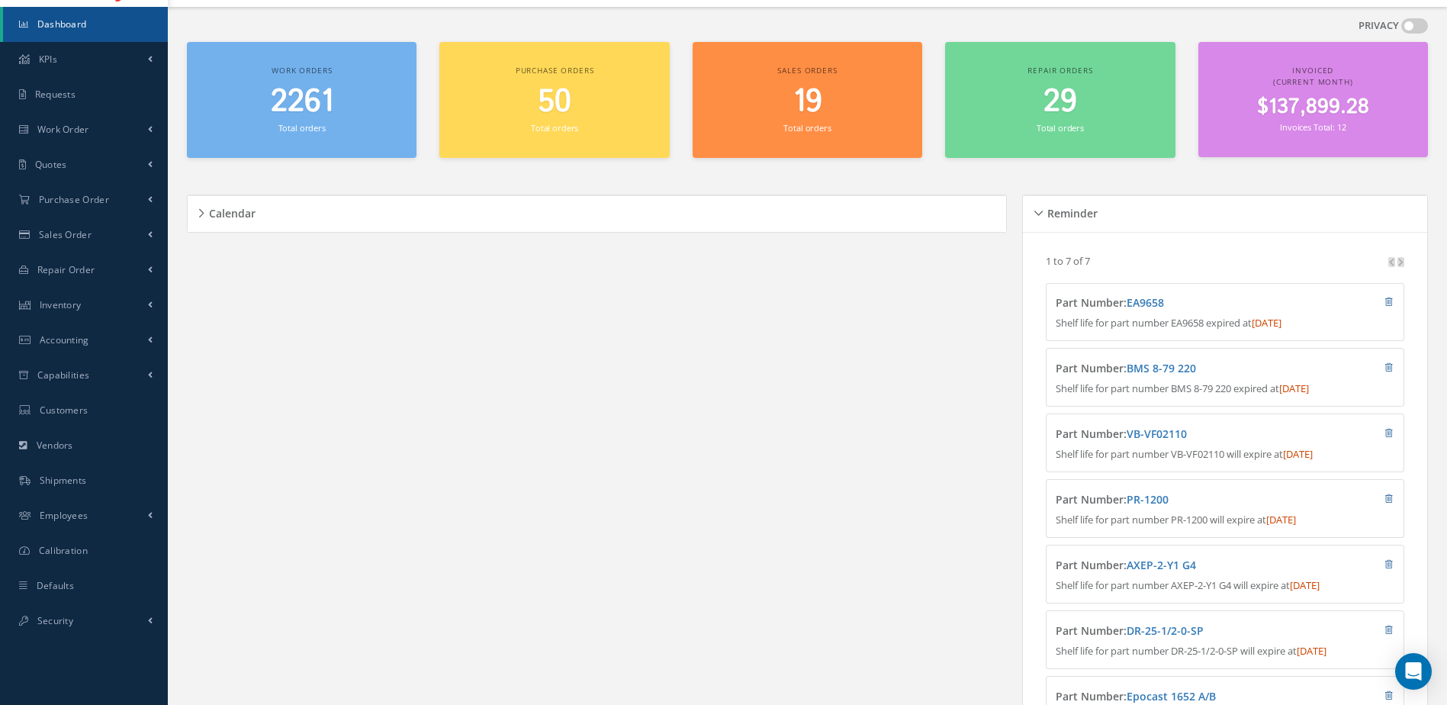
click at [288, 104] on span "2261" at bounding box center [302, 101] width 63 height 43
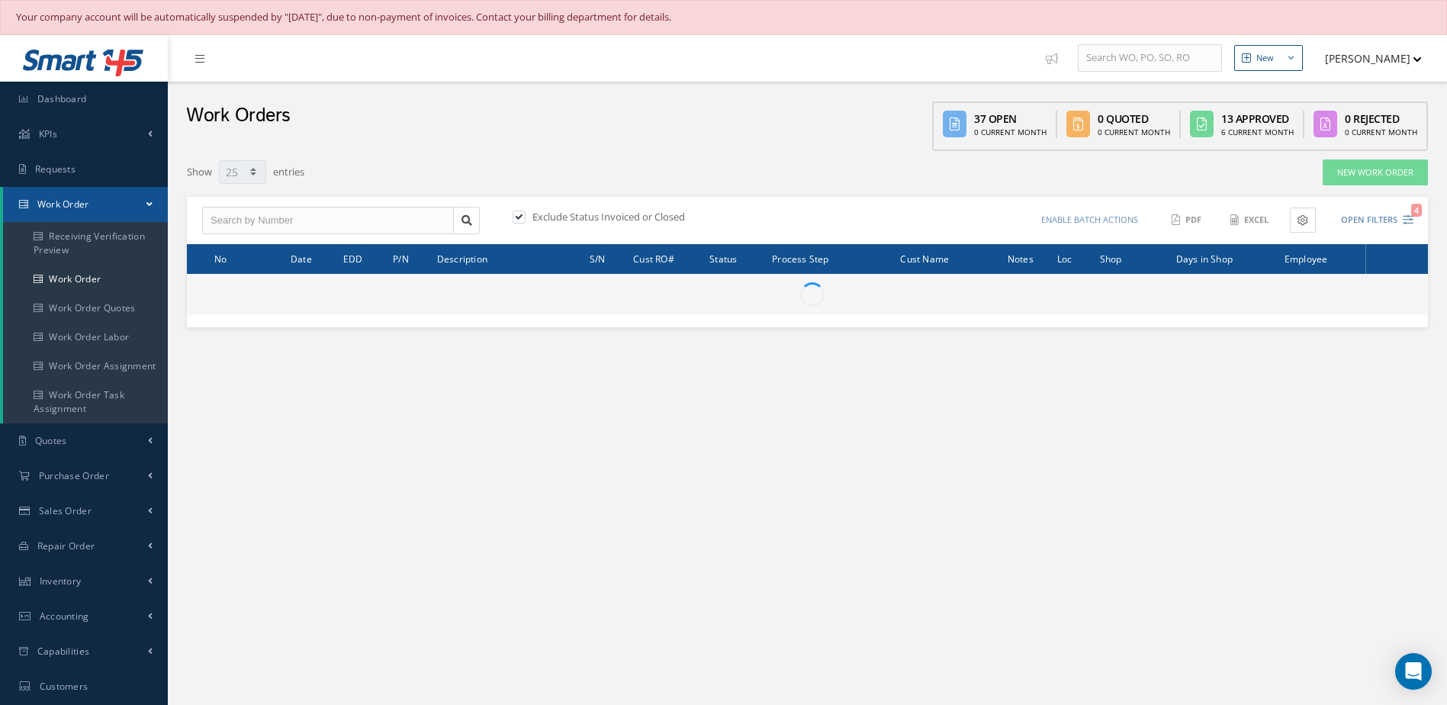
select select "25"
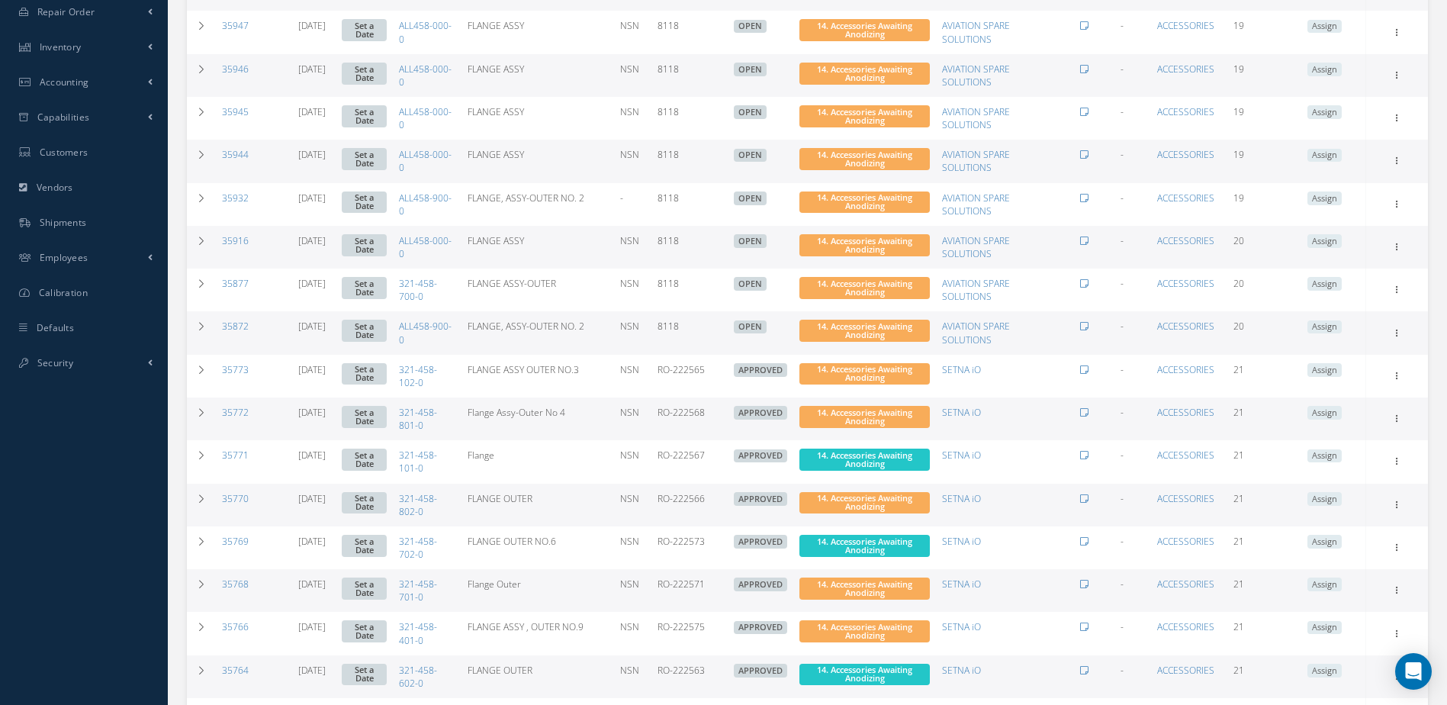
scroll to position [773, 0]
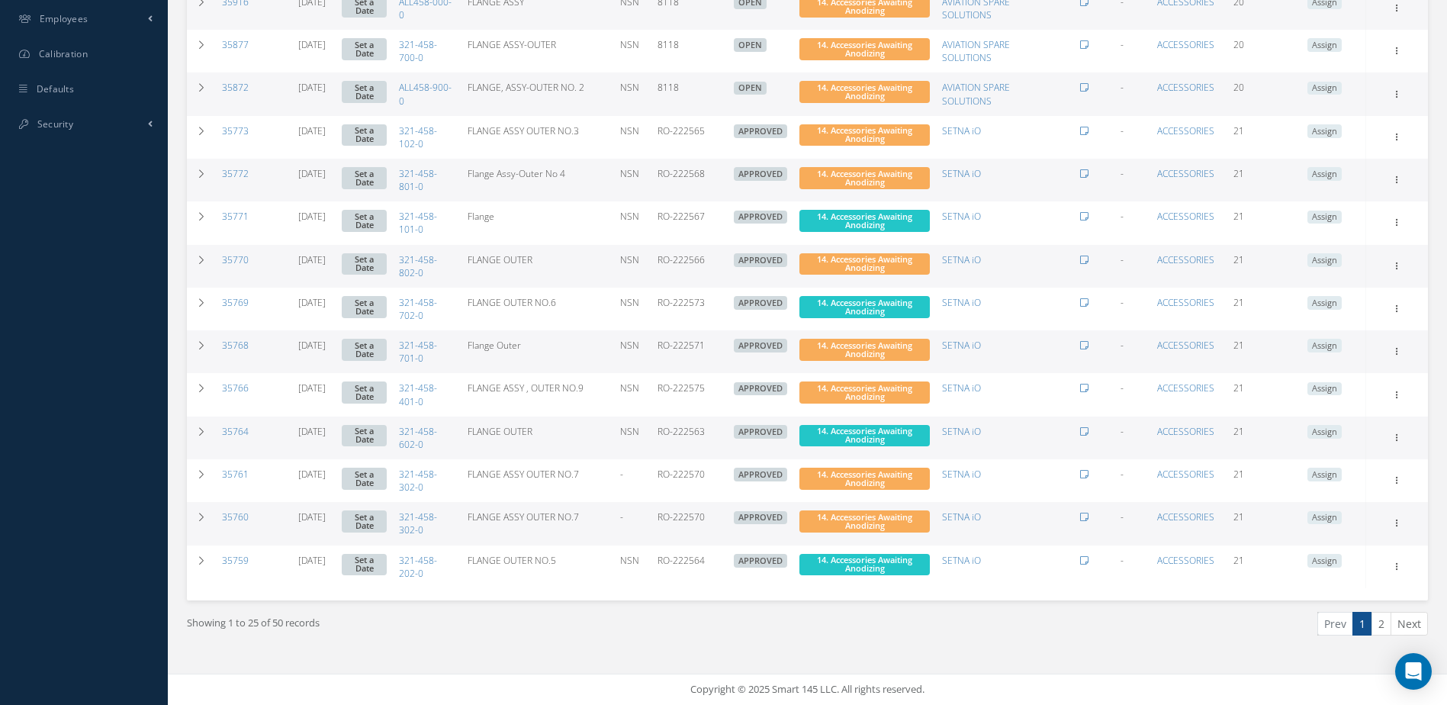
click at [1380, 626] on link "2" at bounding box center [1382, 624] width 20 height 24
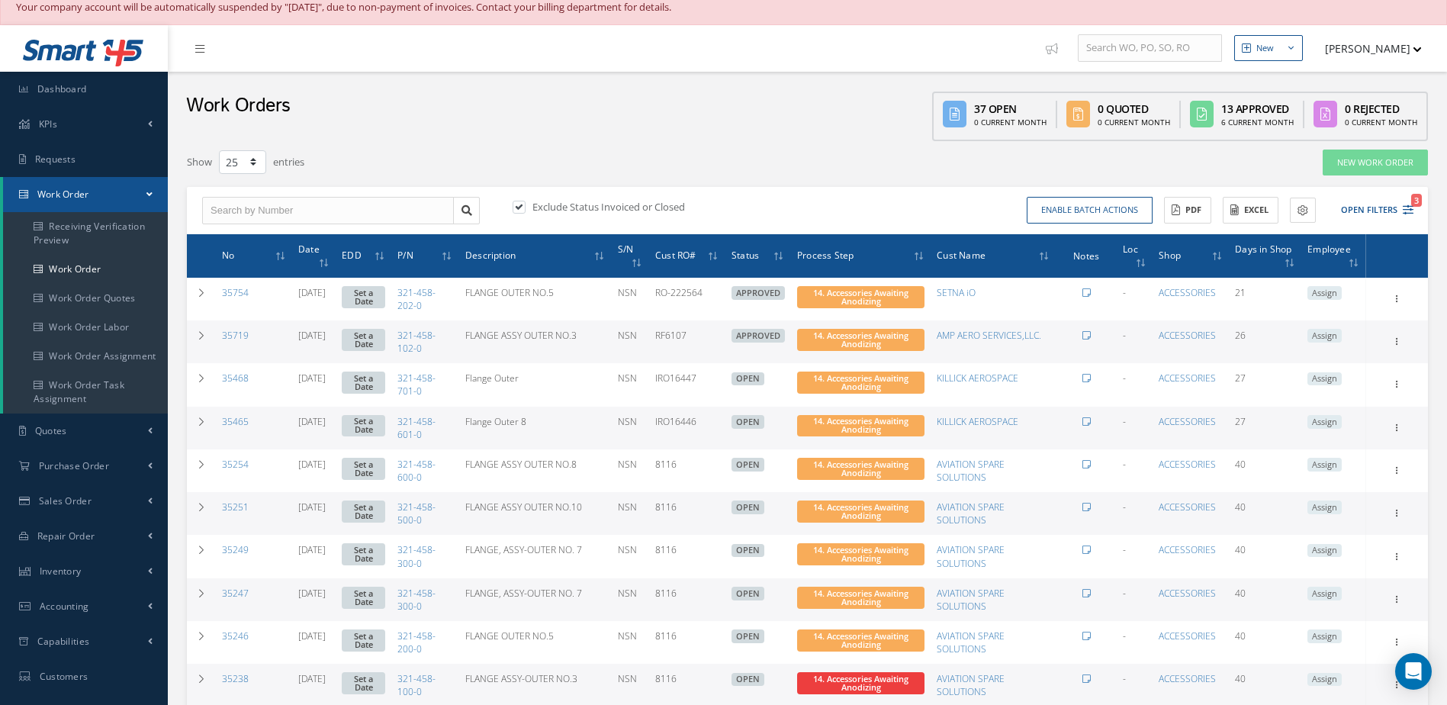
scroll to position [0, 0]
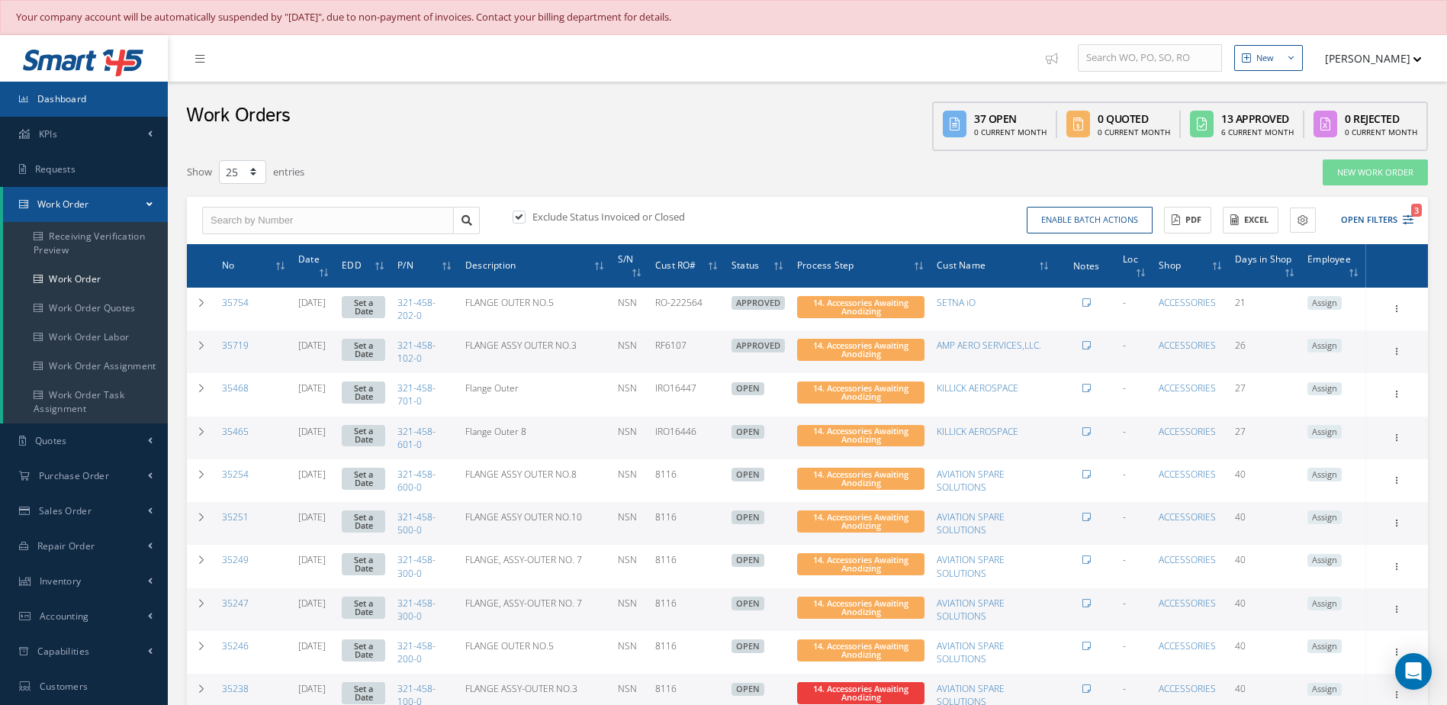
click at [128, 95] on link "Dashboard" at bounding box center [84, 99] width 168 height 35
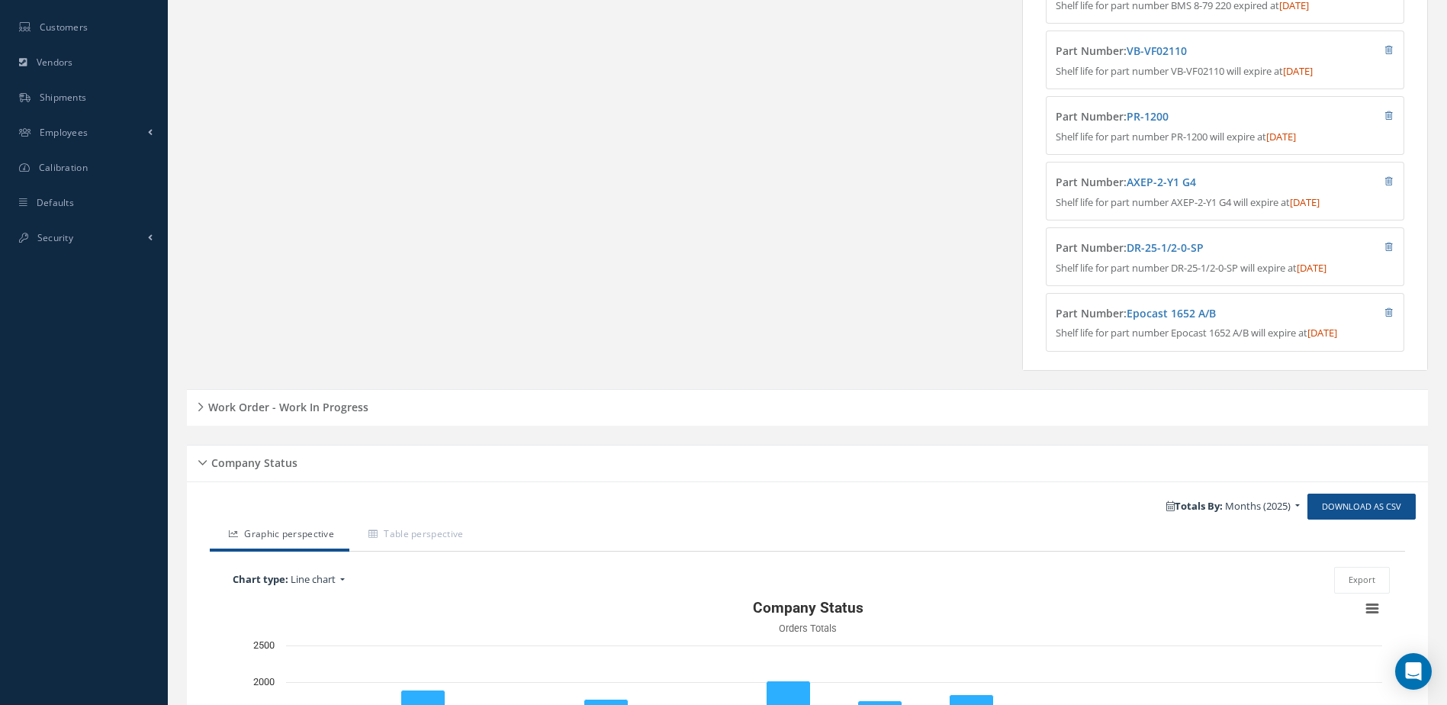
scroll to position [739, 0]
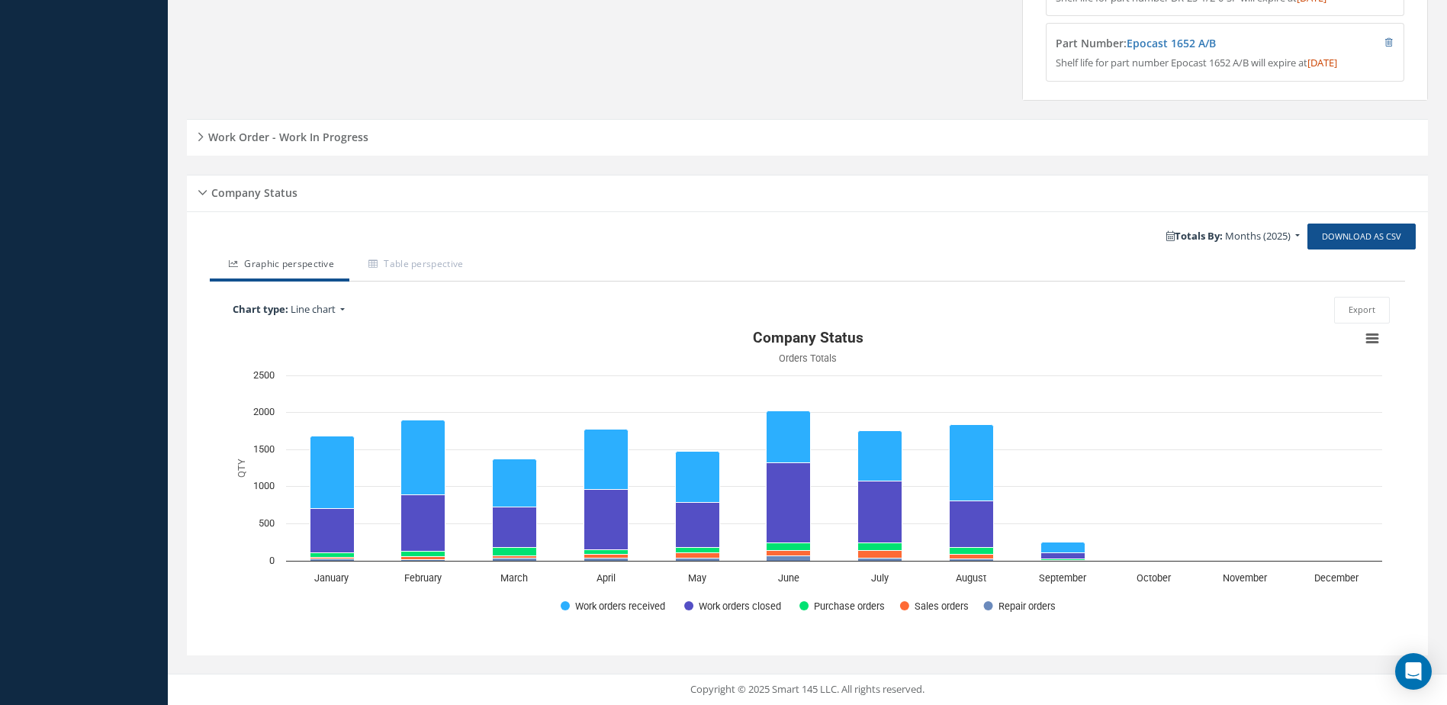
click at [248, 143] on h5 "Work Order - Work In Progress" at bounding box center [286, 135] width 165 height 18
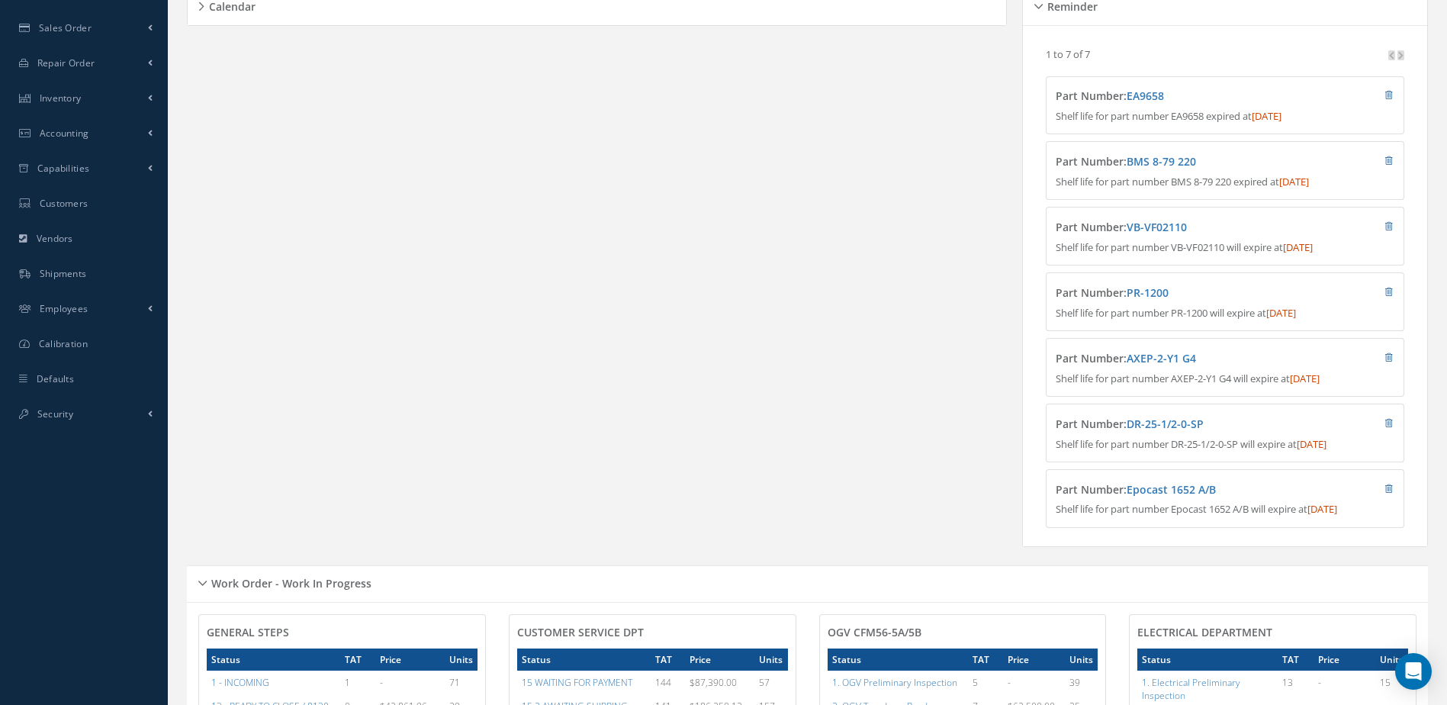
scroll to position [0, 0]
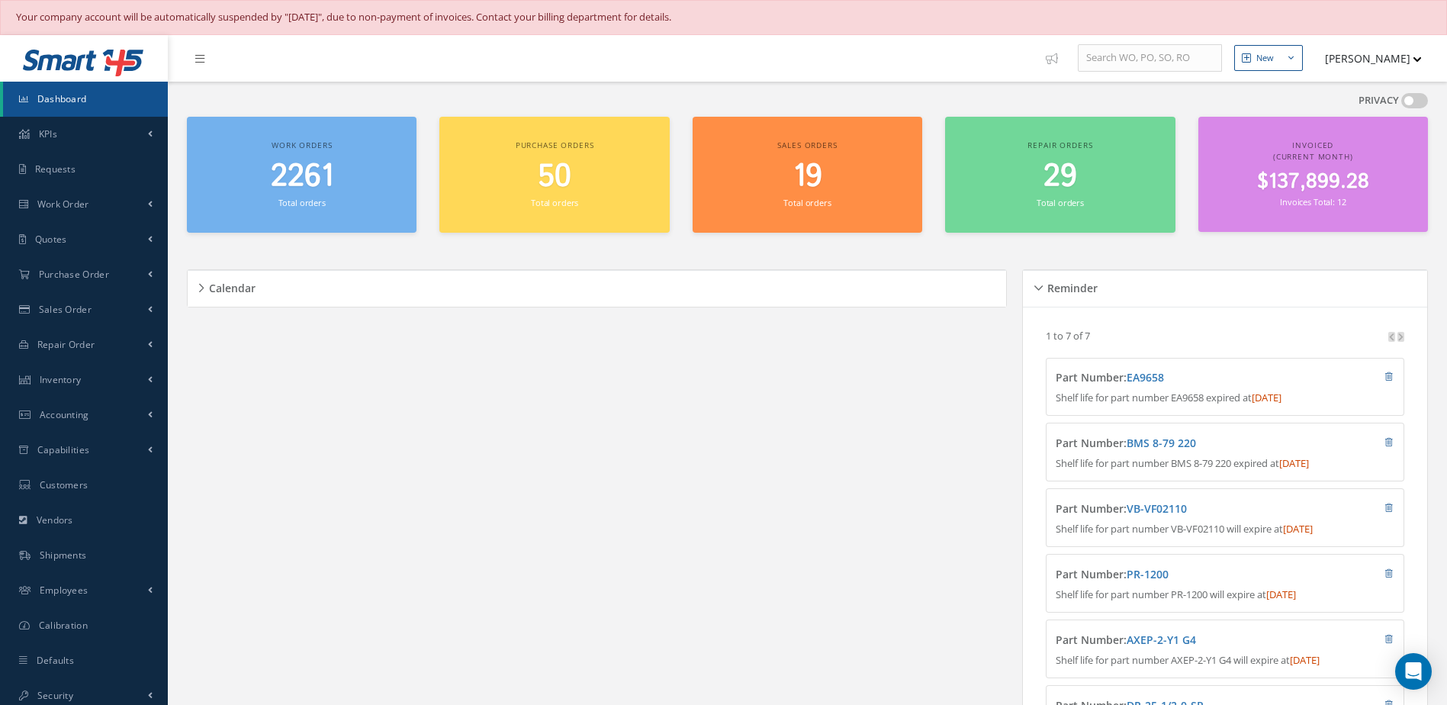
click at [314, 189] on span "2261" at bounding box center [302, 176] width 63 height 43
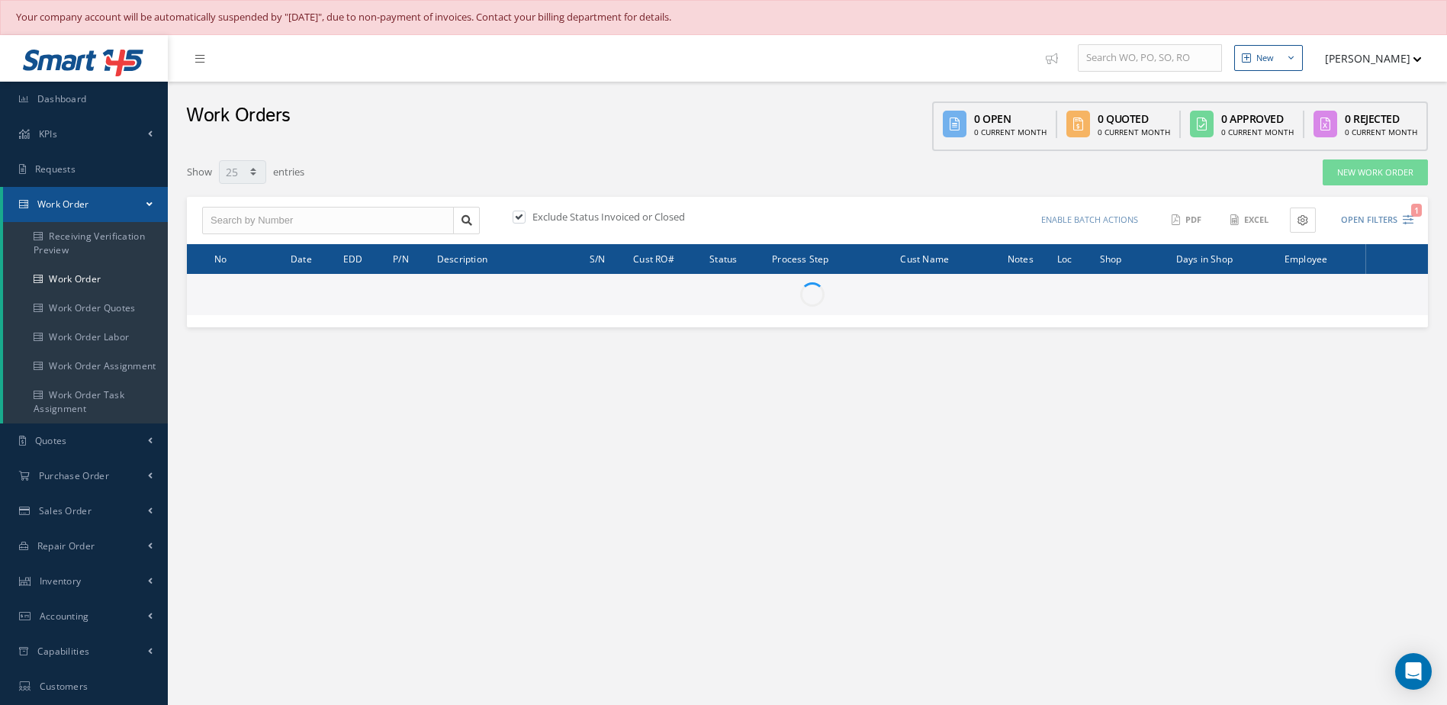
select select "25"
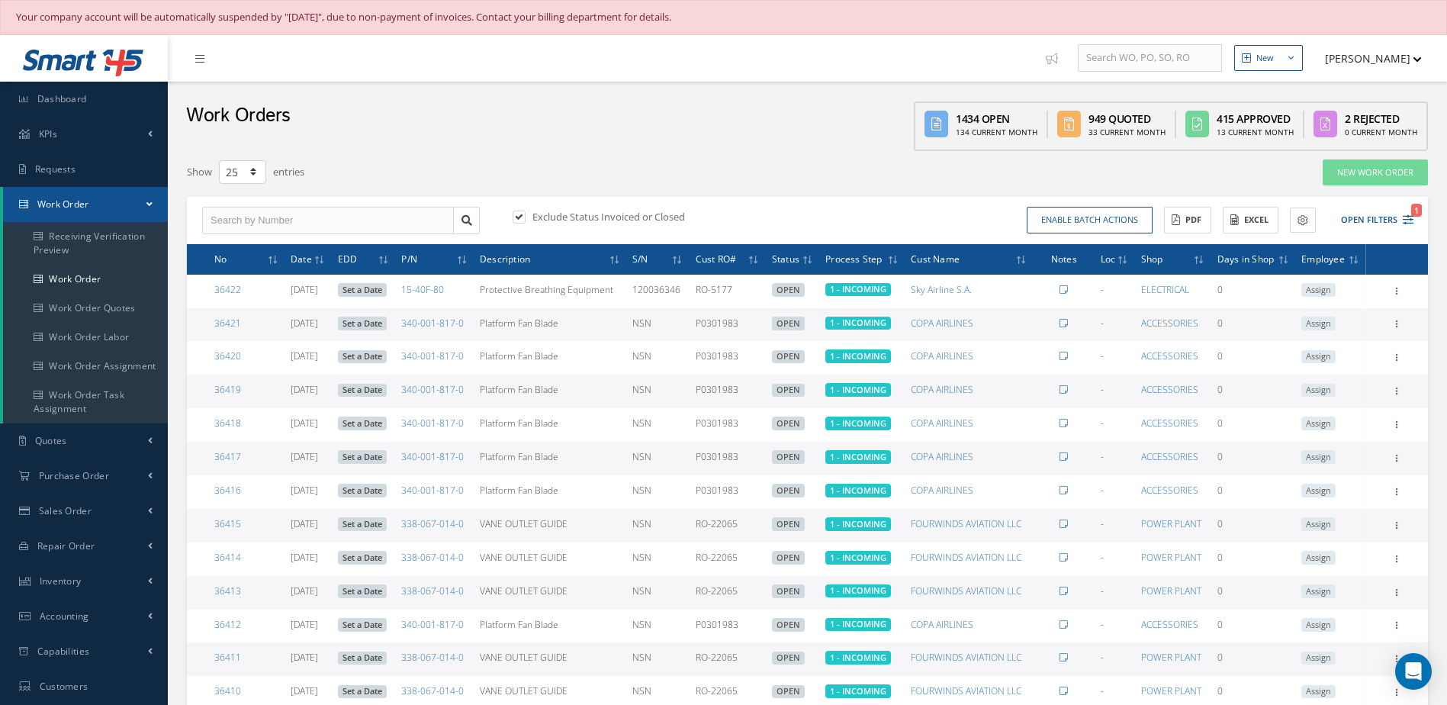
type input "All Work Request"
type input "All Work Performed"
type input "All Status"
type input "WO Part Status"
click at [1365, 223] on button "Open Filters 1" at bounding box center [1370, 219] width 86 height 25
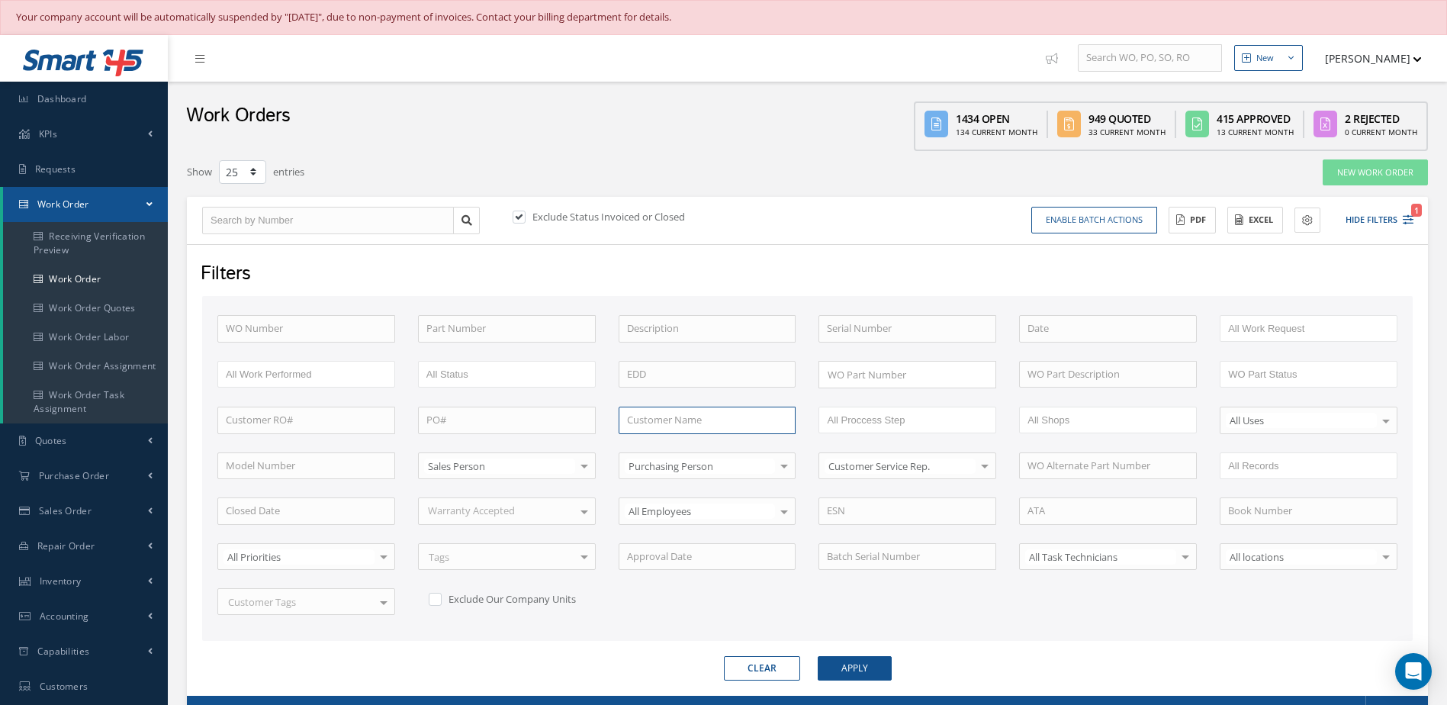
click at [690, 412] on input "text" at bounding box center [708, 420] width 178 height 27
type input "stratton"
click at [818, 656] on button "Apply" at bounding box center [855, 668] width 74 height 24
click at [849, 677] on button "Apply" at bounding box center [855, 668] width 74 height 24
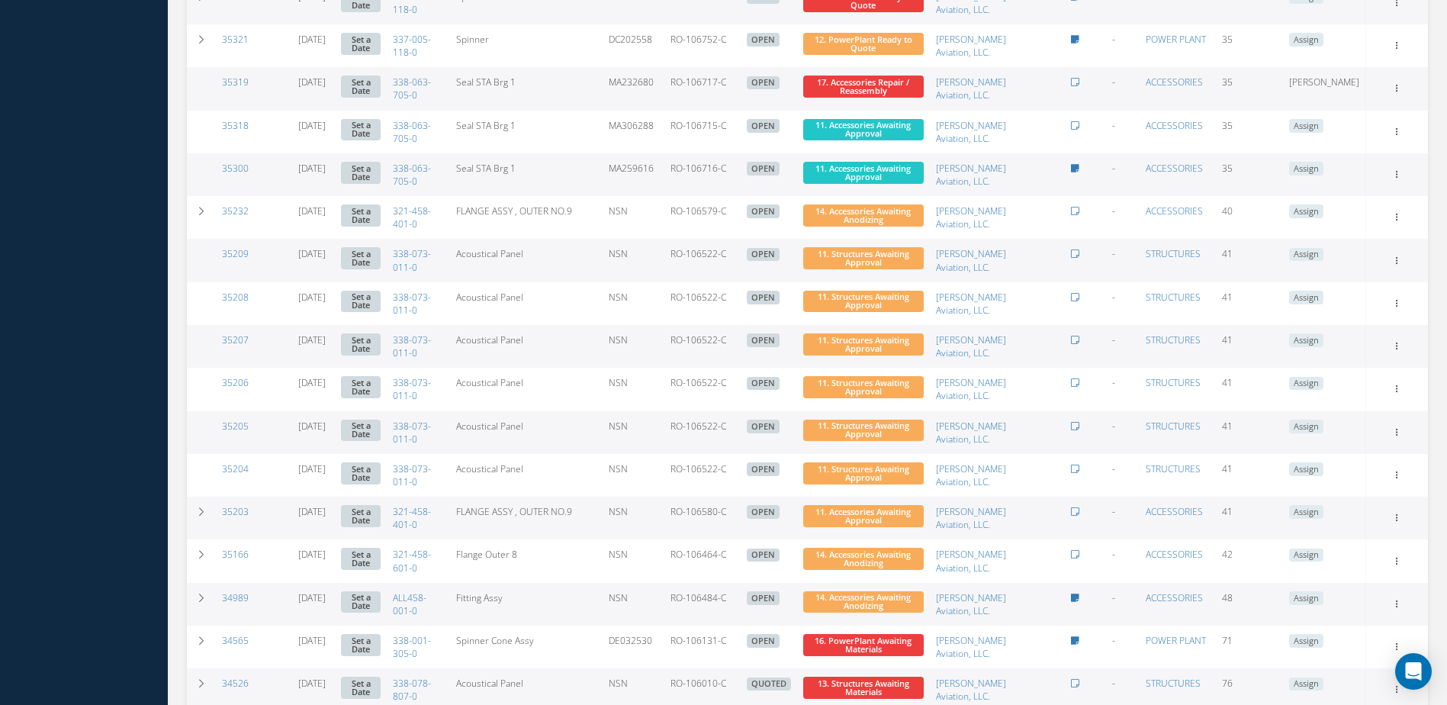
scroll to position [1224, 0]
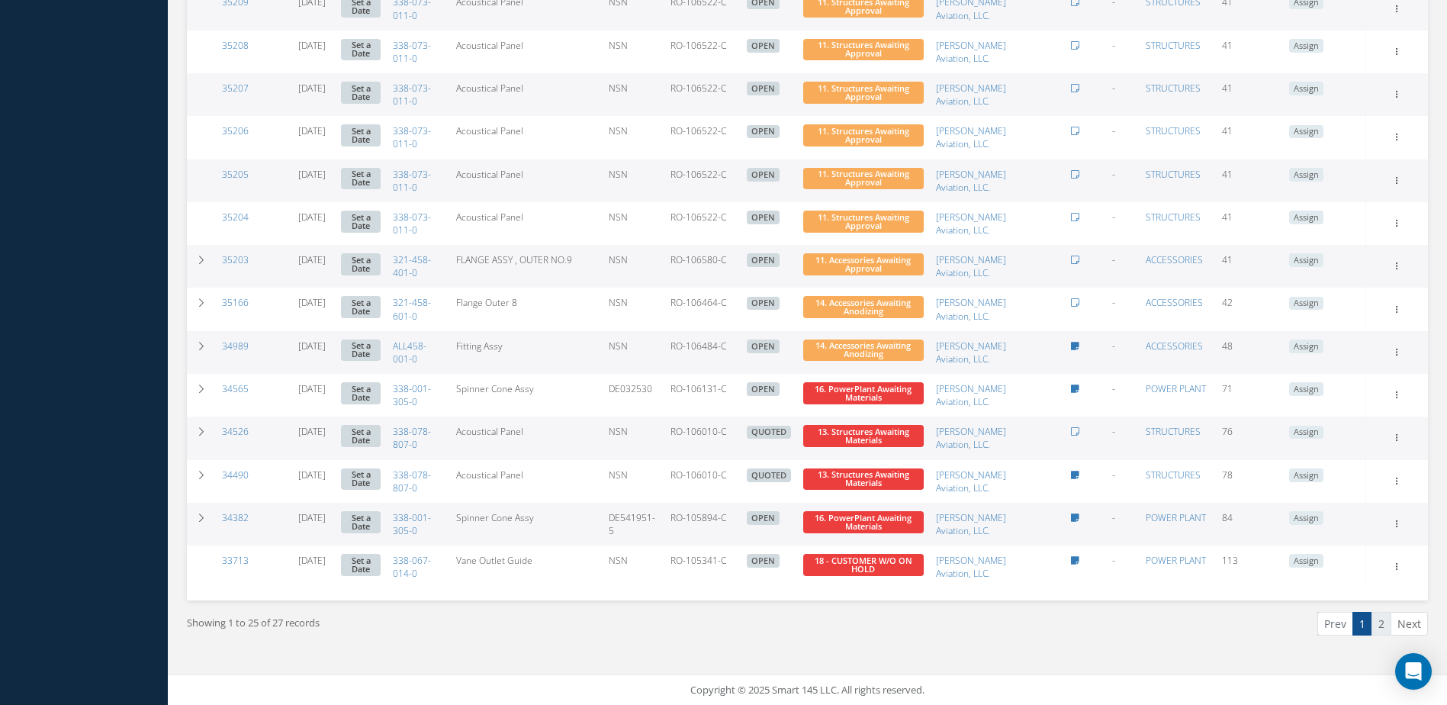
click at [1384, 626] on link "2" at bounding box center [1382, 624] width 20 height 24
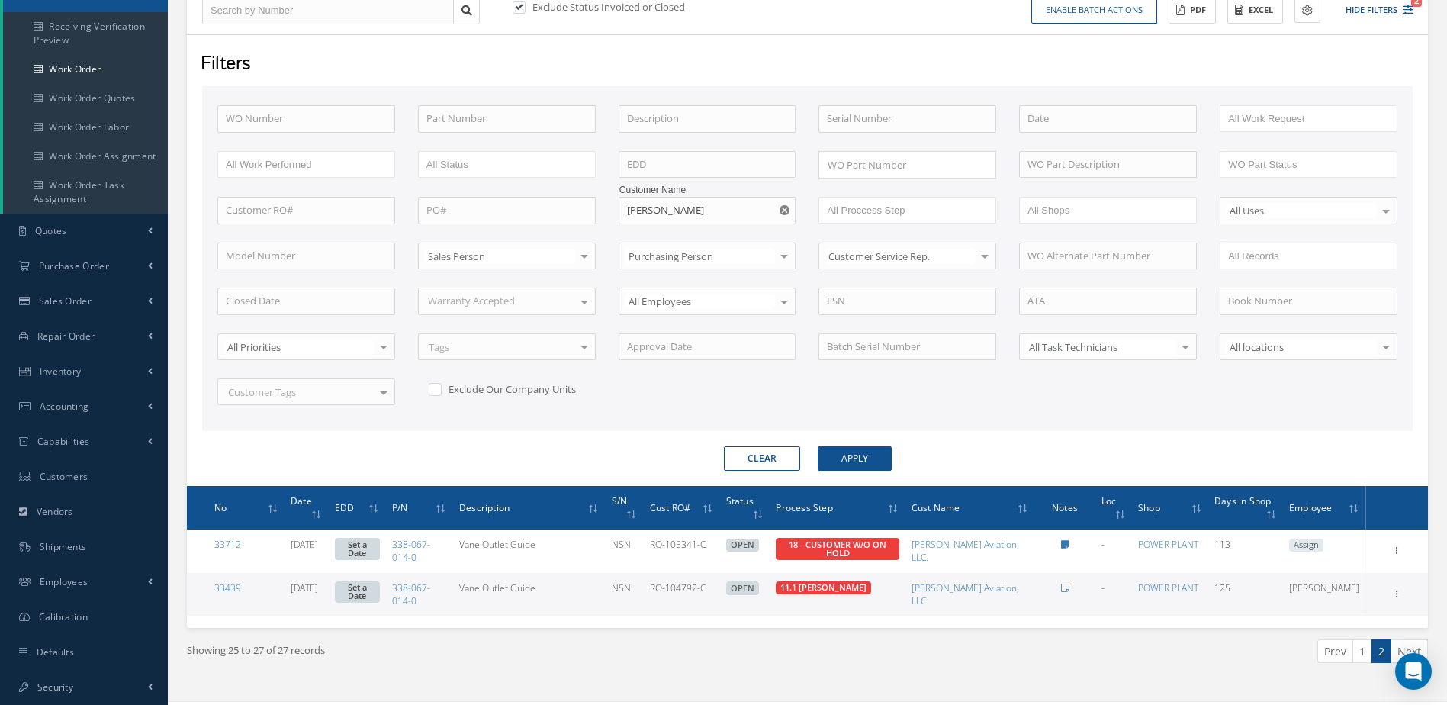
scroll to position [237, 0]
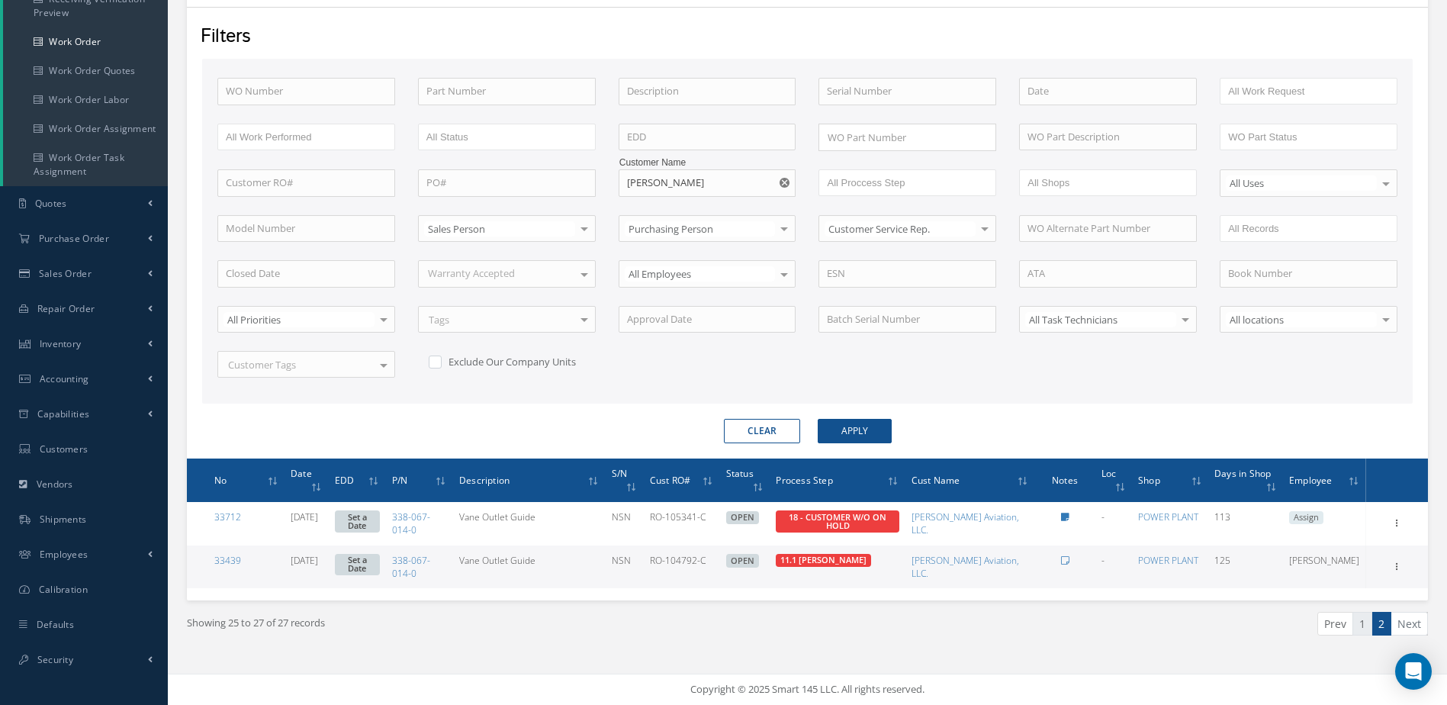
click at [1368, 633] on link "1" at bounding box center [1363, 624] width 20 height 24
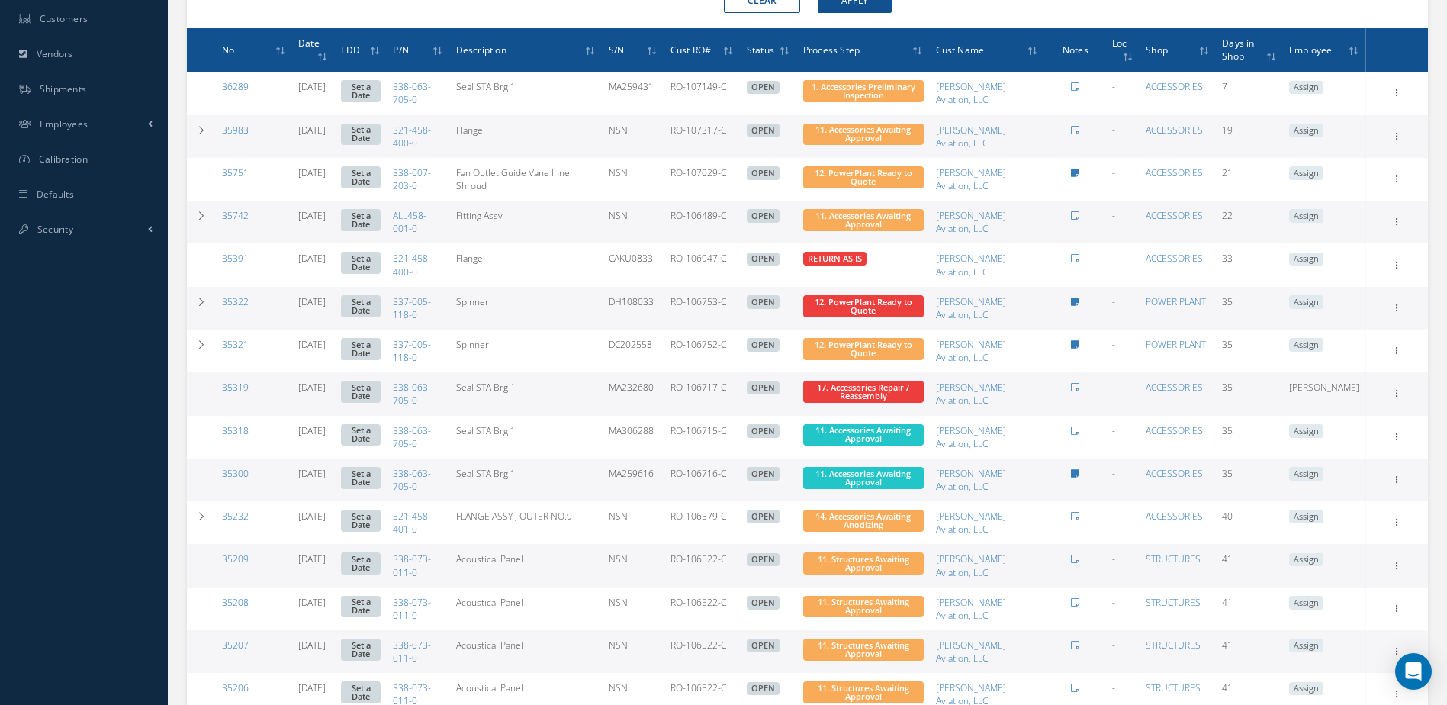
scroll to position [896, 0]
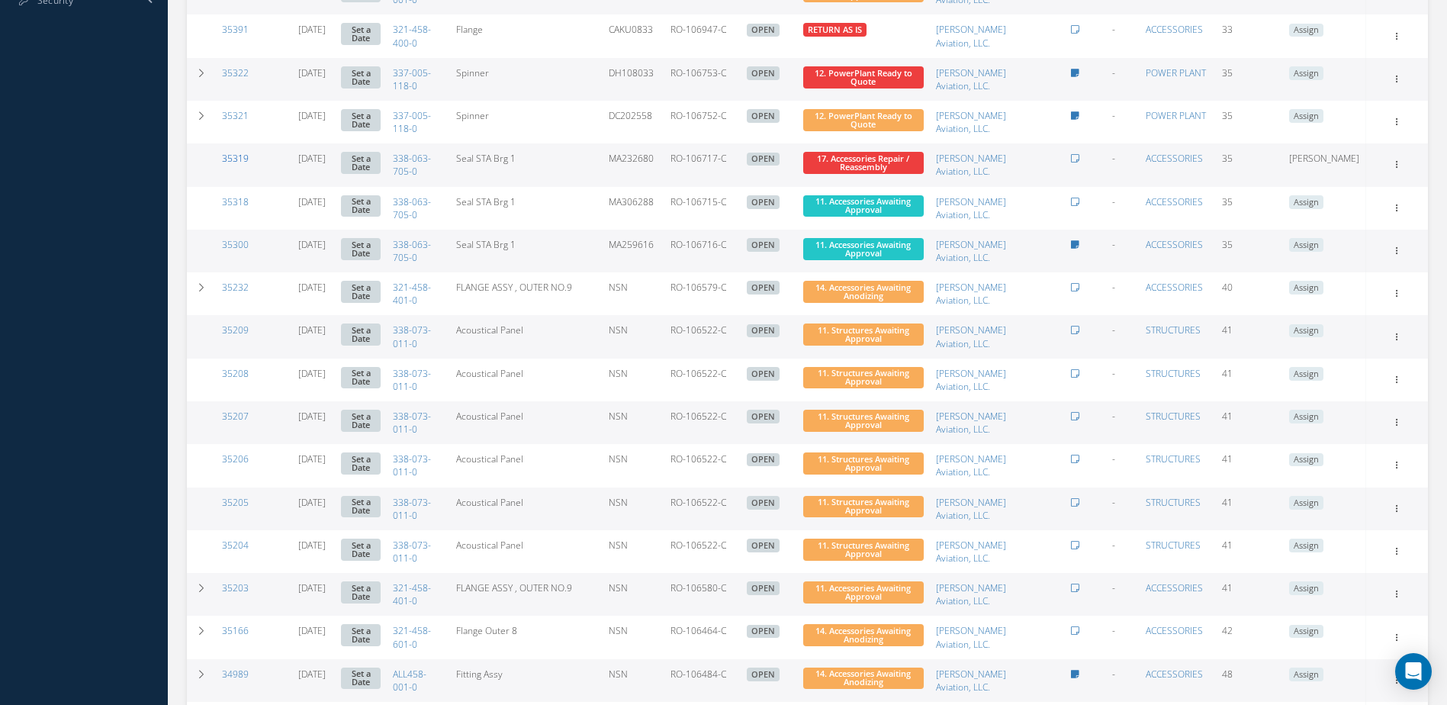
click at [233, 155] on link "35319" at bounding box center [235, 158] width 27 height 13
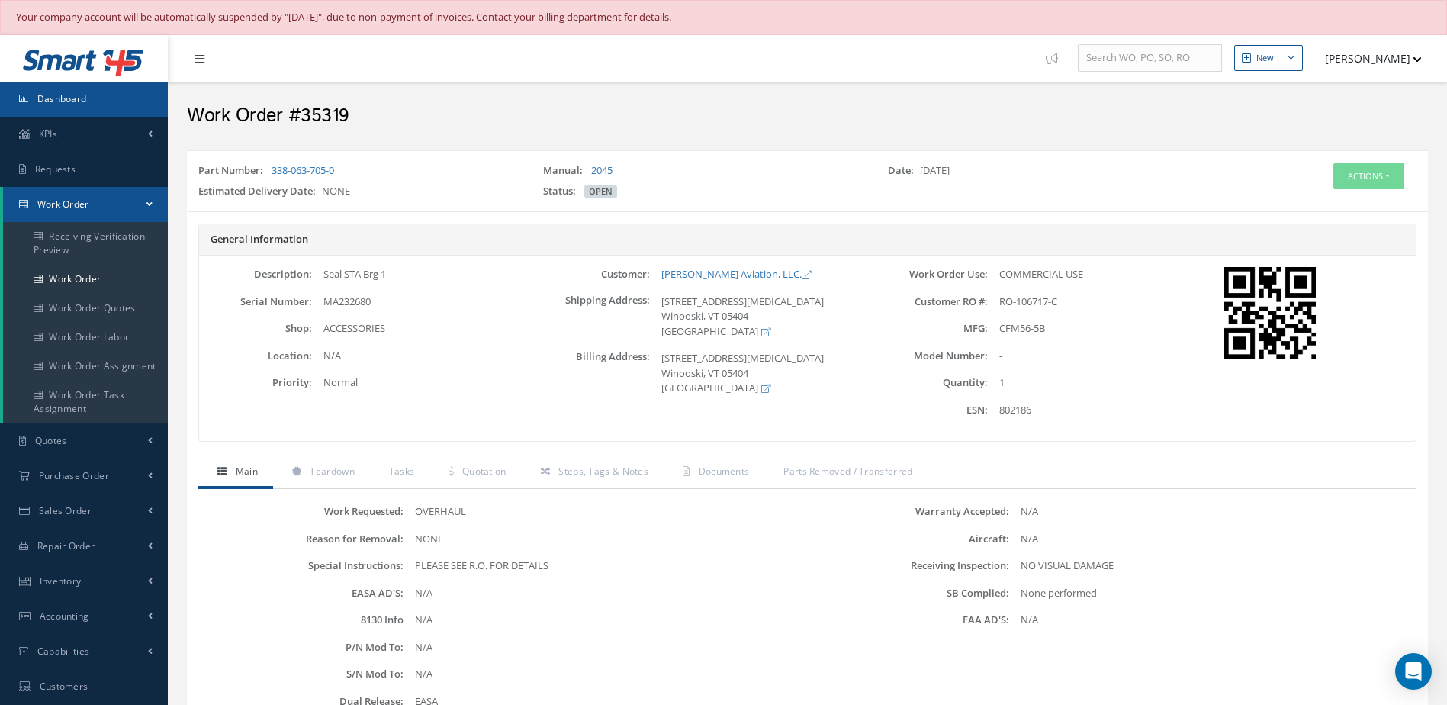
click at [53, 98] on span "Dashboard" at bounding box center [62, 98] width 50 height 13
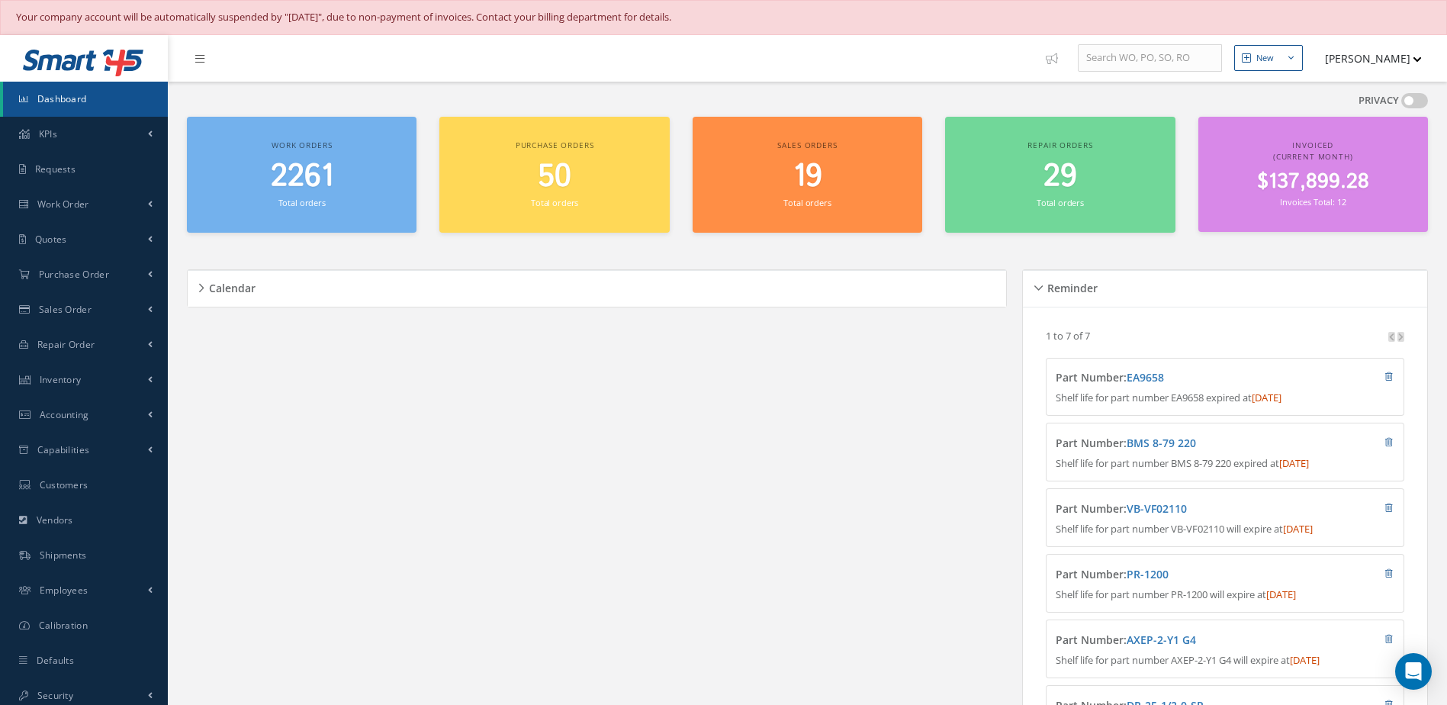
click at [96, 89] on link "Dashboard" at bounding box center [85, 99] width 165 height 35
click at [294, 185] on span "2261" at bounding box center [302, 176] width 63 height 43
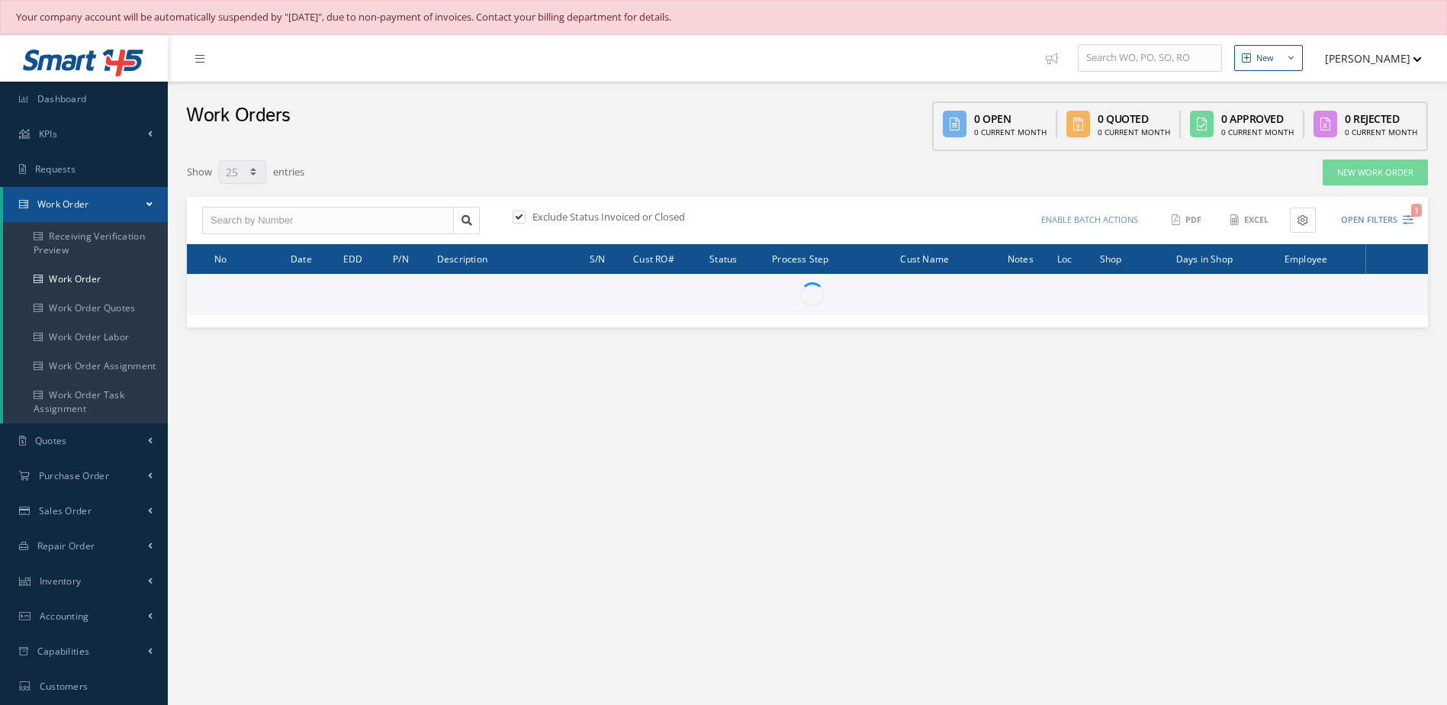
select select "25"
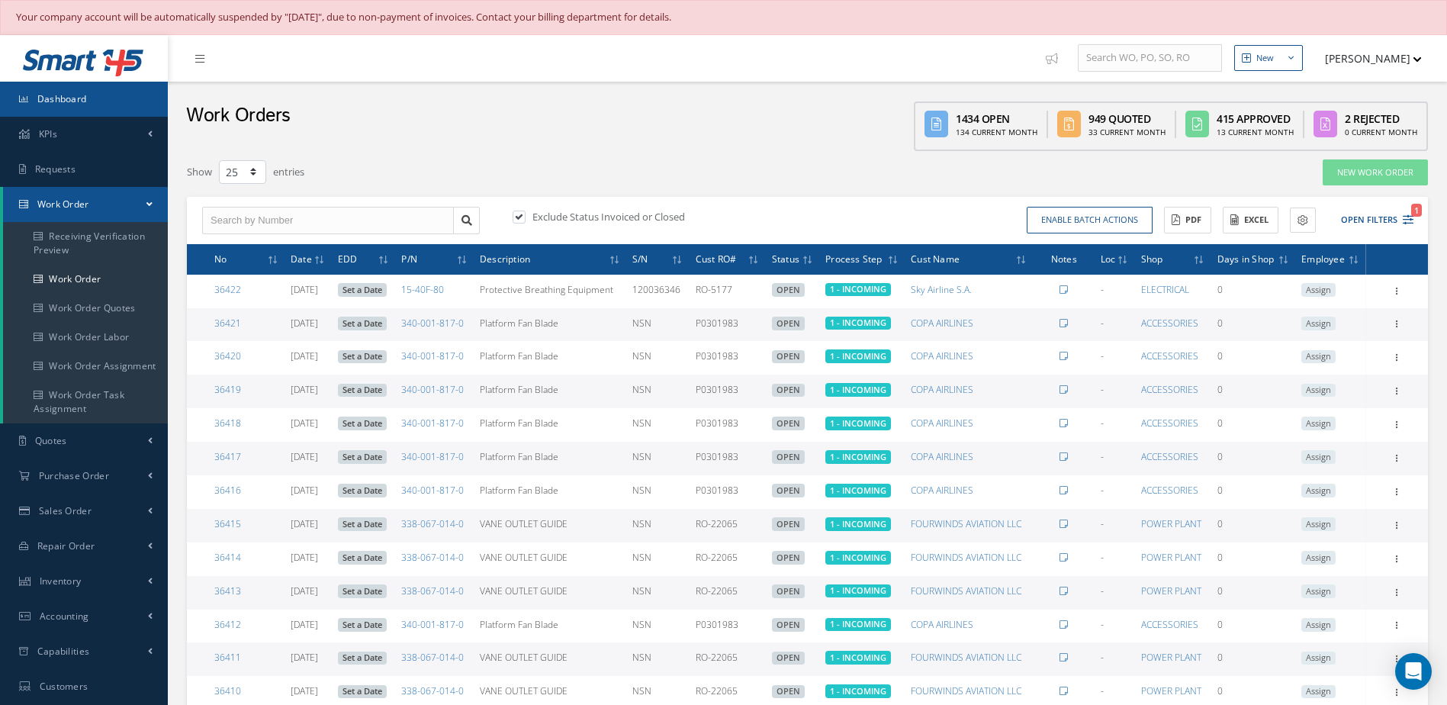
click at [41, 94] on span "Dashboard" at bounding box center [62, 98] width 50 height 13
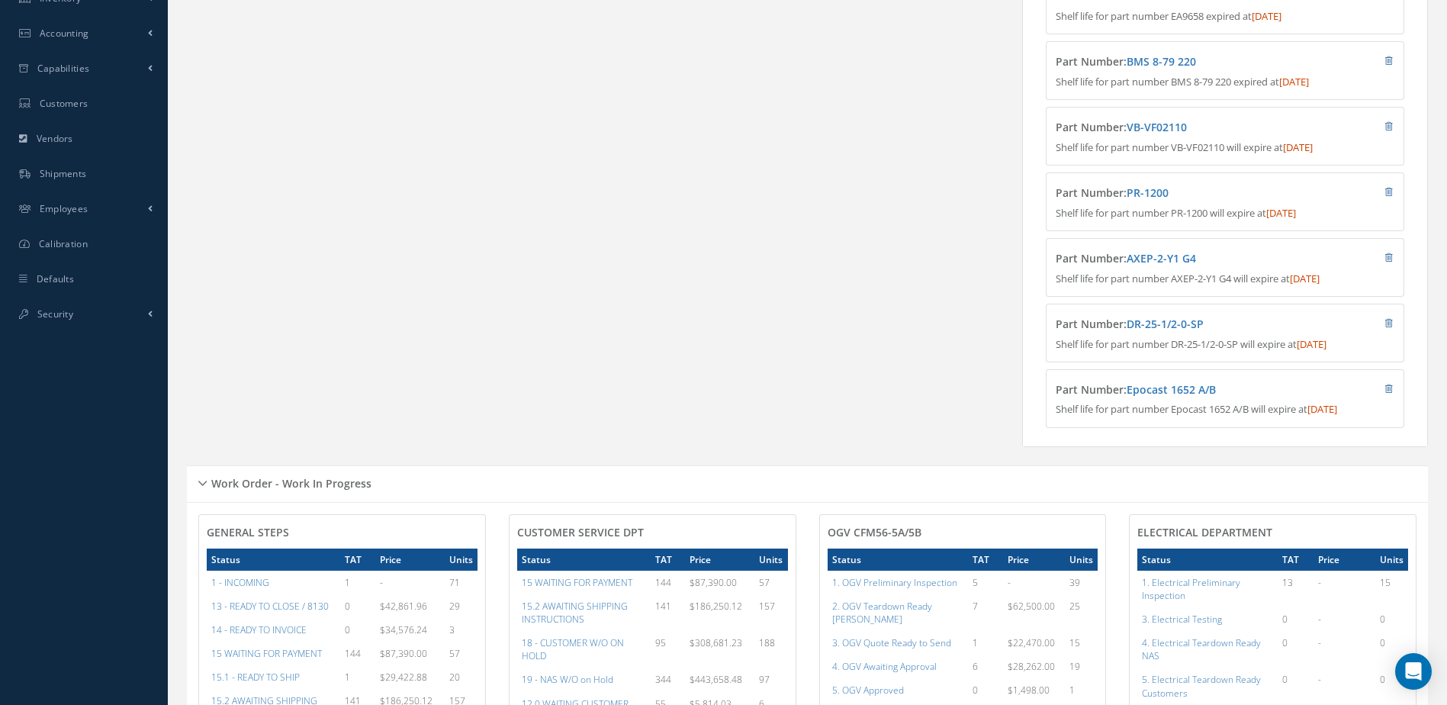
scroll to position [610, 0]
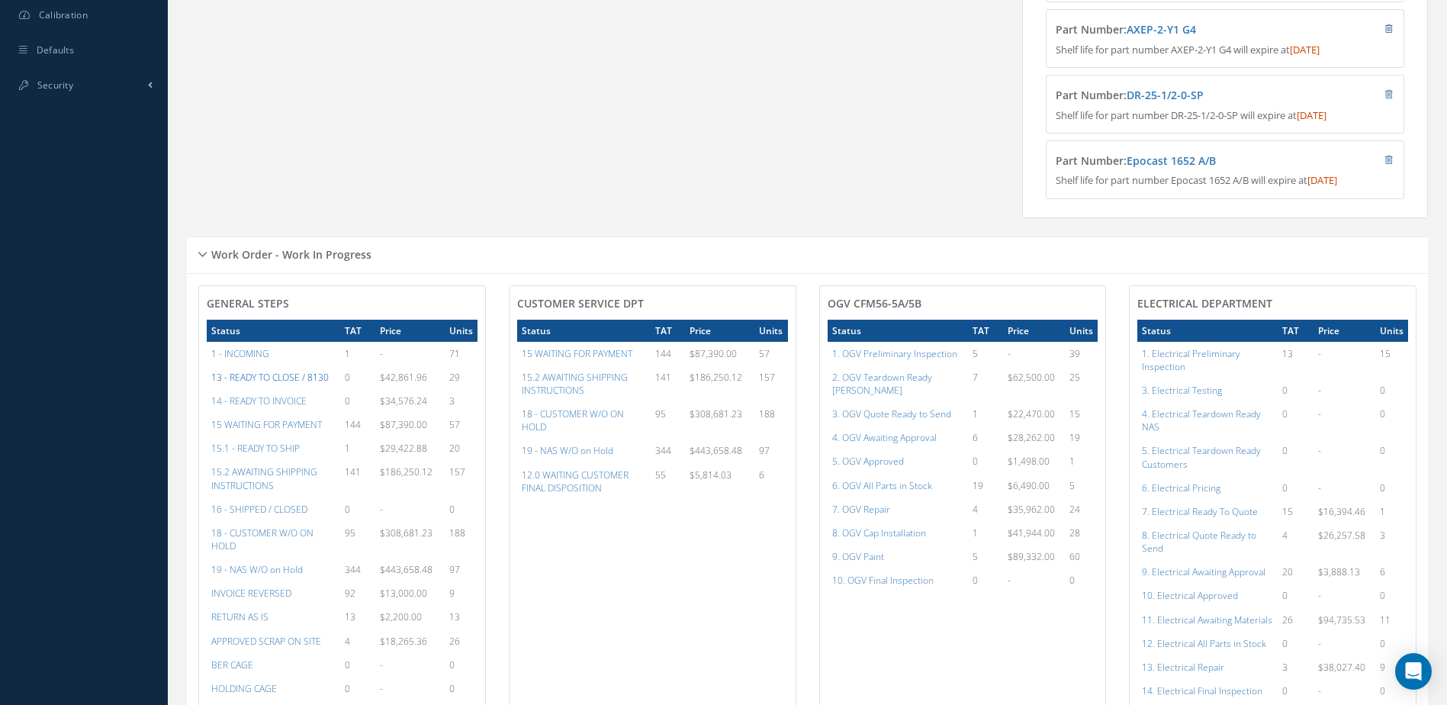
click at [276, 384] on a=20&excludeInternalCustomer=false&excludeInvoicedOrClosed=true&&filtersHidded"] "13 - READY TO CLOSE / 8130" at bounding box center [269, 377] width 117 height 13
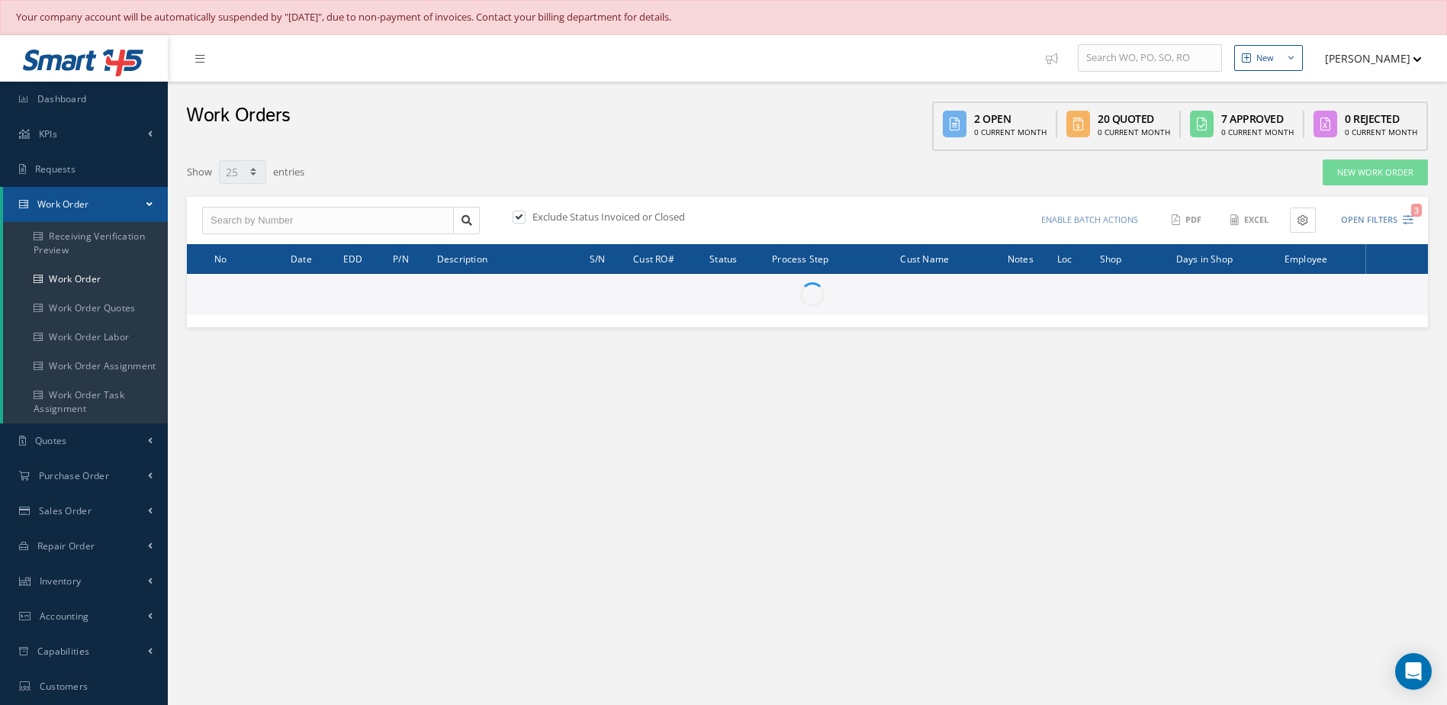
select select "25"
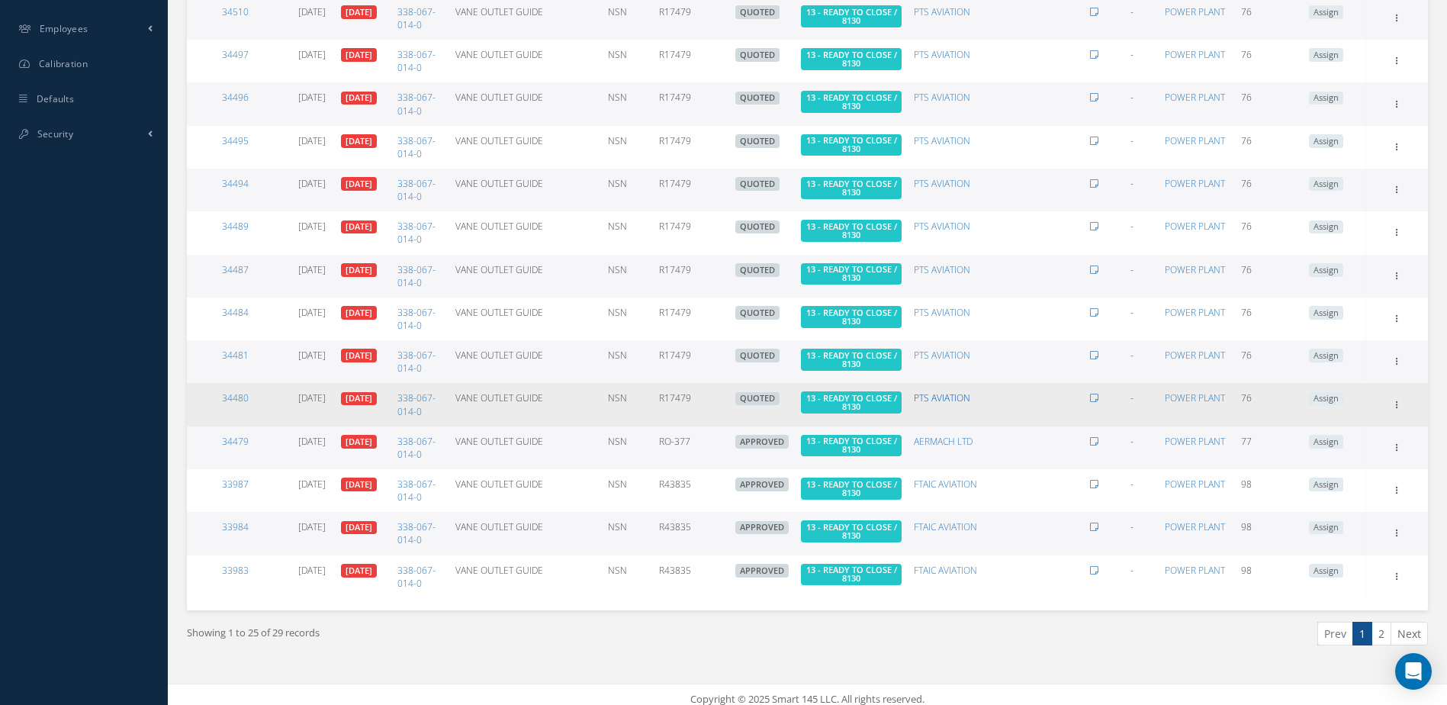
scroll to position [773, 0]
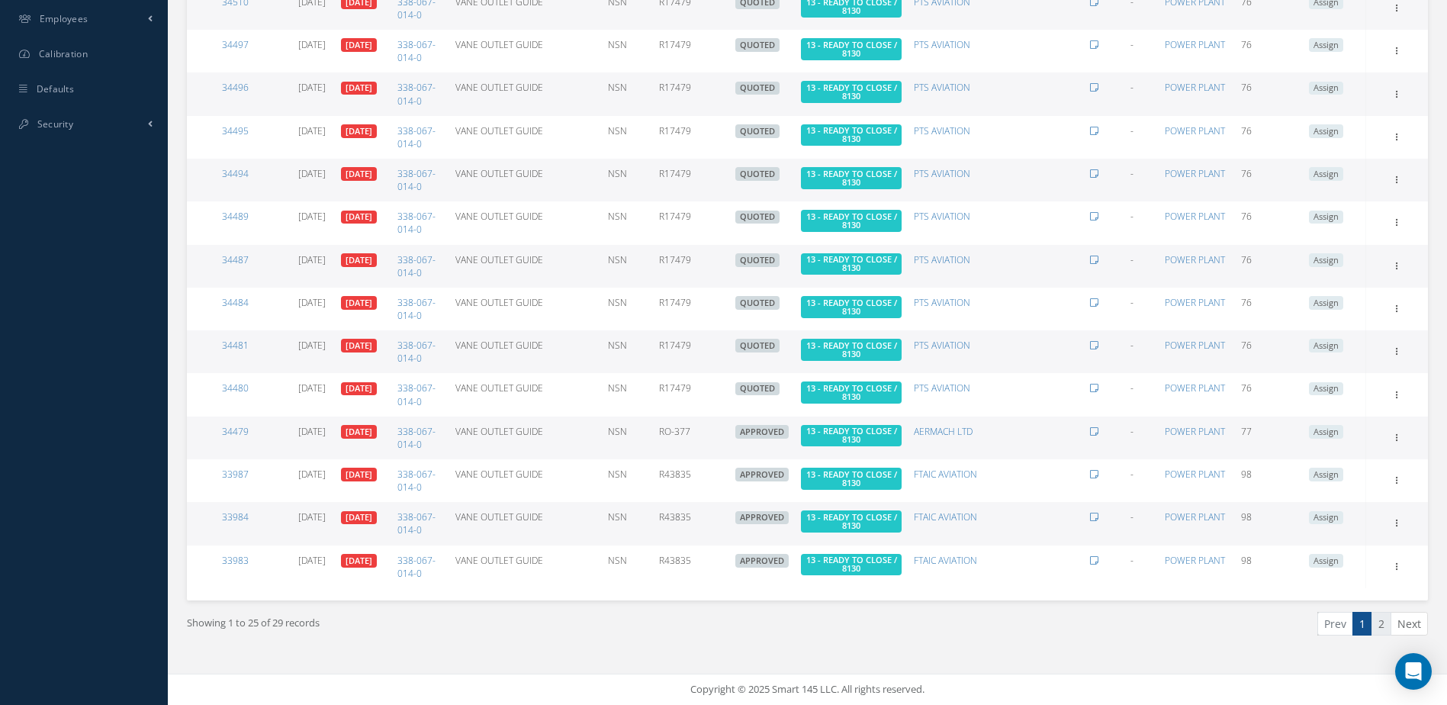
click at [1381, 621] on link "2" at bounding box center [1382, 624] width 20 height 24
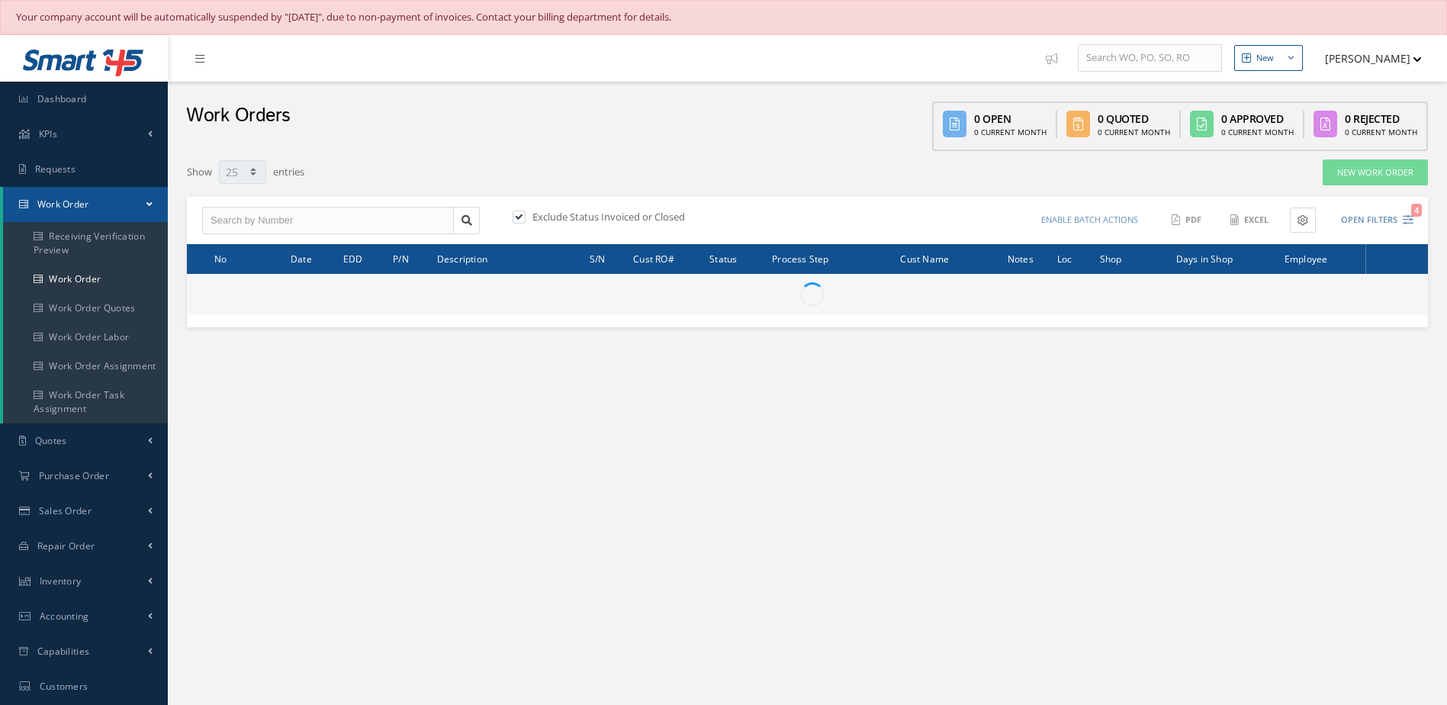
select select "25"
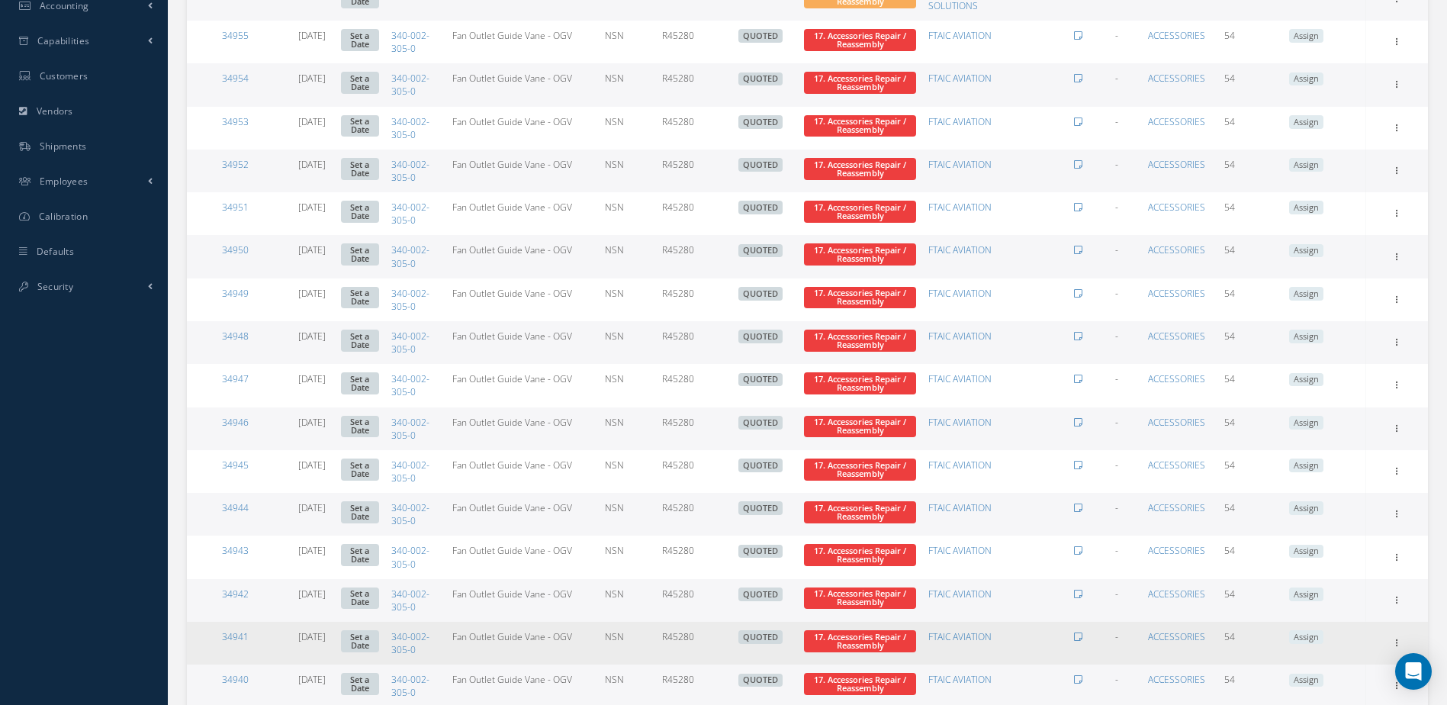
scroll to position [773, 0]
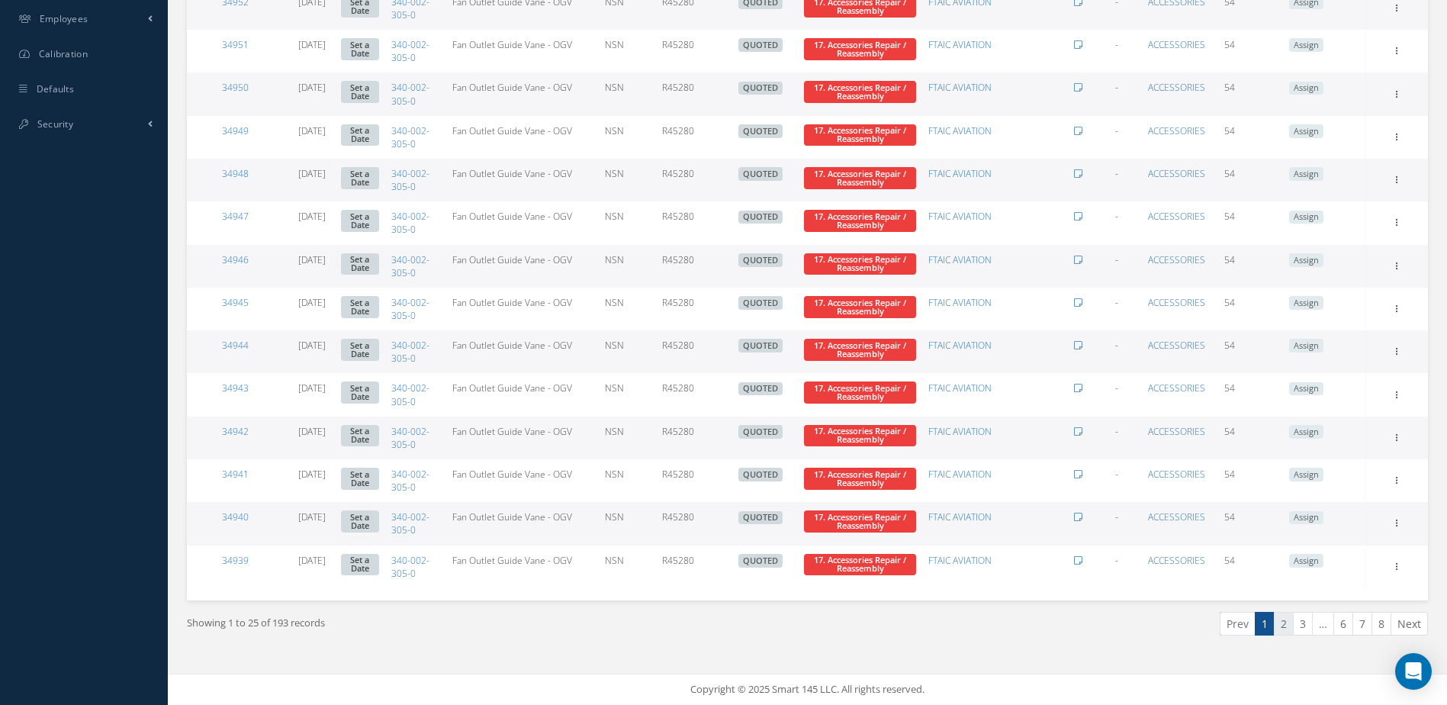
click at [1284, 626] on link "2" at bounding box center [1284, 624] width 20 height 24
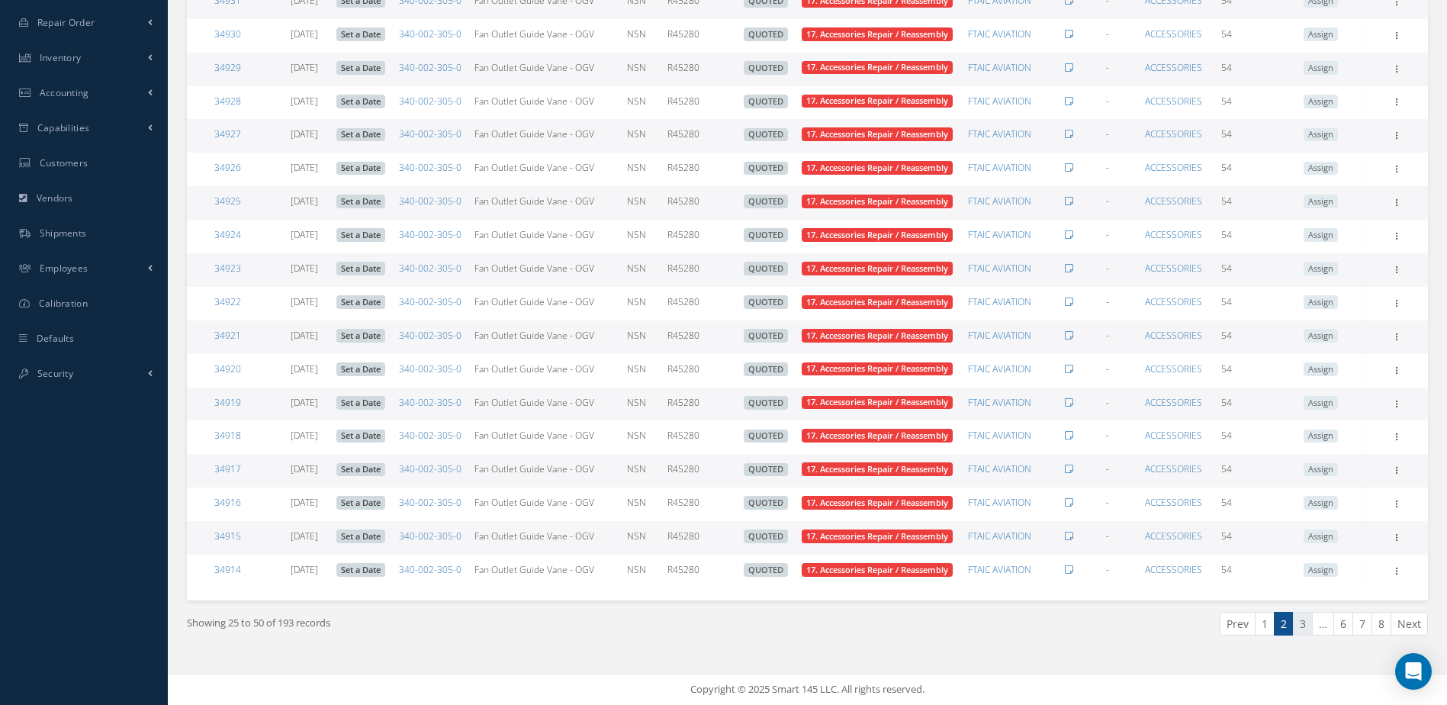
click at [1303, 633] on link "3" at bounding box center [1303, 624] width 20 height 24
click at [1301, 627] on link "4" at bounding box center [1303, 624] width 20 height 24
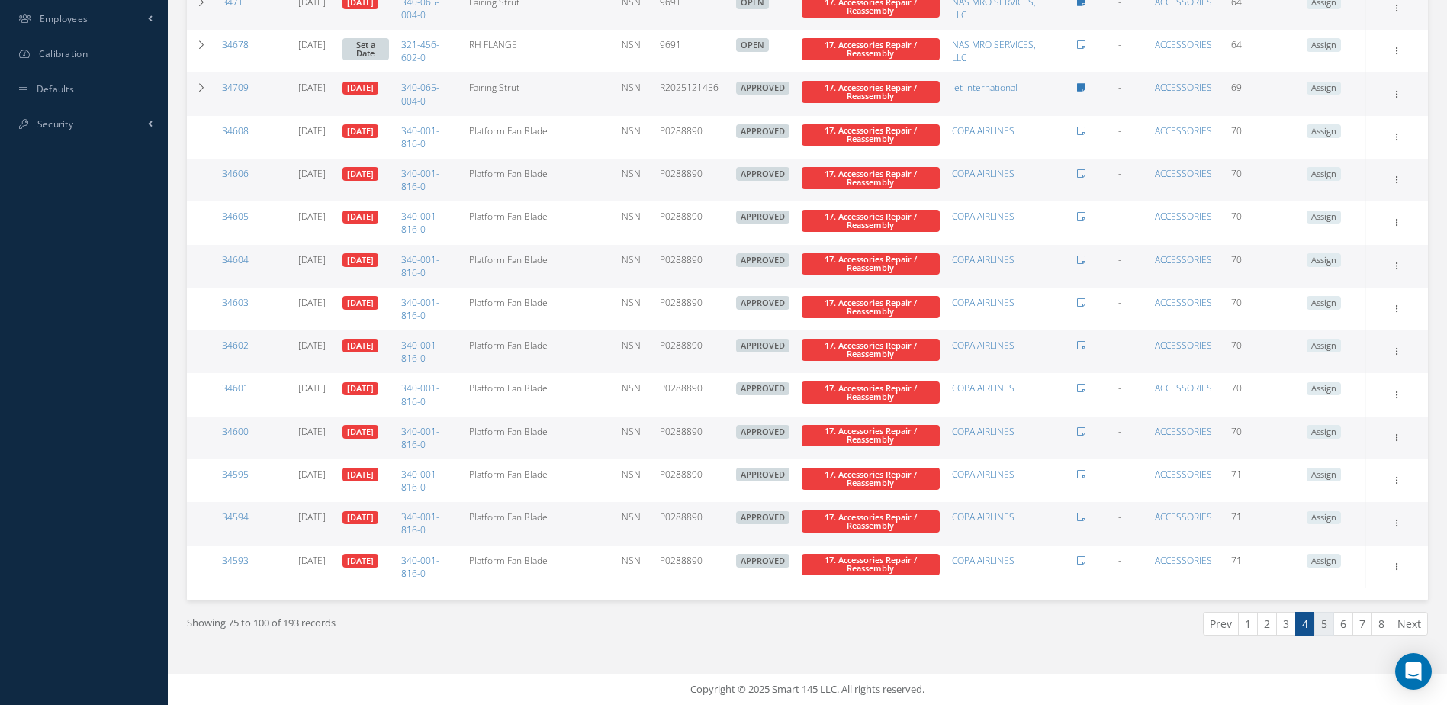
click at [1329, 623] on link "5" at bounding box center [1324, 624] width 20 height 24
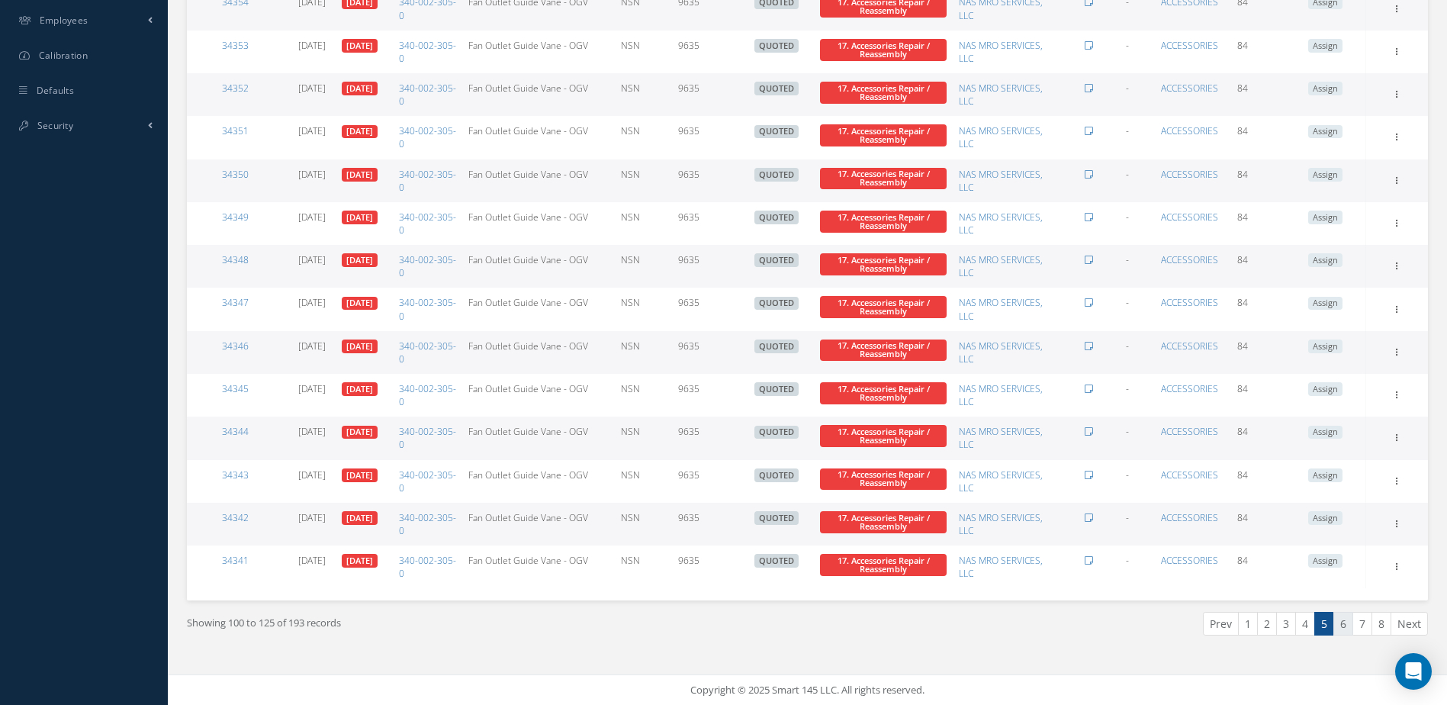
click at [1349, 625] on link "6" at bounding box center [1343, 624] width 20 height 24
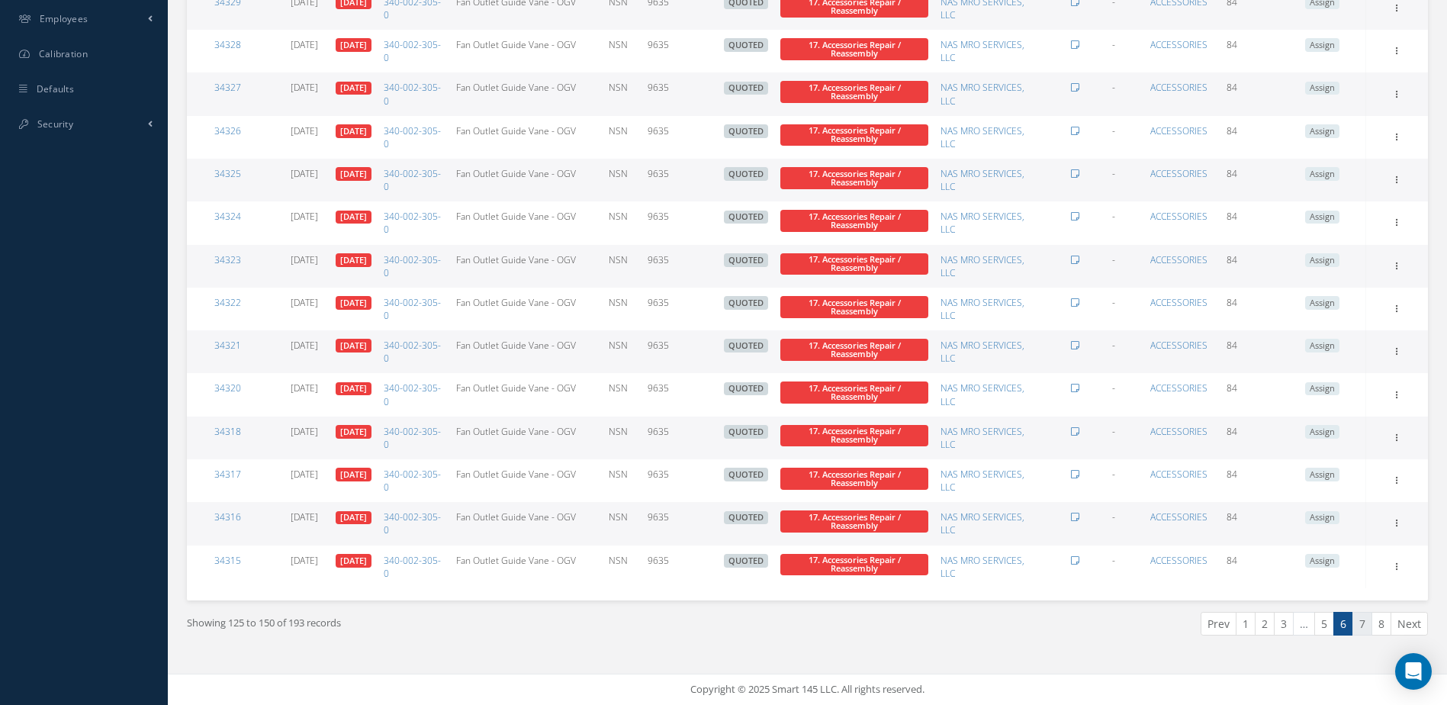
click at [1362, 616] on link "7" at bounding box center [1363, 624] width 20 height 24
click at [1382, 616] on link "8" at bounding box center [1382, 624] width 20 height 24
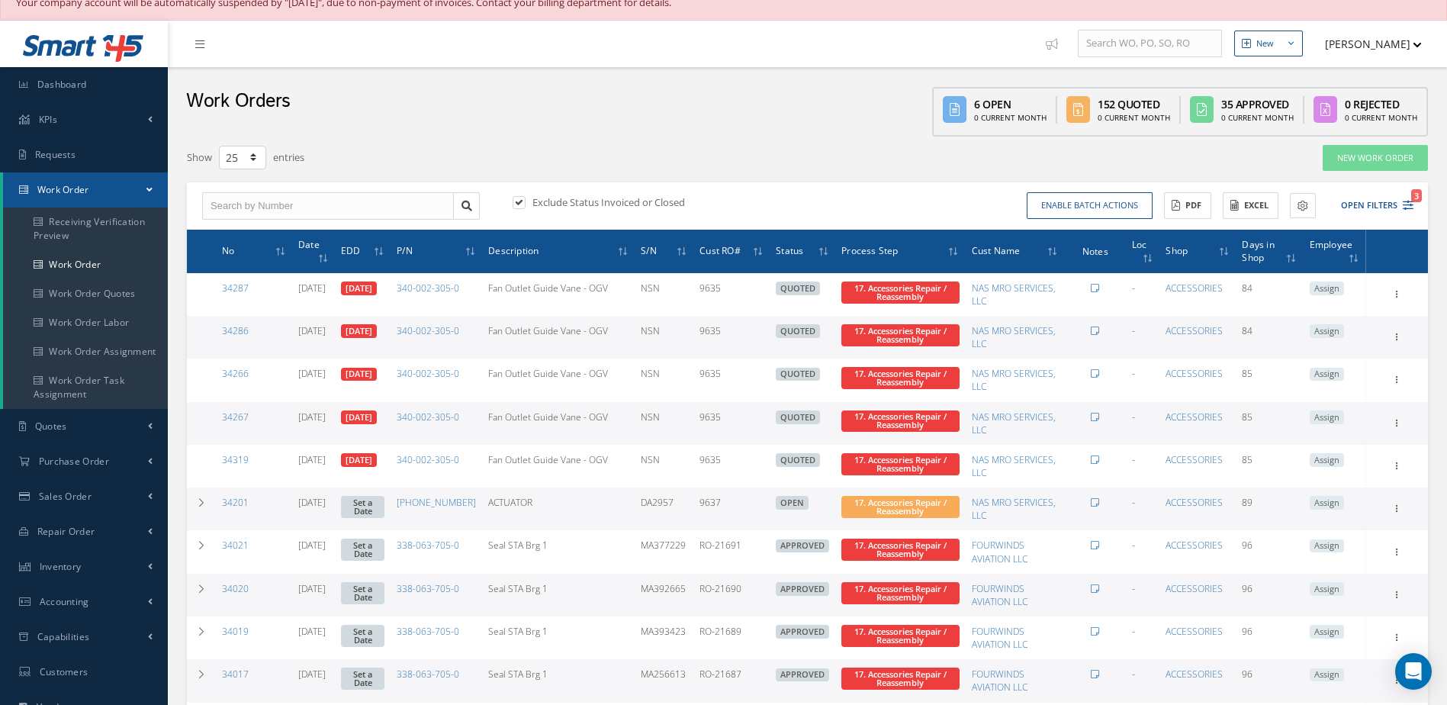
scroll to position [0, 0]
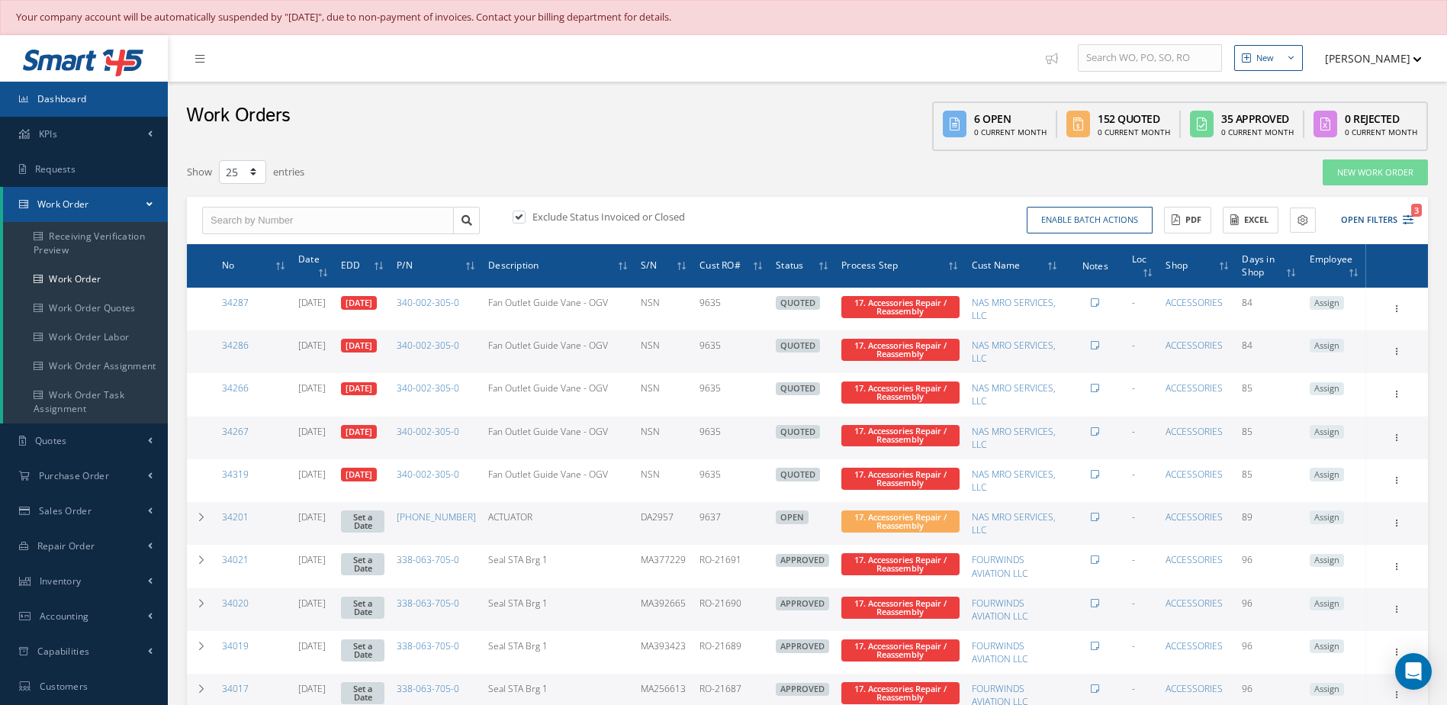
click at [82, 95] on span "Dashboard" at bounding box center [62, 98] width 50 height 13
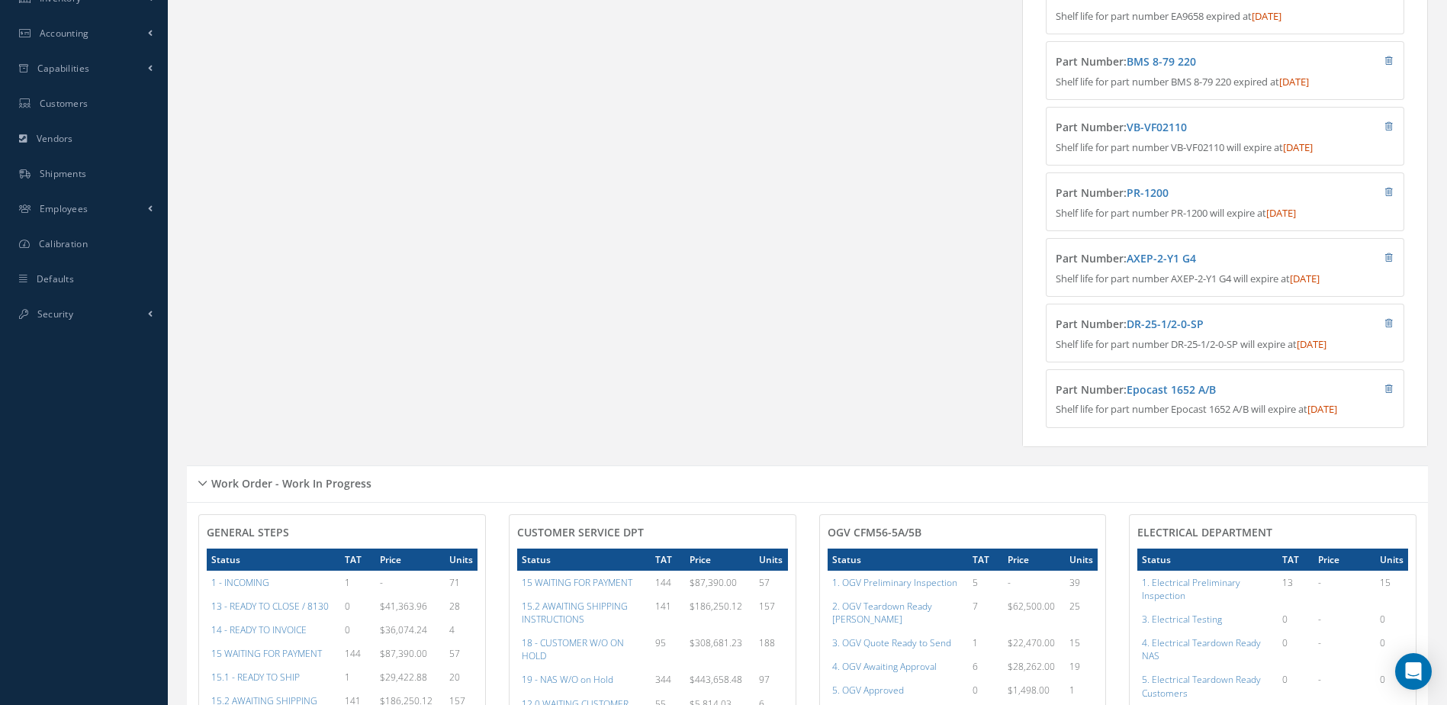
scroll to position [763, 0]
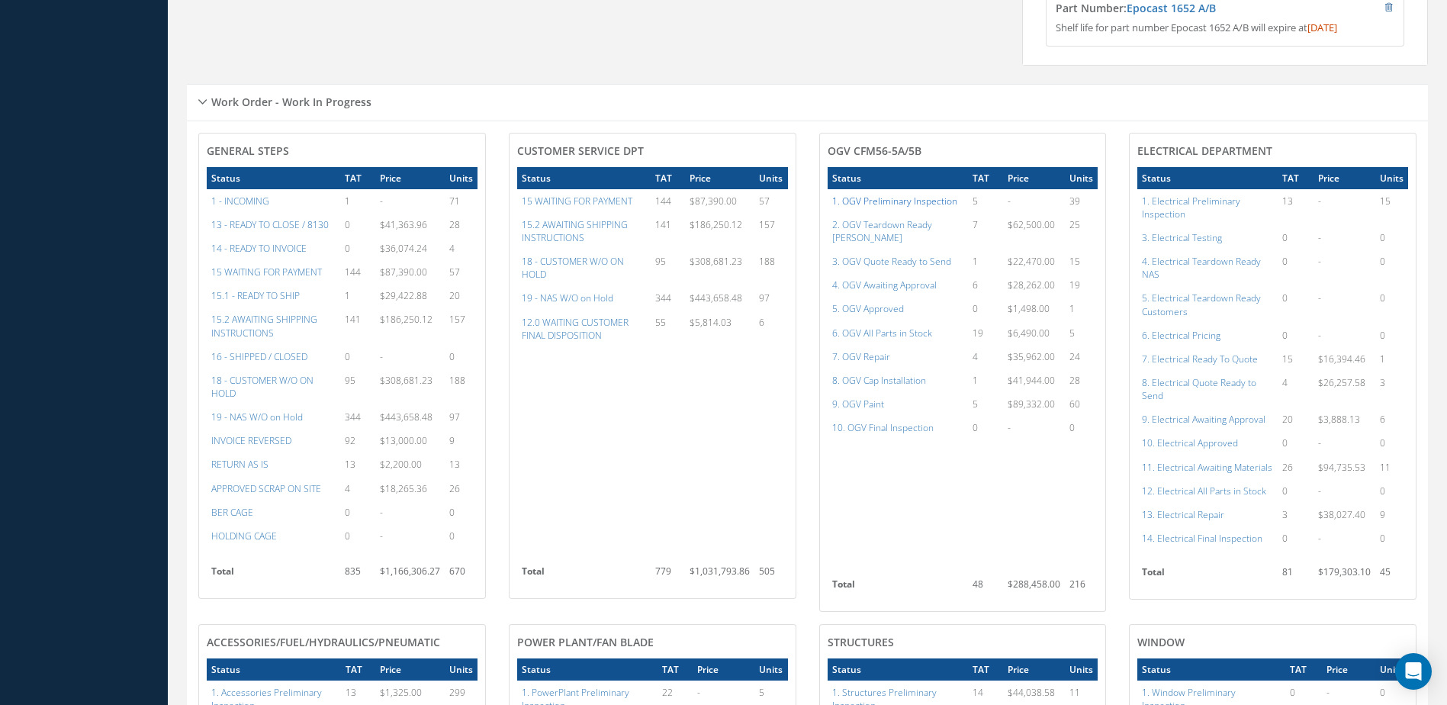
click at [906, 207] on a=74&excludeInternalCustomer=false&excludeInvoicedOrClosed=true&shop_id=15&filtersHidded"] "1. OGV Preliminary Inspection" at bounding box center [894, 201] width 125 height 13
click at [888, 302] on a=78&excludeInternalCustomer=false&excludeInvoicedOrClosed=true&shop_id=15&filtersHidded"] "5. OGV Approved" at bounding box center [868, 308] width 72 height 13
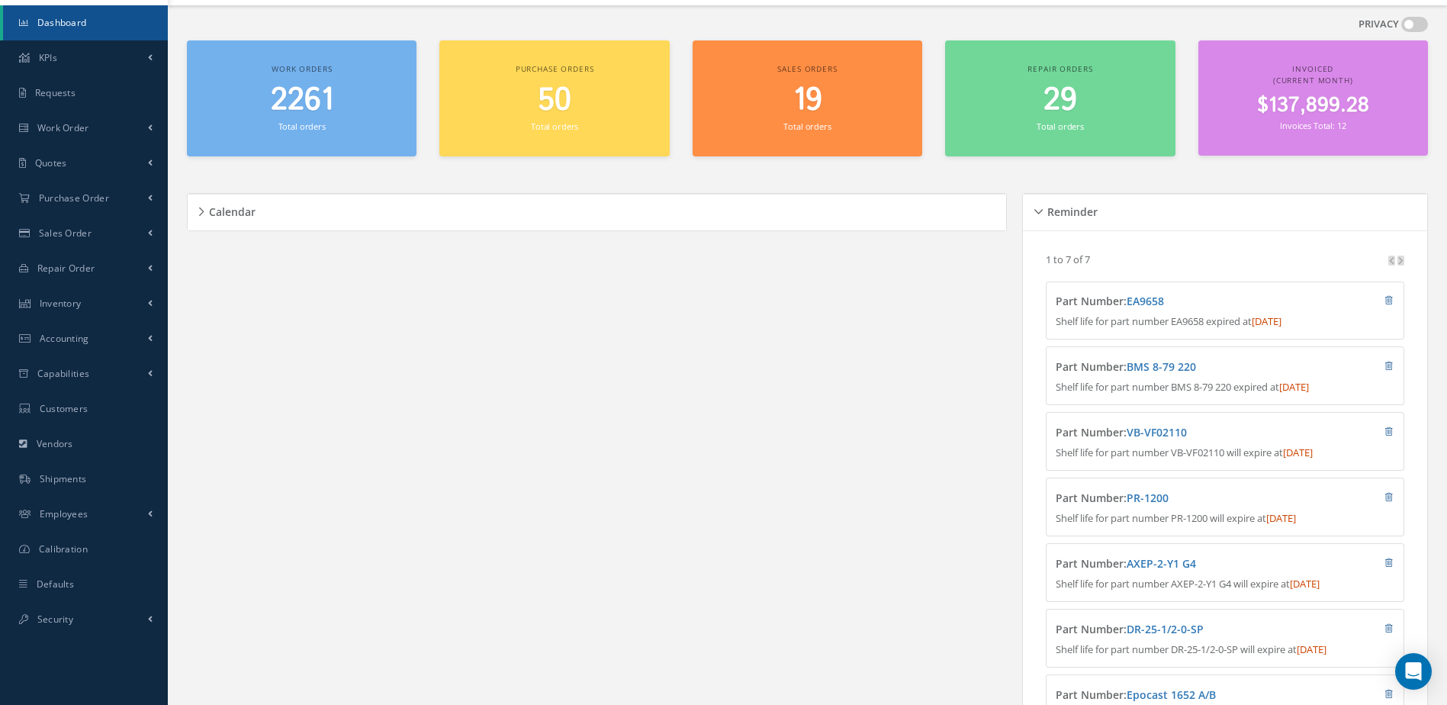
scroll to position [0, 0]
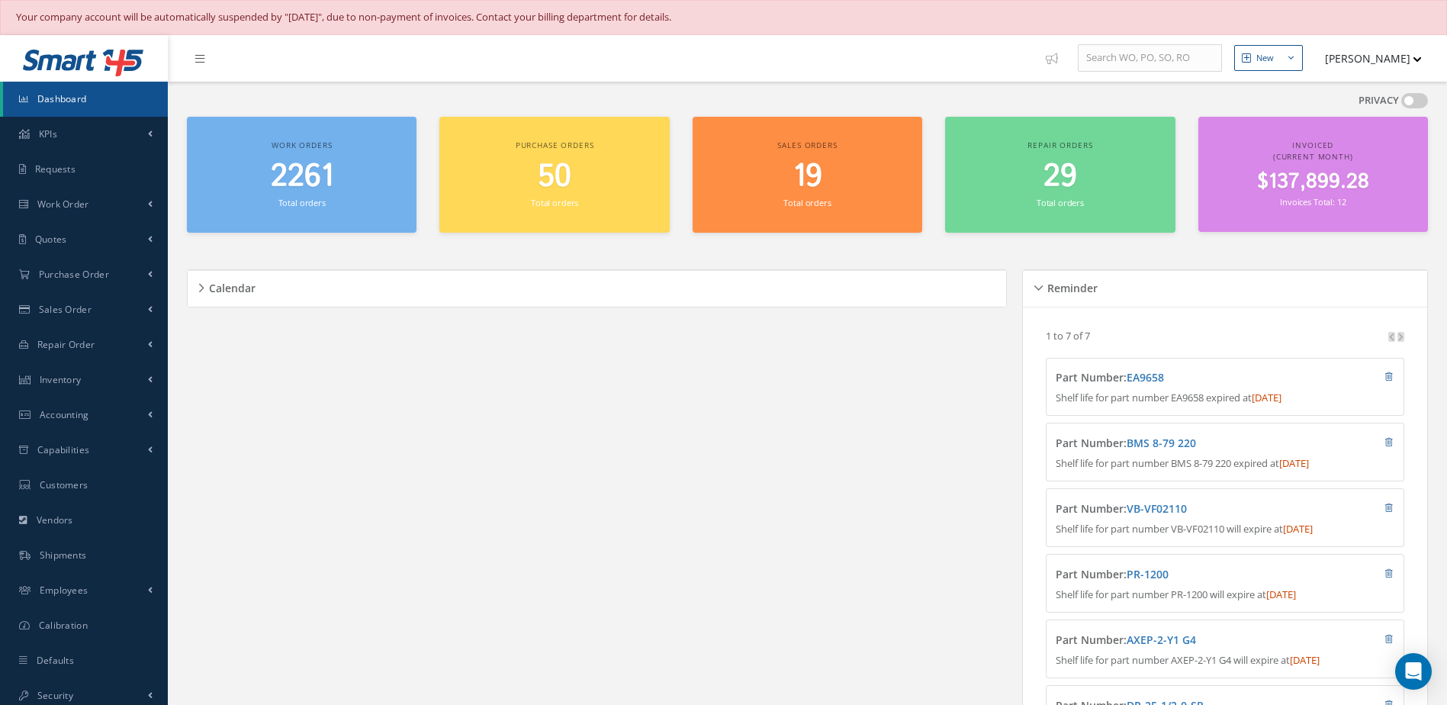
click at [286, 175] on span "2261" at bounding box center [302, 176] width 63 height 43
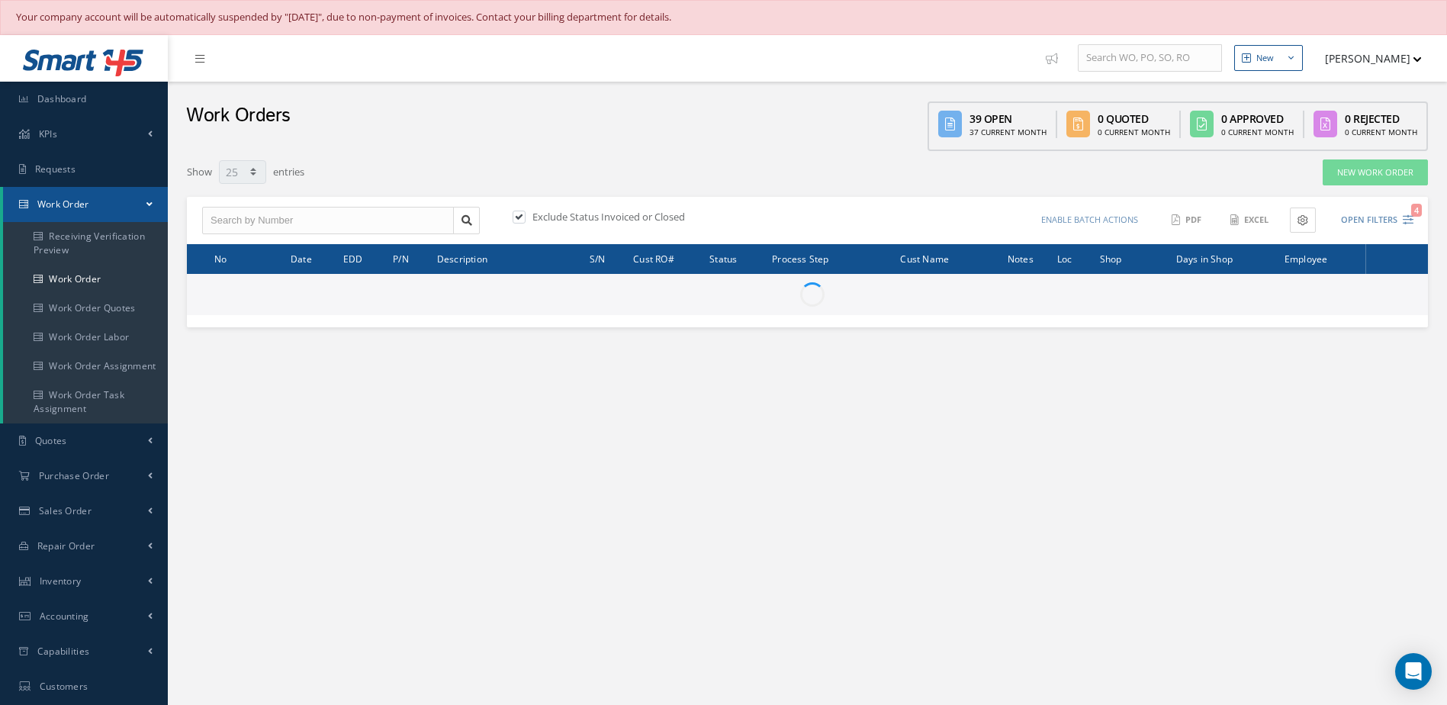
select select "25"
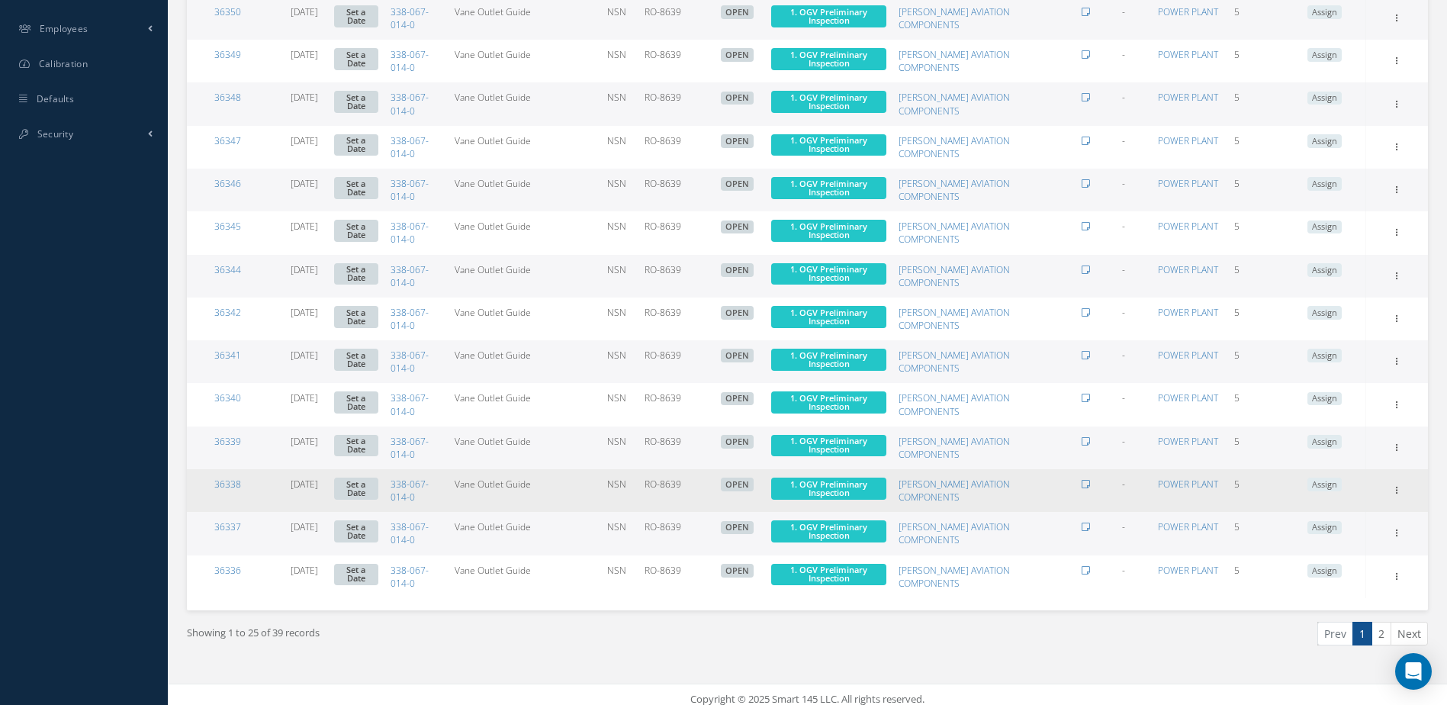
scroll to position [773, 0]
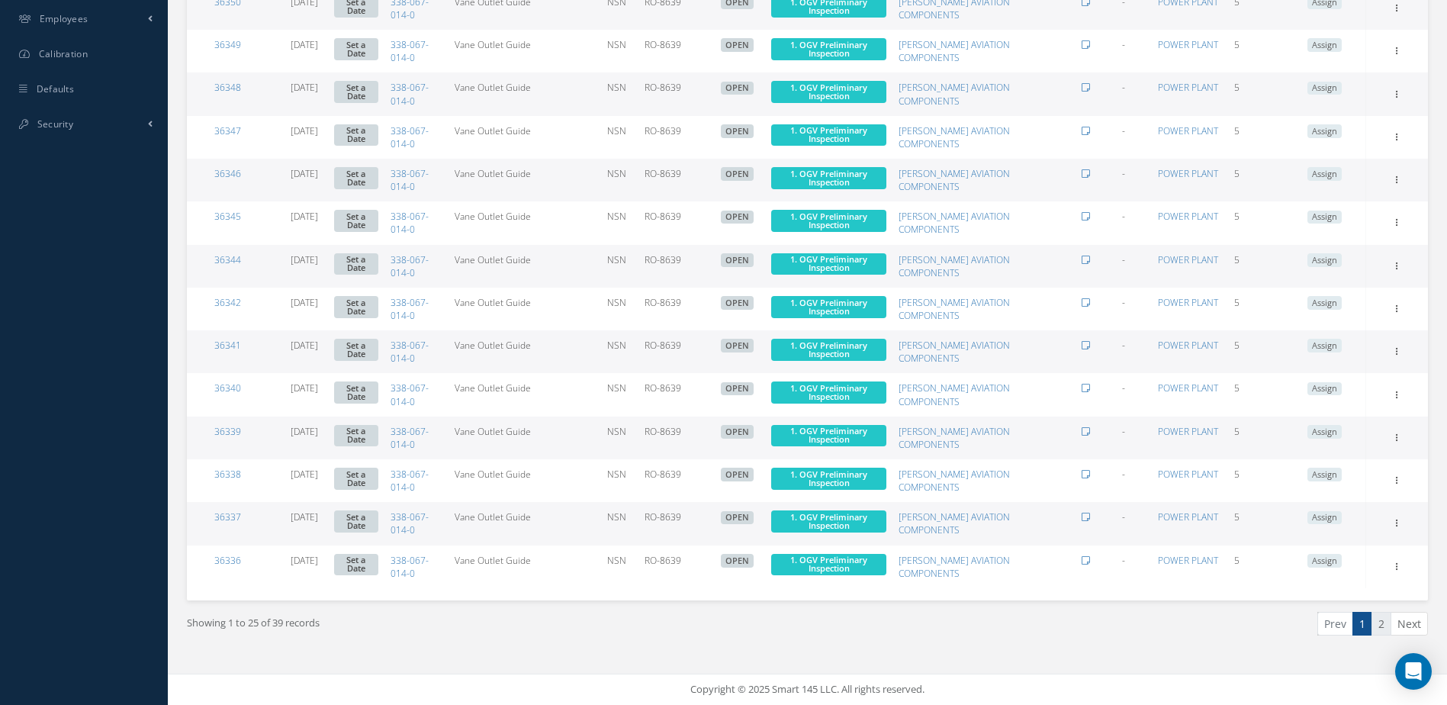
click at [1378, 630] on link "2" at bounding box center [1382, 624] width 20 height 24
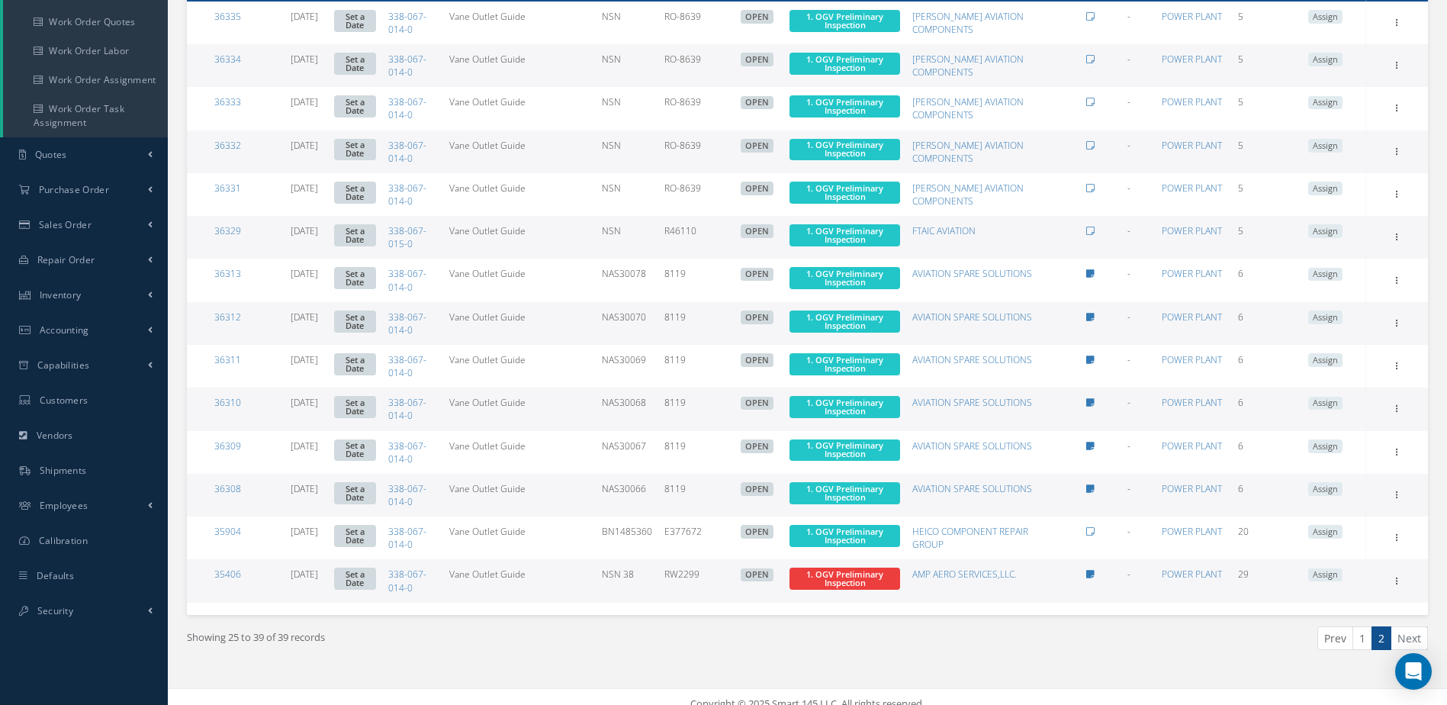
scroll to position [301, 0]
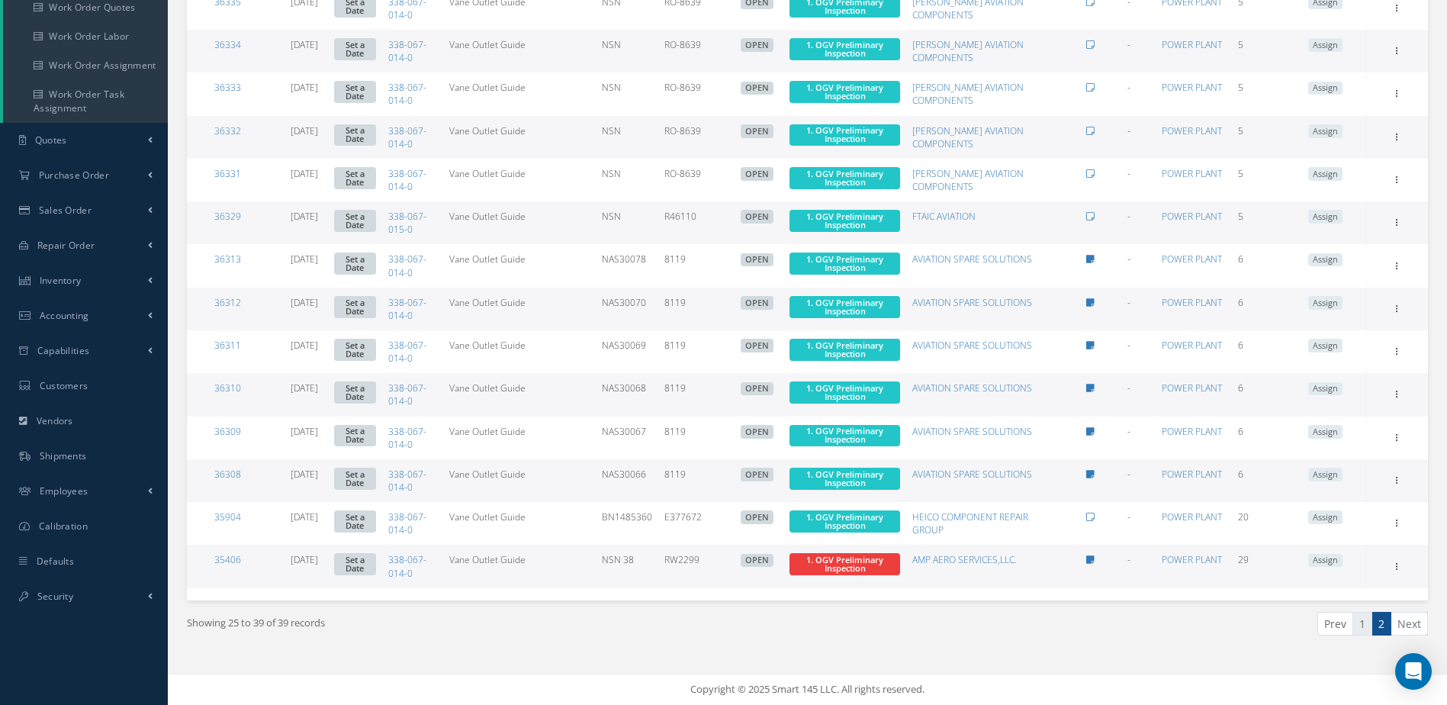
click at [1361, 629] on link "1" at bounding box center [1363, 624] width 20 height 24
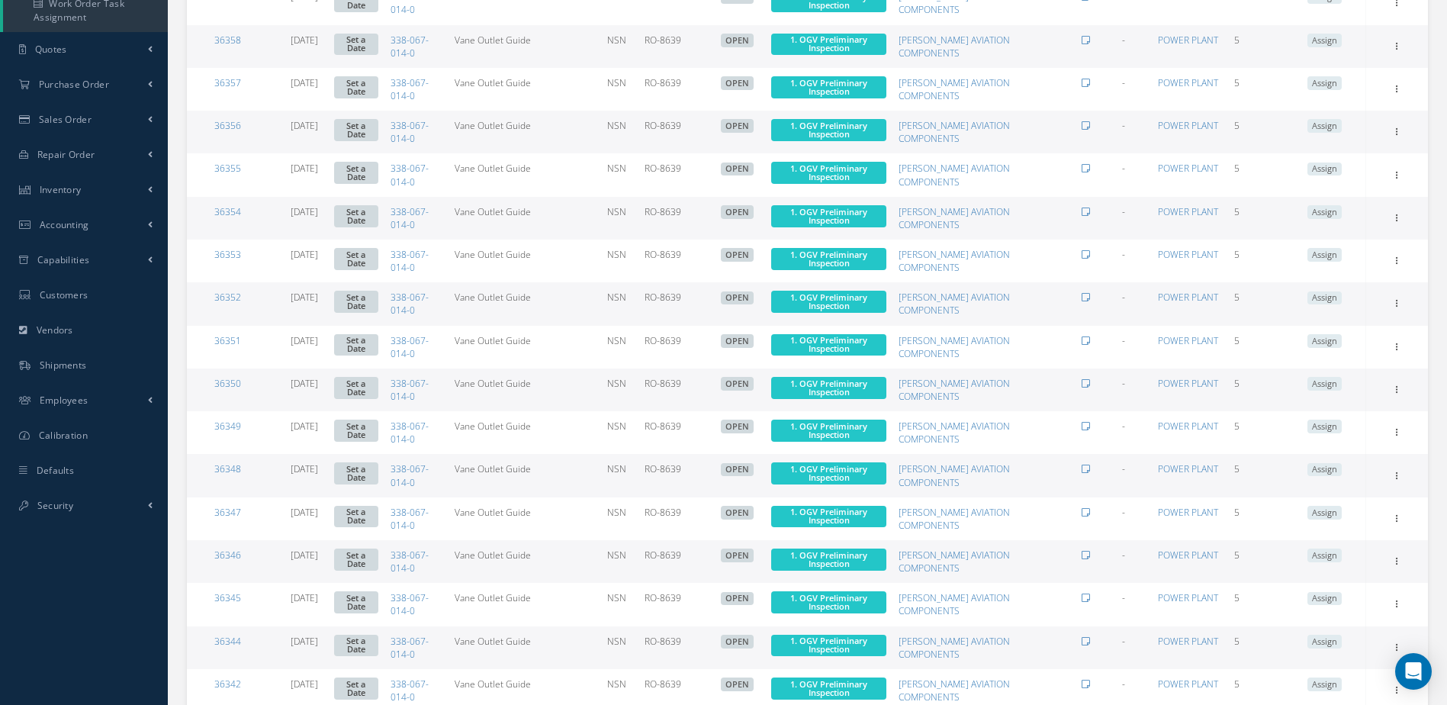
scroll to position [0, 0]
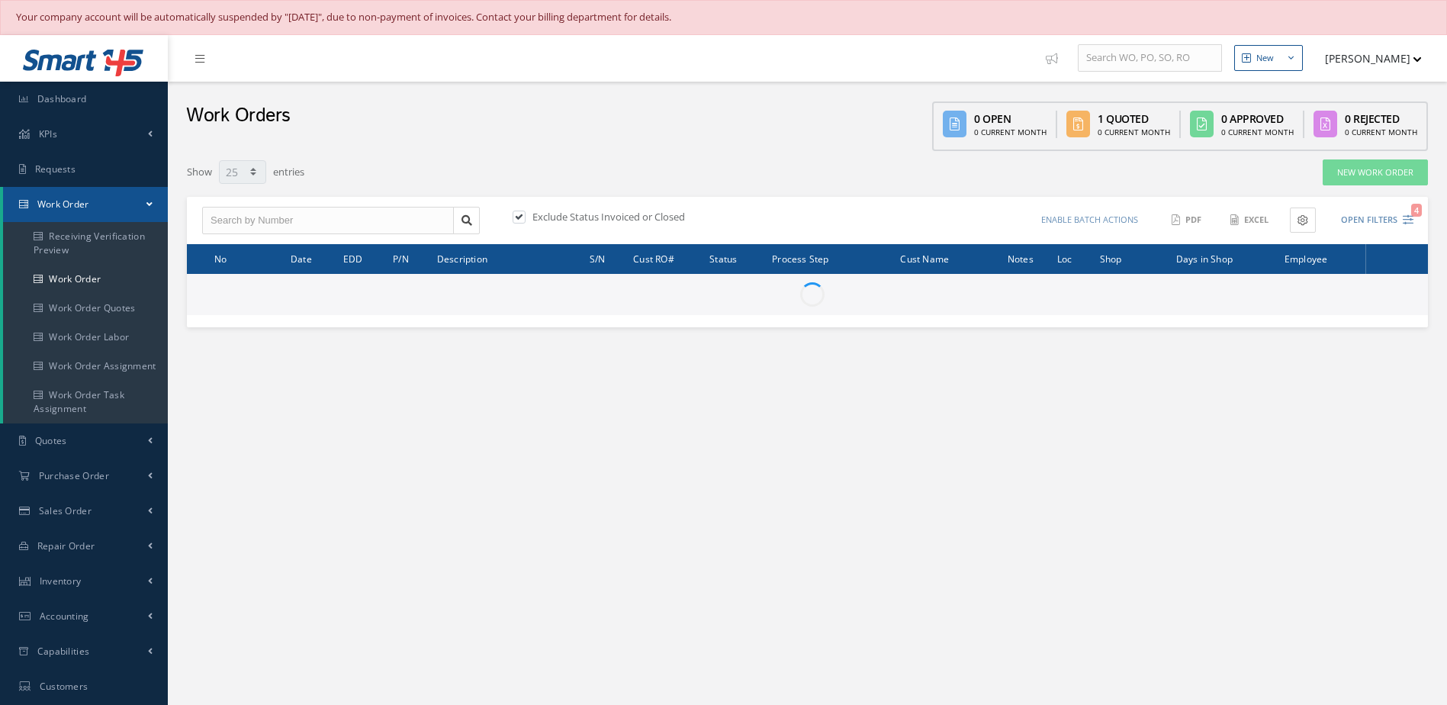
select select "25"
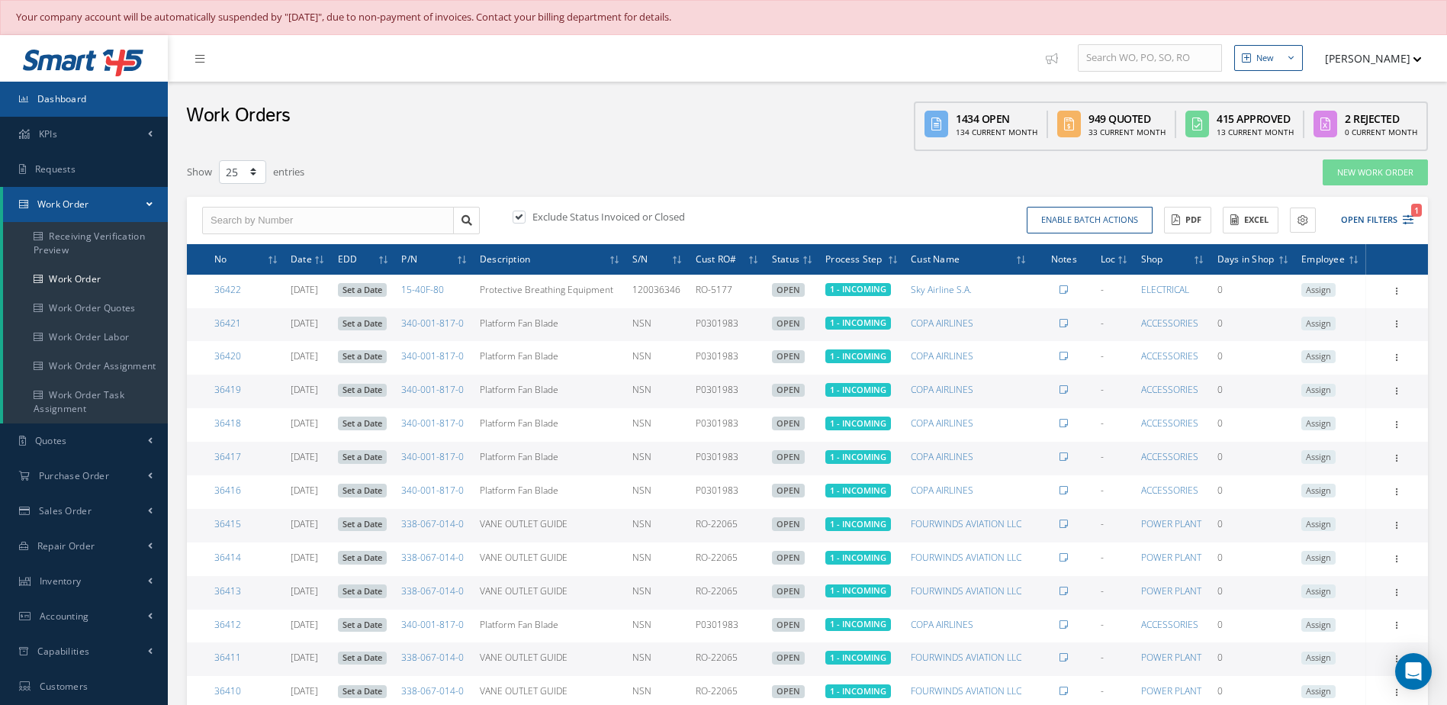
click at [126, 94] on link "Dashboard" at bounding box center [84, 99] width 168 height 35
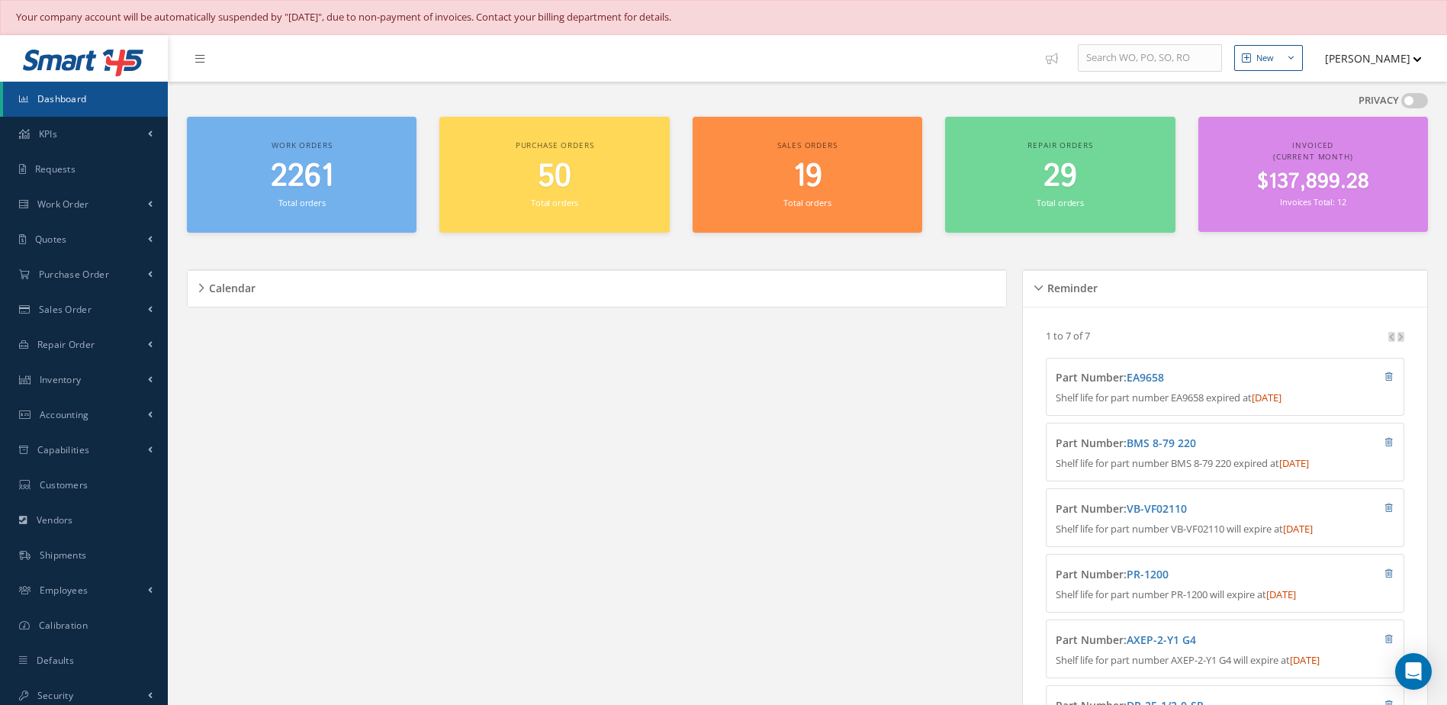
click at [300, 162] on span "2261" at bounding box center [302, 176] width 63 height 43
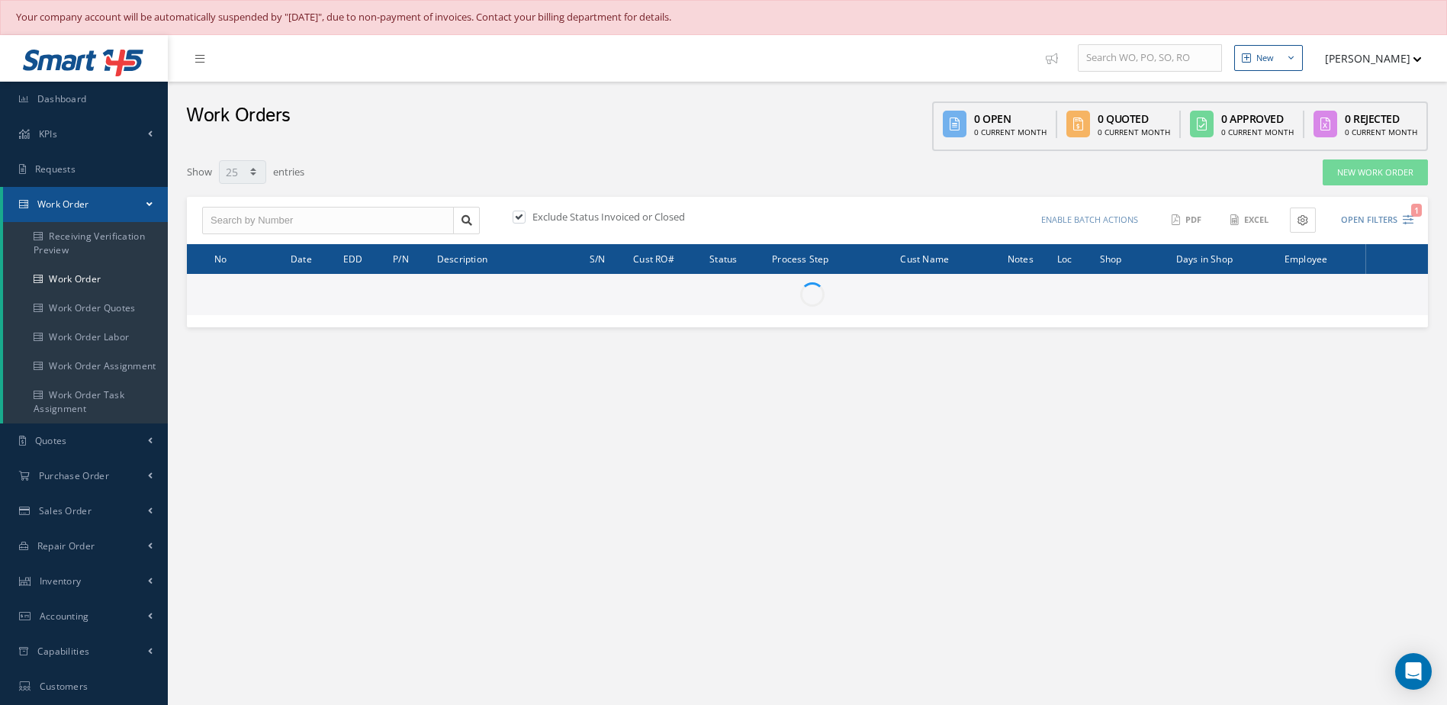
select select "25"
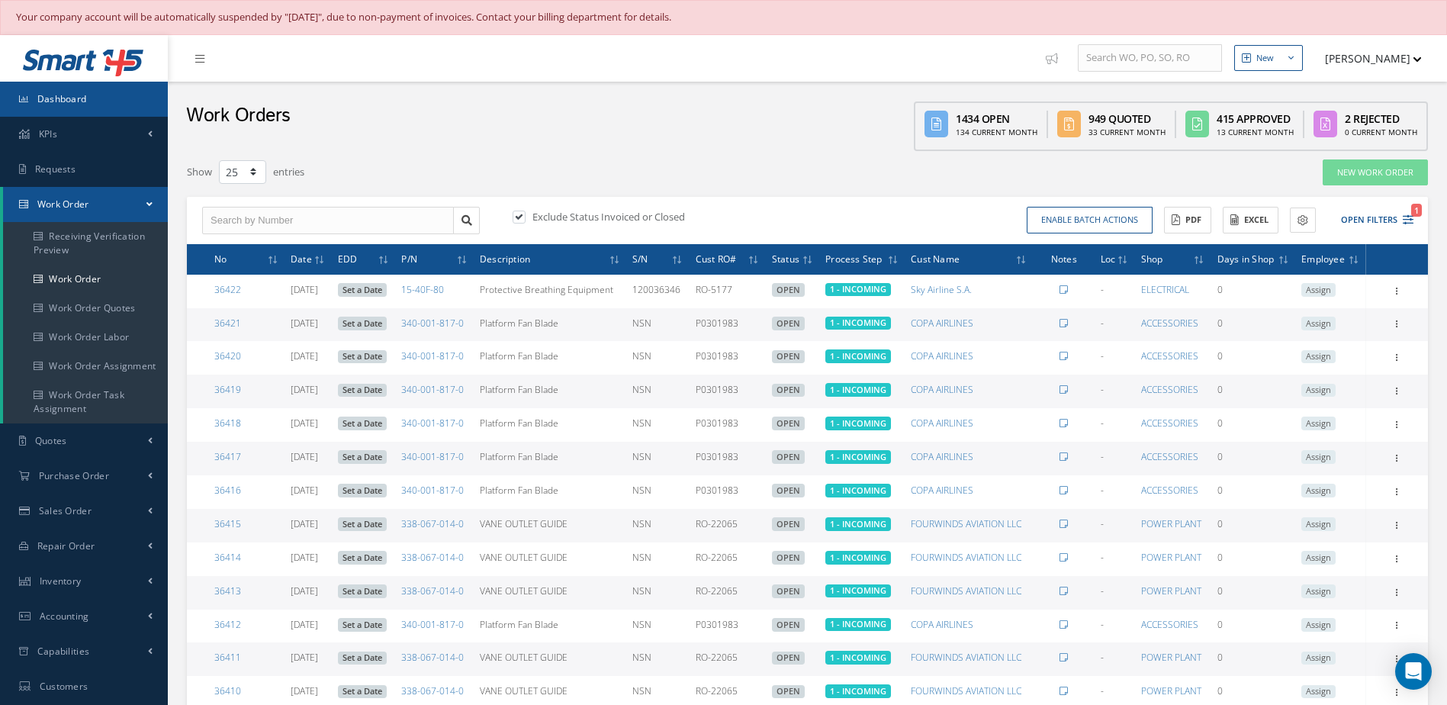
click at [53, 97] on span "Dashboard" at bounding box center [62, 98] width 50 height 13
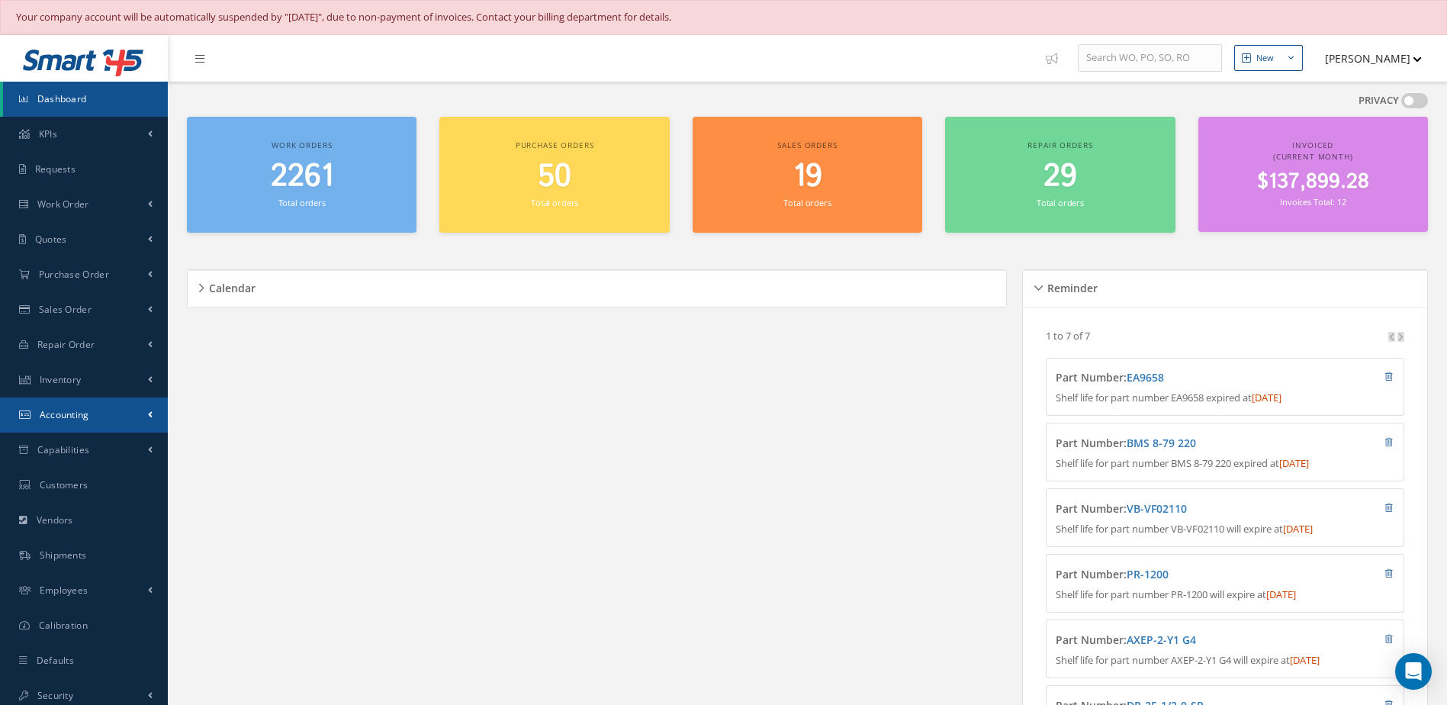
click at [93, 409] on link "Accounting" at bounding box center [84, 414] width 168 height 35
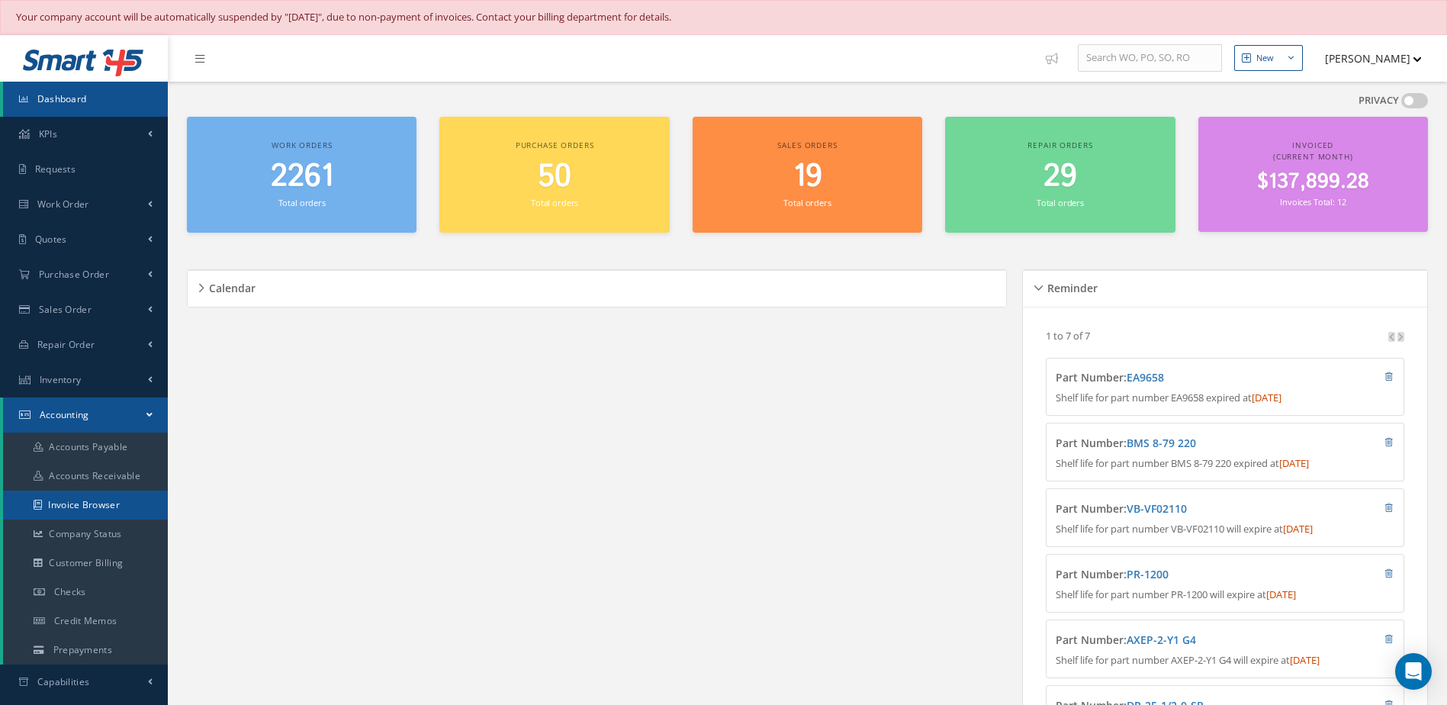
click at [76, 506] on link "Invoice Browser" at bounding box center [85, 505] width 165 height 29
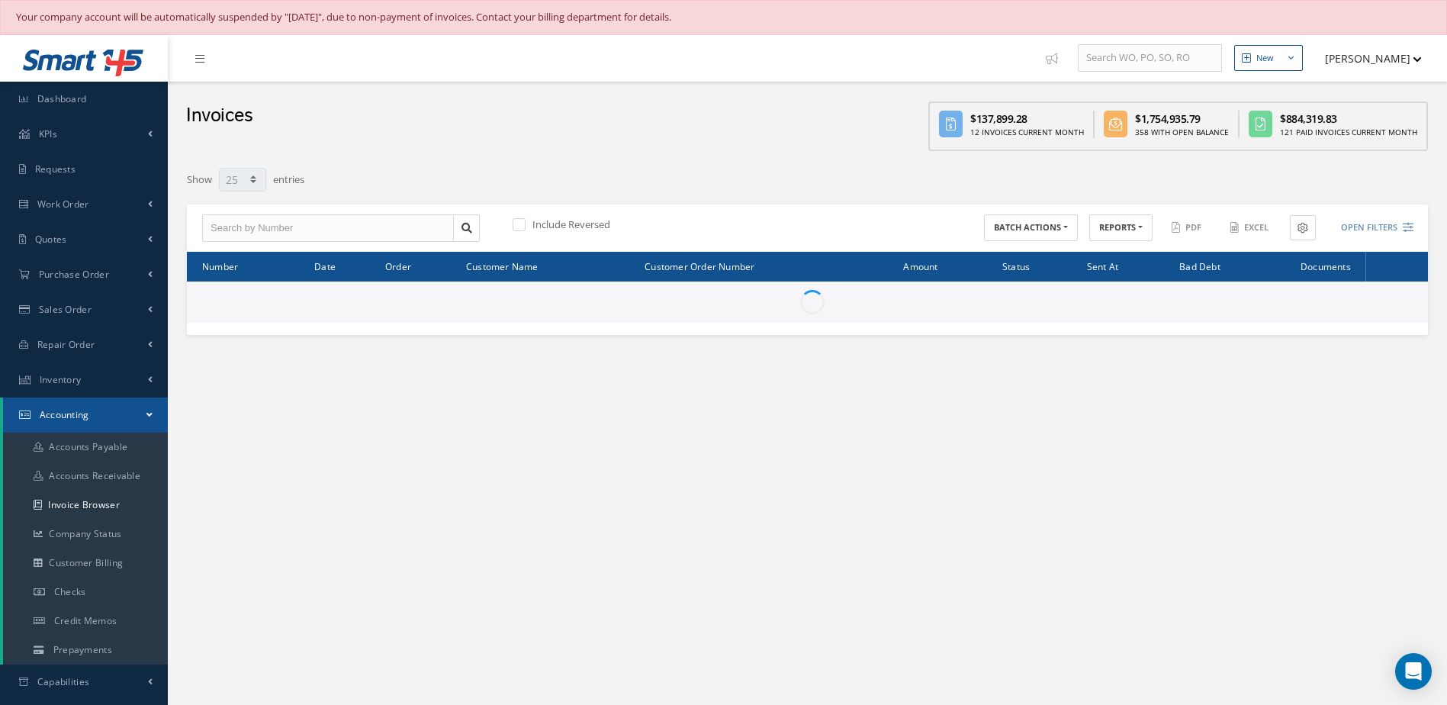
select select "25"
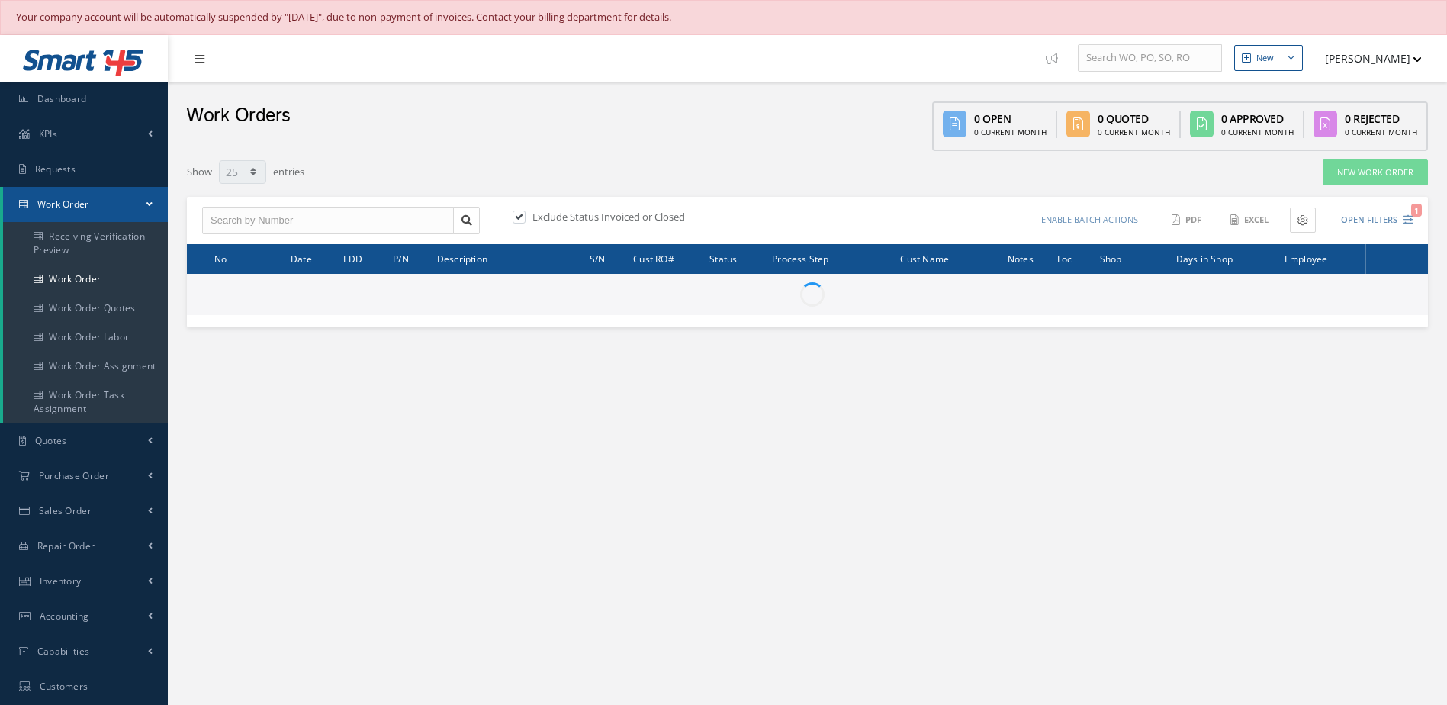
select select "25"
click at [381, 226] on input "text" at bounding box center [328, 220] width 252 height 27
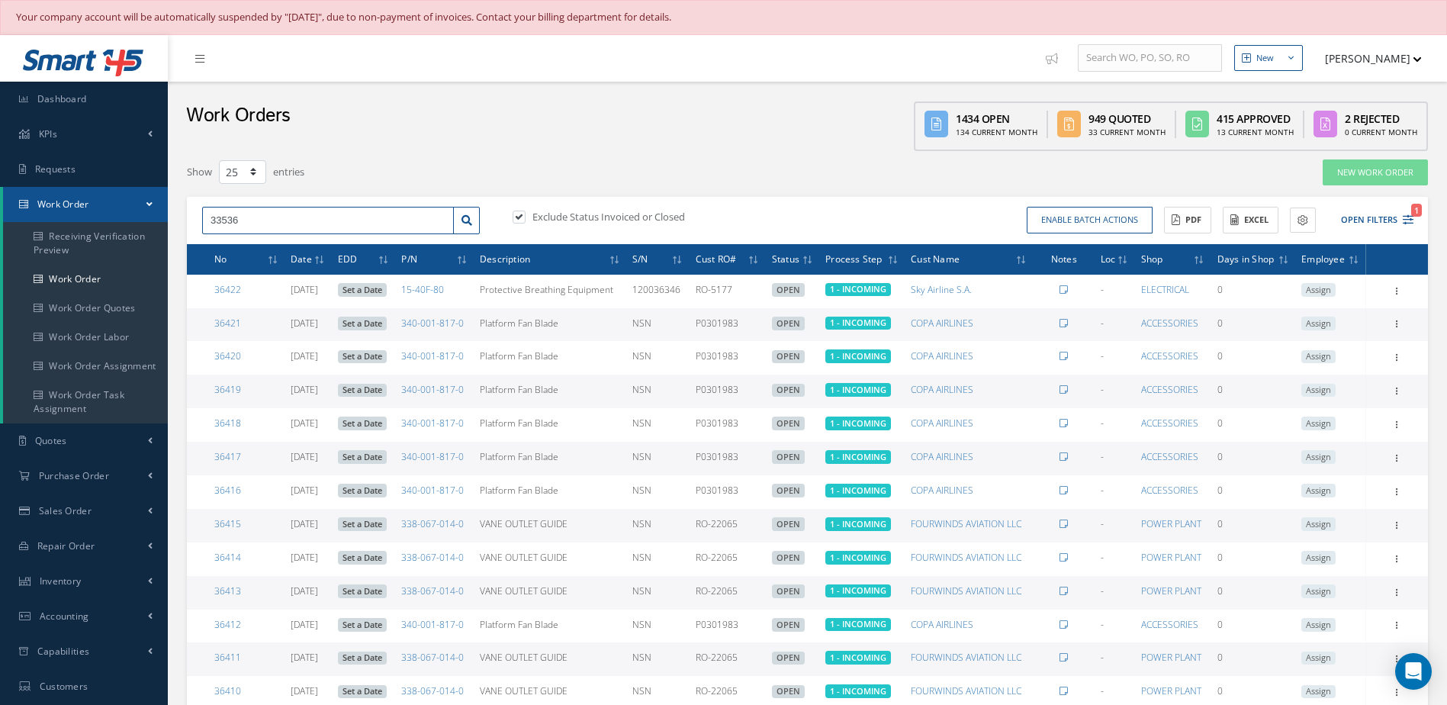
type input "33536"
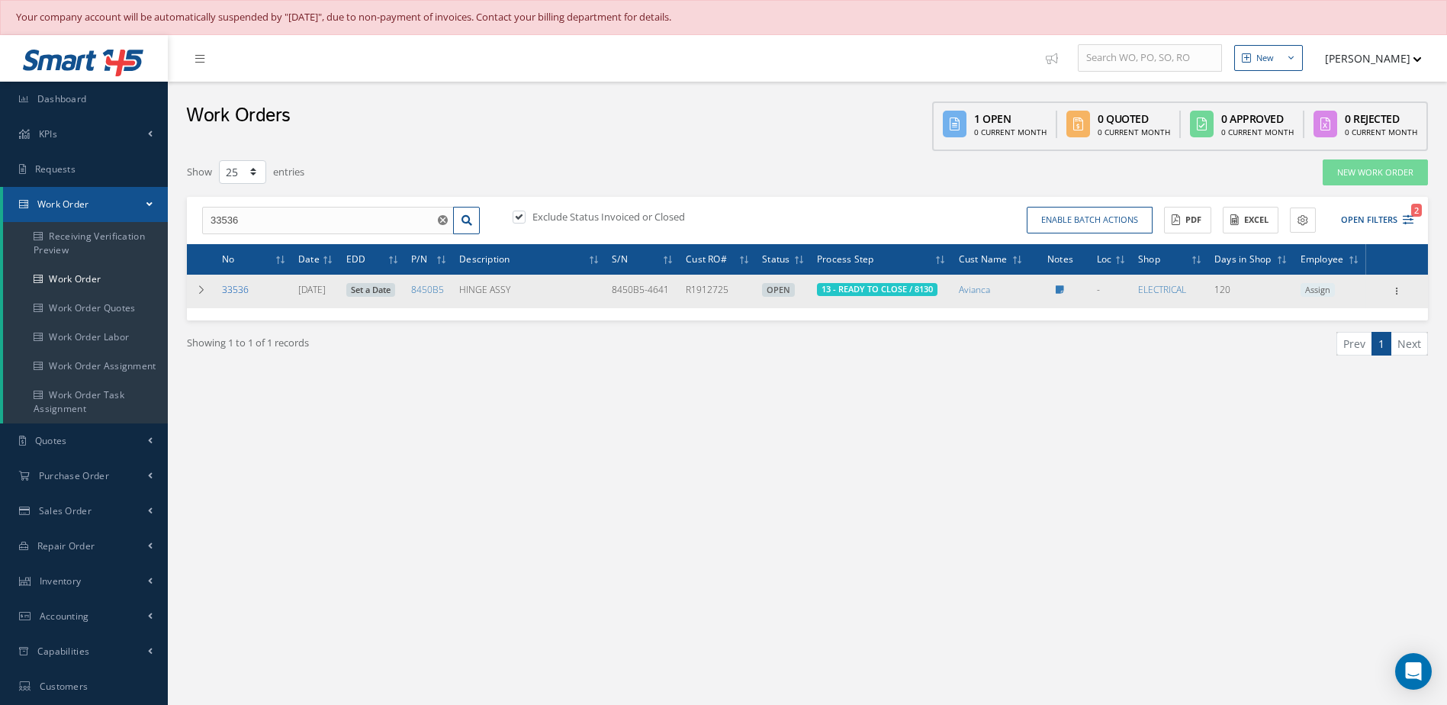
click at [235, 290] on link "33536" at bounding box center [235, 289] width 27 height 13
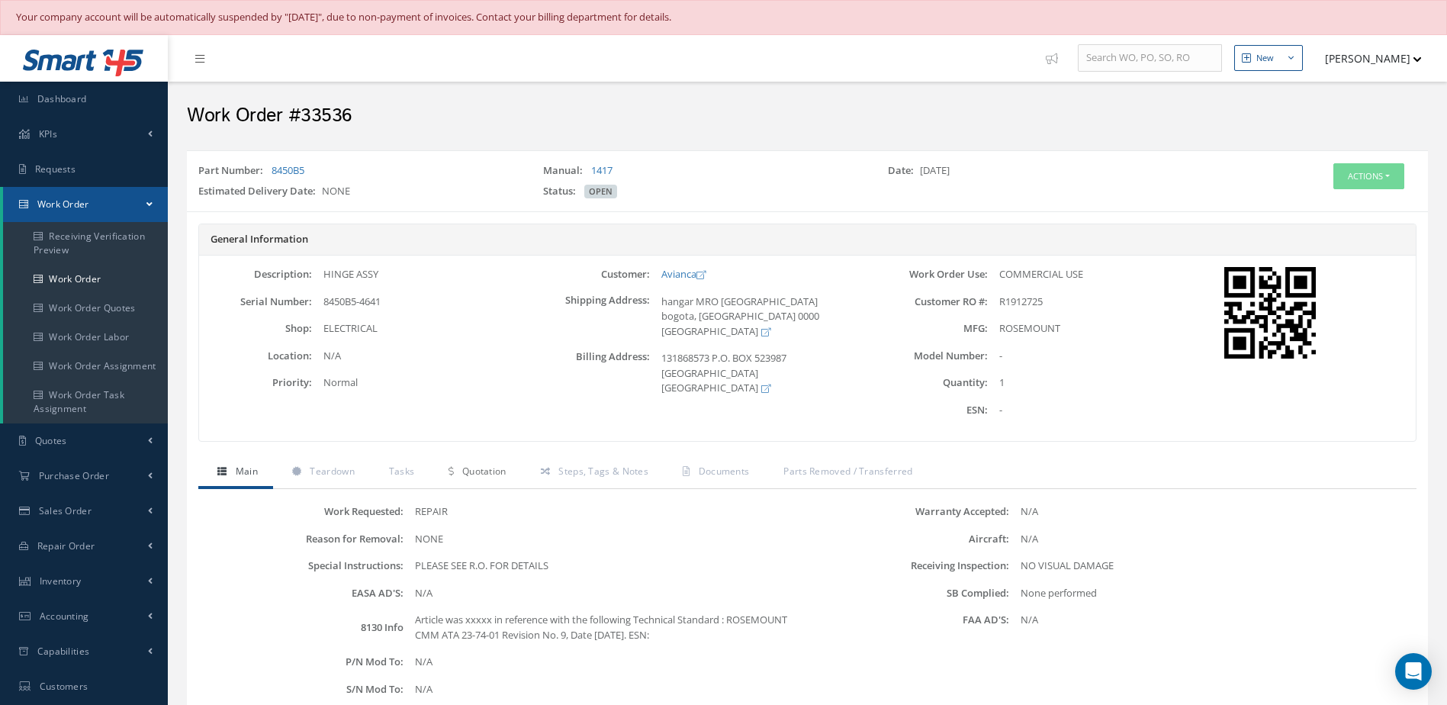
click at [499, 474] on span "Quotation" at bounding box center [484, 471] width 44 height 13
